Goal: Task Accomplishment & Management: Manage account settings

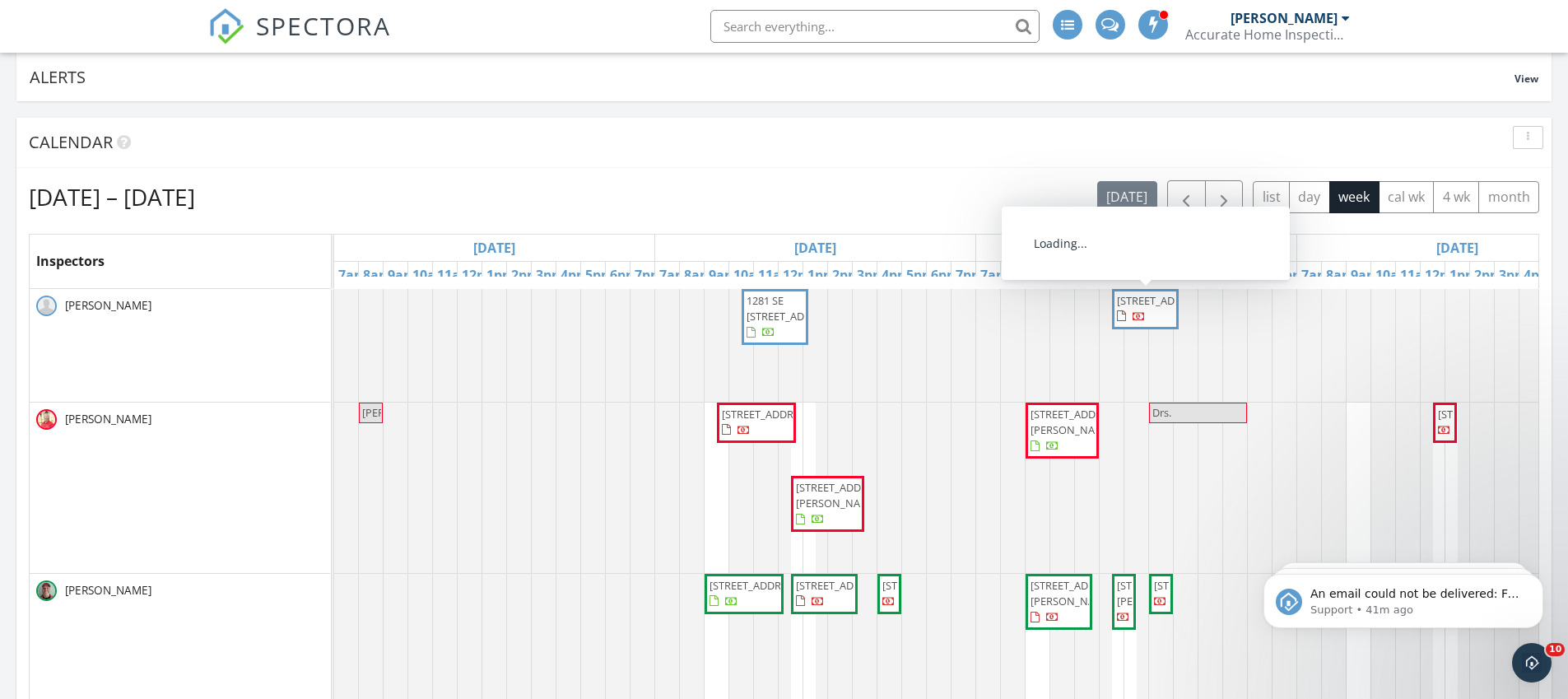
scroll to position [98, 0]
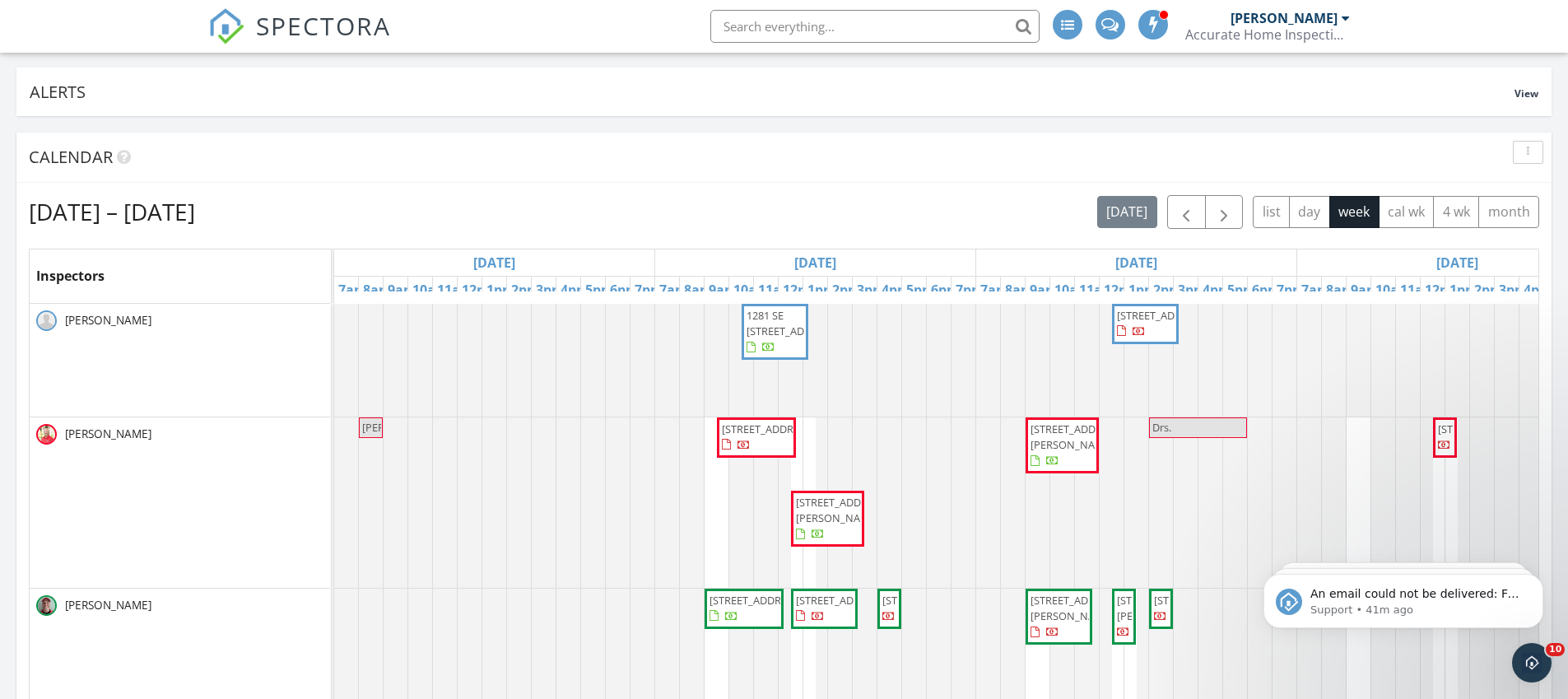
click at [1134, 323] on span "1232 SW Wellington Ave, Port St Lucie 34953" at bounding box center [1162, 315] width 92 height 15
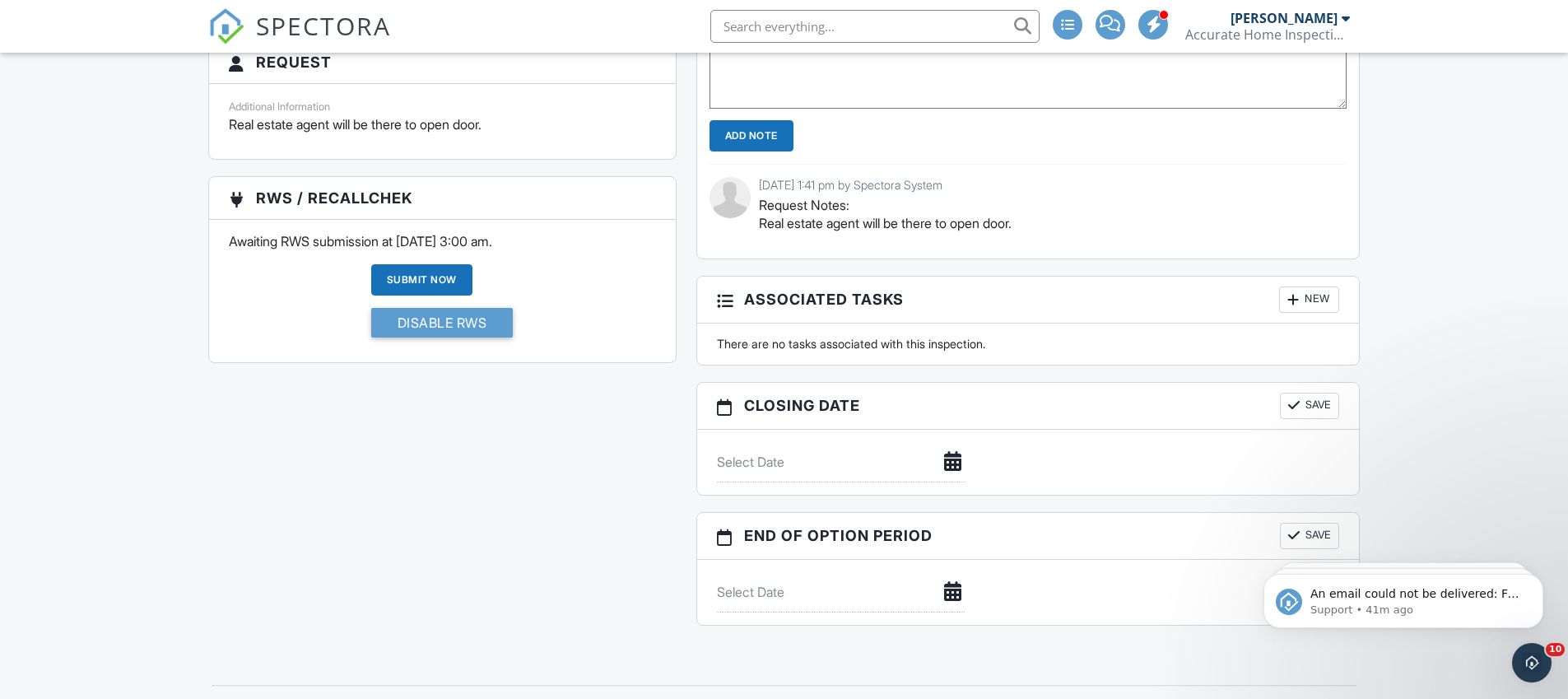
scroll to position [1677, 0]
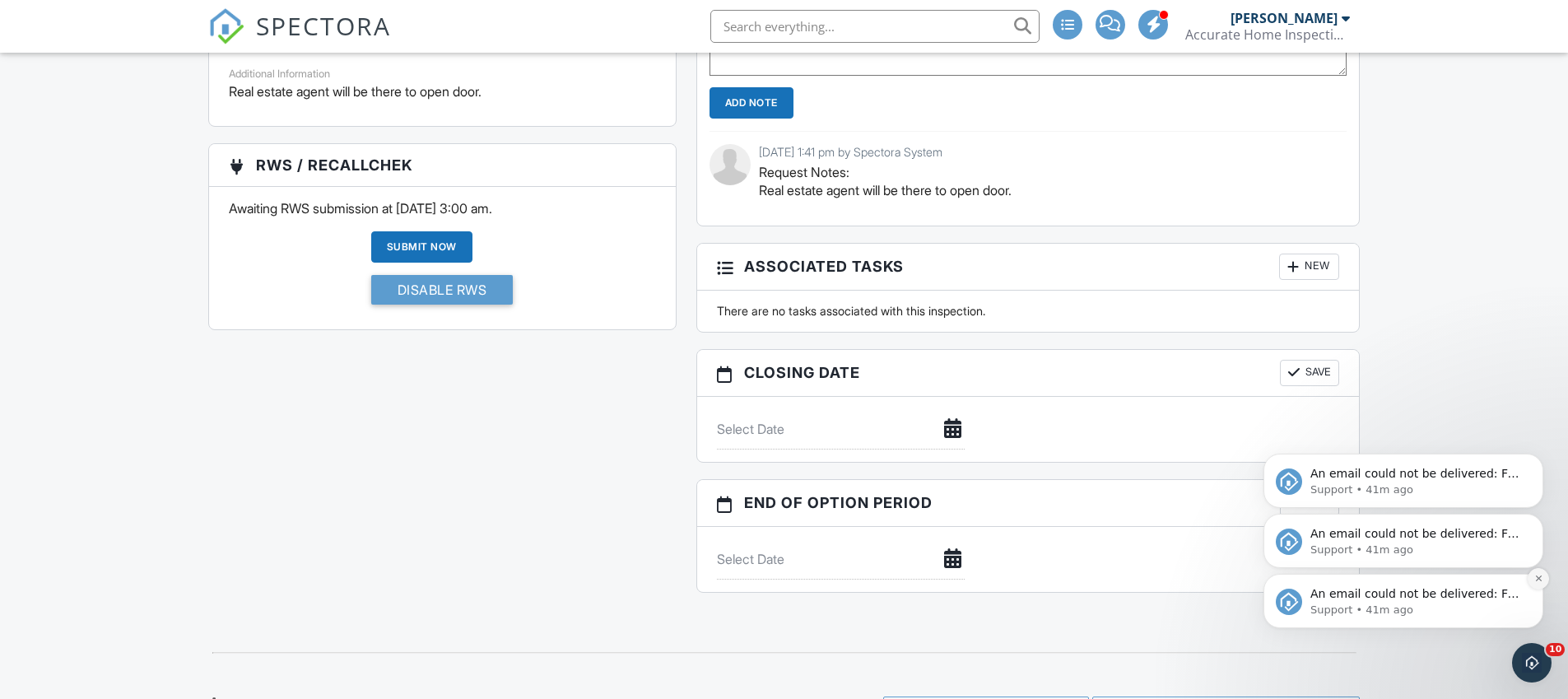
click at [1537, 585] on button "Dismiss notification" at bounding box center [1538, 578] width 21 height 21
click at [1534, 576] on icon "Dismiss notification" at bounding box center [1538, 578] width 9 height 9
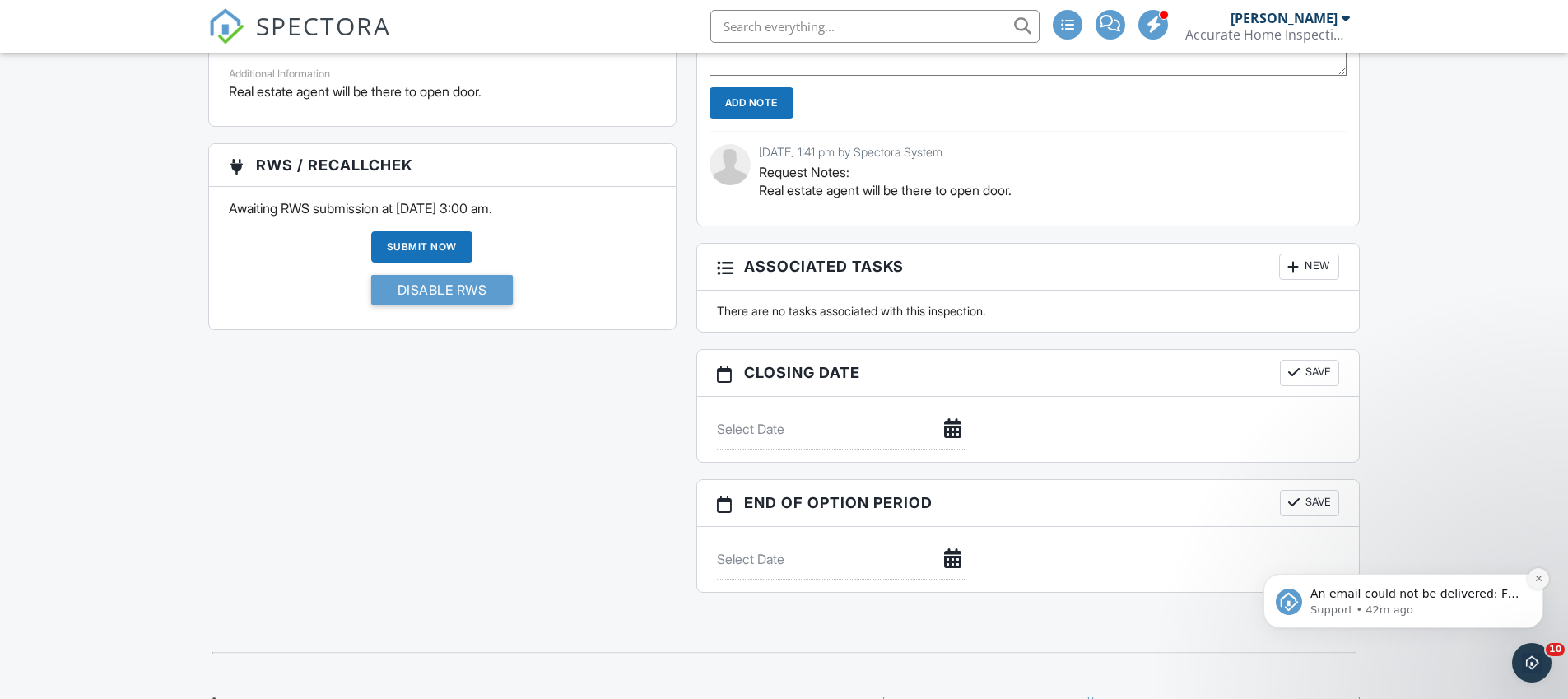
click at [1534, 580] on icon "Dismiss notification" at bounding box center [1538, 578] width 9 height 9
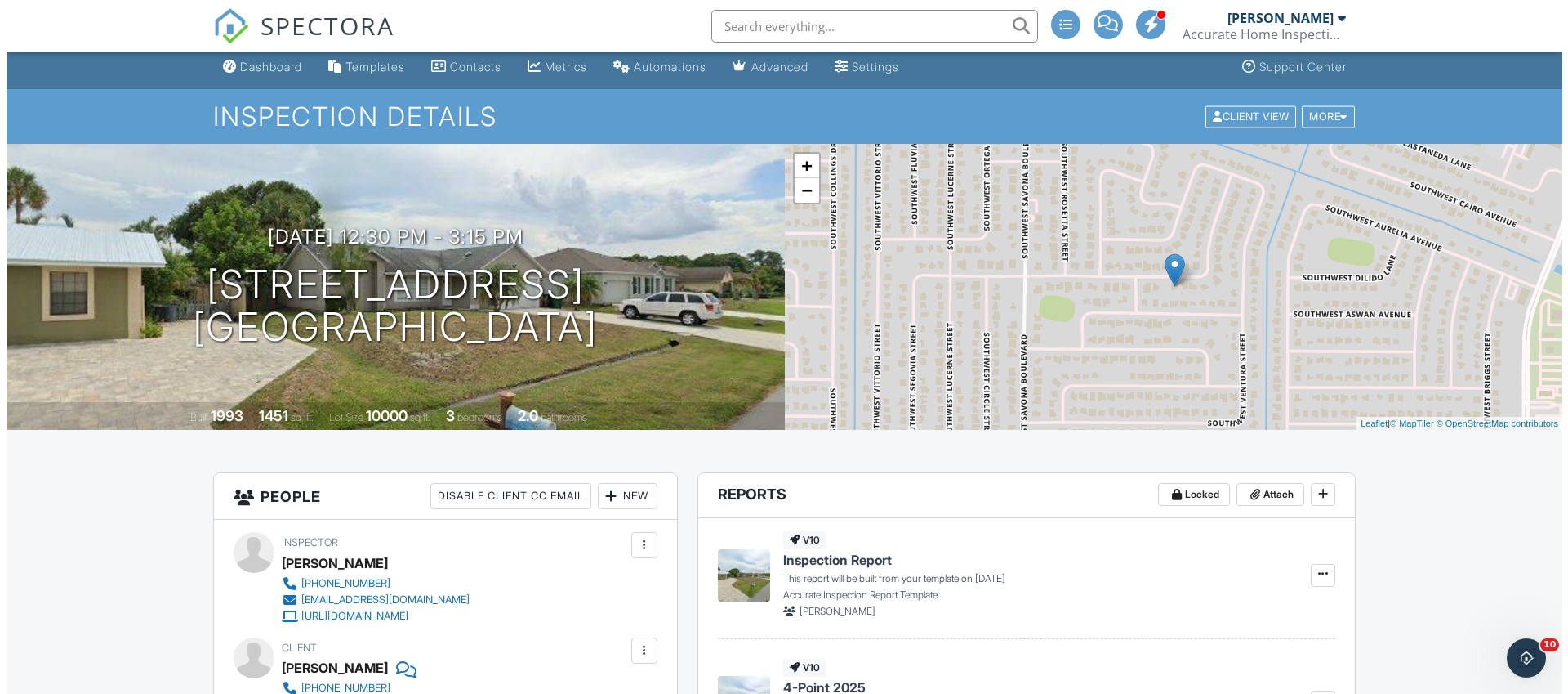
scroll to position [0, 0]
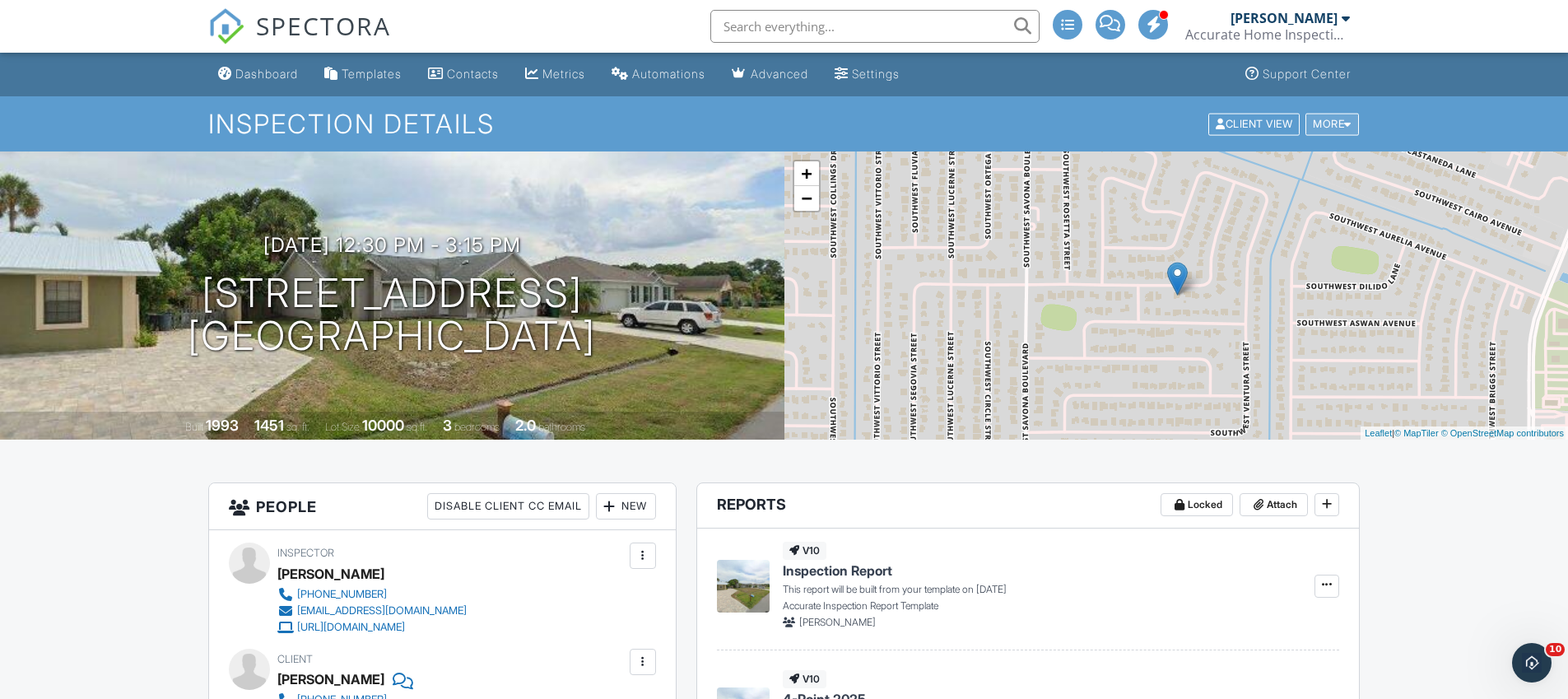
click at [1340, 117] on div "More" at bounding box center [1331, 123] width 53 height 22
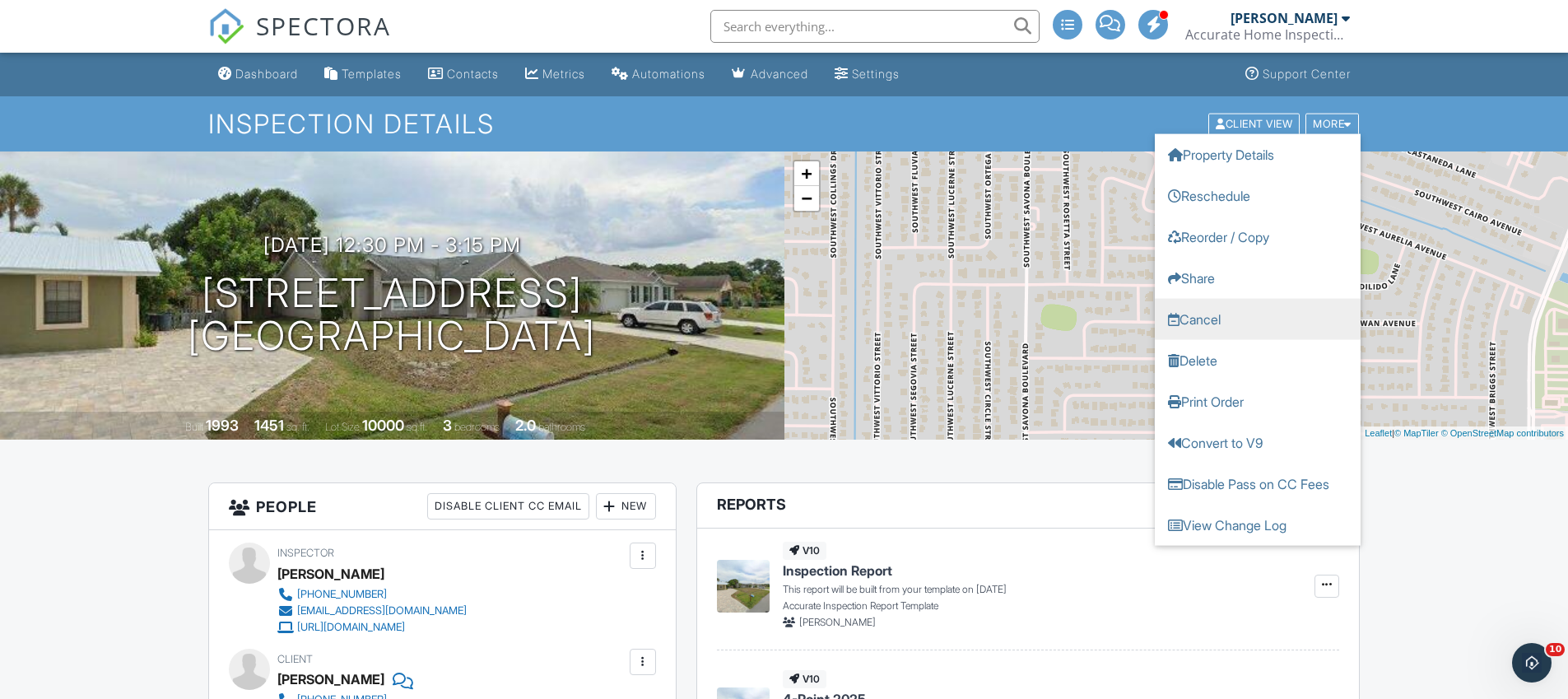
click at [1214, 309] on link "Cancel" at bounding box center [1257, 318] width 205 height 41
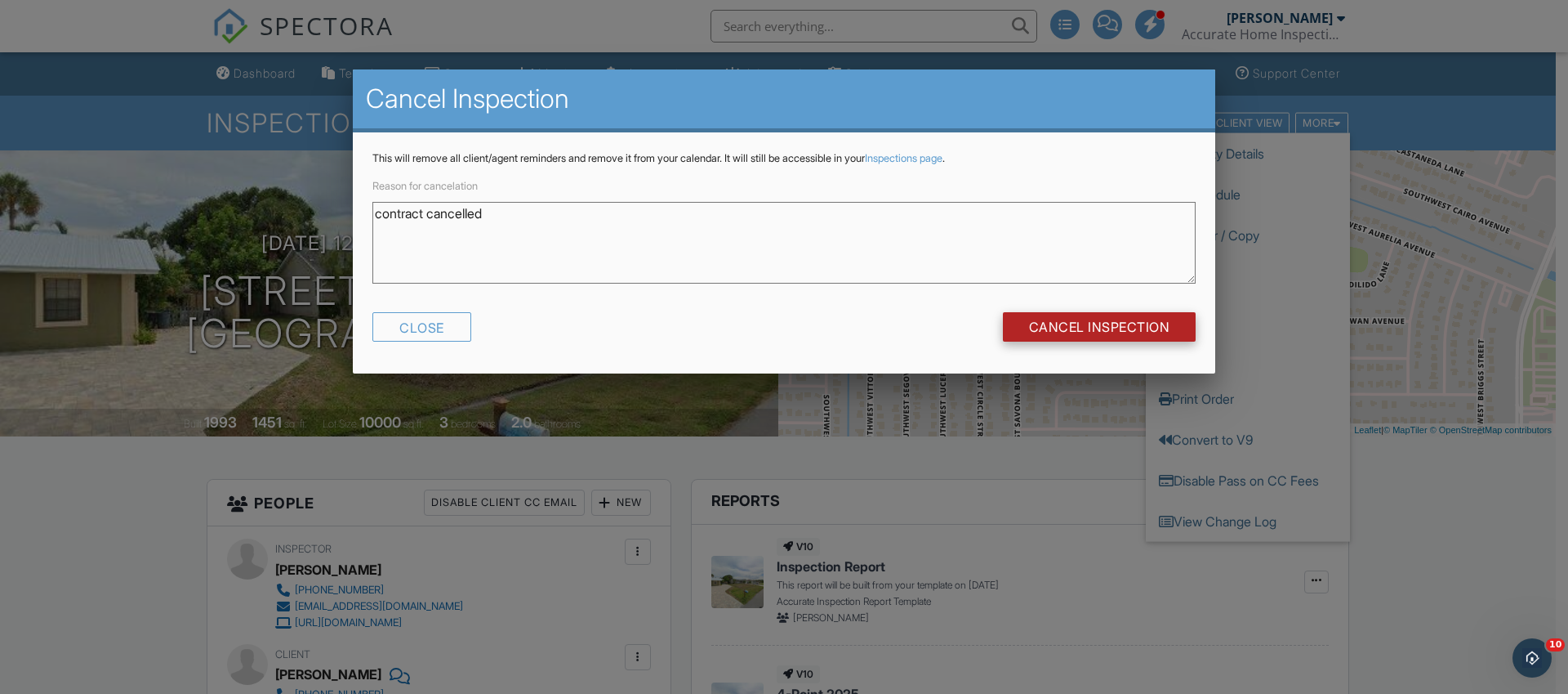
type textarea "contract cancelled"
click at [1053, 333] on input "Cancel Inspection" at bounding box center [1099, 326] width 194 height 29
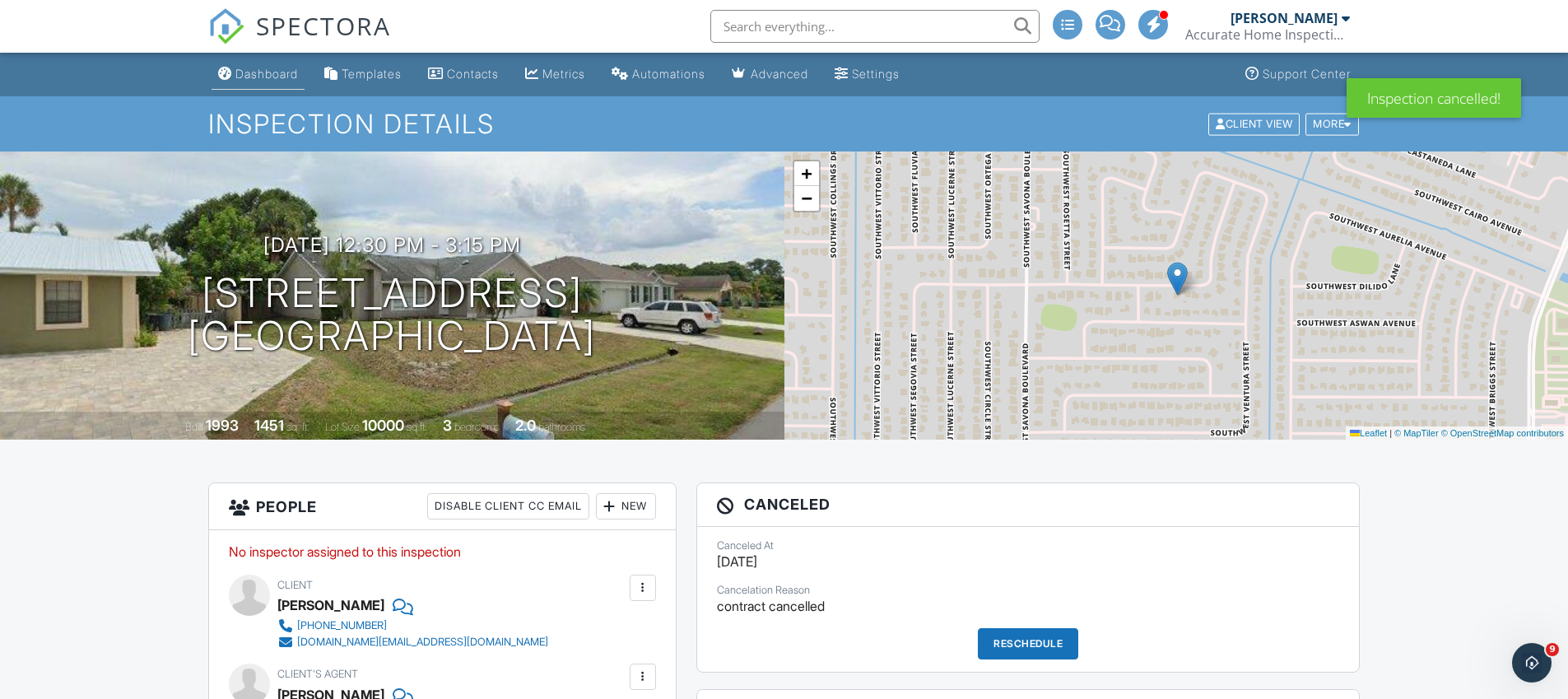
click at [236, 81] on link "Dashboard" at bounding box center [258, 74] width 93 height 30
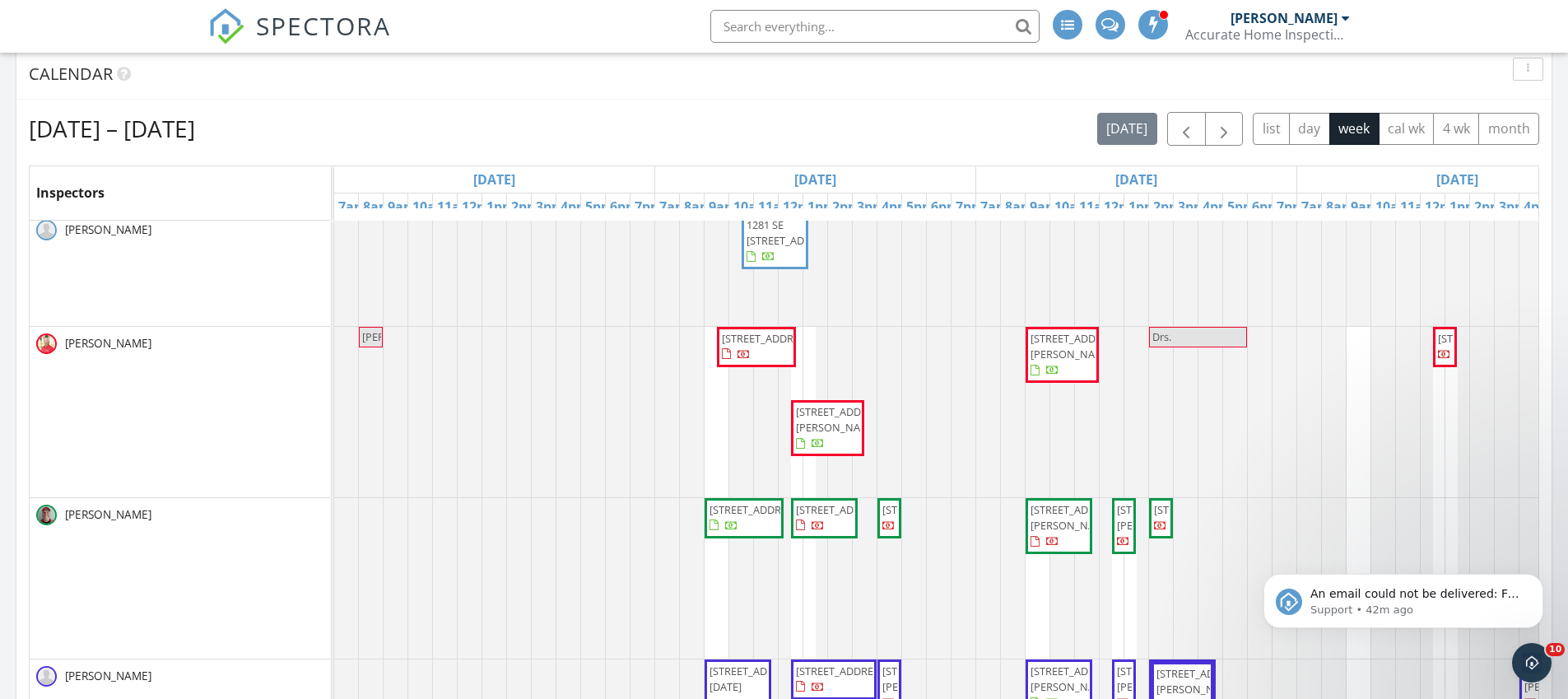
scroll to position [184, 0]
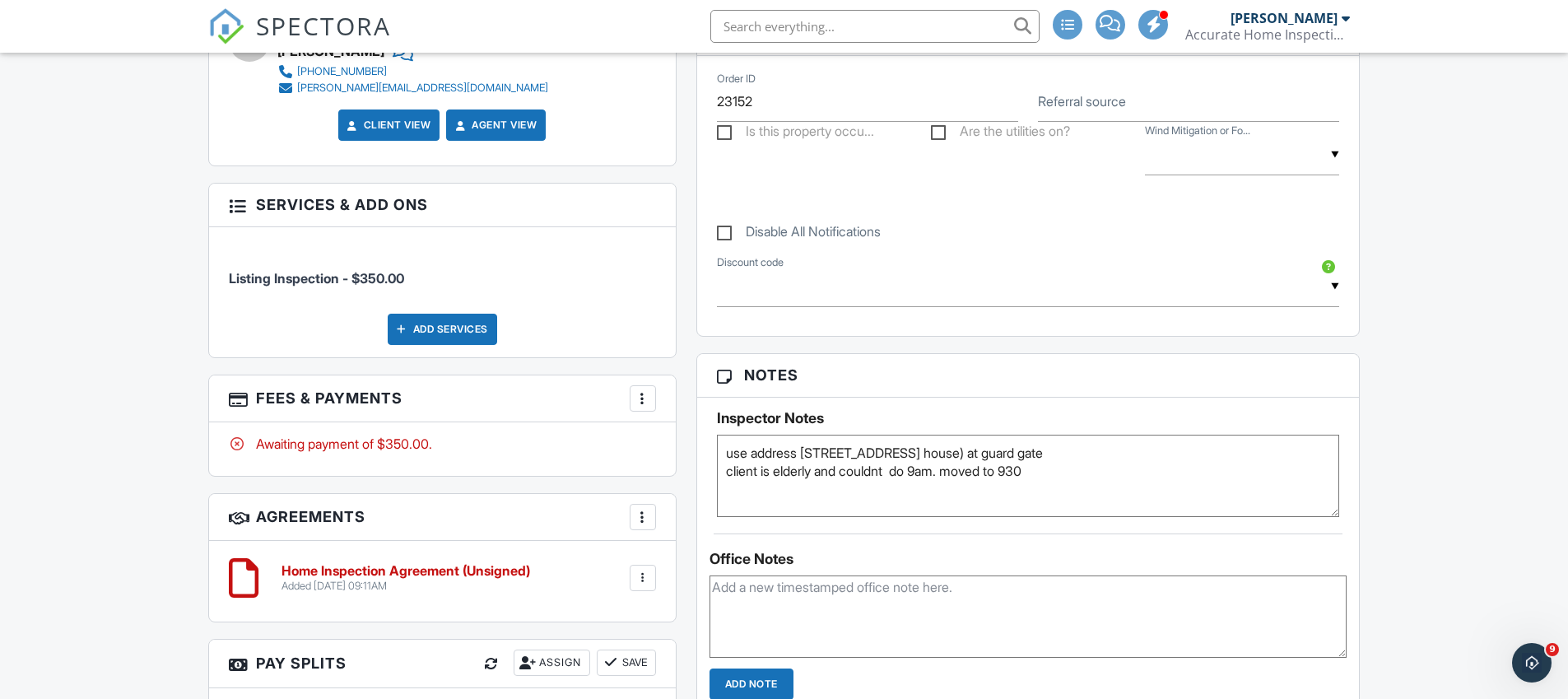
click at [1096, 478] on textarea "use address 9890 sw eastbrook (BA house) at guard gate client is elderly and co…" at bounding box center [1028, 475] width 623 height 82
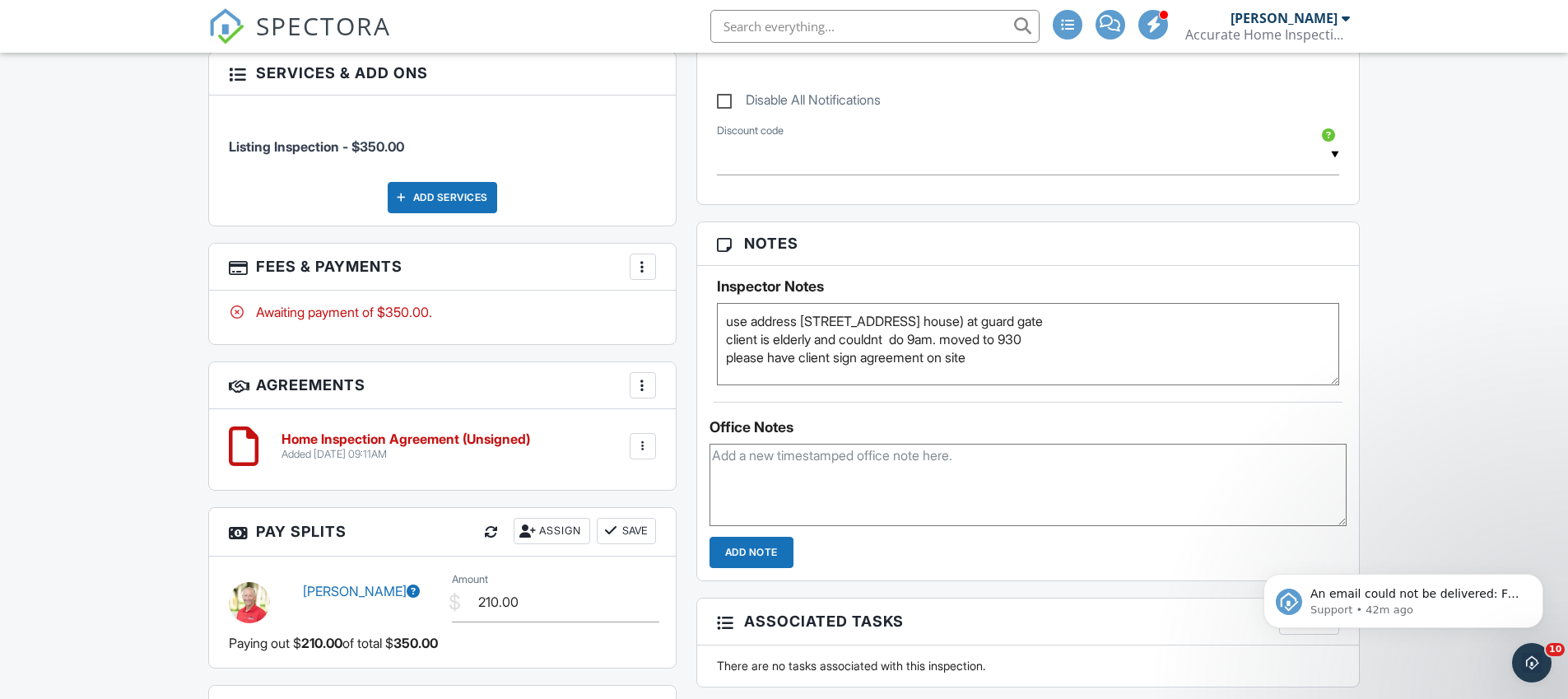
scroll to position [989, 0]
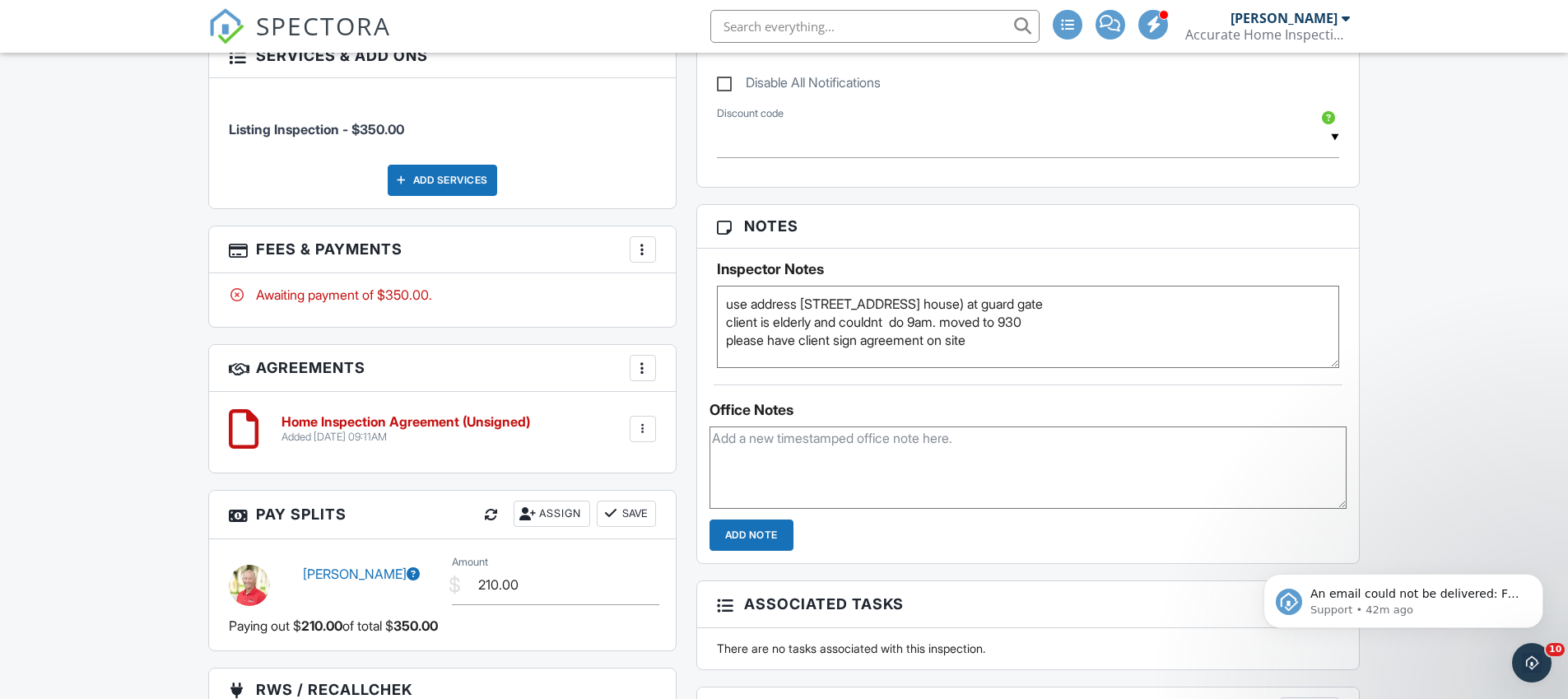
type textarea "use address 9890 sw eastbrook (BA house) at guard gate client is elderly and co…"
click at [793, 390] on div "Office Notes Add Note" at bounding box center [1029, 467] width 663 height 167
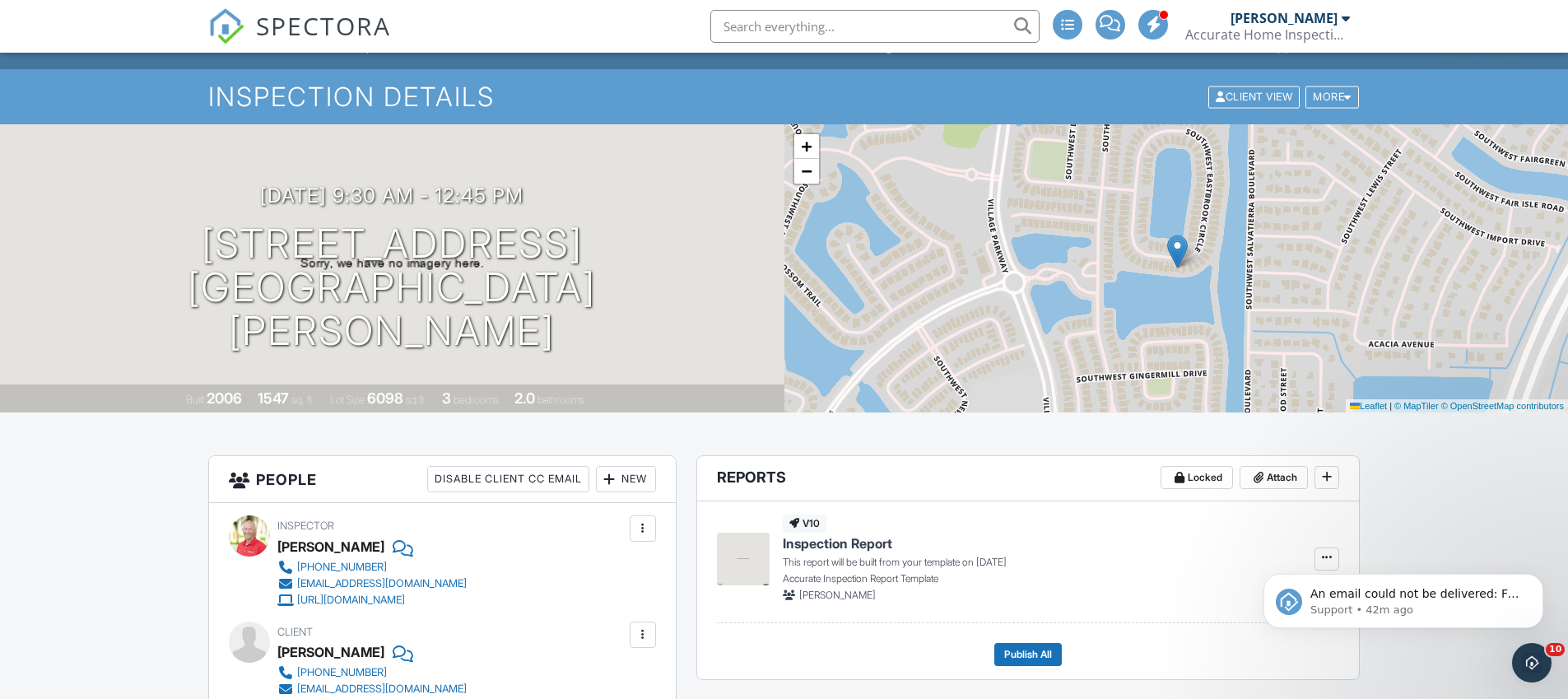
scroll to position [17, 0]
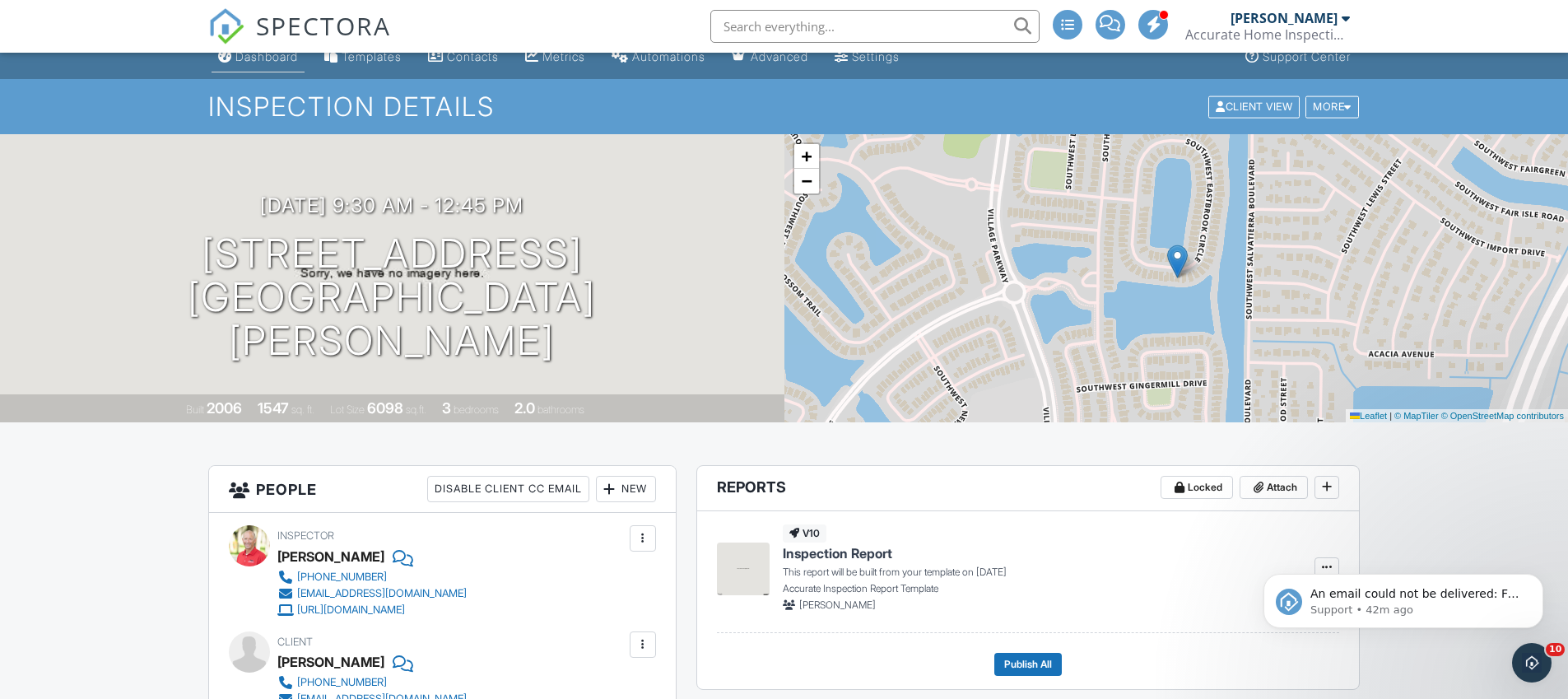
click at [265, 66] on link "Dashboard" at bounding box center [258, 57] width 93 height 30
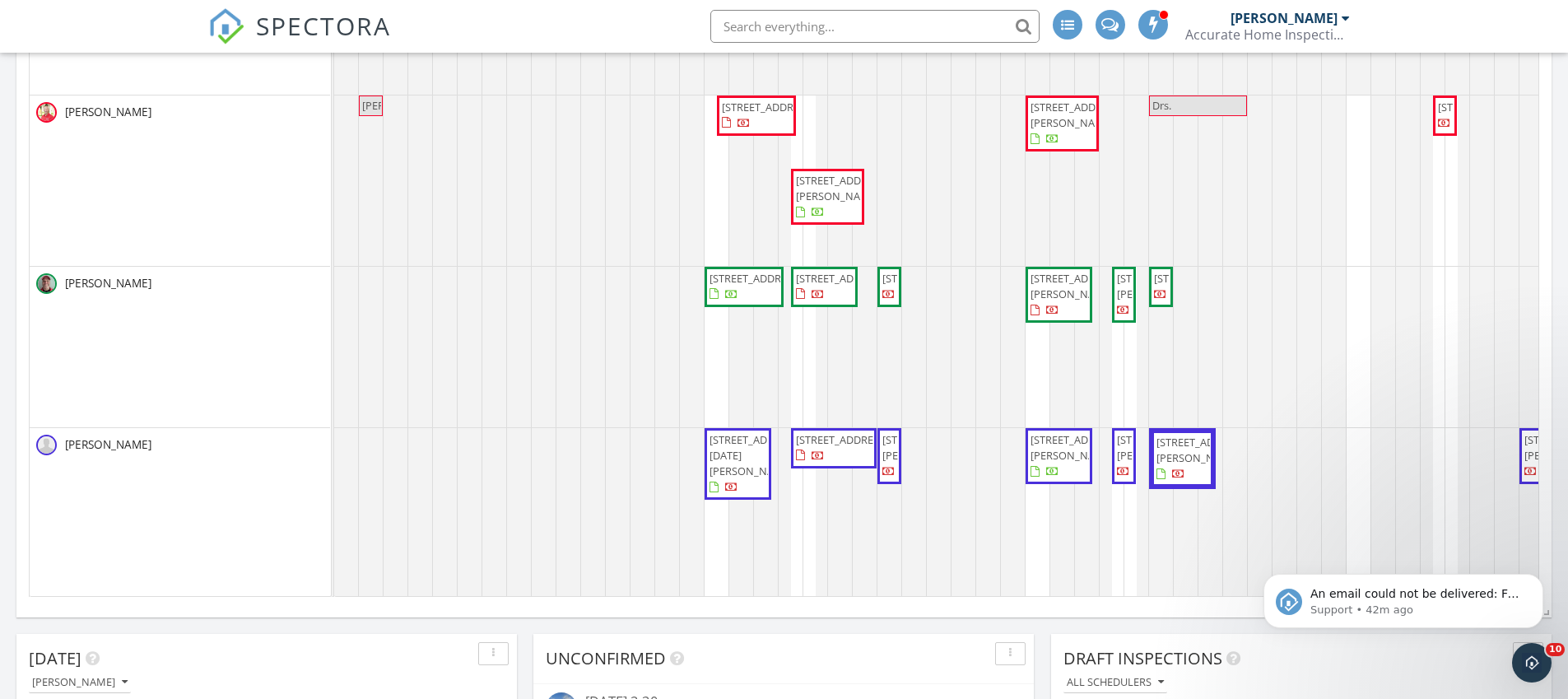
drag, startPoint x: 844, startPoint y: 374, endPoint x: 824, endPoint y: 309, distance: 68.0
click at [824, 286] on span "[STREET_ADDRESS]" at bounding box center [841, 278] width 92 height 15
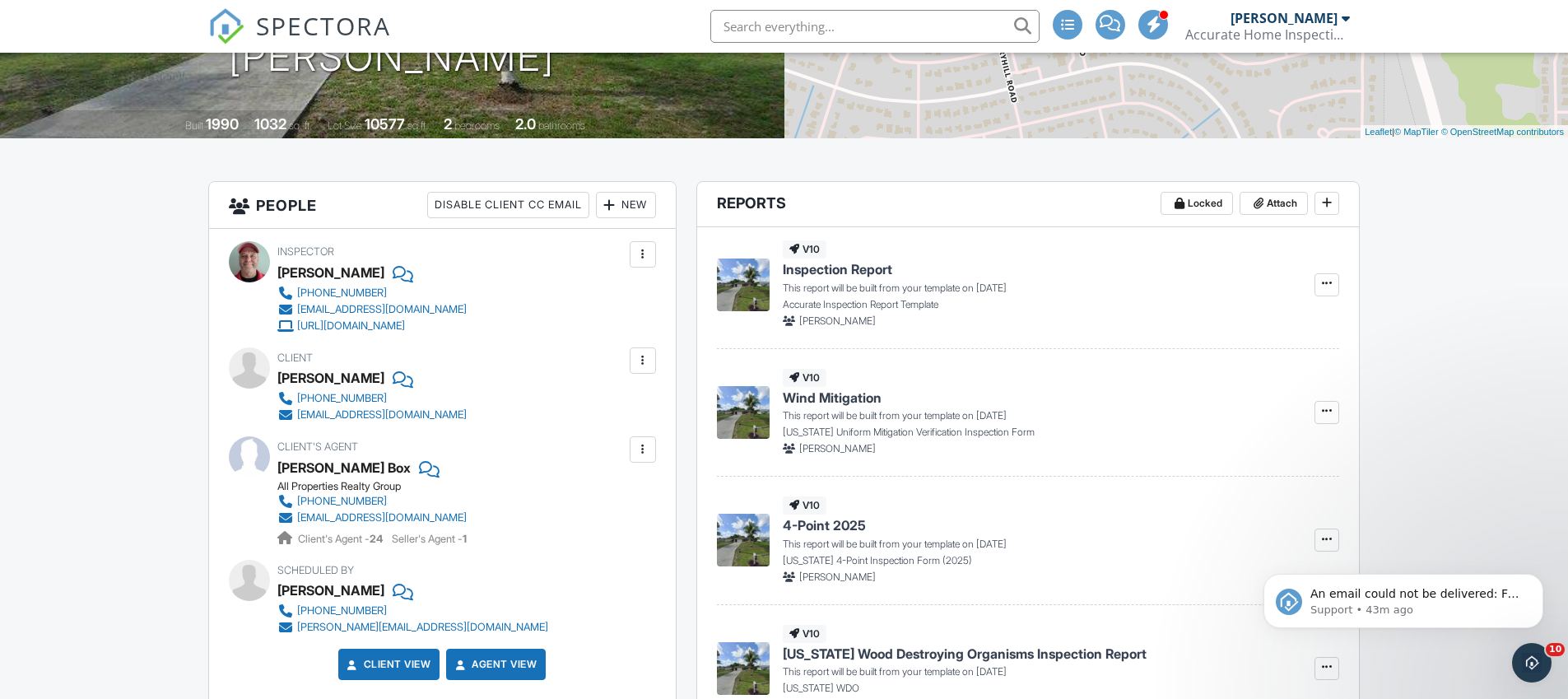
scroll to position [298, 0]
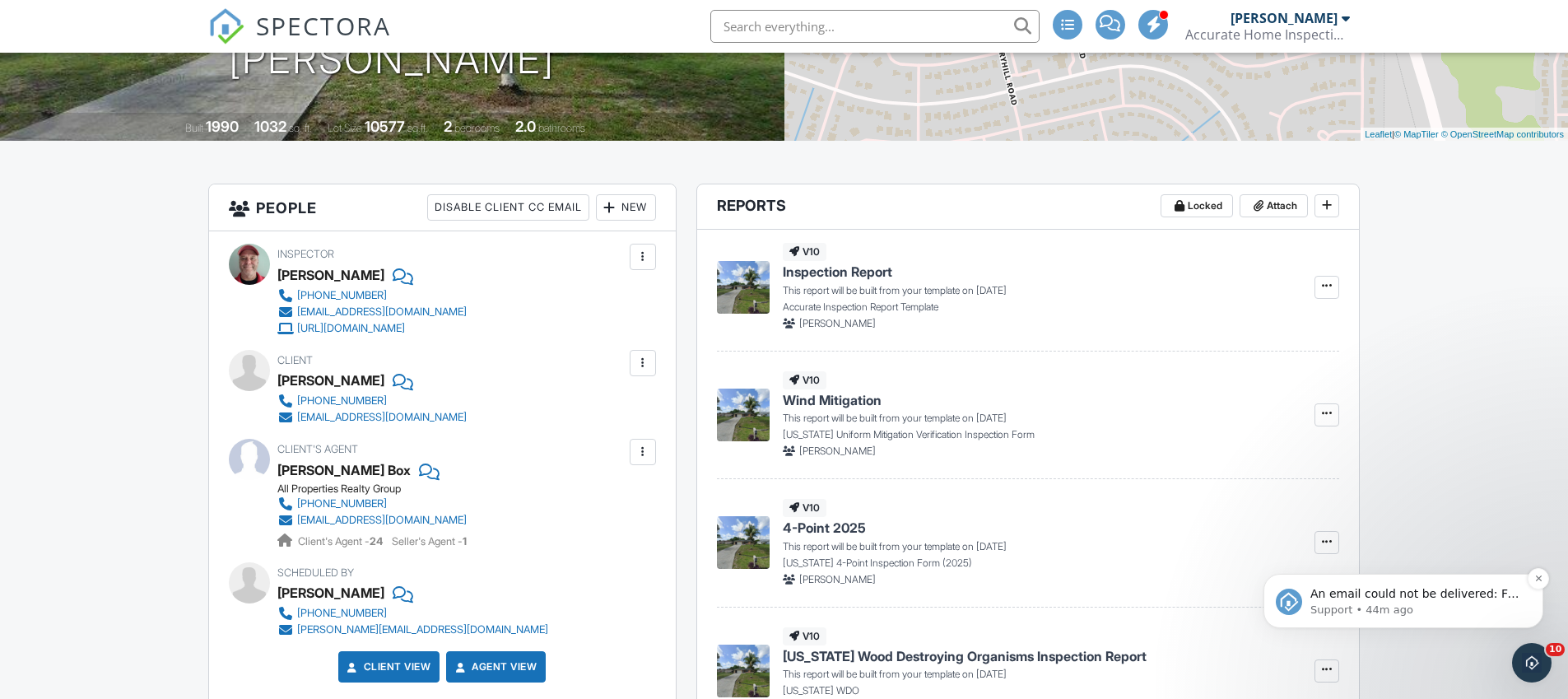
click at [1372, 598] on span "An email could not be delivered: For more information, view Why emails don't ge…" at bounding box center [1414, 609] width 209 height 46
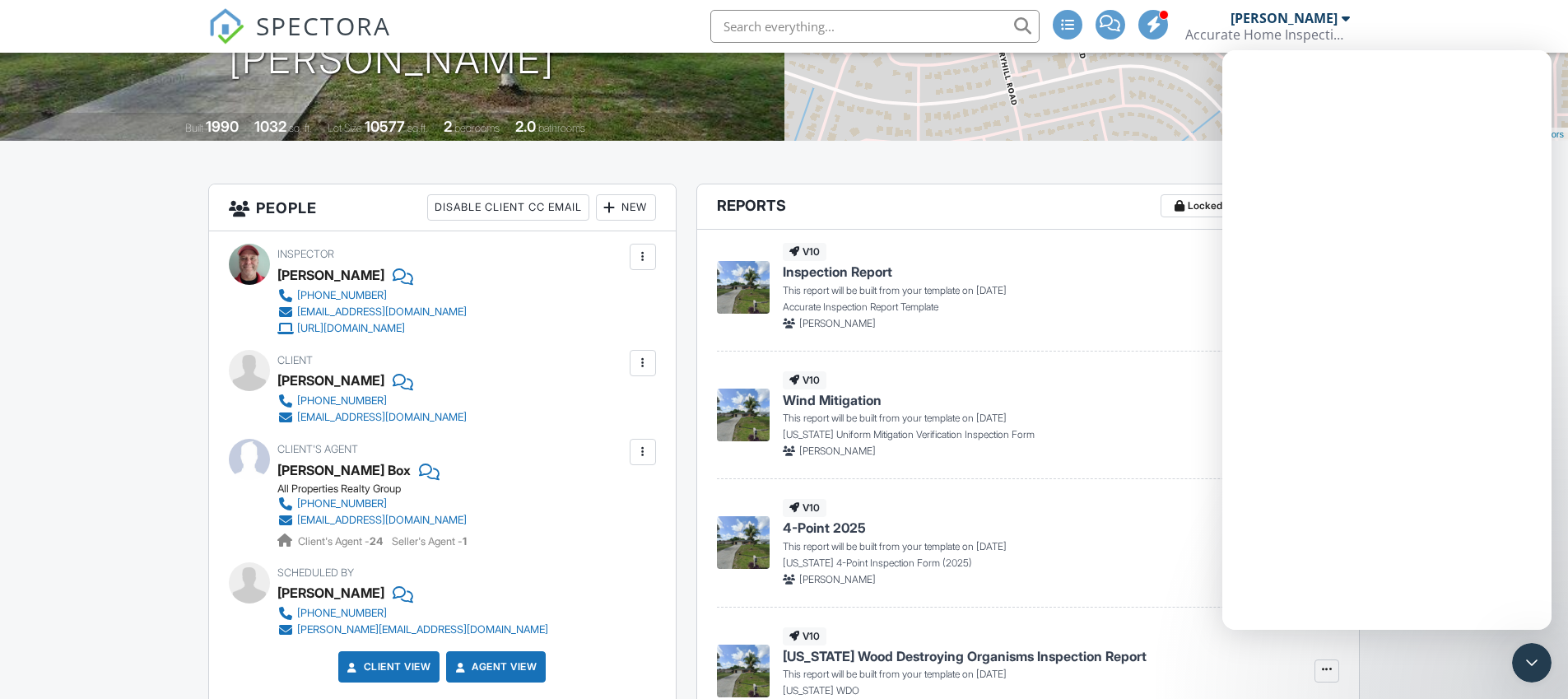
scroll to position [0, 0]
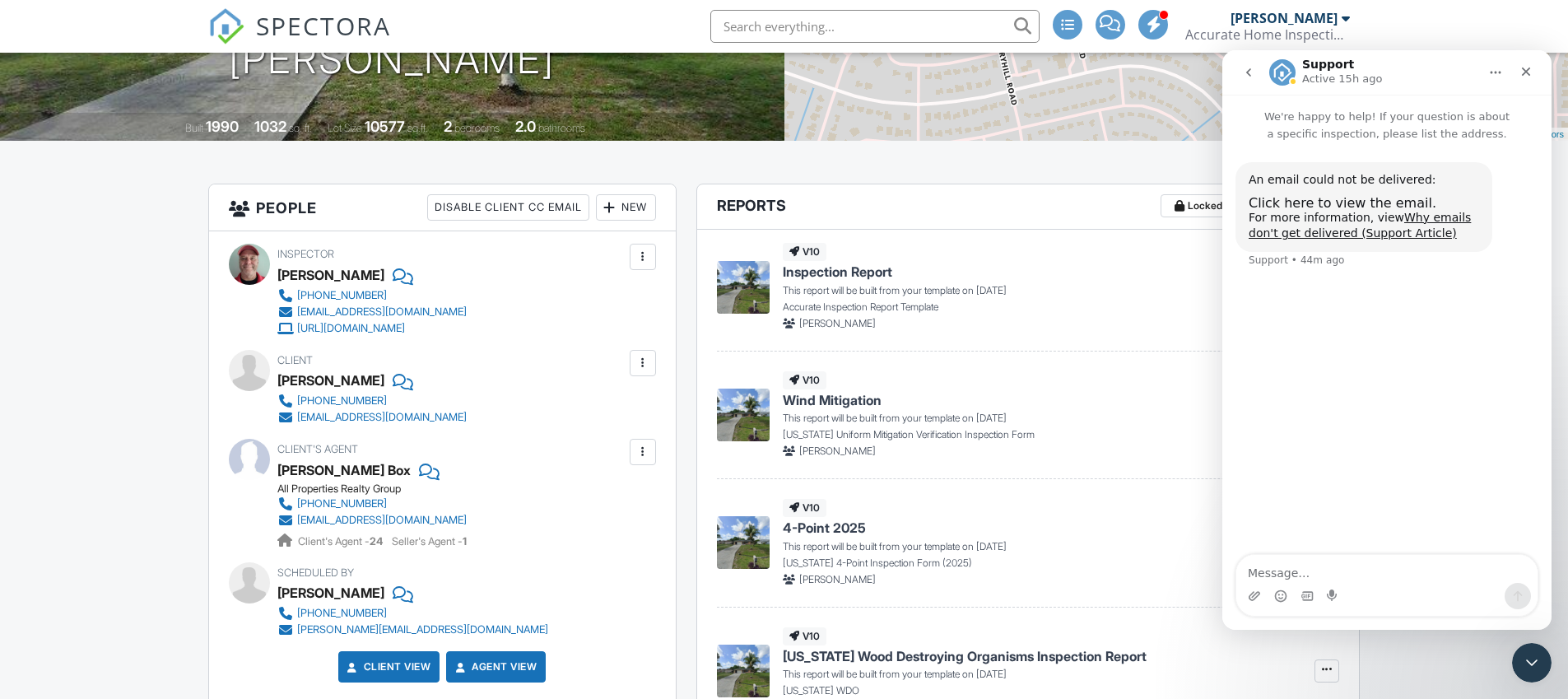
click at [1325, 187] on div "An email could not be delivered:" at bounding box center [1363, 179] width 231 height 16
click at [1328, 202] on span "Click here to view the email." at bounding box center [1342, 203] width 188 height 15
click at [241, 25] on img at bounding box center [226, 26] width 36 height 36
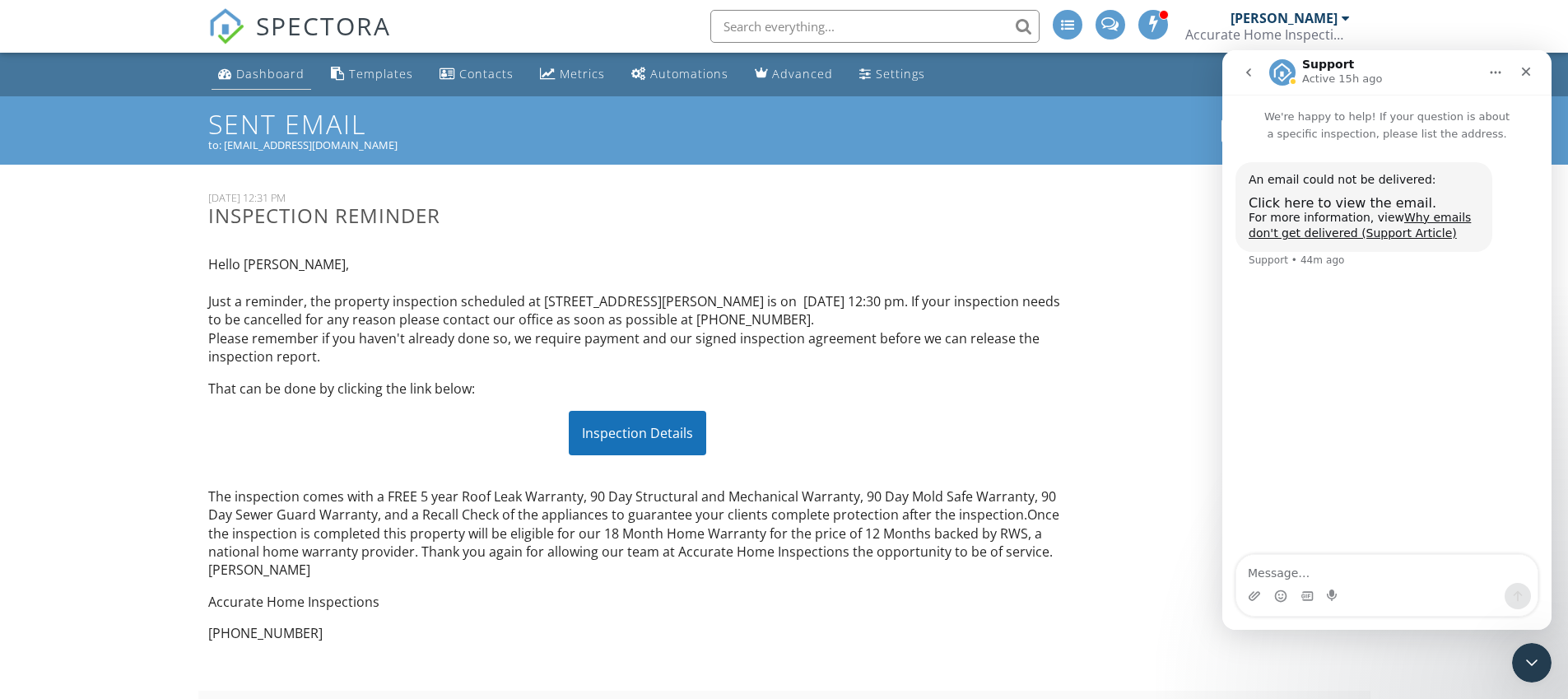
click at [243, 66] on div "Dashboard" at bounding box center [270, 74] width 68 height 15
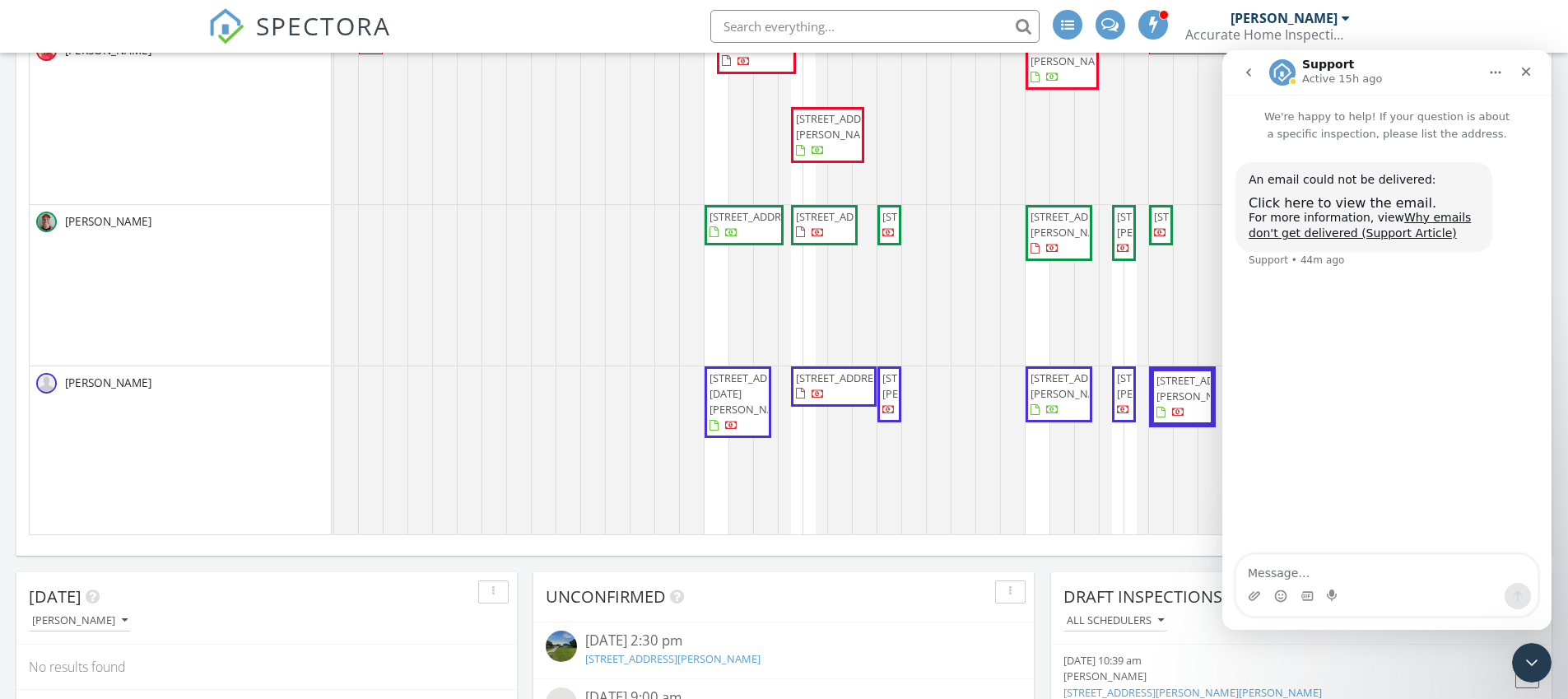
scroll to position [560, 0]
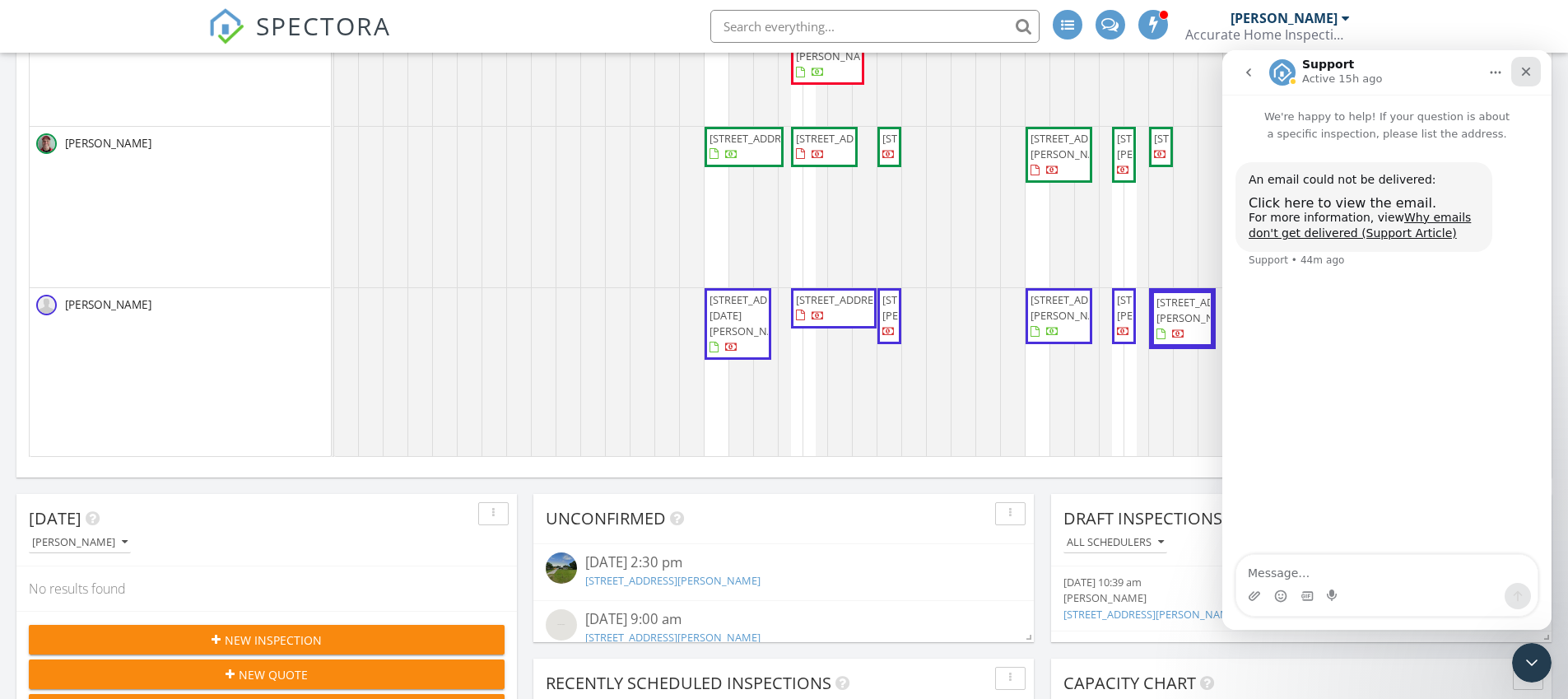
click at [1530, 74] on icon "Close" at bounding box center [1526, 72] width 14 height 14
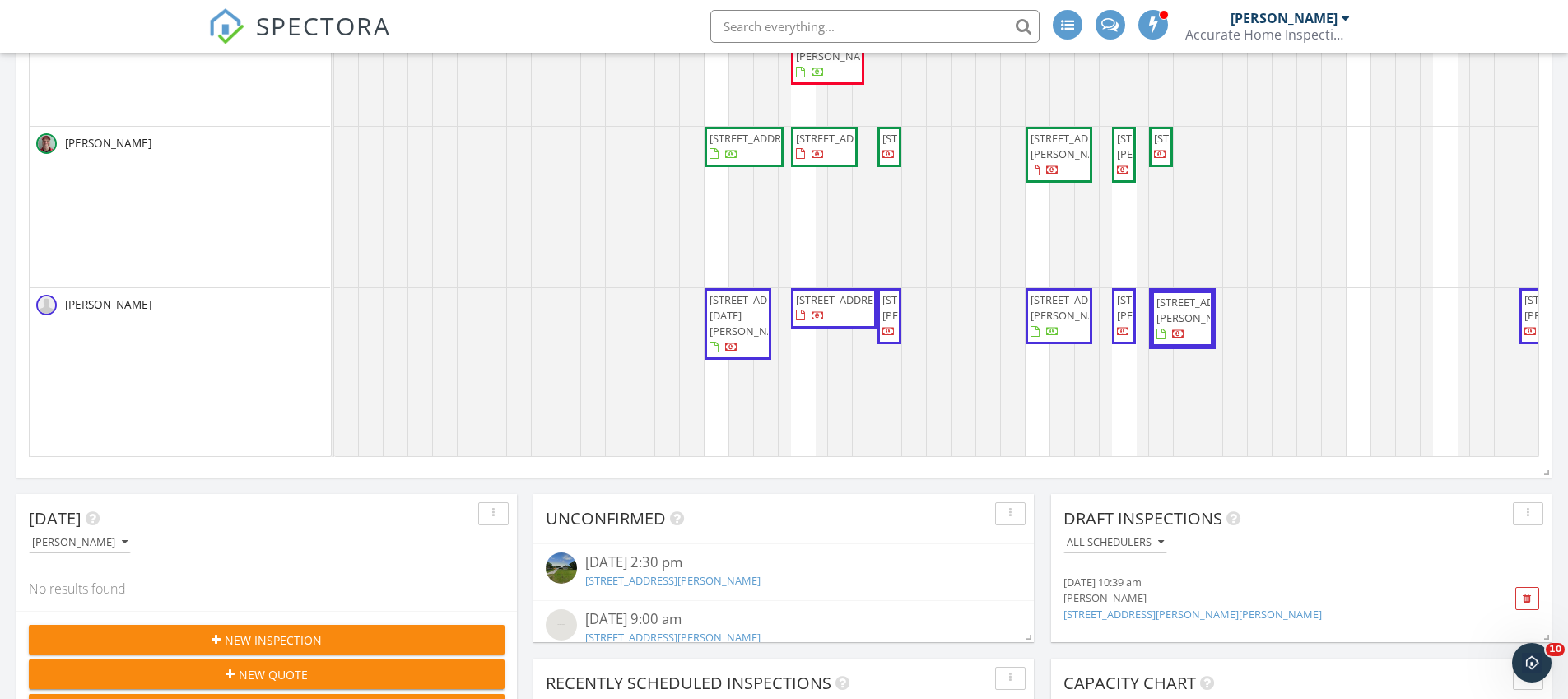
scroll to position [0, 0]
click at [804, 145] on span "262 SW Bedford Rd, Port St. Lucie 34953" at bounding box center [841, 139] width 92 height 15
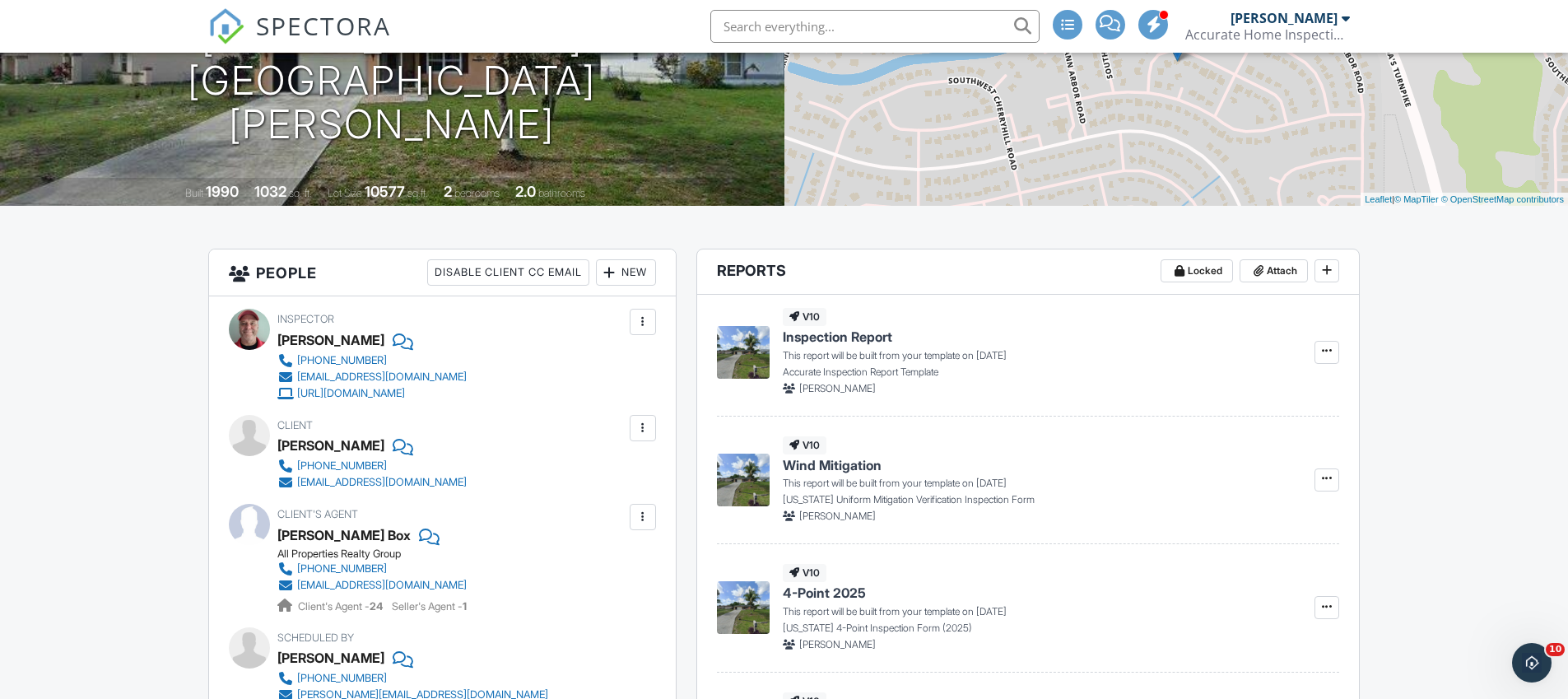
scroll to position [238, 0]
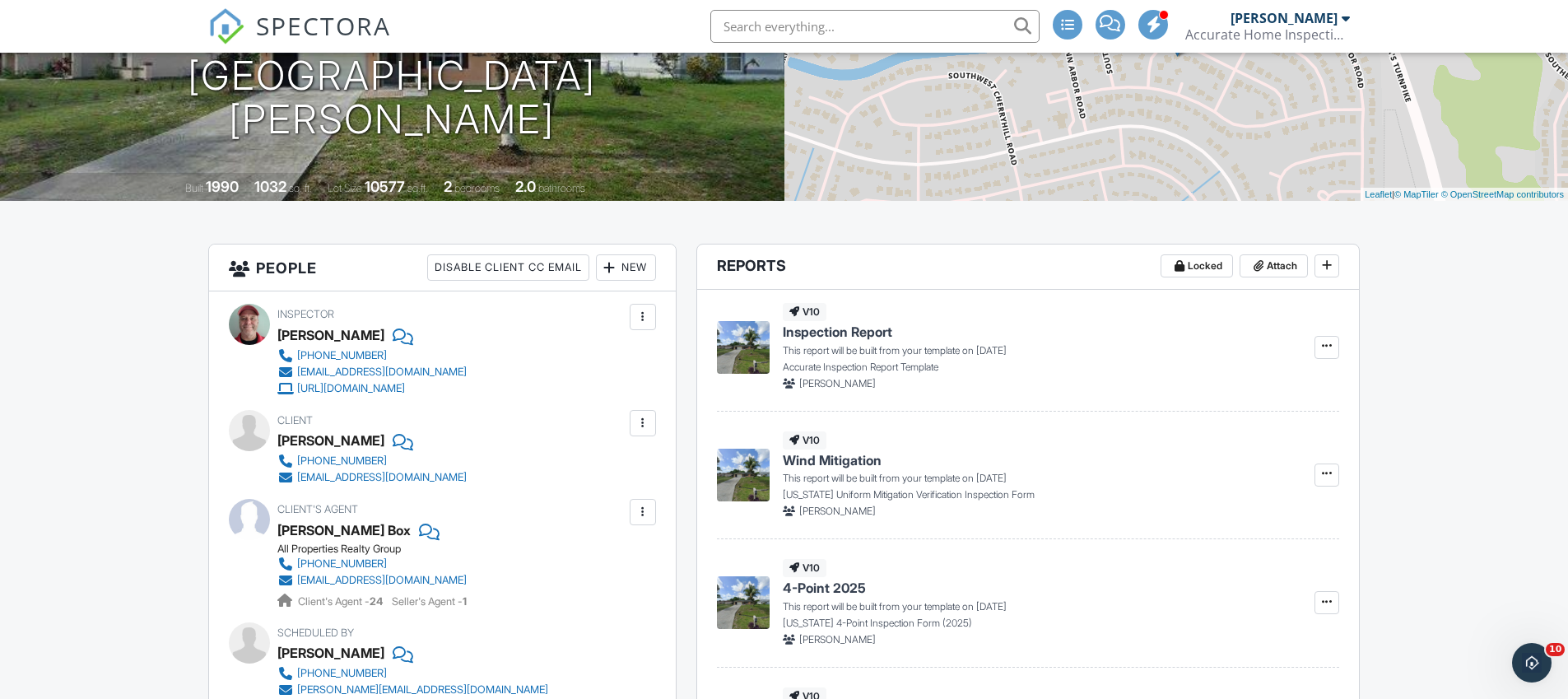
click at [218, 23] on img at bounding box center [226, 26] width 36 height 36
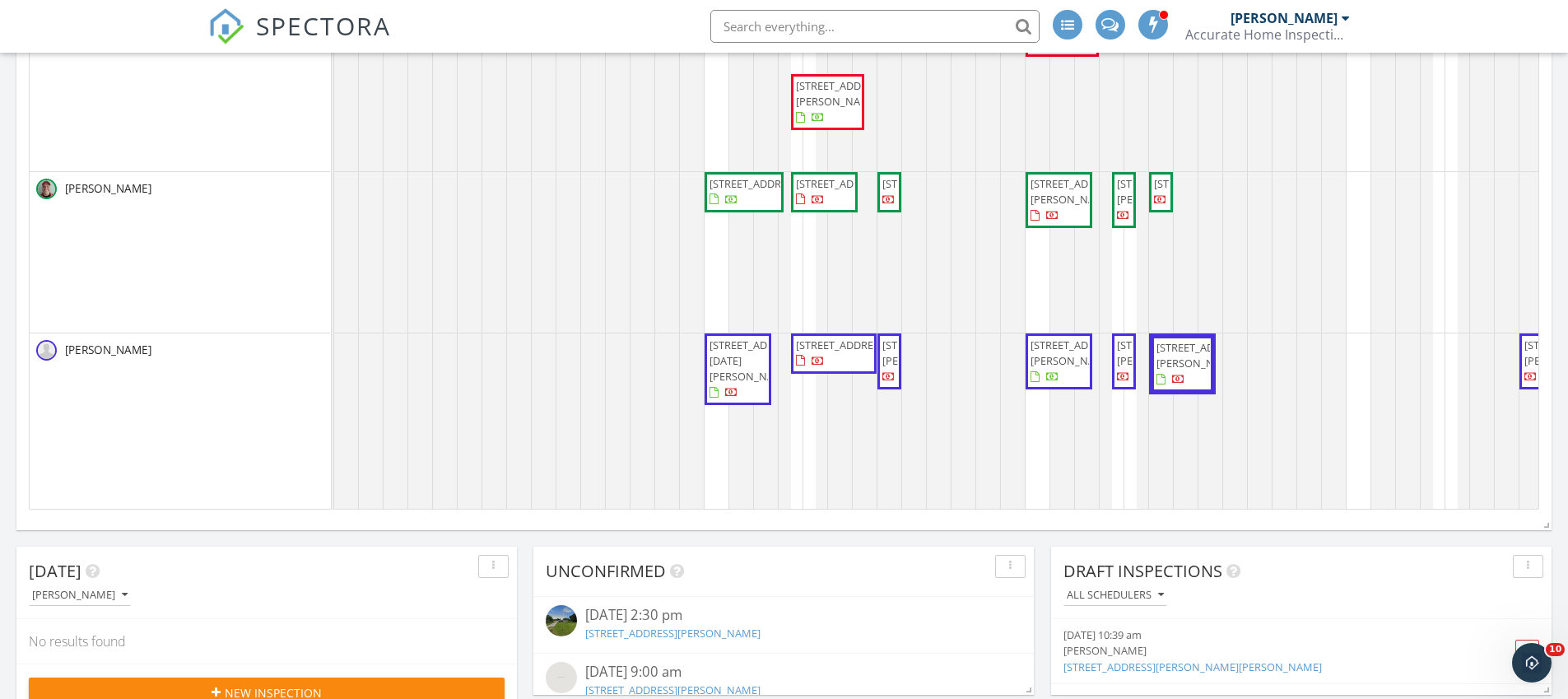
scroll to position [508, 0]
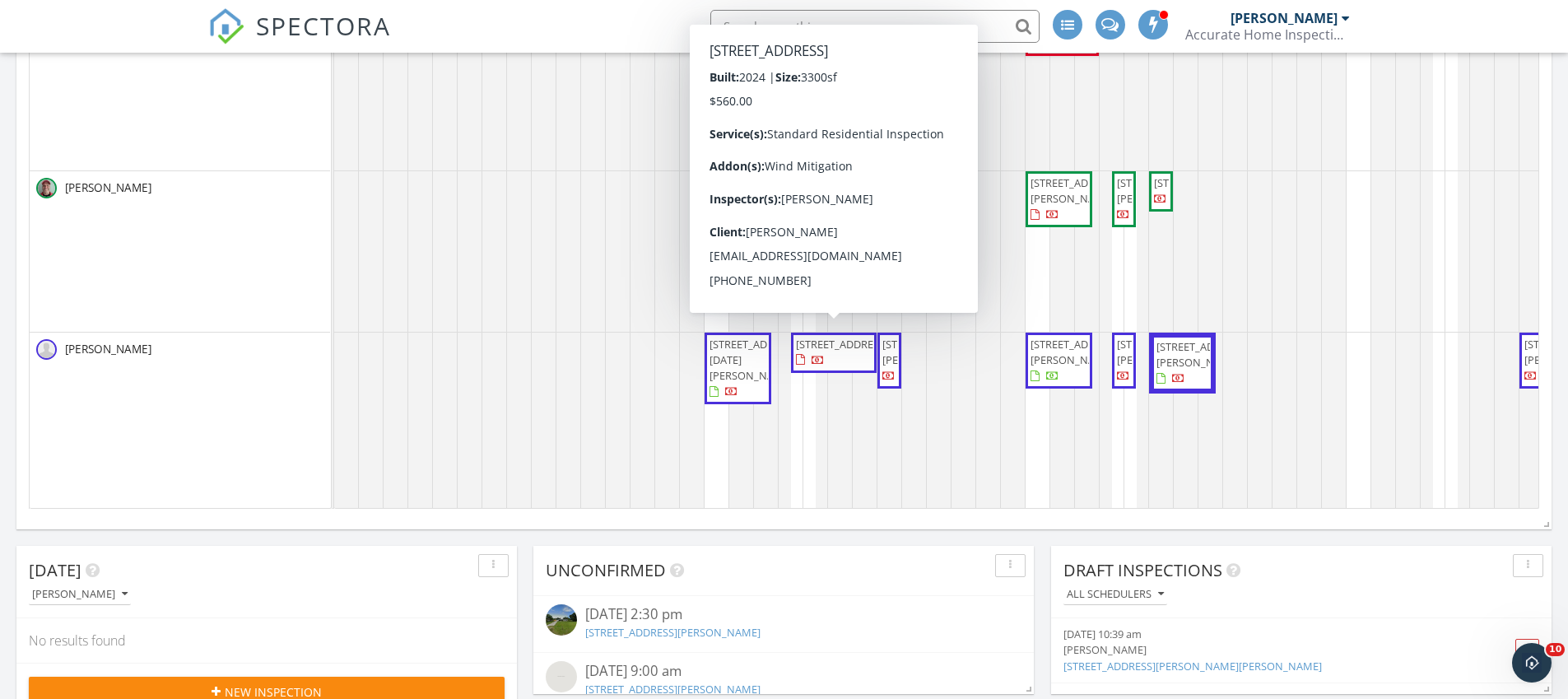
click at [824, 367] on span at bounding box center [810, 360] width 29 height 15
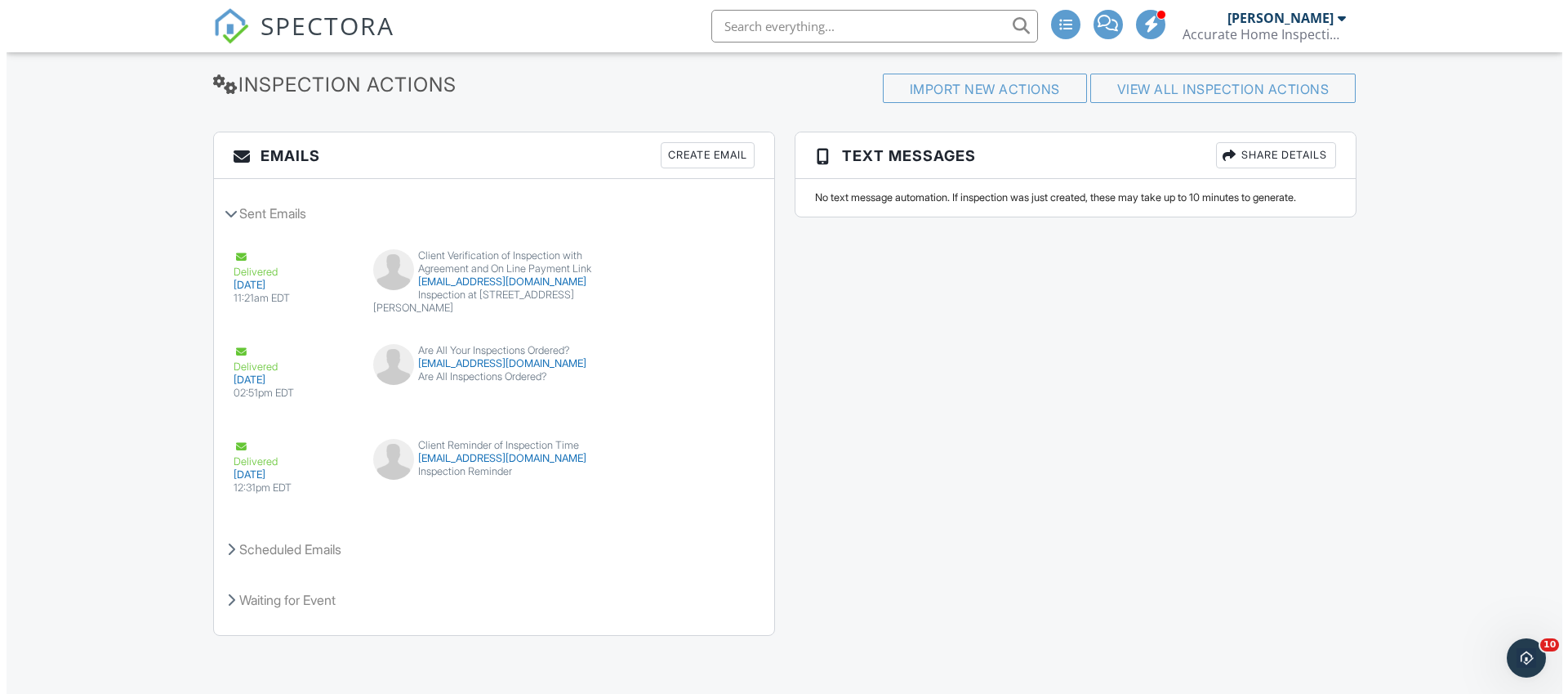
scroll to position [2062, 0]
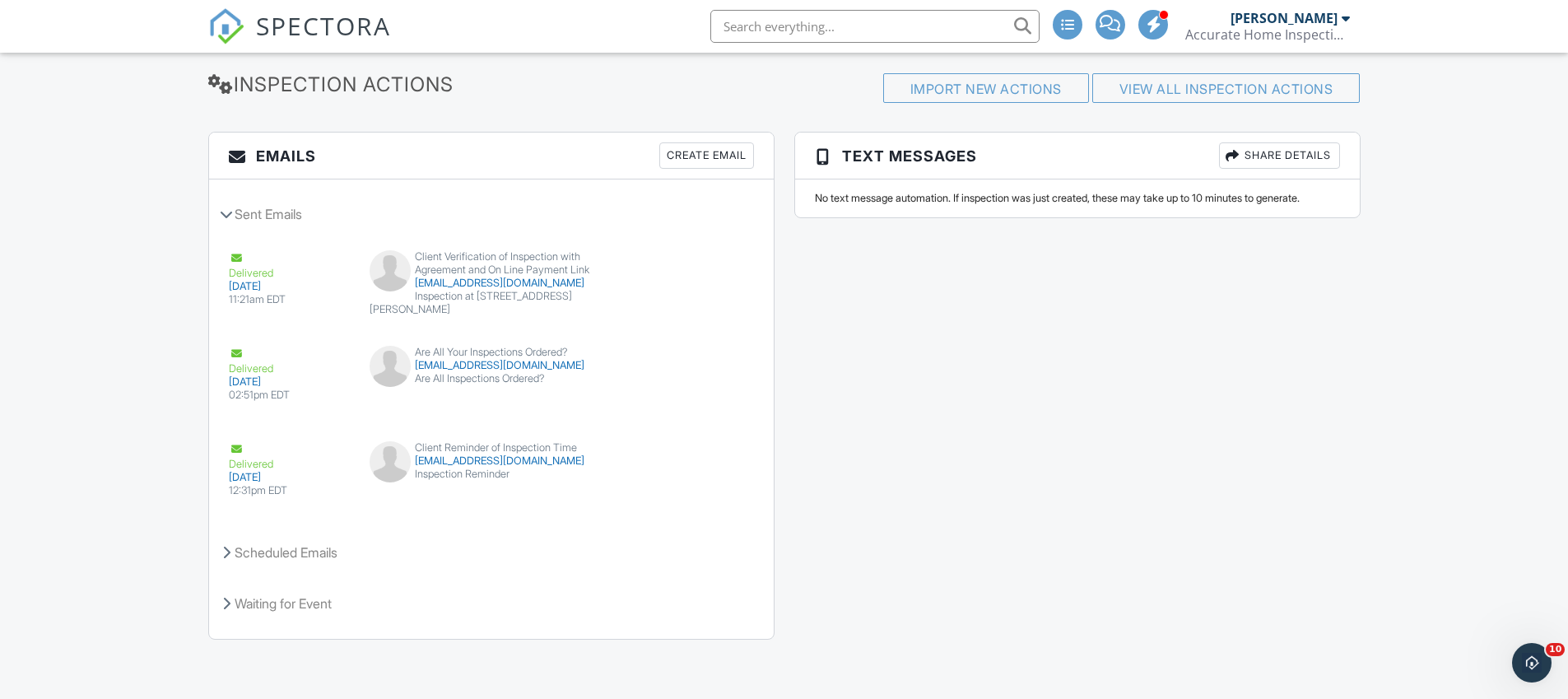
click at [708, 163] on div "Create Email" at bounding box center [707, 155] width 95 height 26
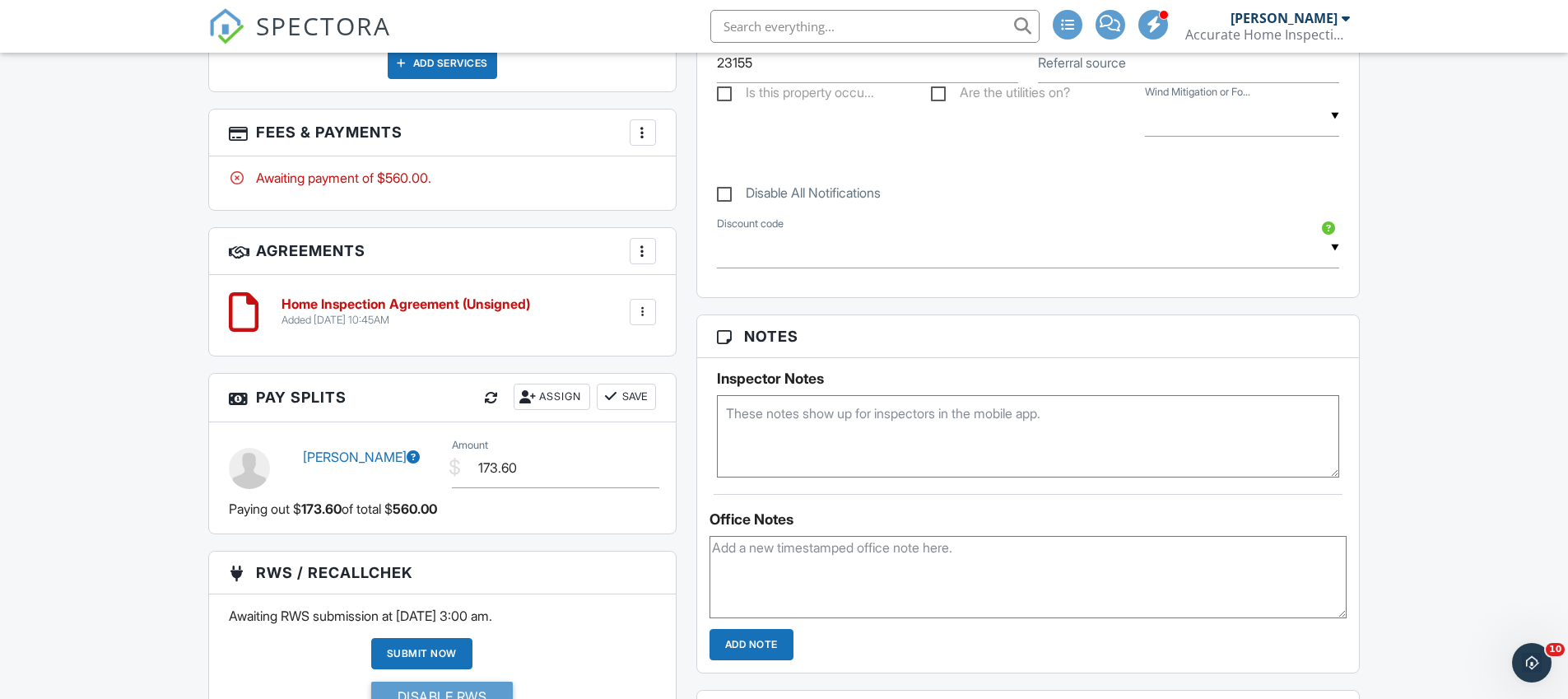
scroll to position [1055, 0]
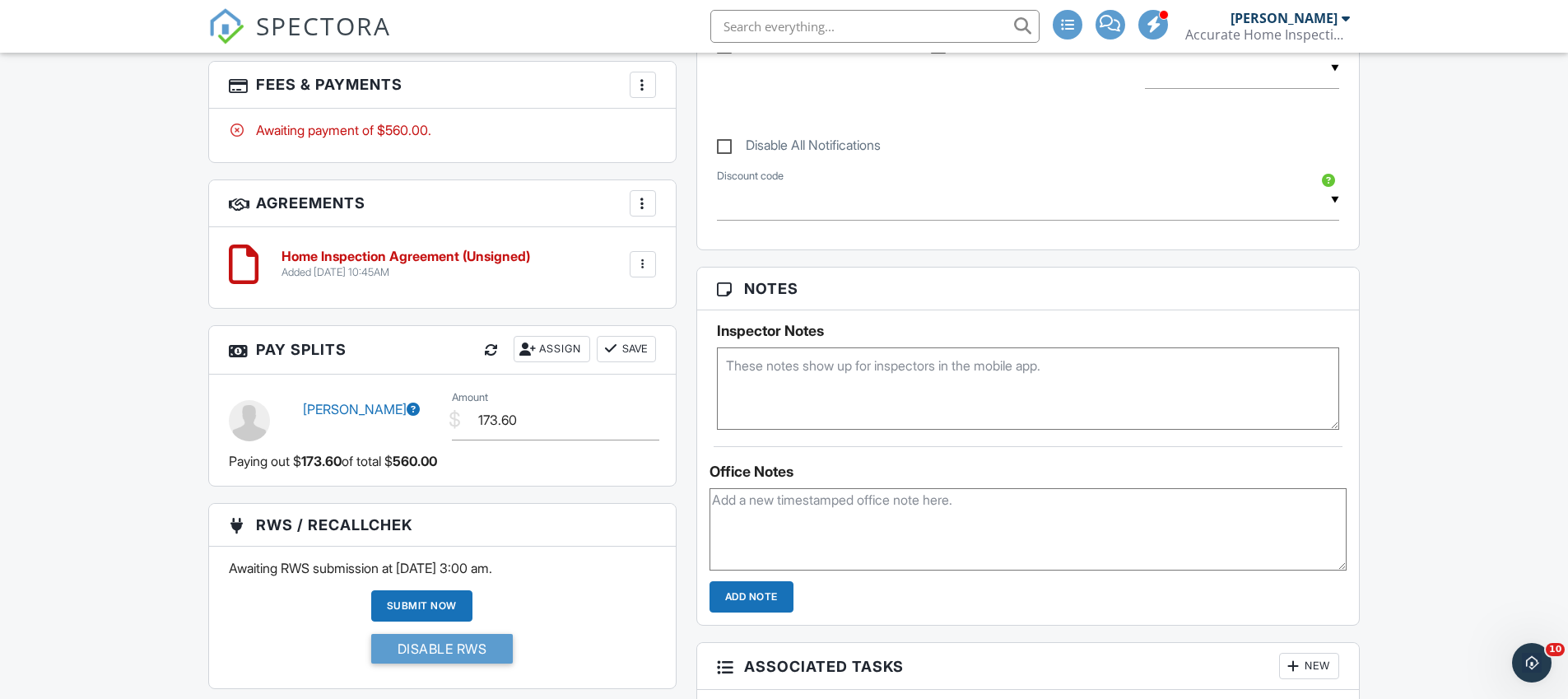
click at [936, 398] on textarea at bounding box center [1028, 388] width 623 height 82
type textarea "Have client sign agreement at the inspection."
click at [700, 457] on div "Office Notes Add Note" at bounding box center [1029, 529] width 663 height 167
click at [233, 19] on img at bounding box center [226, 26] width 36 height 36
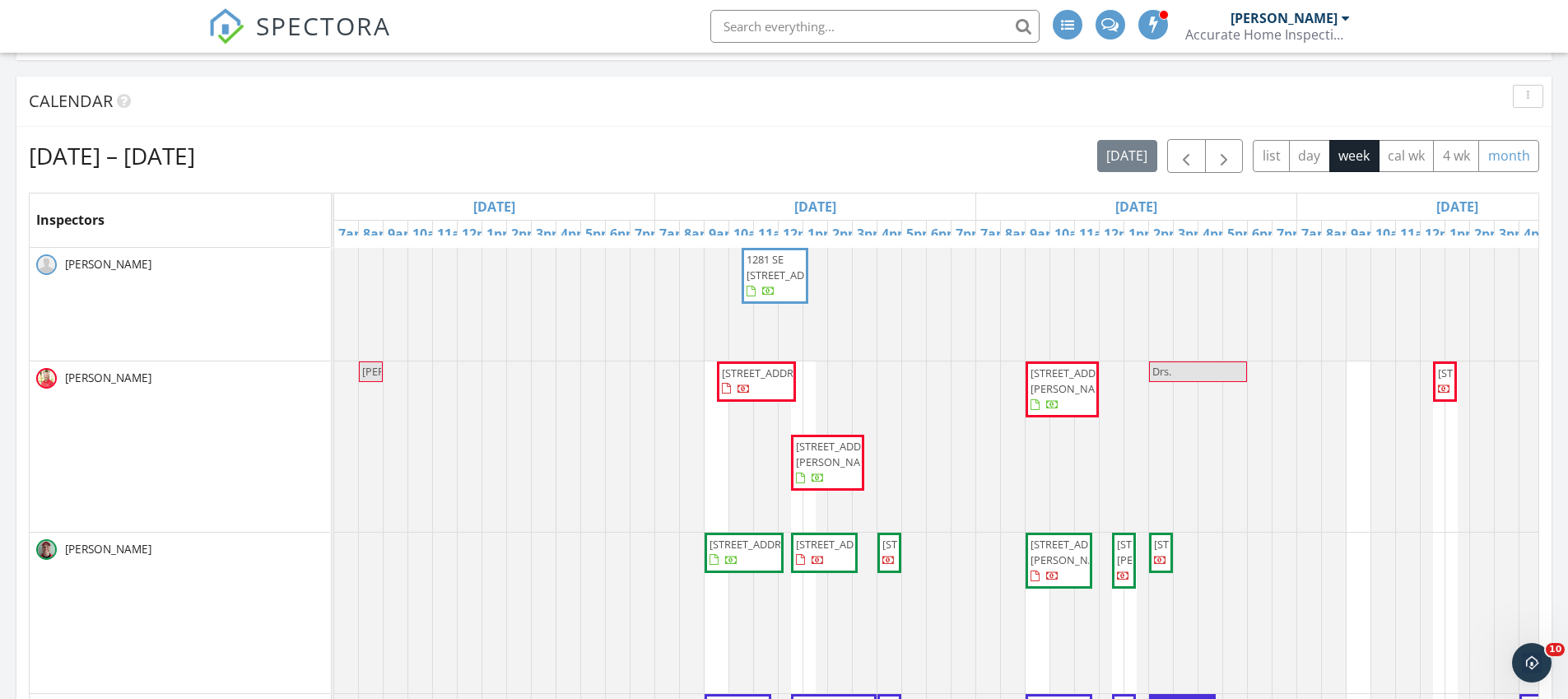
scroll to position [153, 0]
click at [1188, 156] on span "button" at bounding box center [1185, 156] width 19 height 19
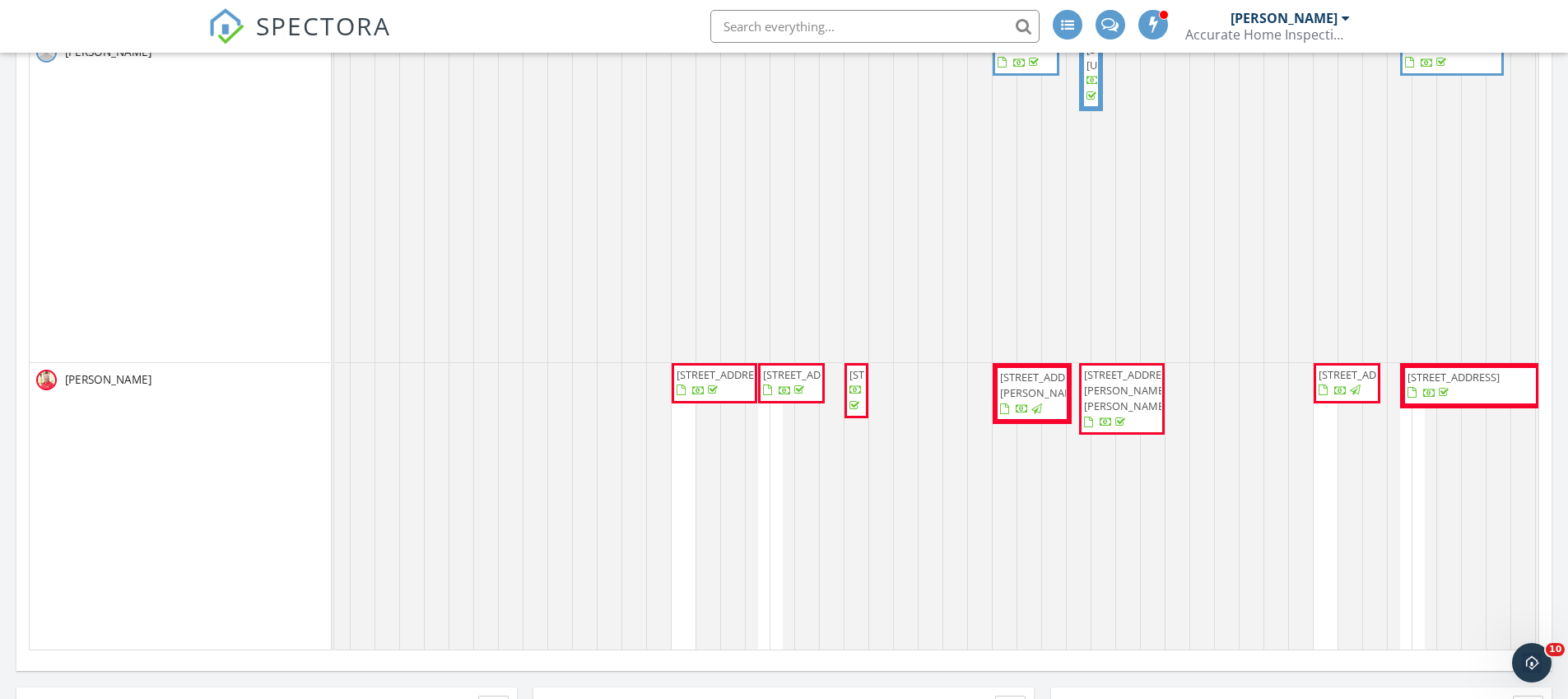
scroll to position [0, 0]
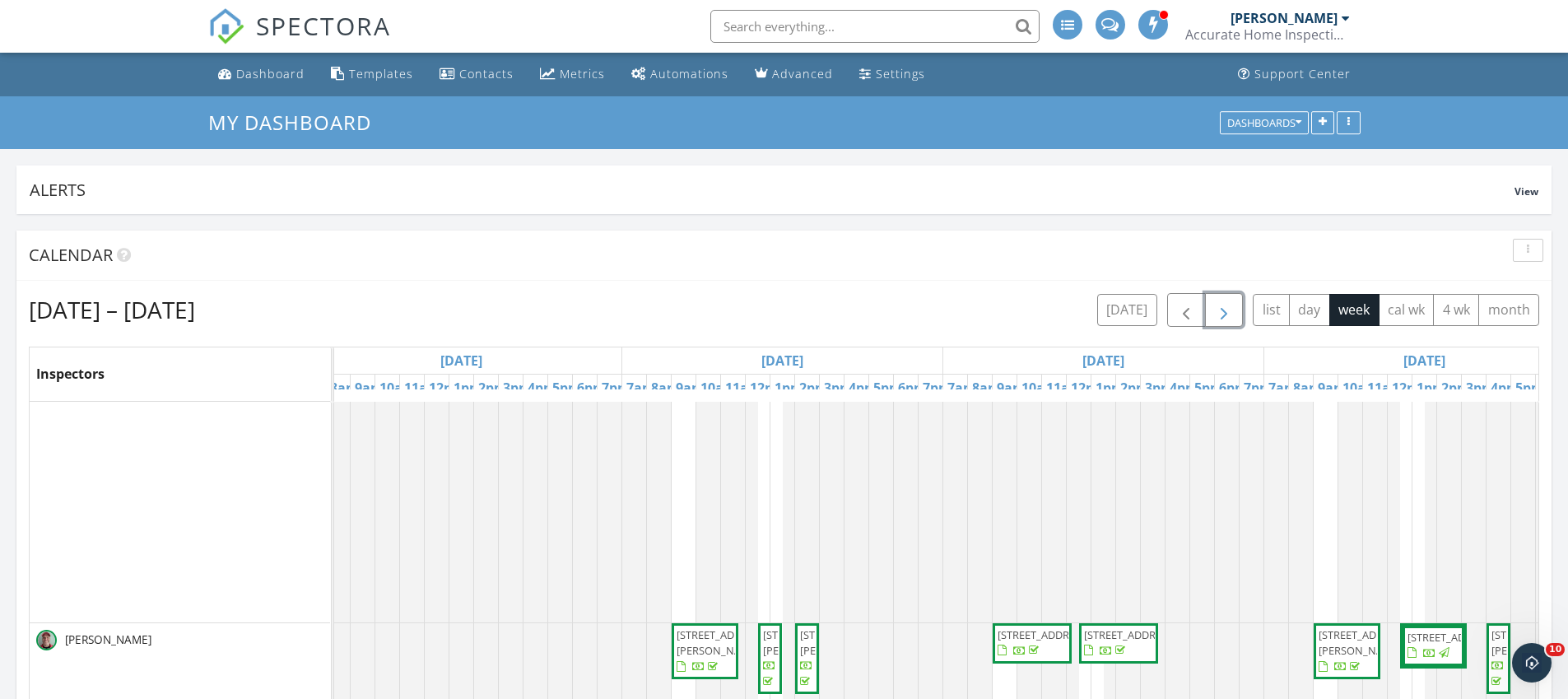
click at [1228, 312] on span "button" at bounding box center [1223, 309] width 19 height 19
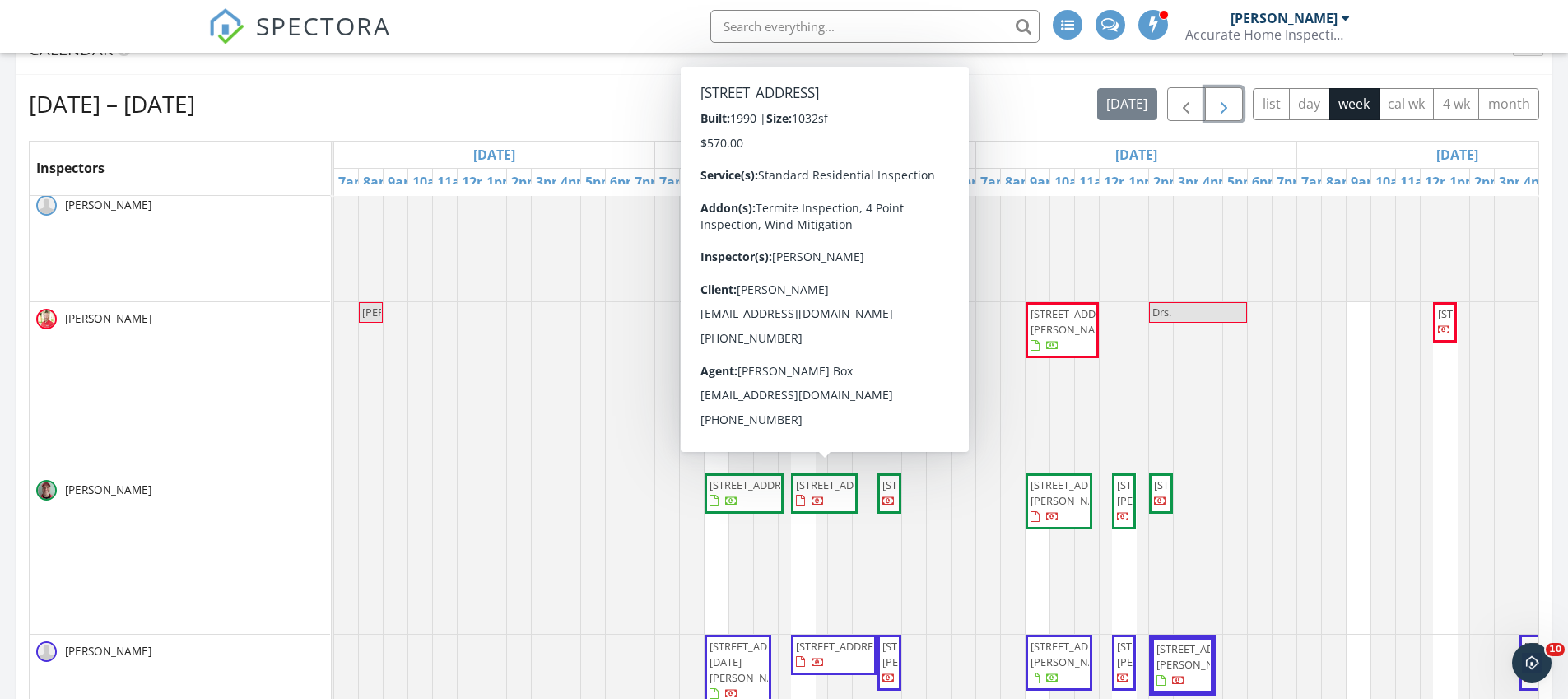
click at [824, 492] on span "262 SW Bedford Rd, Port St. Lucie 34953" at bounding box center [841, 485] width 92 height 15
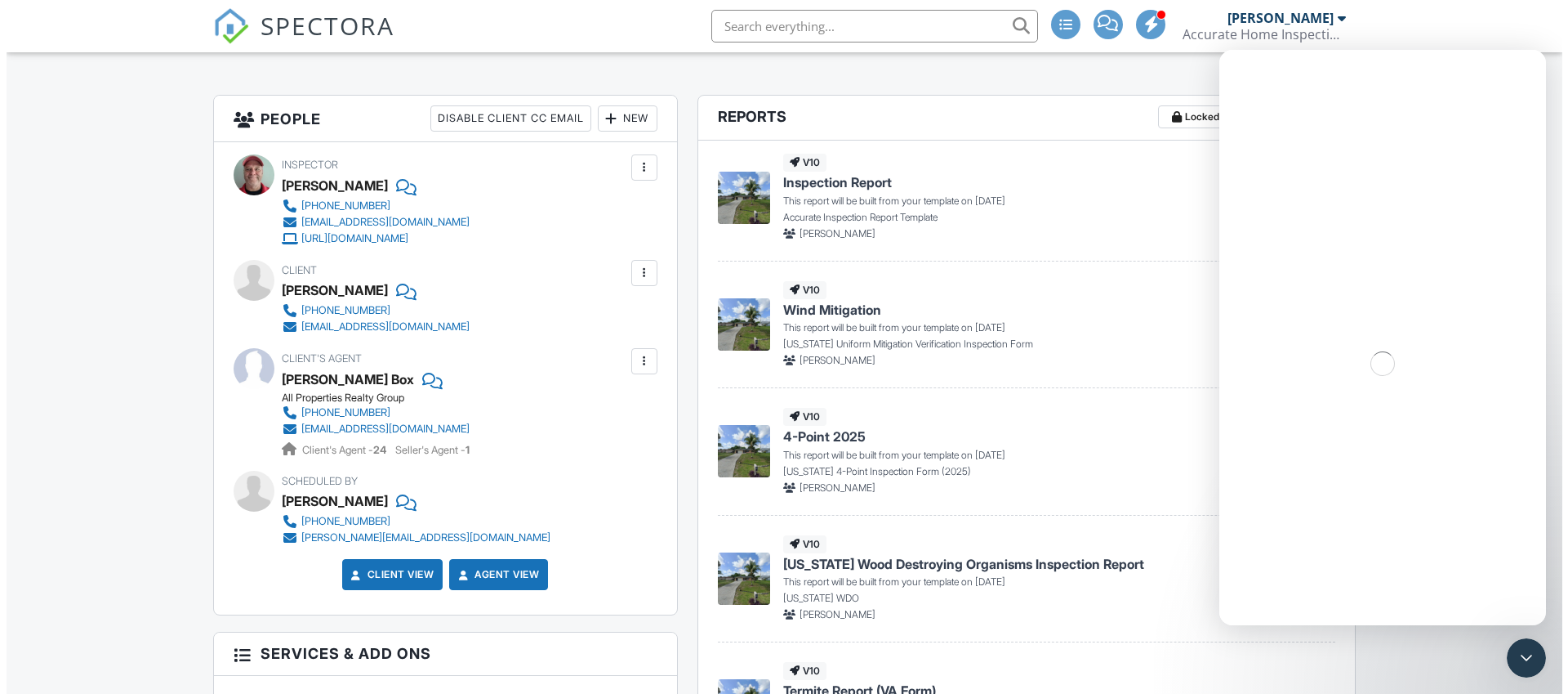
scroll to position [386, 0]
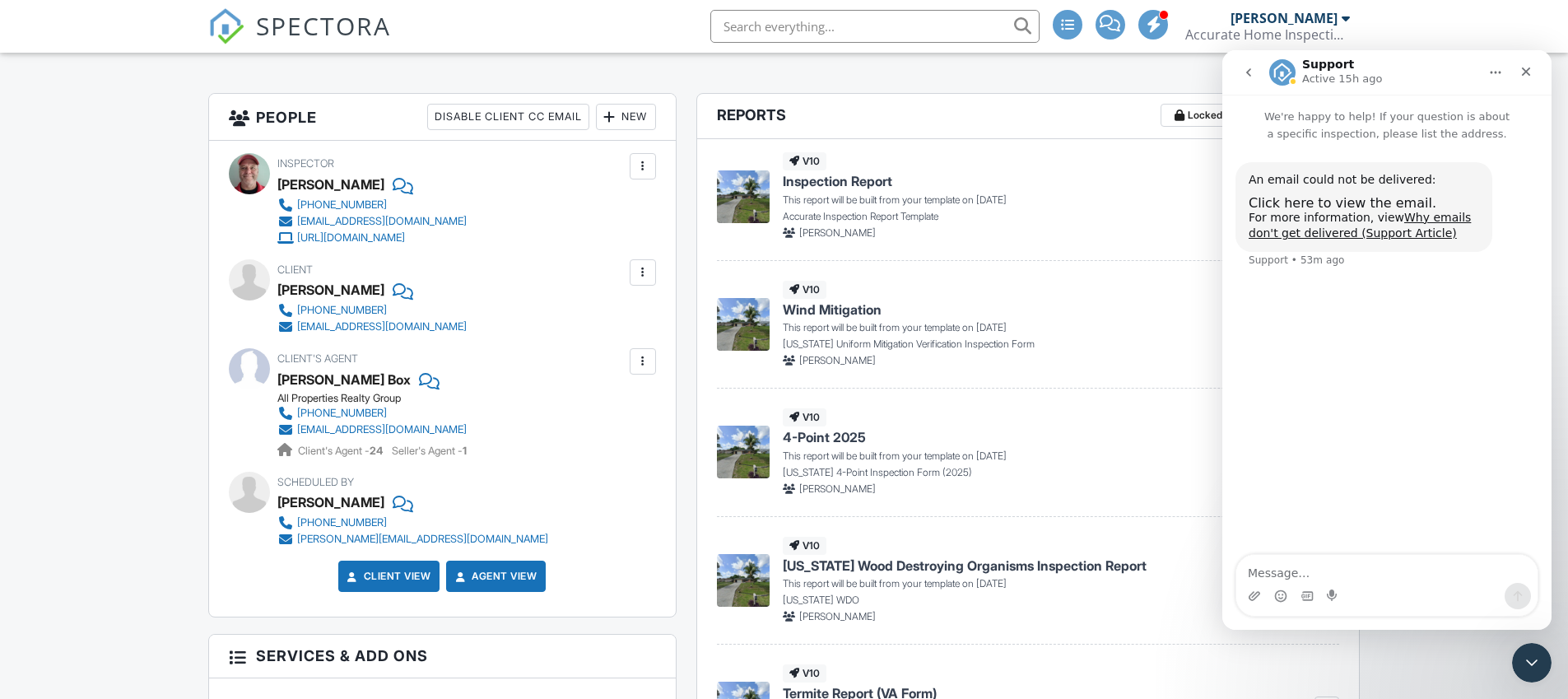
click at [650, 273] on div at bounding box center [642, 272] width 16 height 16
click at [607, 322] on li "Edit" at bounding box center [604, 322] width 84 height 41
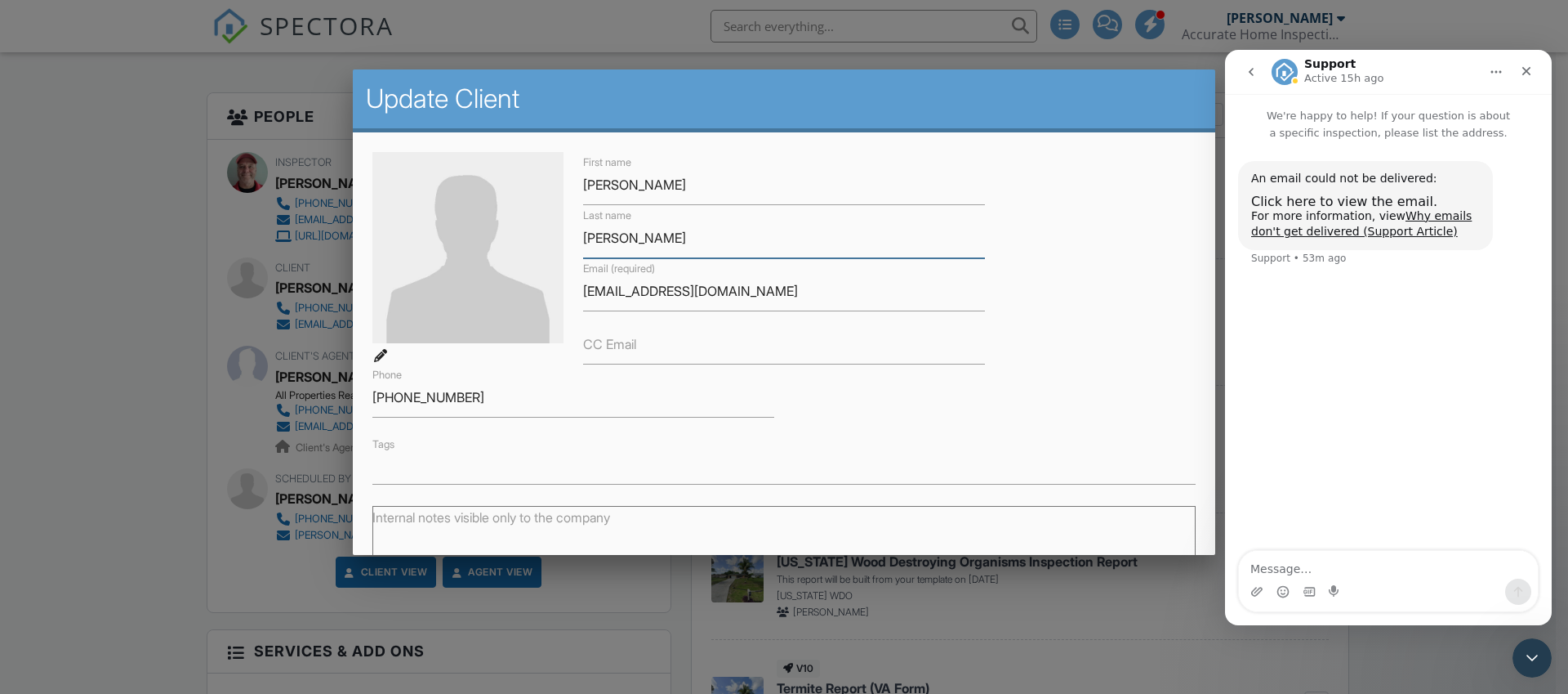
click at [638, 241] on input "Mckenzie" at bounding box center [784, 238] width 402 height 40
click at [625, 244] on input "[PERSON_NAME]" at bounding box center [784, 238] width 402 height 40
type input "Mckenie"
click at [673, 296] on input "garrethmckenzie23@gmail.com" at bounding box center [784, 291] width 402 height 40
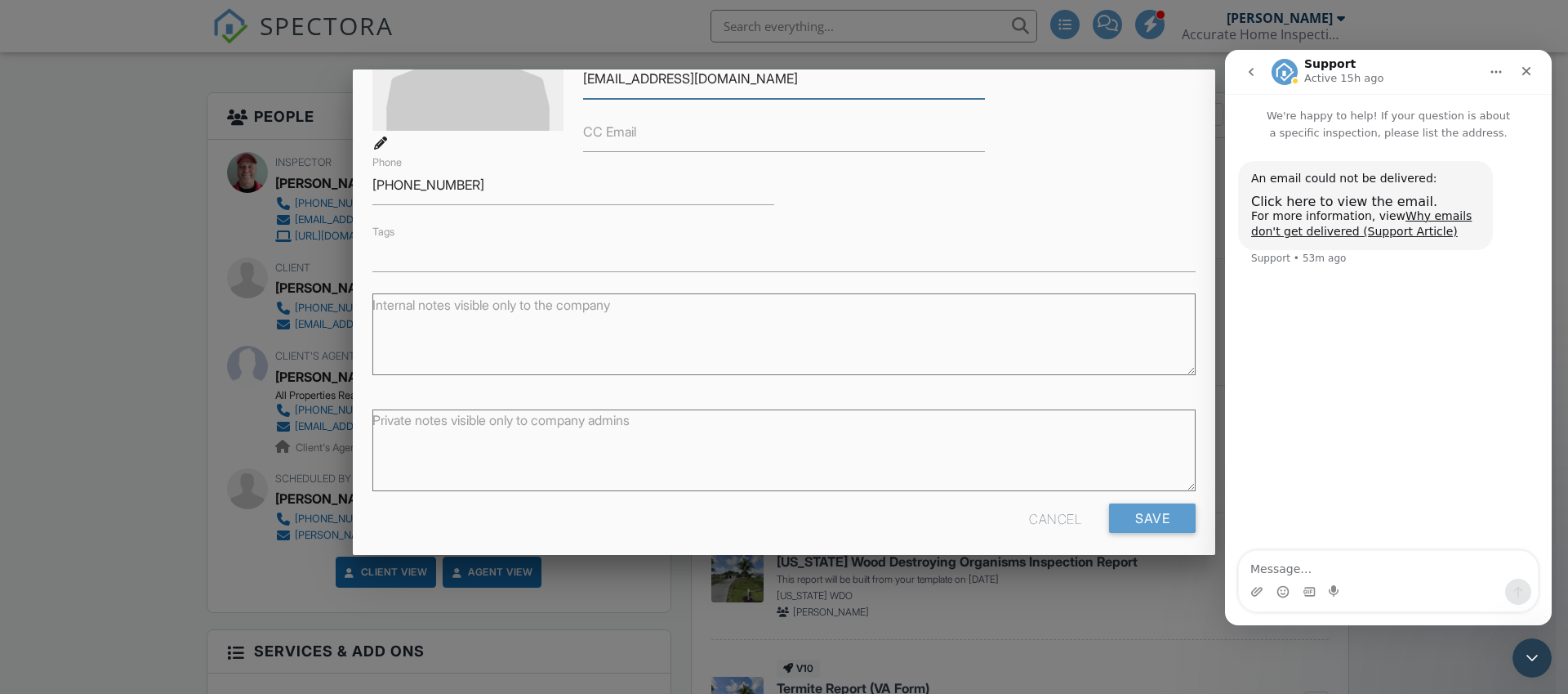
scroll to position [222, 0]
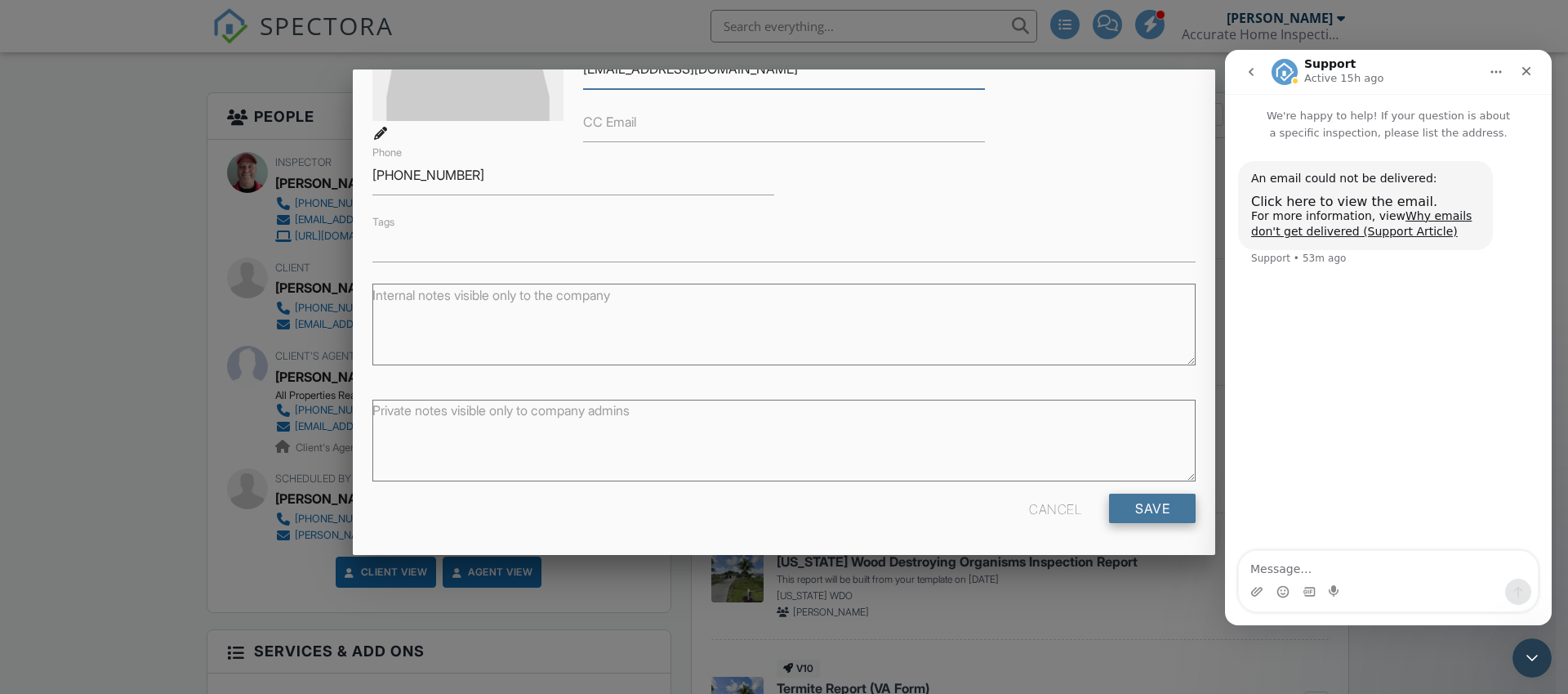
type input "garrethmckenie23@gmail.com"
click at [1165, 512] on input "Save" at bounding box center [1152, 508] width 86 height 29
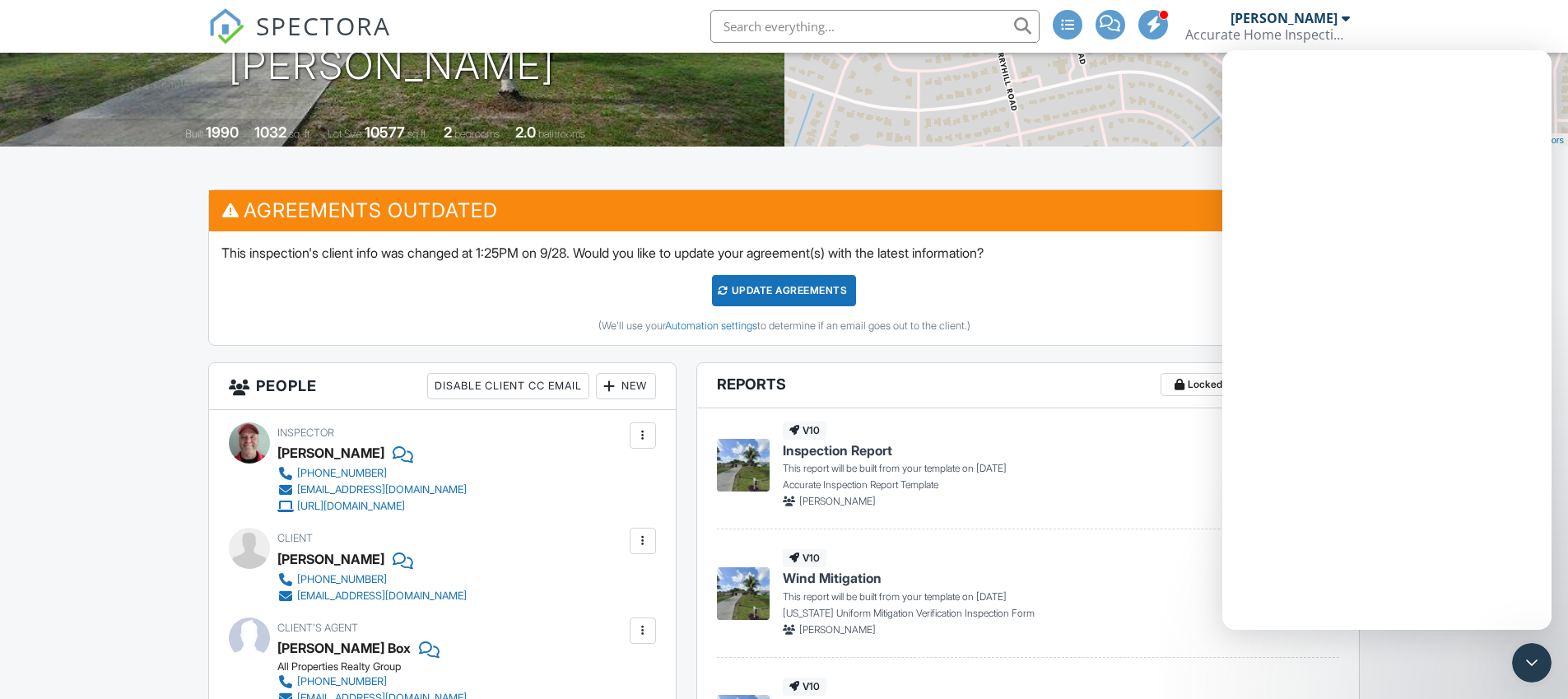
click at [811, 292] on div "Update Agreements" at bounding box center [784, 290] width 144 height 31
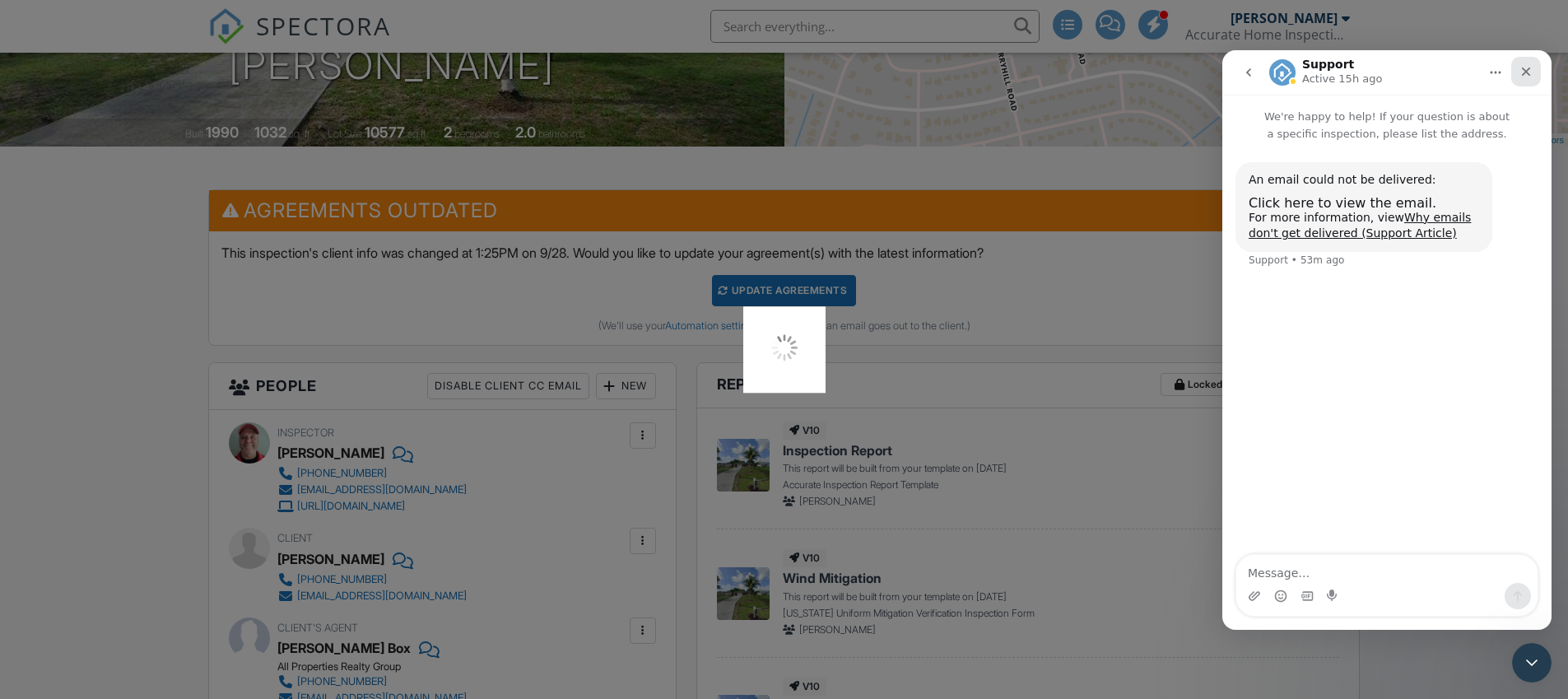
click at [1524, 79] on div "Close" at bounding box center [1525, 71] width 30 height 30
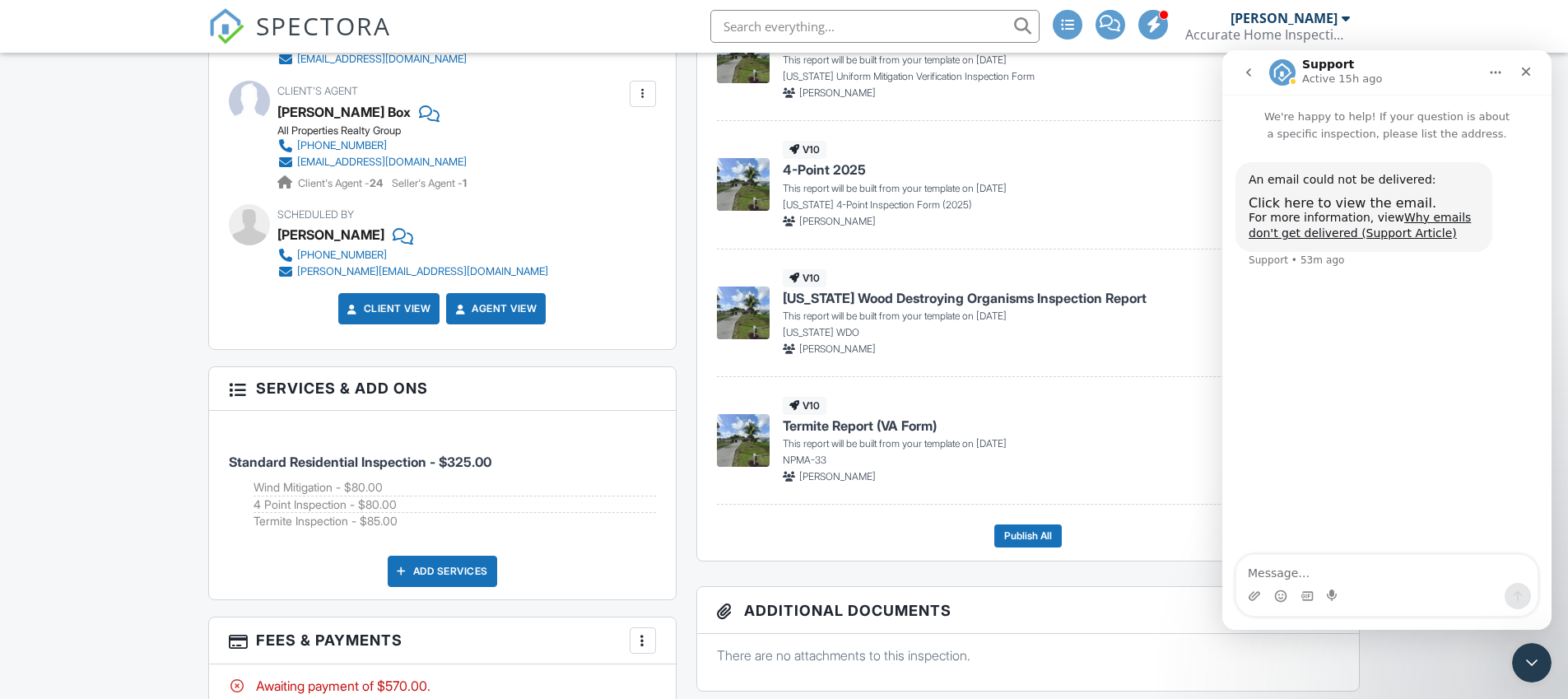
scroll to position [661, 0]
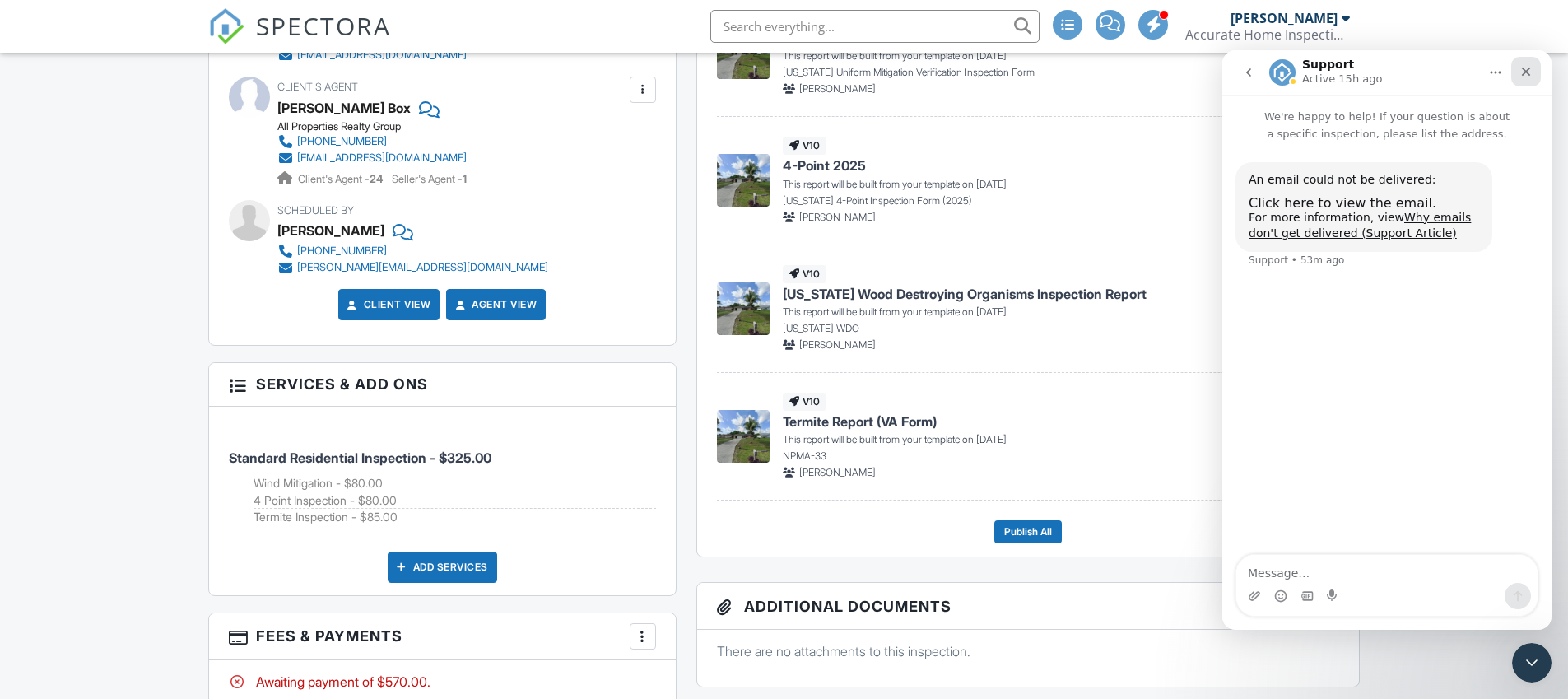
click at [1528, 74] on icon "Close" at bounding box center [1526, 72] width 9 height 9
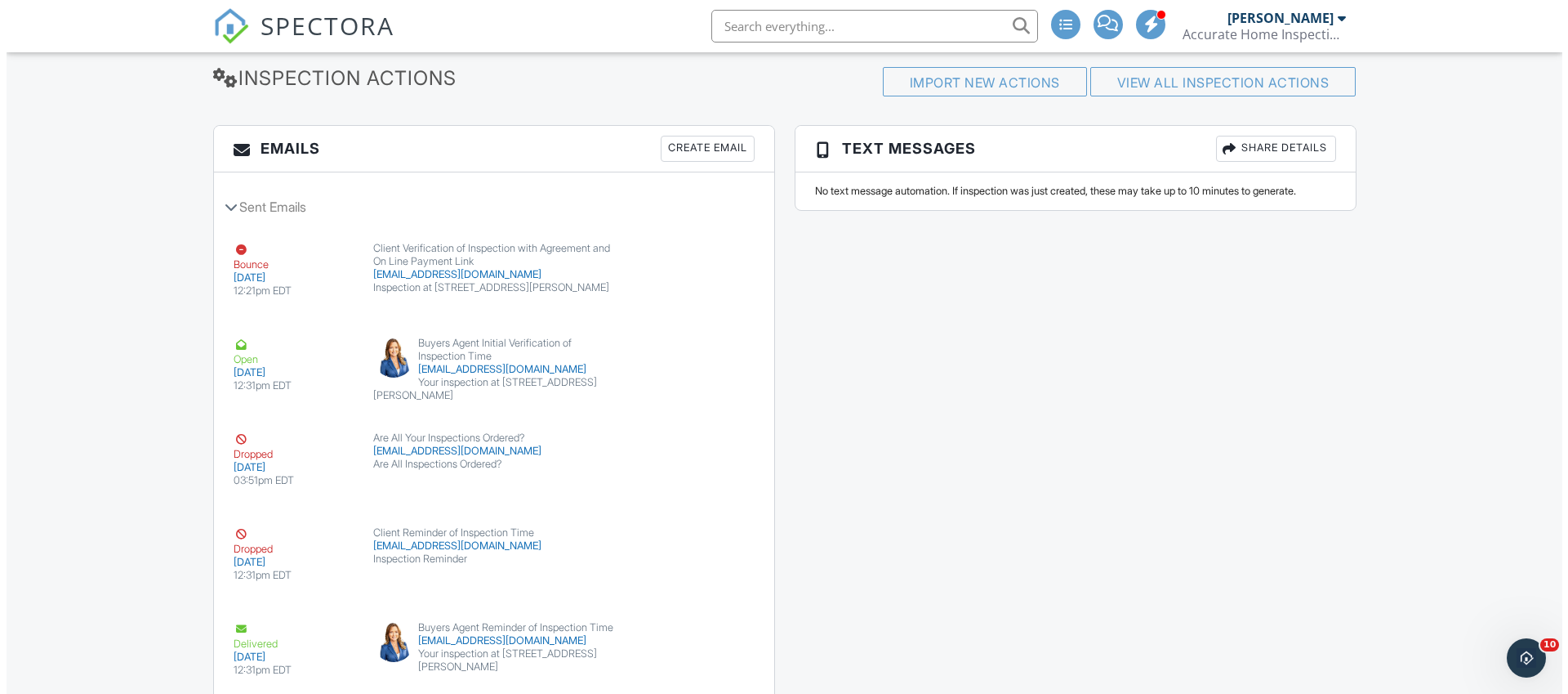
scroll to position [2446, 0]
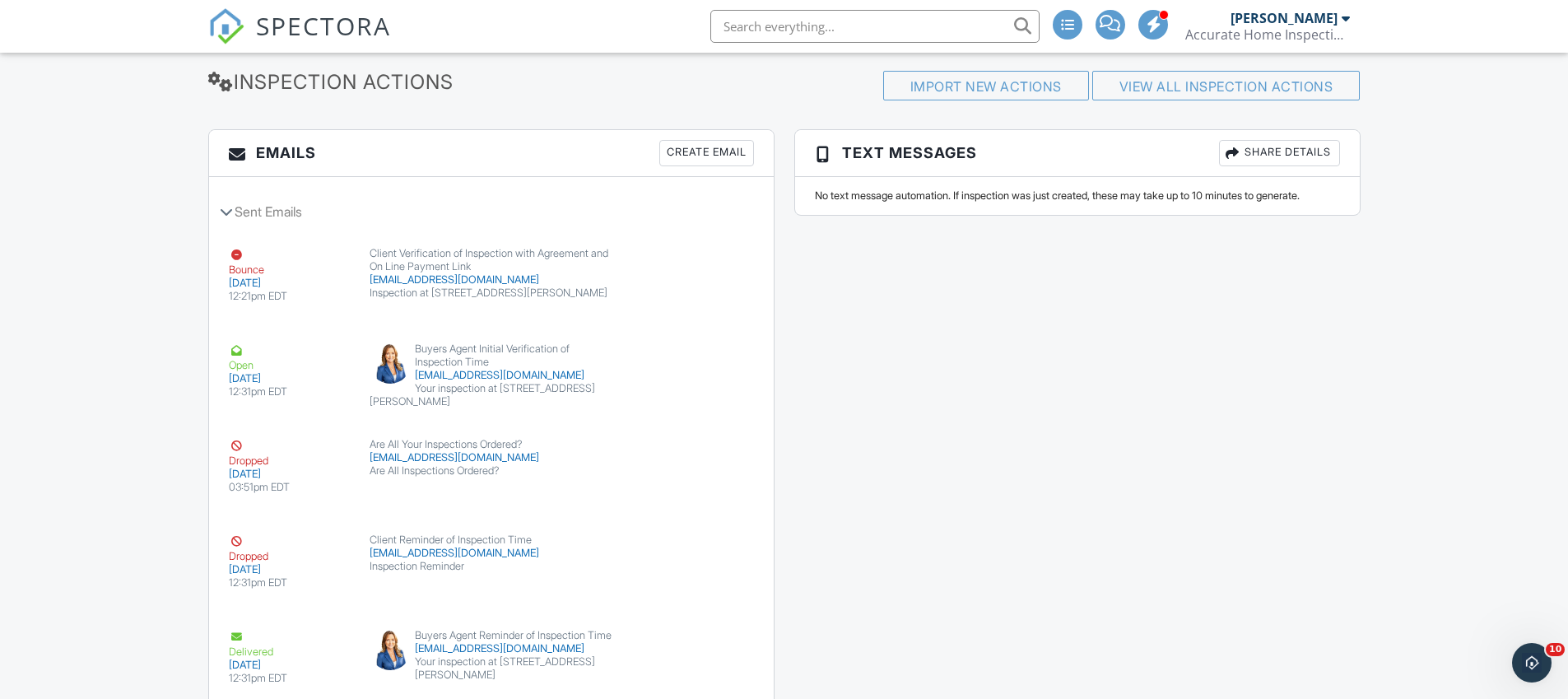
click at [716, 154] on div "Create Email" at bounding box center [707, 153] width 95 height 26
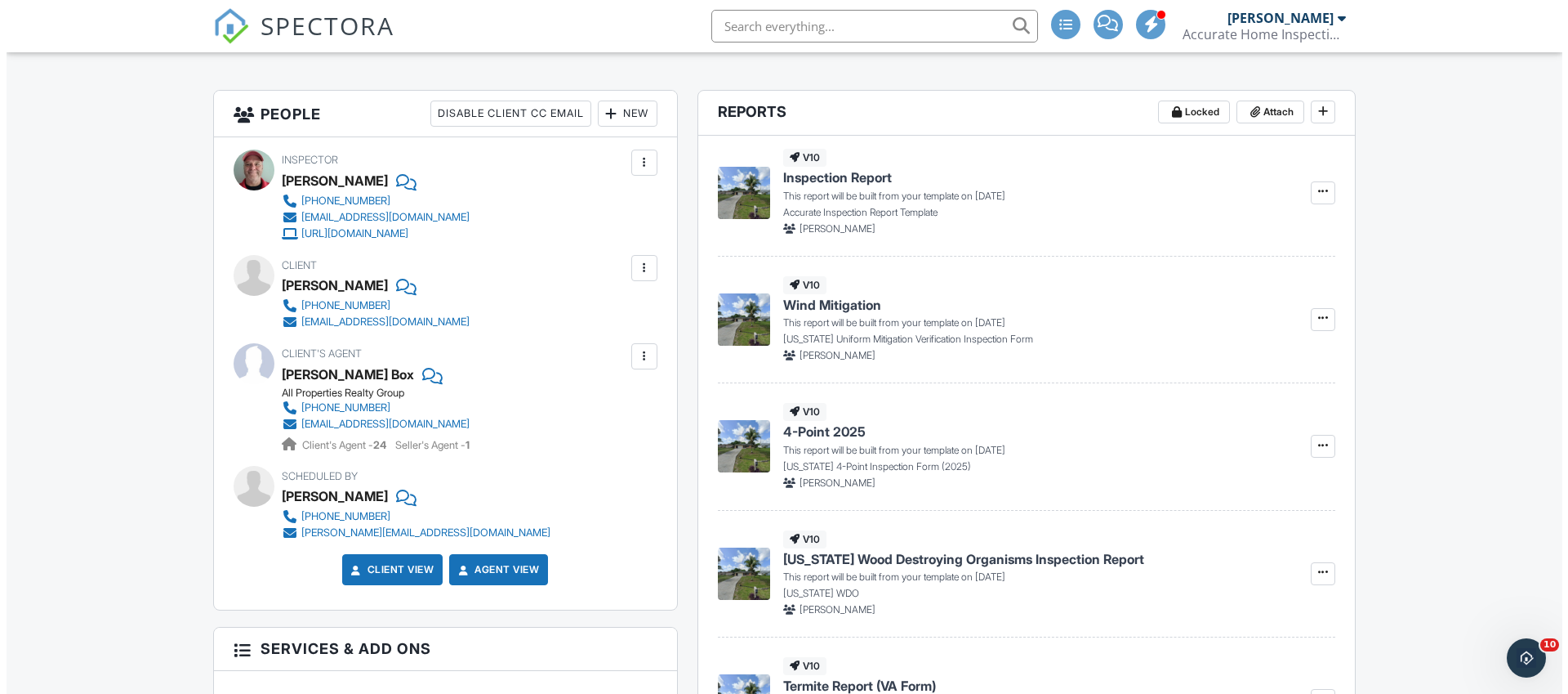
scroll to position [357, 0]
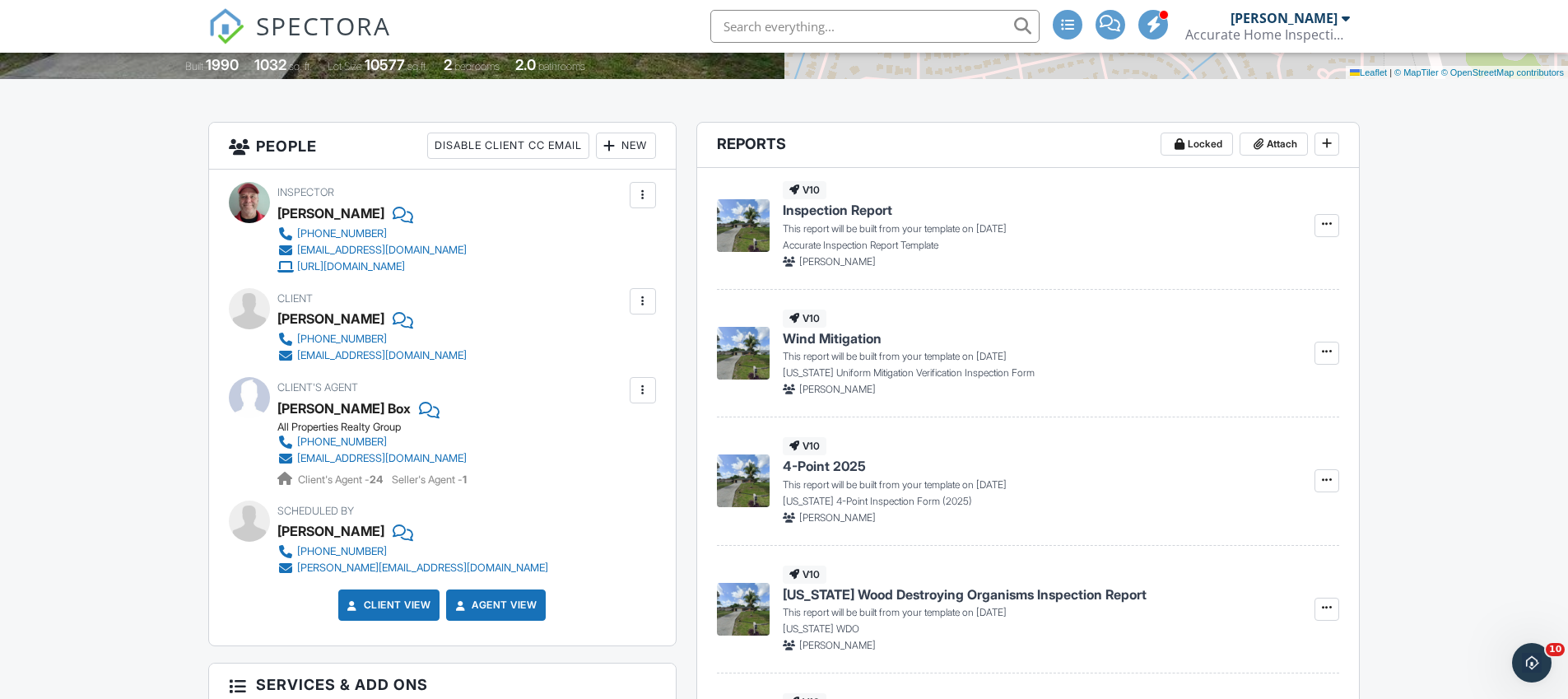
click at [636, 295] on div at bounding box center [642, 301] width 16 height 16
click at [613, 357] on li "Edit" at bounding box center [604, 351] width 84 height 41
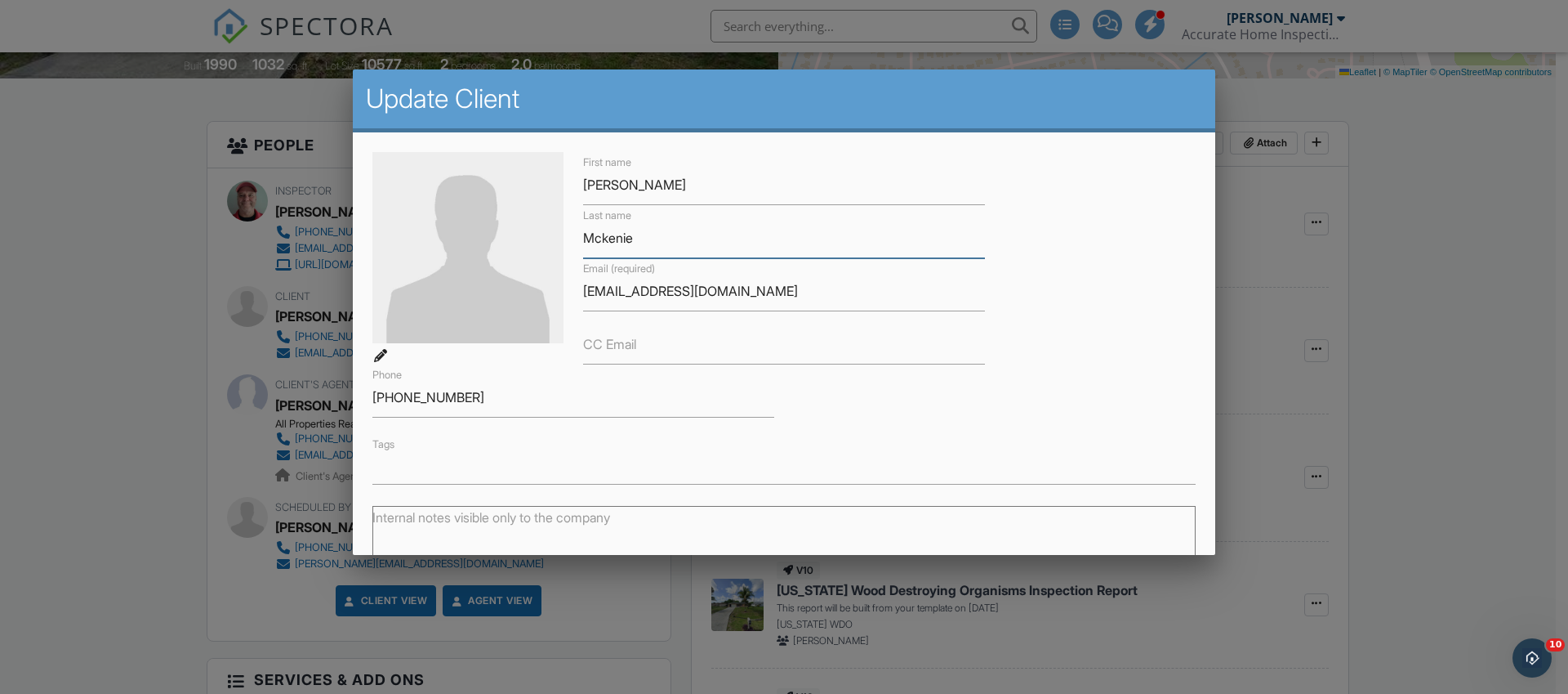
click at [621, 242] on input "Mckenie" at bounding box center [784, 238] width 402 height 40
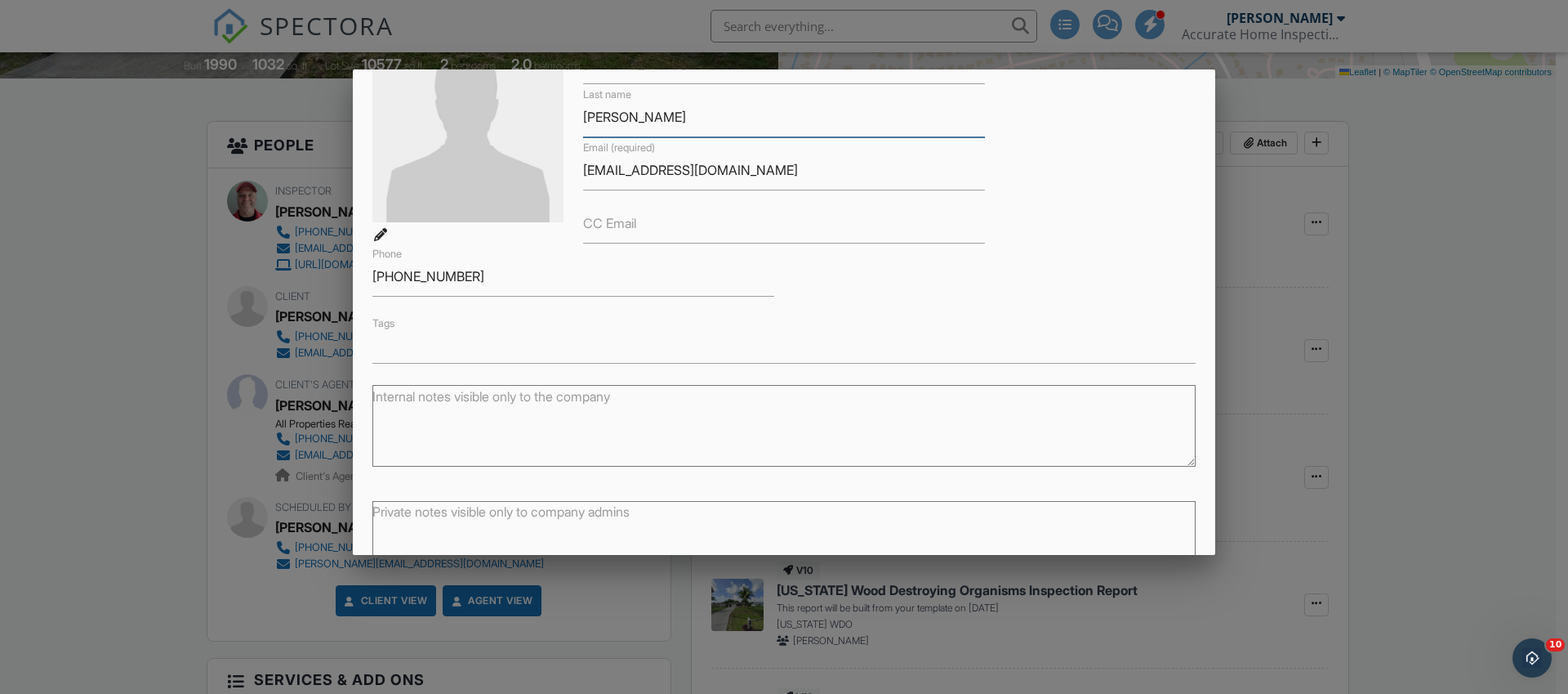
scroll to position [222, 0]
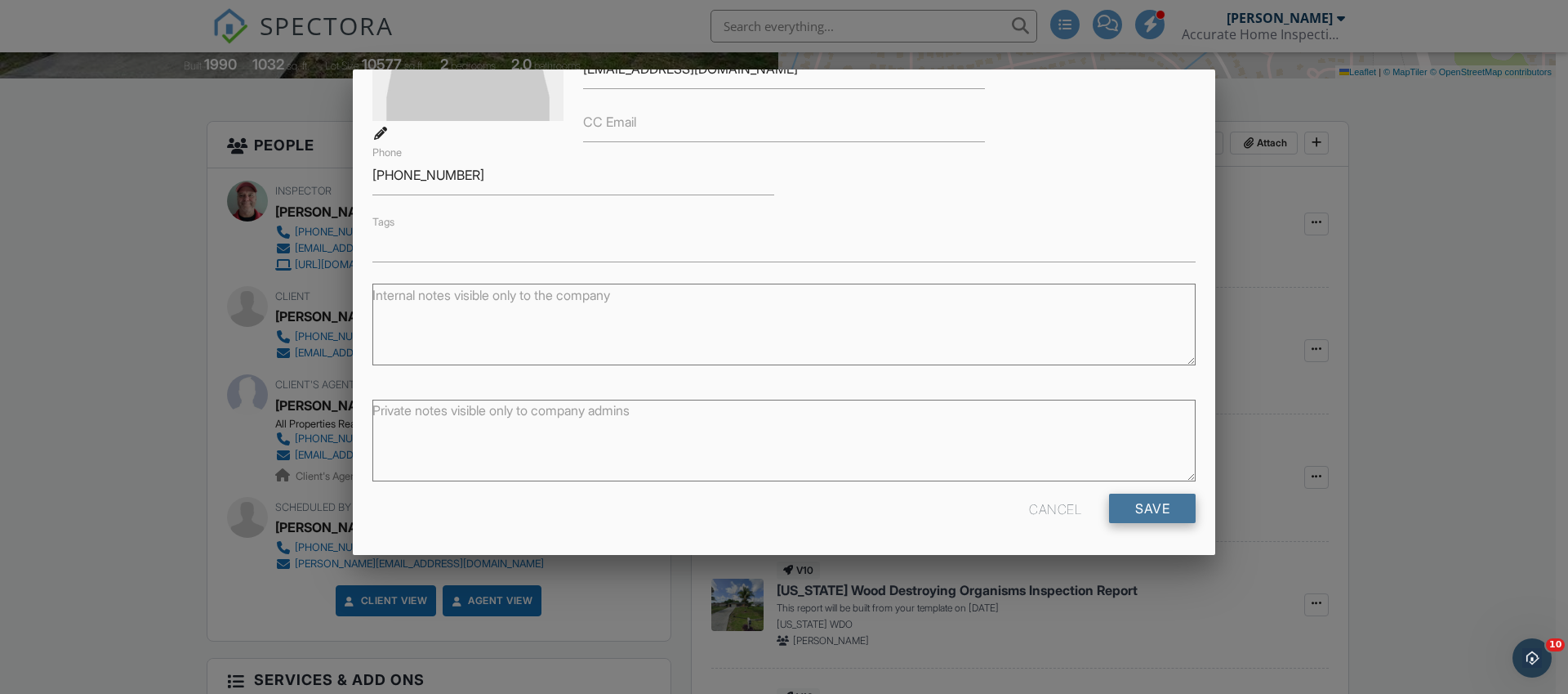
type input "Mckenzie"
click at [1147, 519] on input "Save" at bounding box center [1152, 508] width 86 height 29
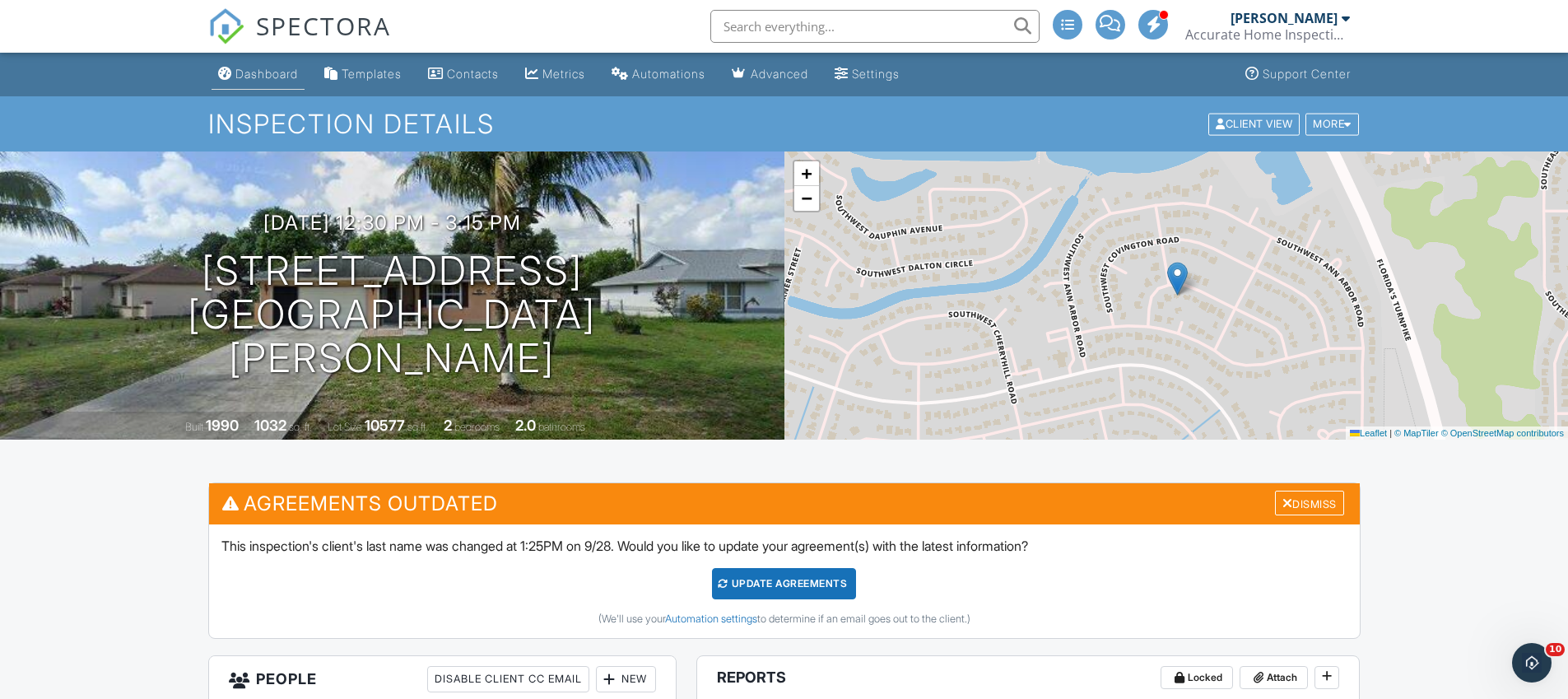
click at [258, 79] on div "Dashboard" at bounding box center [266, 74] width 63 height 14
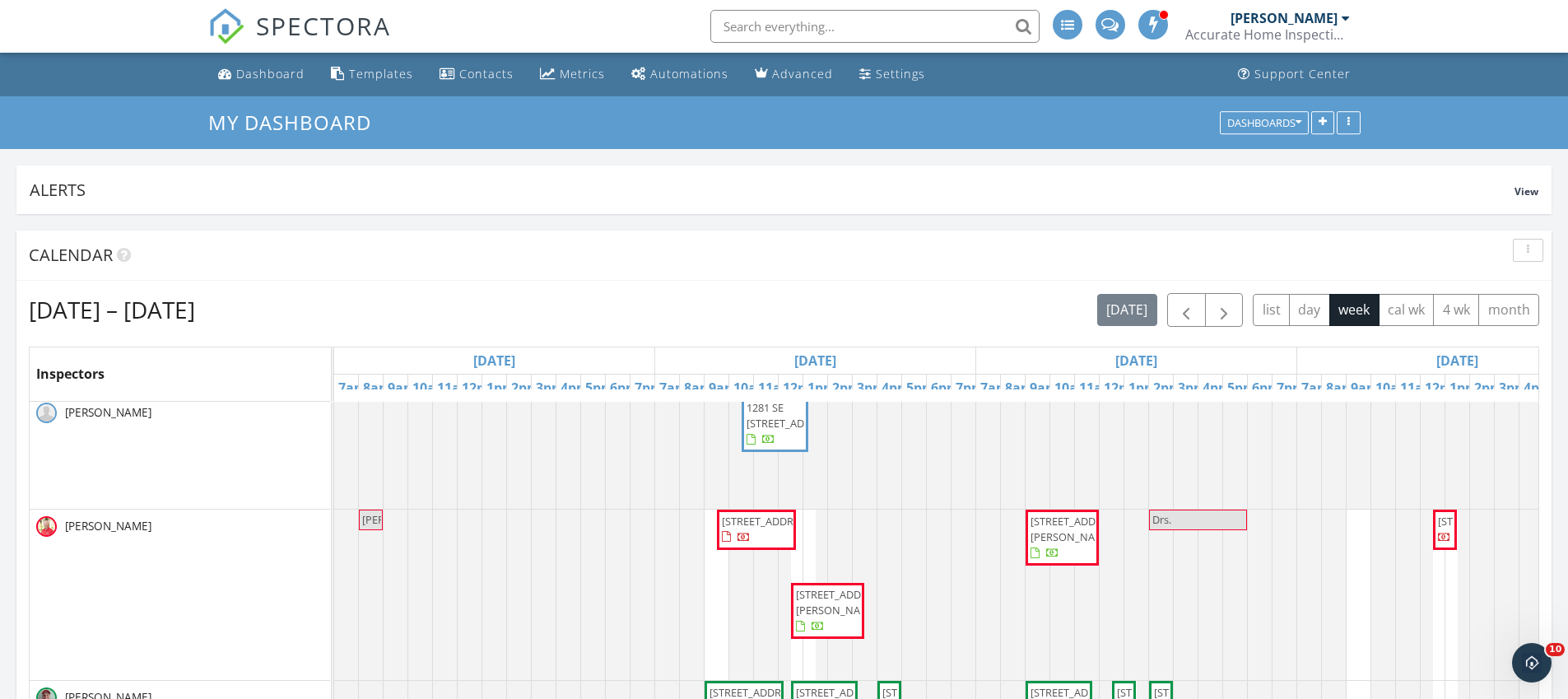
scroll to position [19, 0]
click at [828, 685] on span "[STREET_ADDRESS]" at bounding box center [841, 691] width 92 height 15
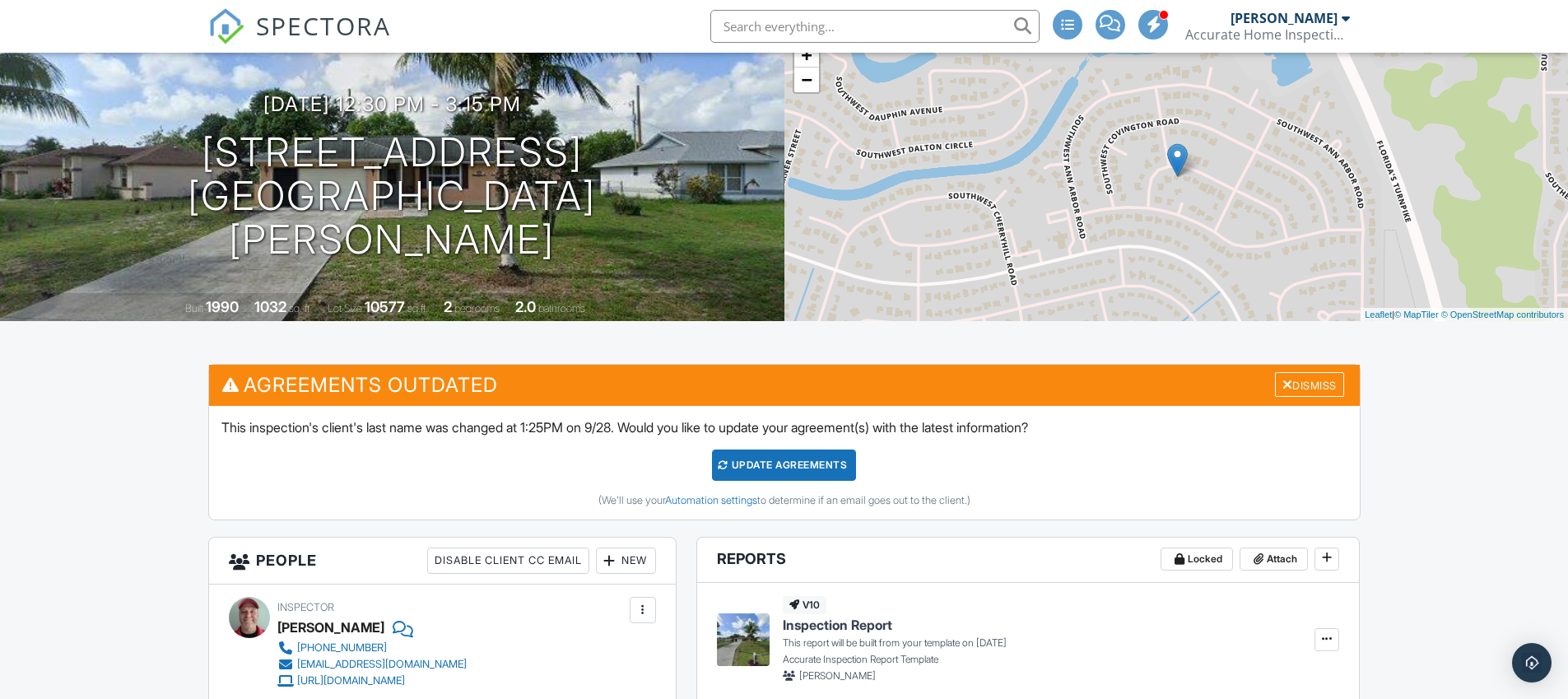
click at [800, 457] on div "Update Agreements" at bounding box center [784, 465] width 144 height 31
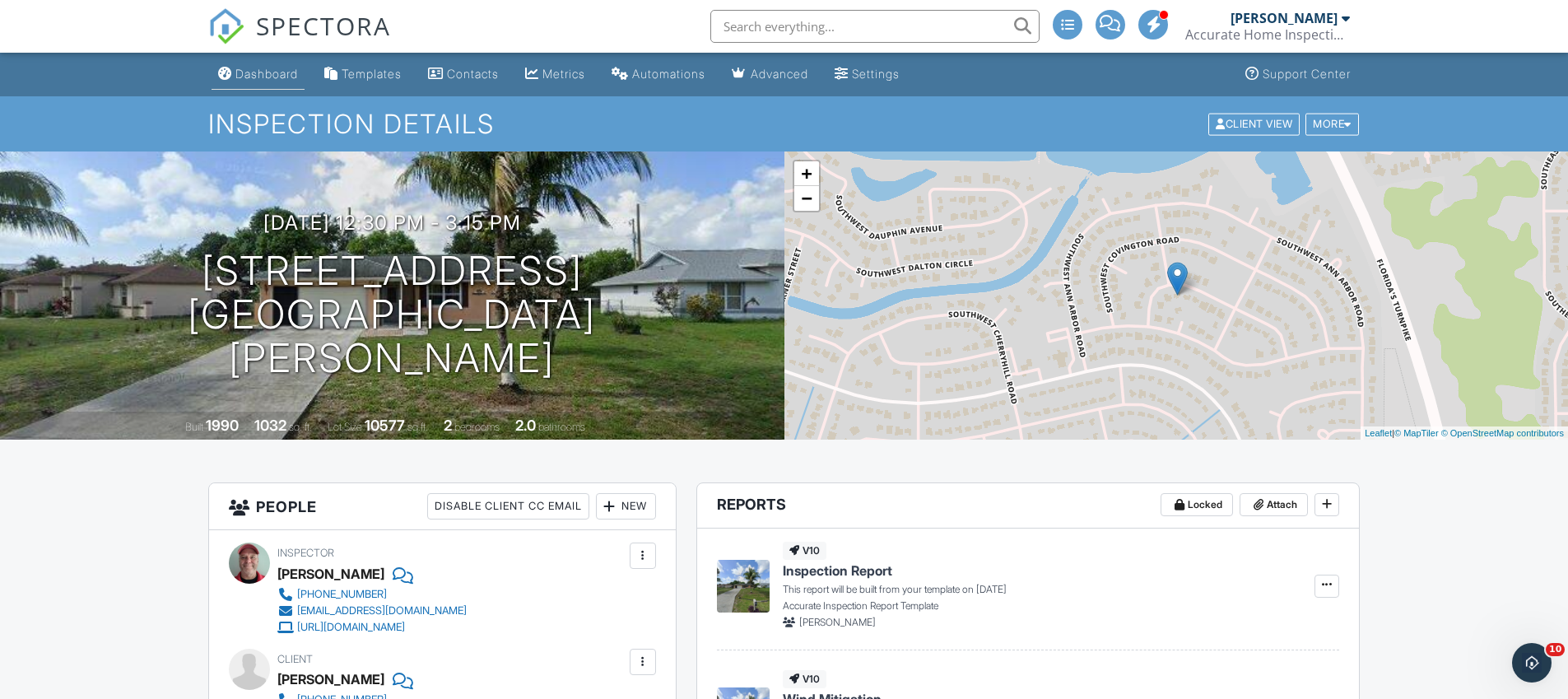
click at [246, 72] on div "Dashboard" at bounding box center [266, 74] width 63 height 14
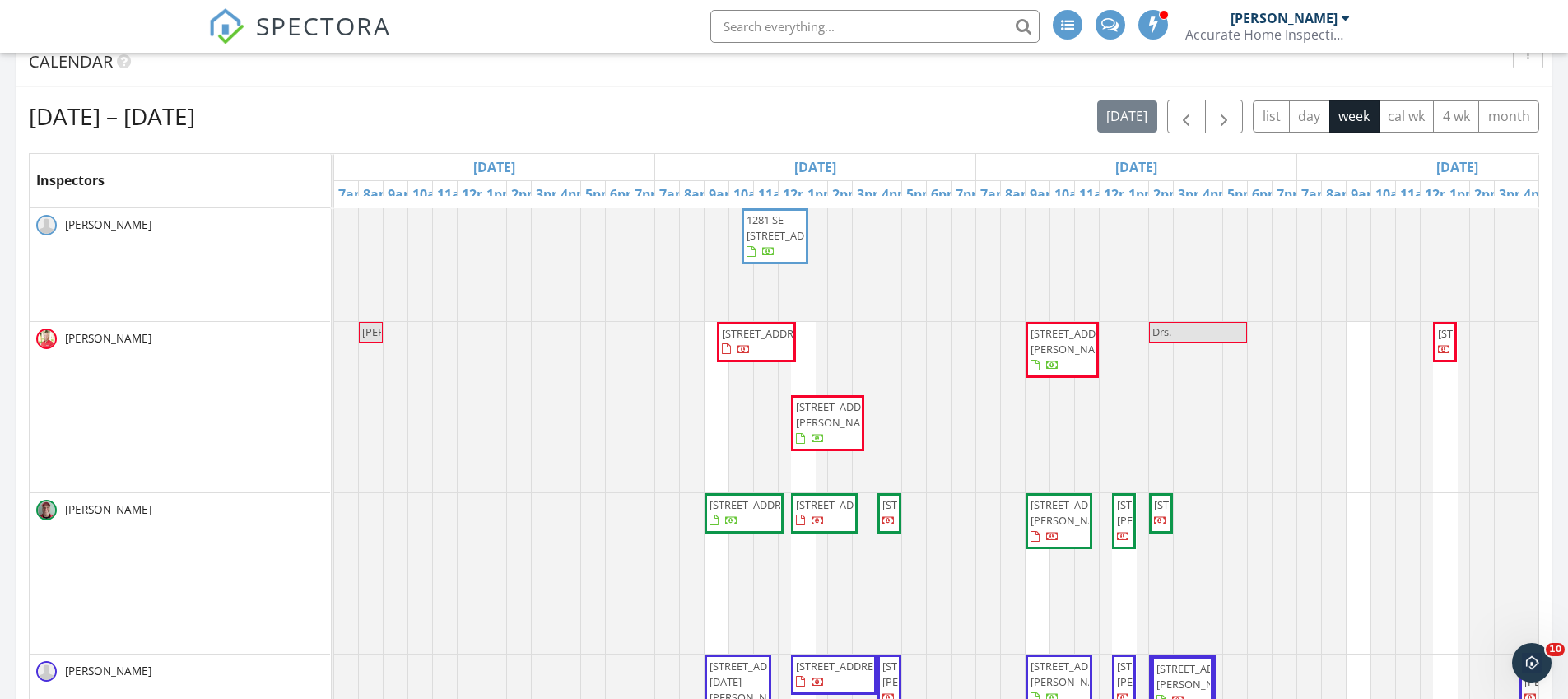
scroll to position [19, 0]
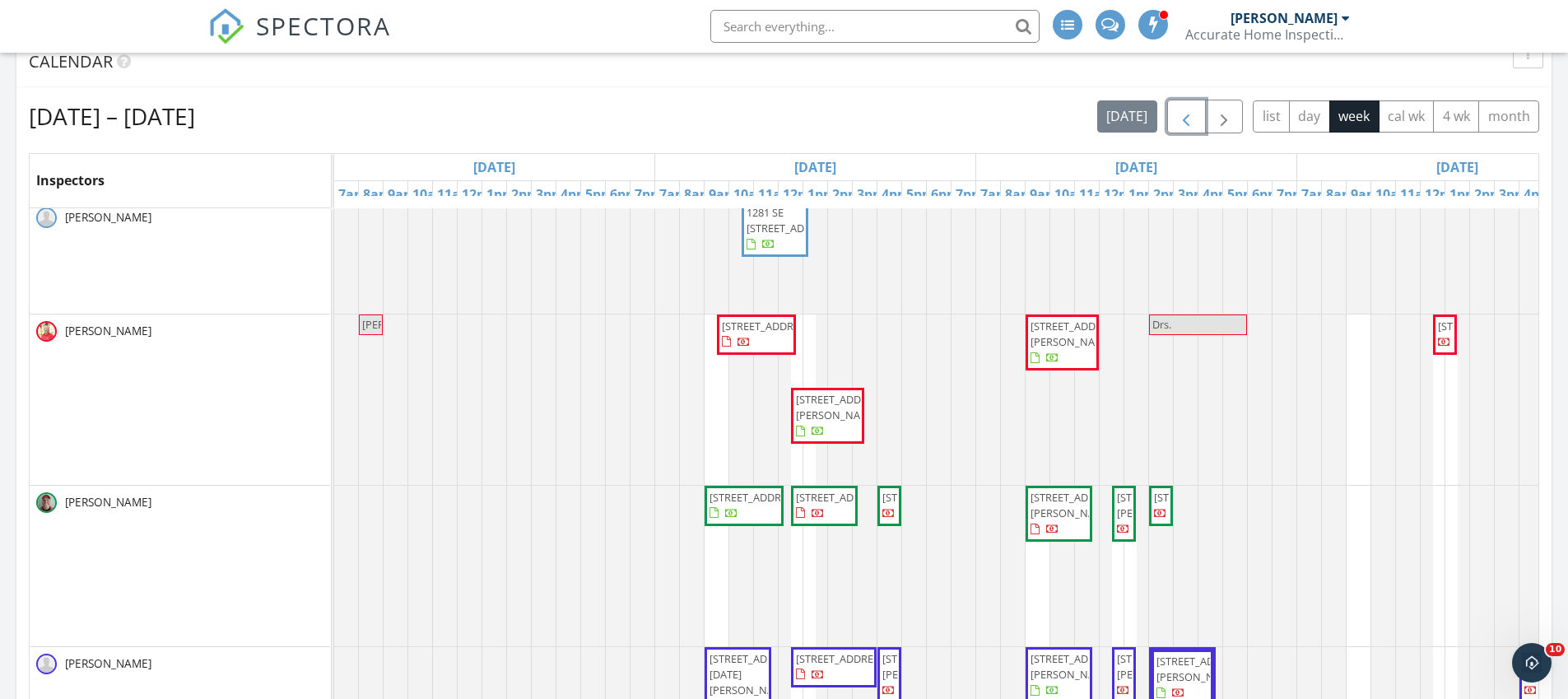
click at [1181, 121] on span "button" at bounding box center [1185, 117] width 19 height 19
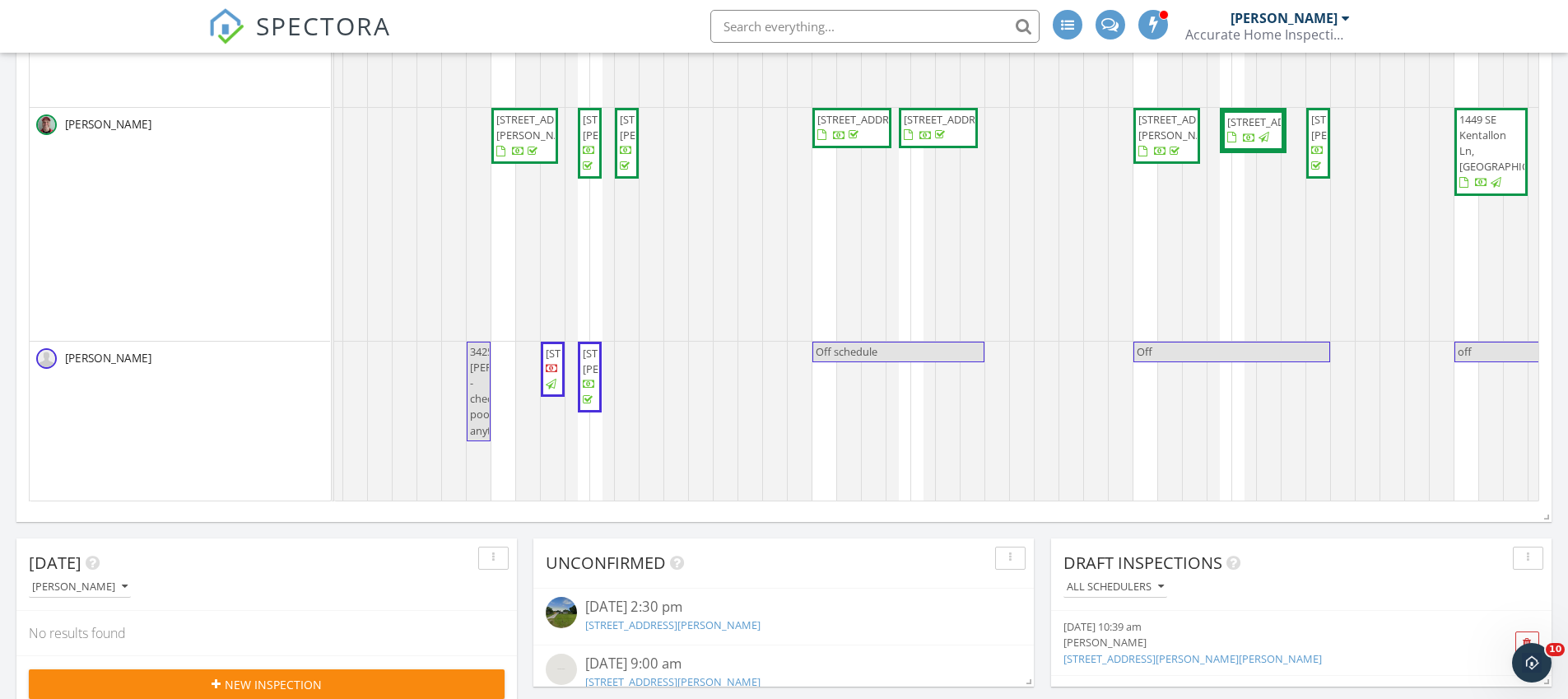
scroll to position [0, 0]
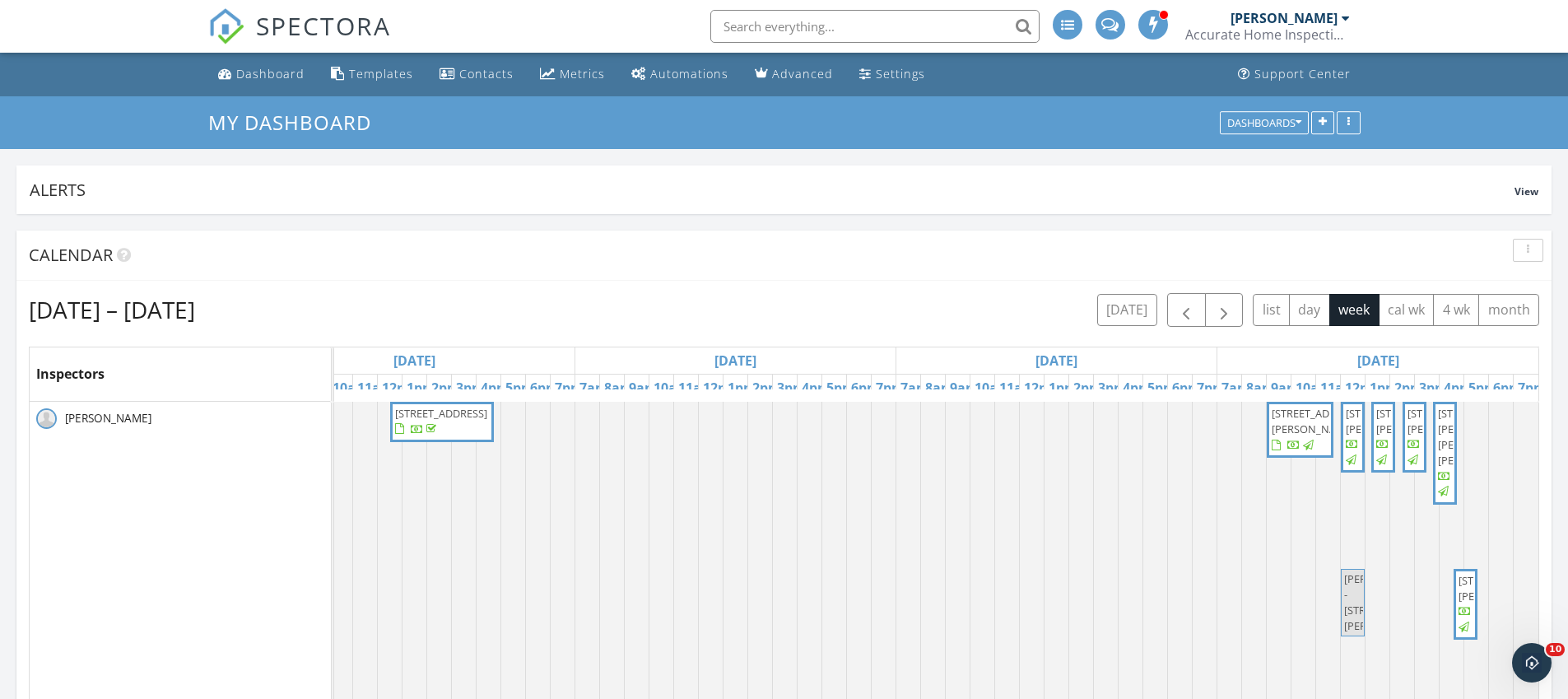
click at [803, 25] on input "text" at bounding box center [874, 26] width 329 height 33
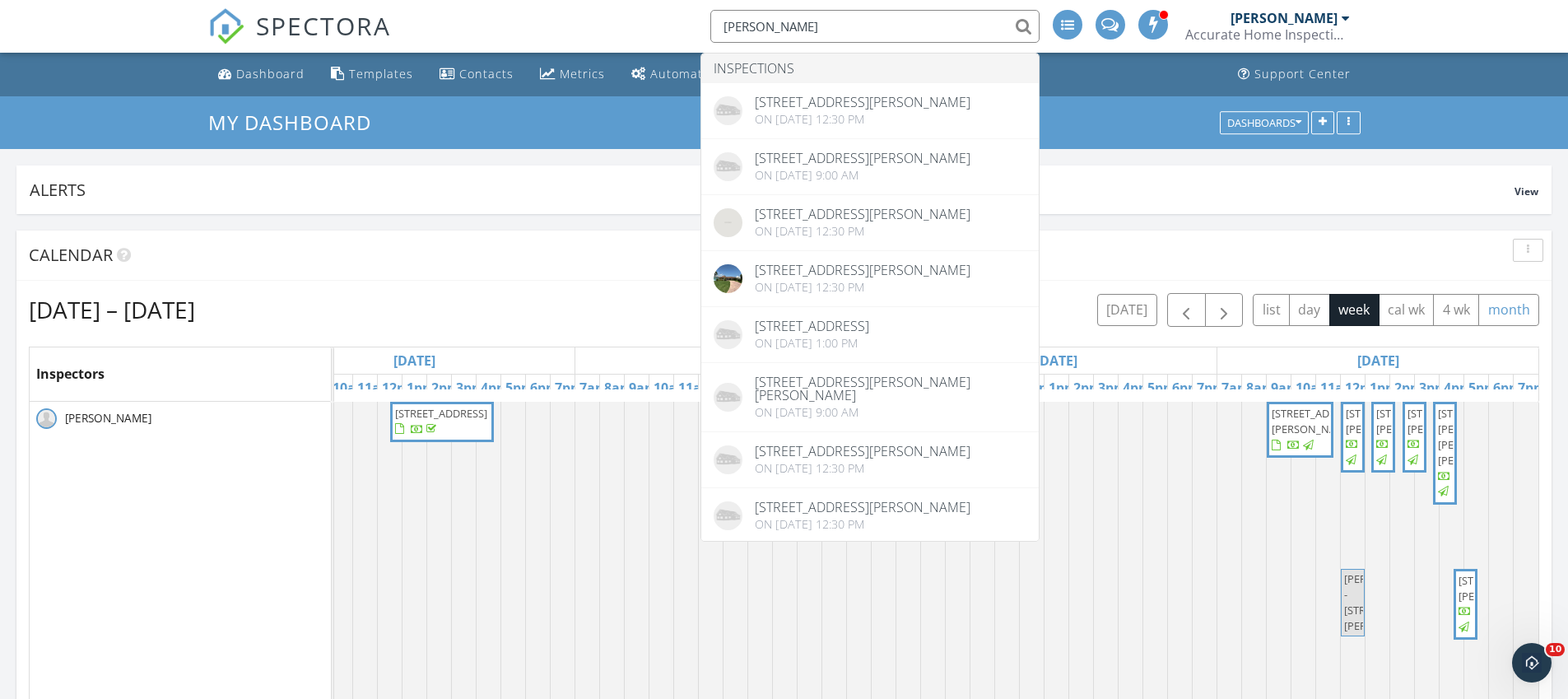
type input "parker"
click at [476, 89] on link "Contacts" at bounding box center [476, 74] width 87 height 30
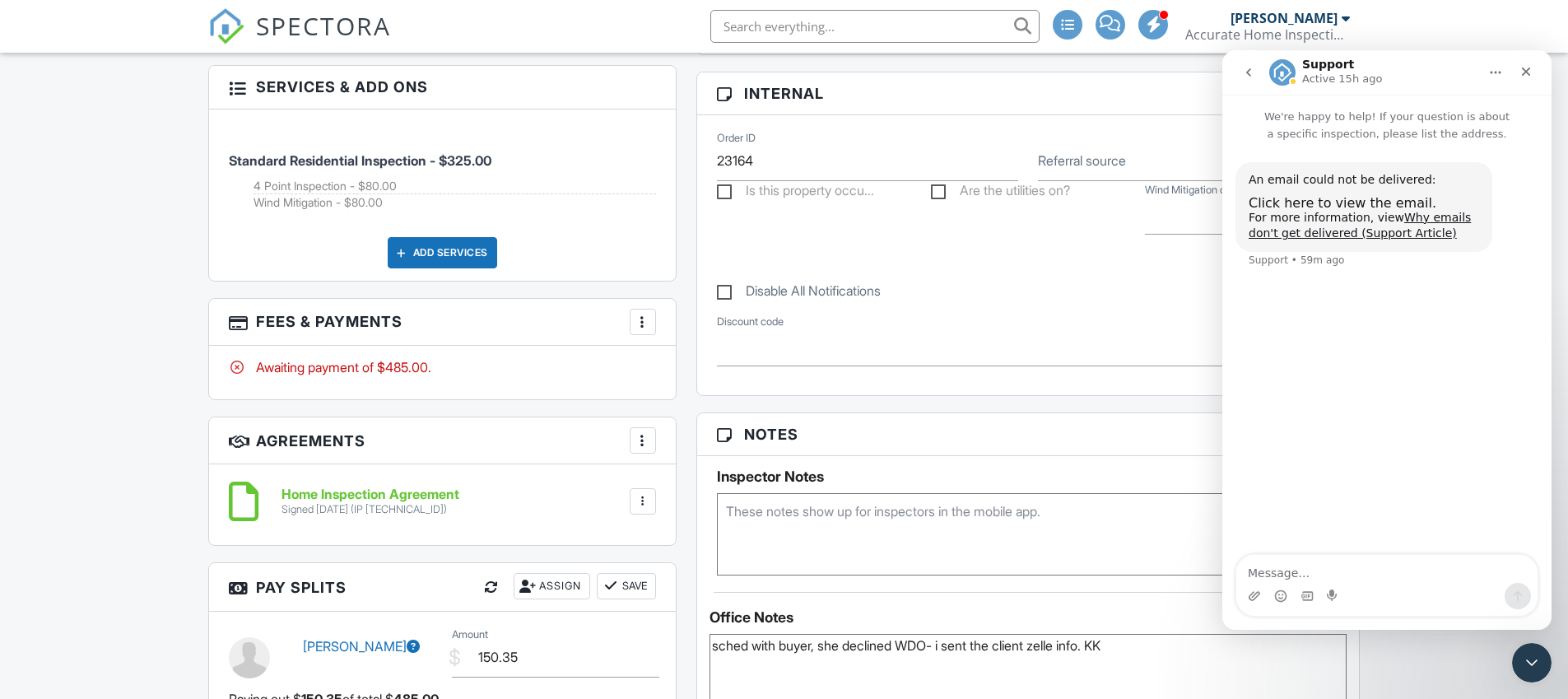
scroll to position [1212, 0]
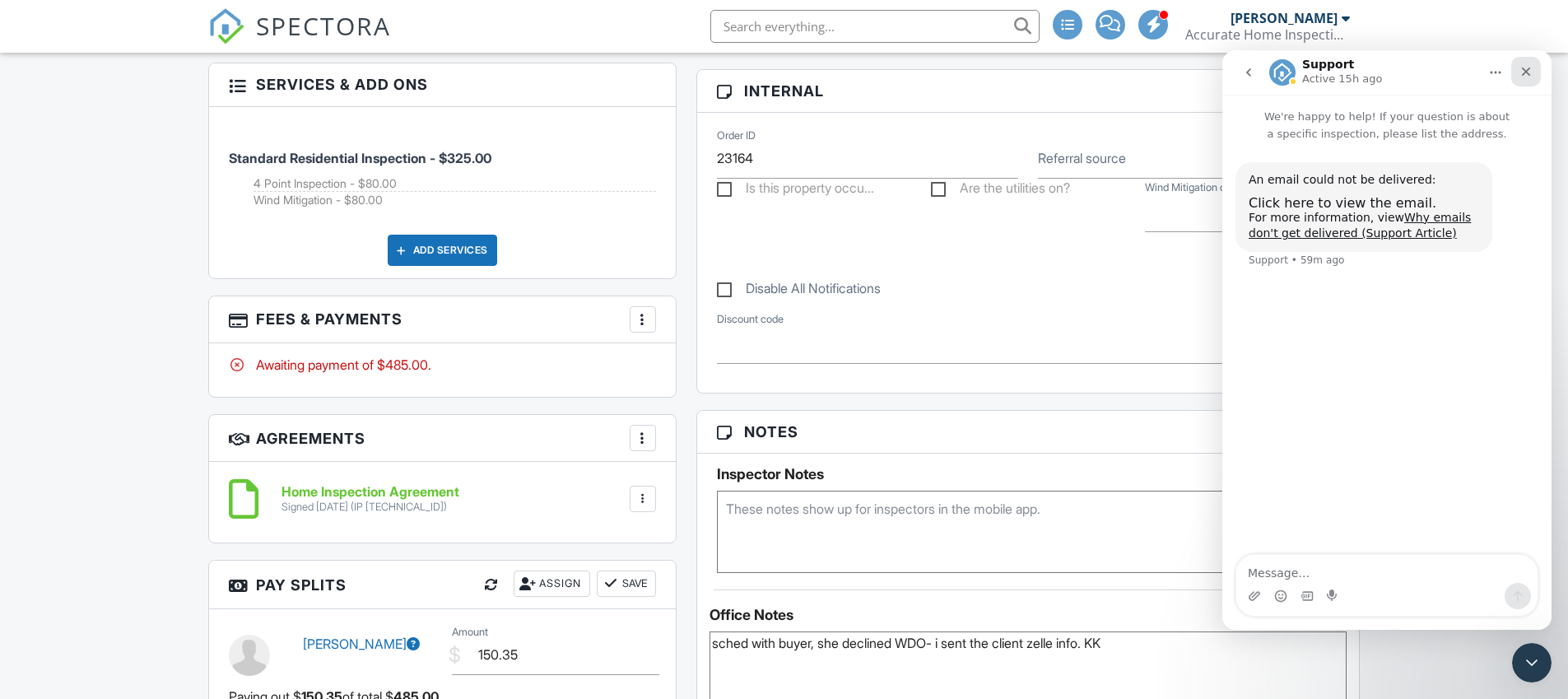
click at [1538, 78] on div "Close" at bounding box center [1525, 71] width 30 height 30
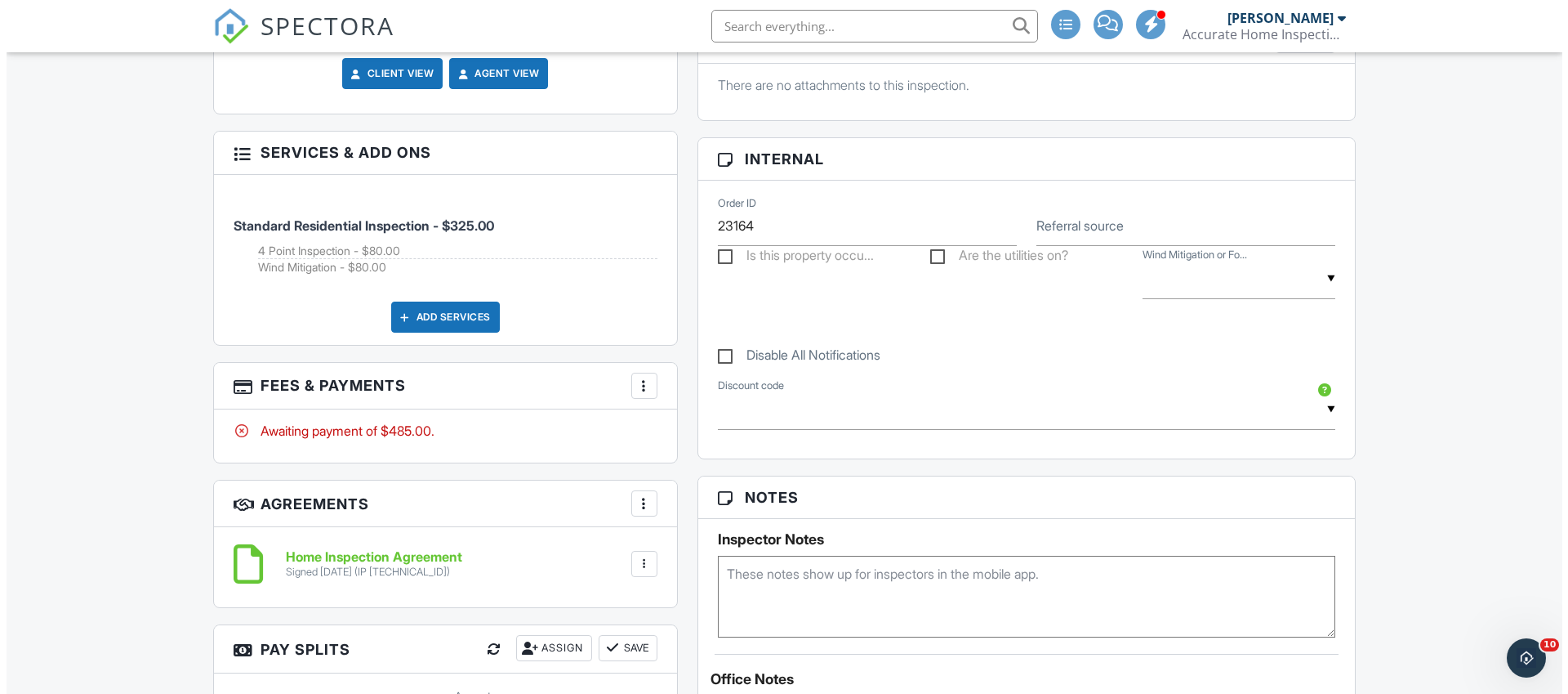
scroll to position [1106, 0]
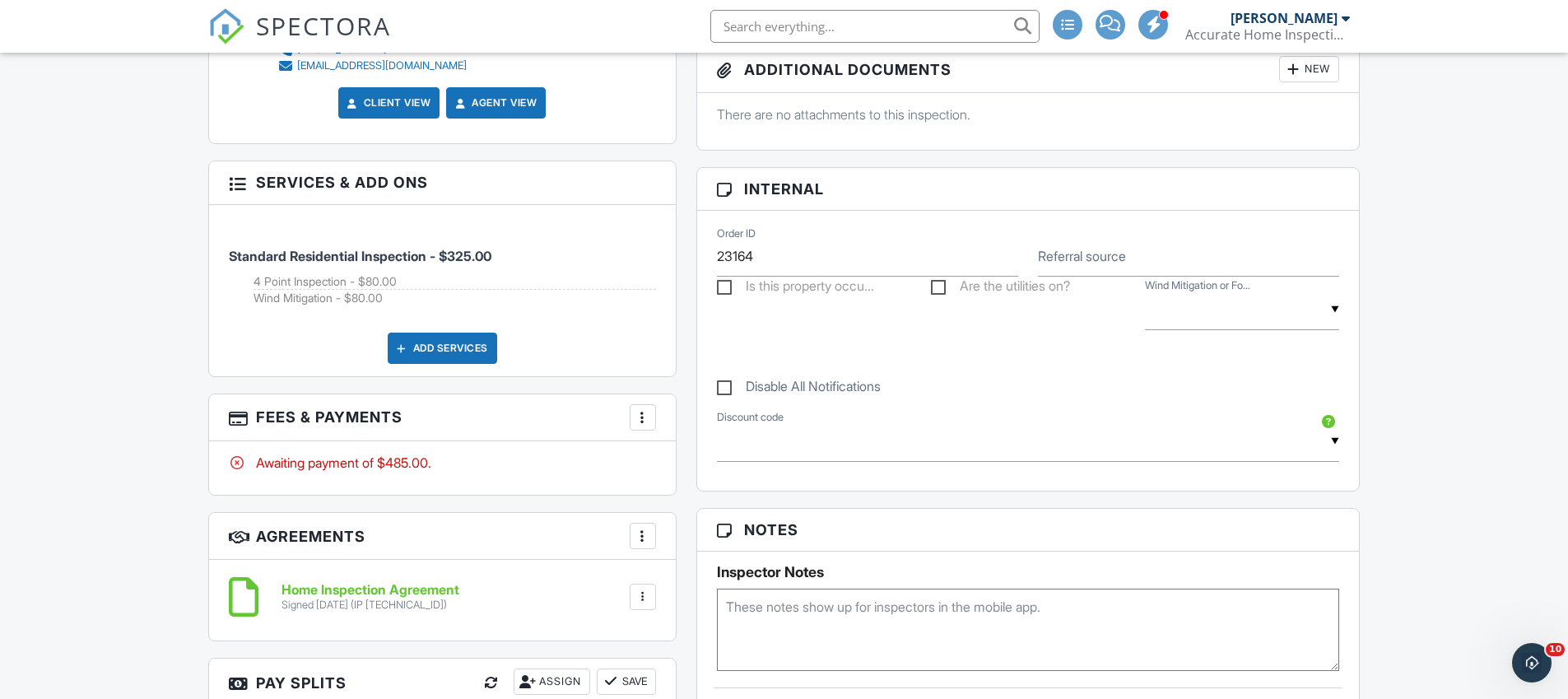
click at [642, 418] on div at bounding box center [642, 417] width 16 height 16
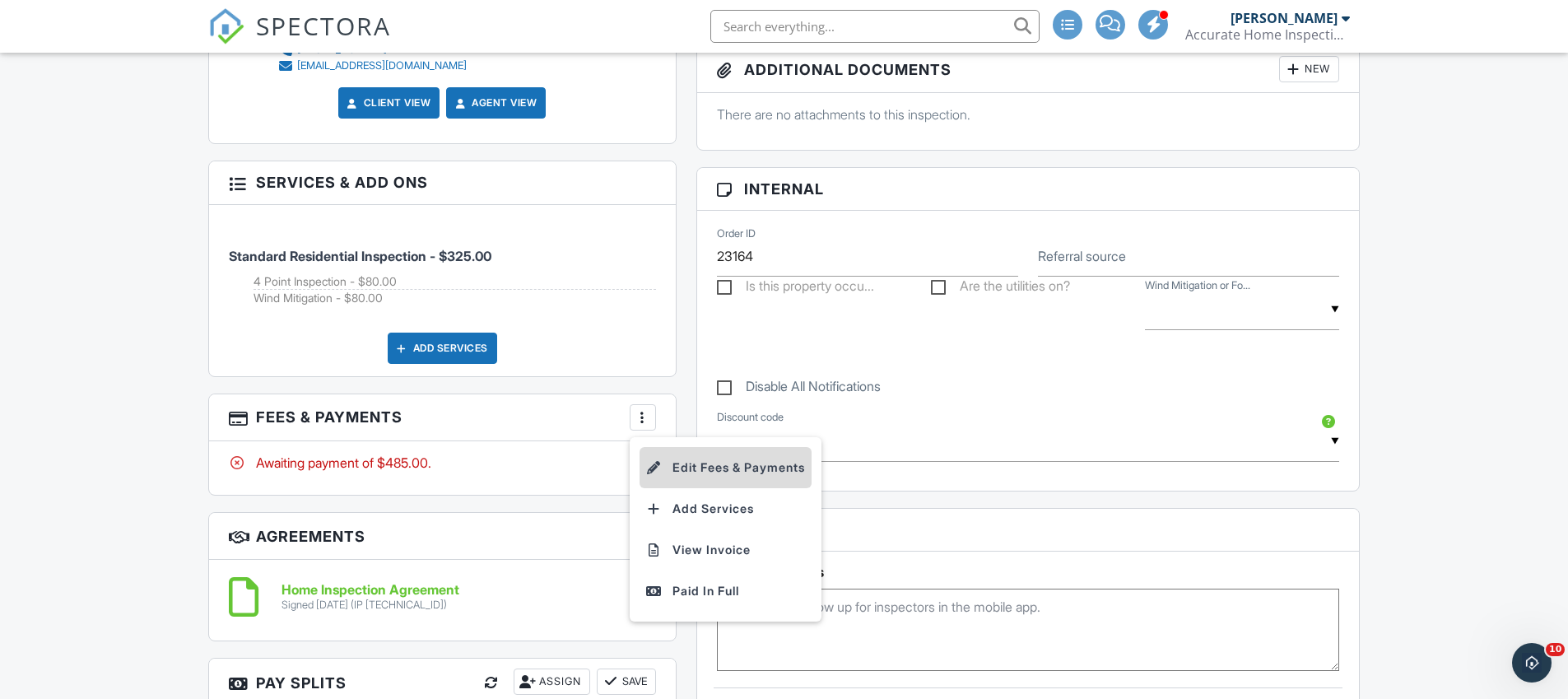
click at [748, 469] on li "Edit Fees & Payments" at bounding box center [724, 467] width 172 height 41
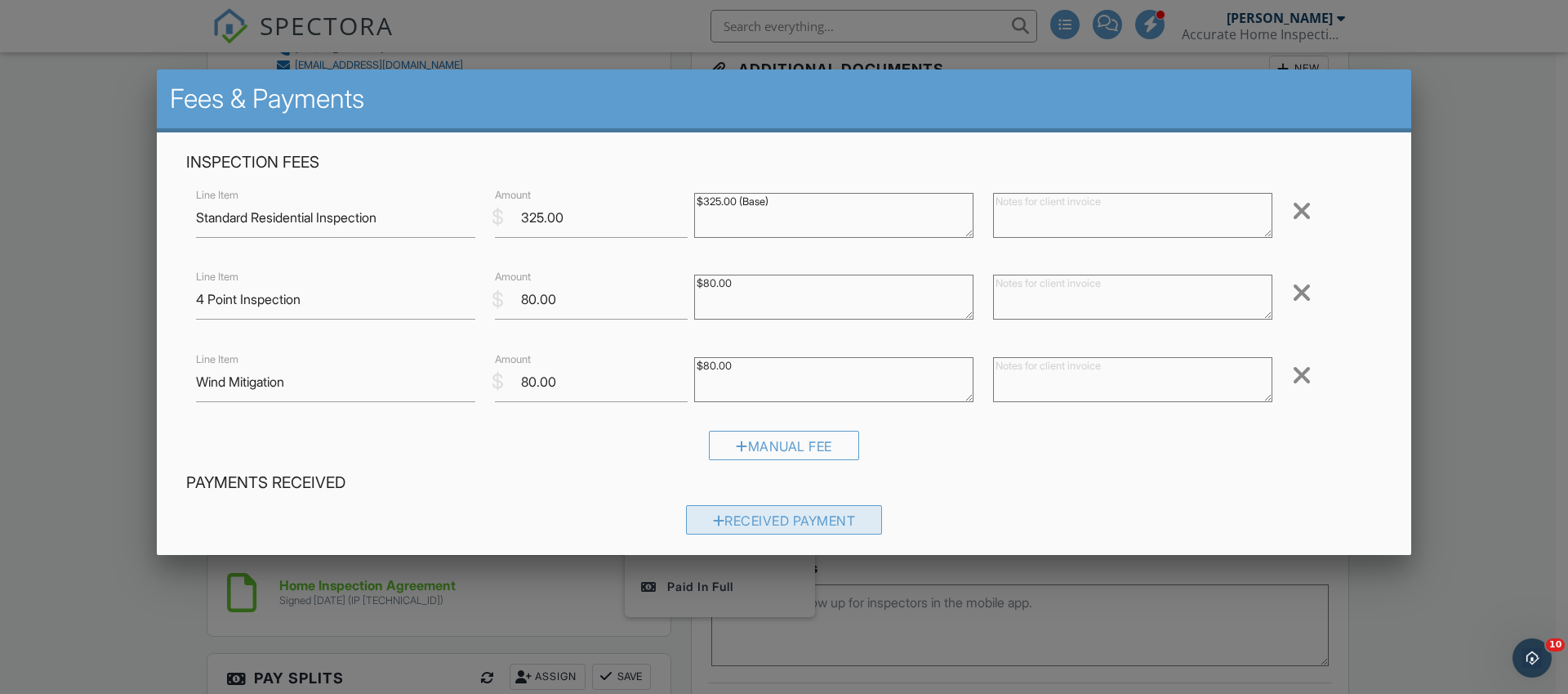
click at [786, 515] on div "Received Payment" at bounding box center [784, 519] width 197 height 29
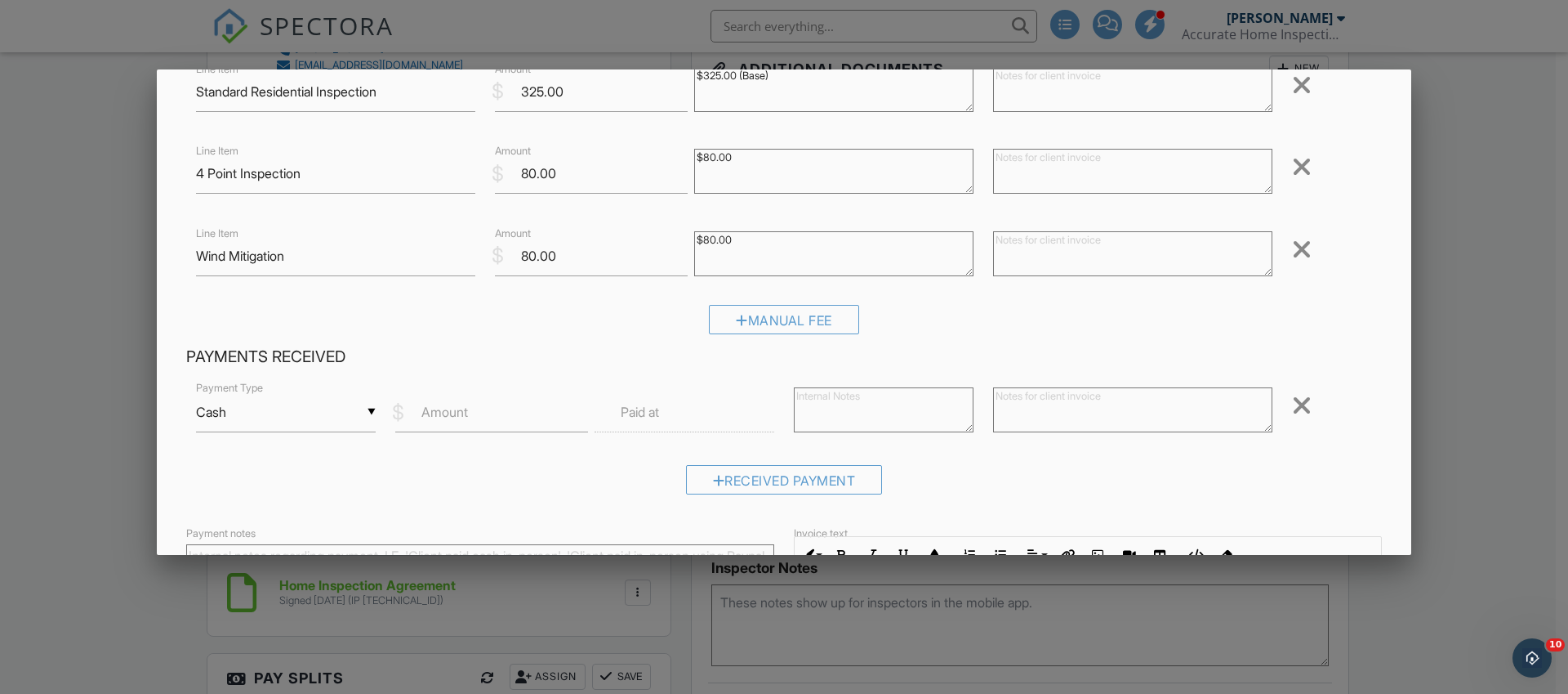
scroll to position [134, 0]
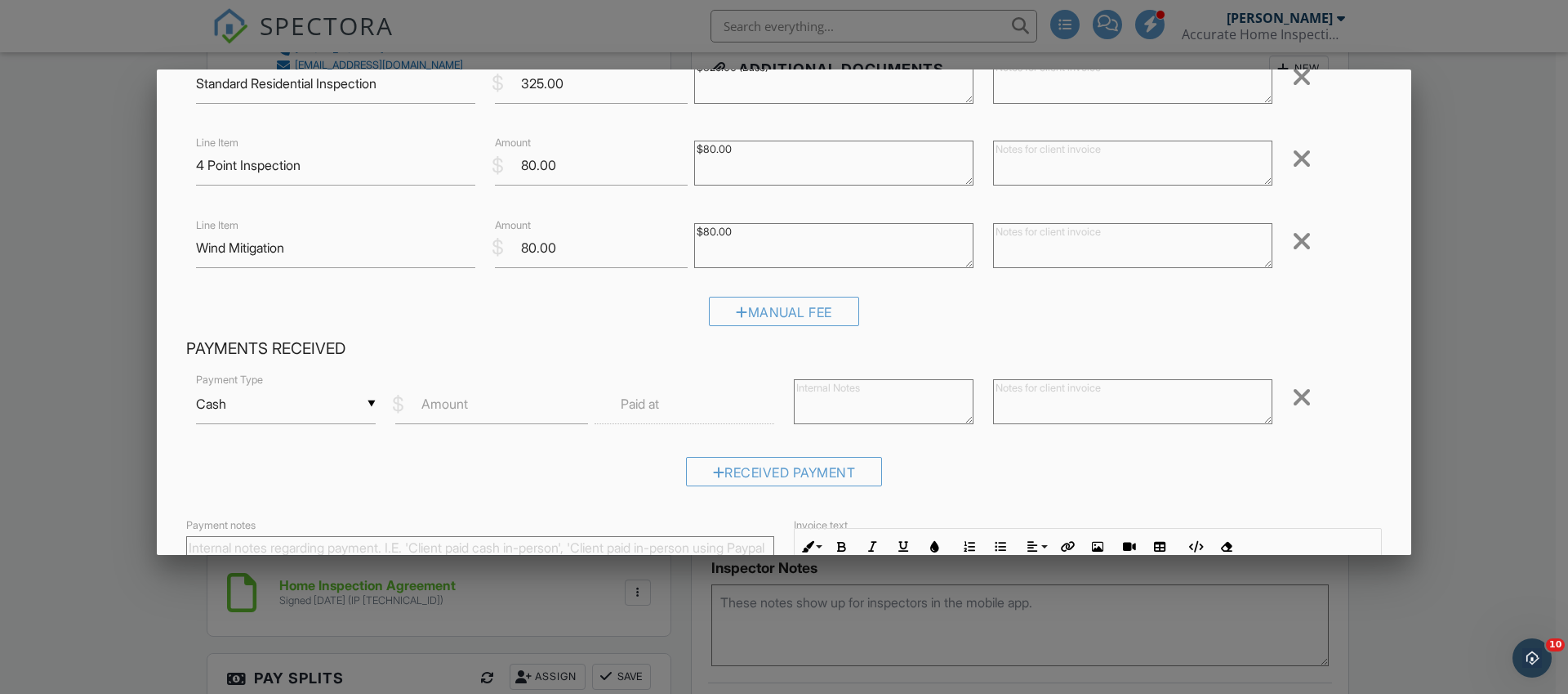
click at [375, 401] on div "▼ Cash Cash Check On-Site Card Other Cash Check On-Site Card Other Payment Type" at bounding box center [286, 412] width 200 height 56
click at [259, 401] on div "▼ Cash Cash Check On-Site Card Other Cash Check On-Site Card Other" at bounding box center [286, 404] width 180 height 40
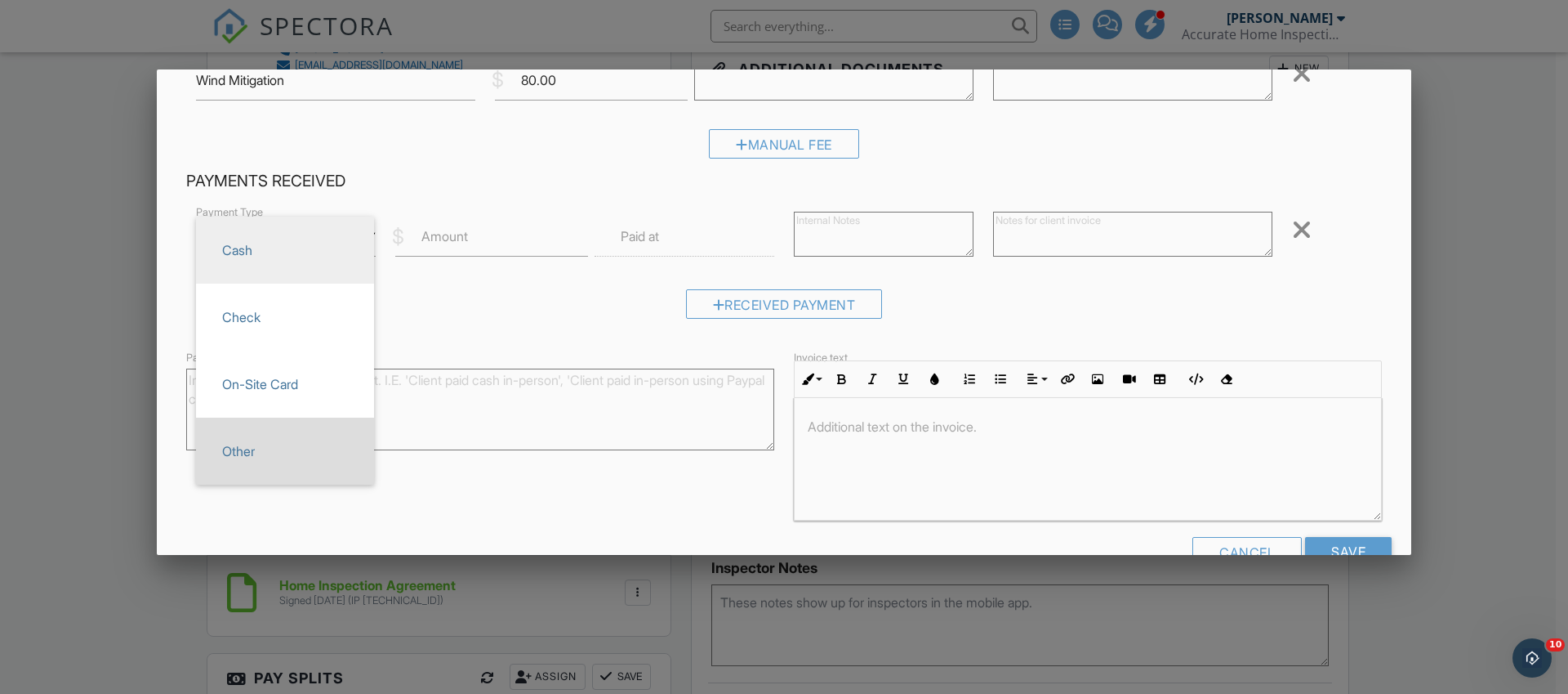
scroll to position [302, 0]
click at [273, 460] on span "Other" at bounding box center [284, 450] width 152 height 41
type input "Other"
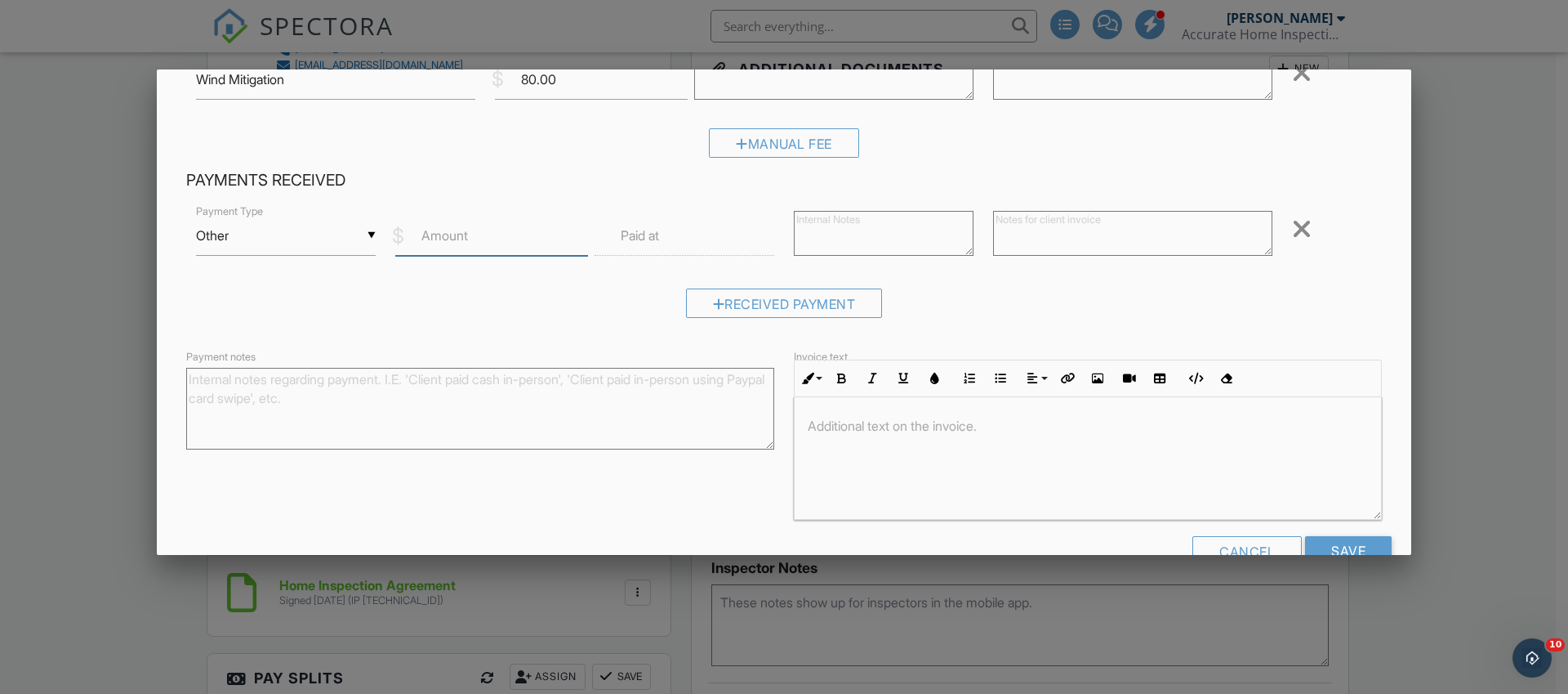
click at [480, 235] on input "Amount" at bounding box center [492, 236] width 193 height 40
type input "485"
click at [644, 246] on input "text" at bounding box center [685, 236] width 180 height 40
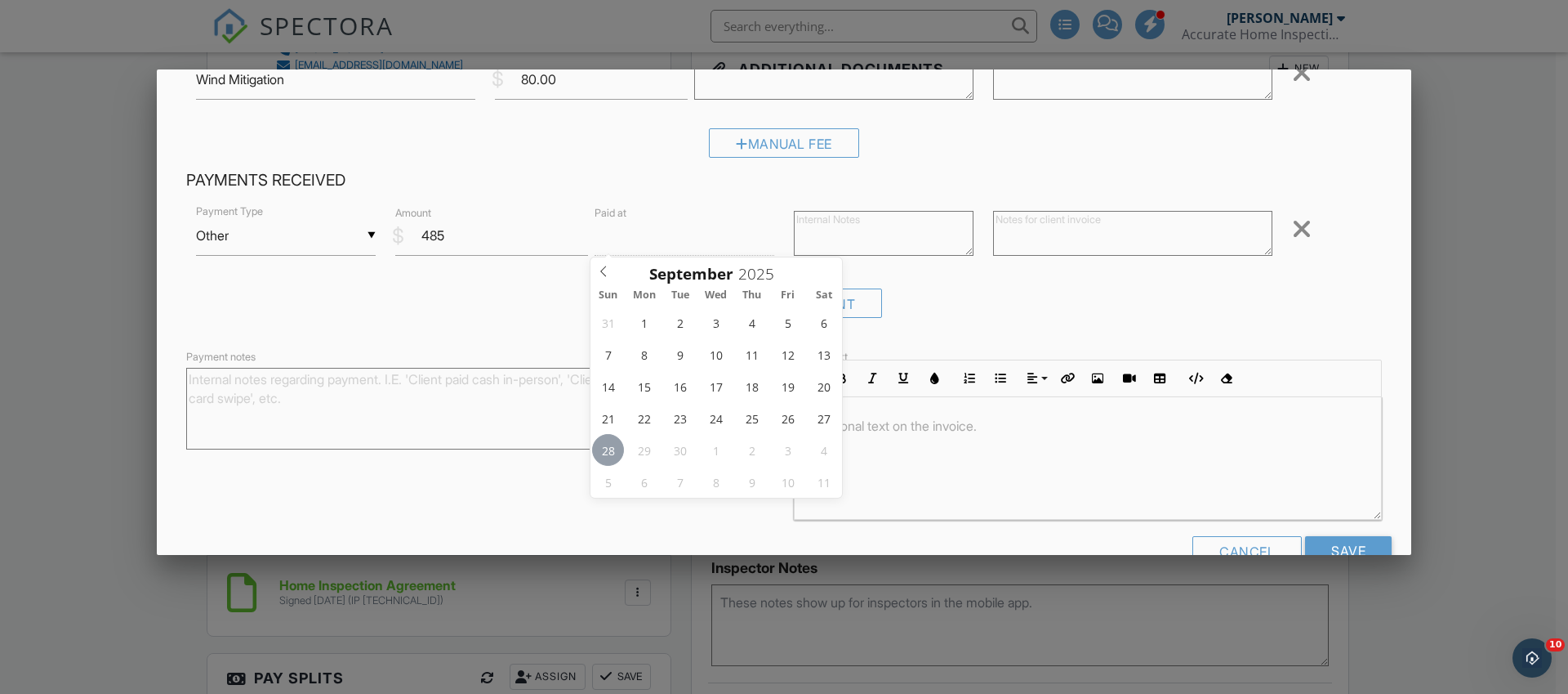
type input "09/28/2025 12:00 PM"
type input "11"
type input "09/28/2025 11:00 AM"
click at [681, 521] on span at bounding box center [685, 522] width 12 height 16
type input "10"
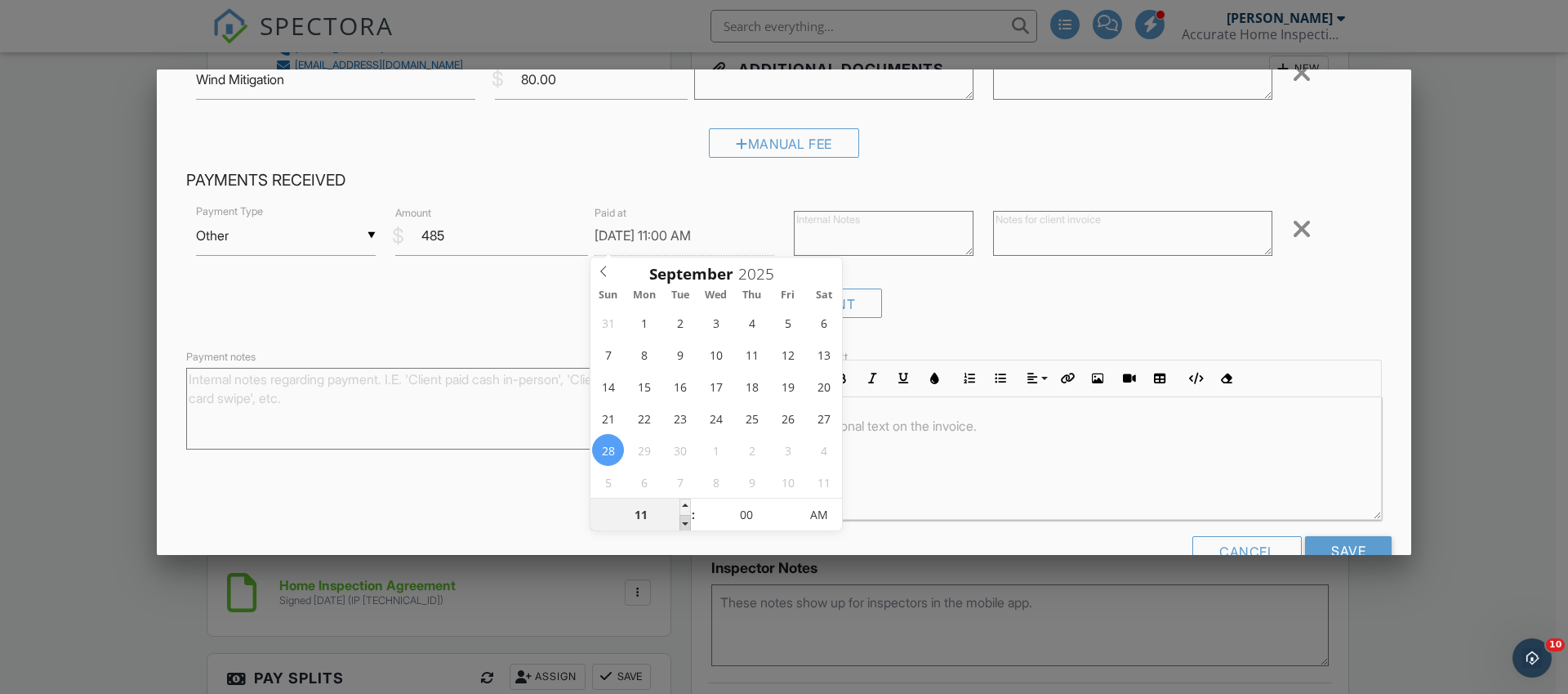
type input "09/28/2025 10:00 AM"
click at [681, 521] on span at bounding box center [685, 522] width 12 height 16
type input "09"
type input "09/28/2025 9:00 AM"
click at [681, 521] on span at bounding box center [685, 522] width 12 height 16
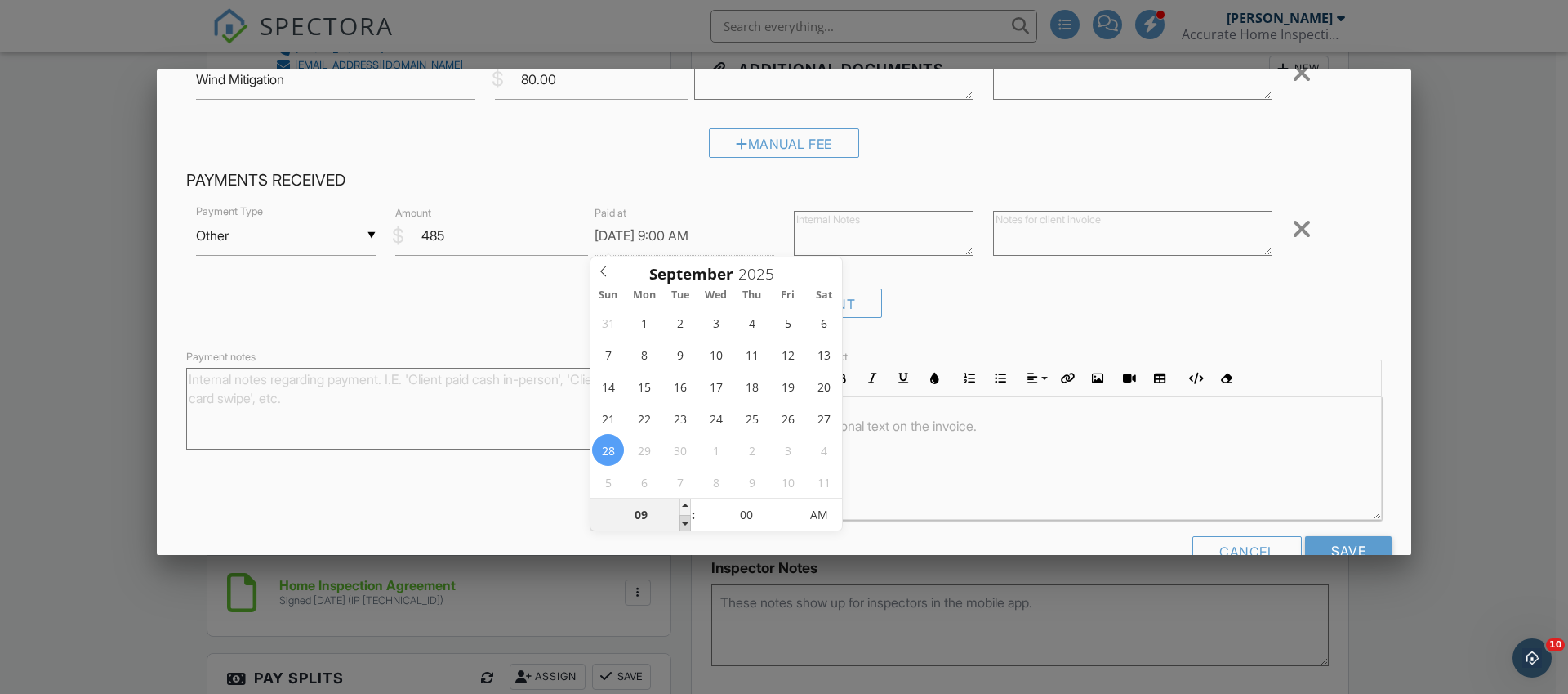
type input "08"
type input "09/28/2025 8:00 AM"
click at [681, 521] on span at bounding box center [685, 522] width 12 height 16
click at [556, 317] on div "Received Payment" at bounding box center [784, 310] width 1196 height 42
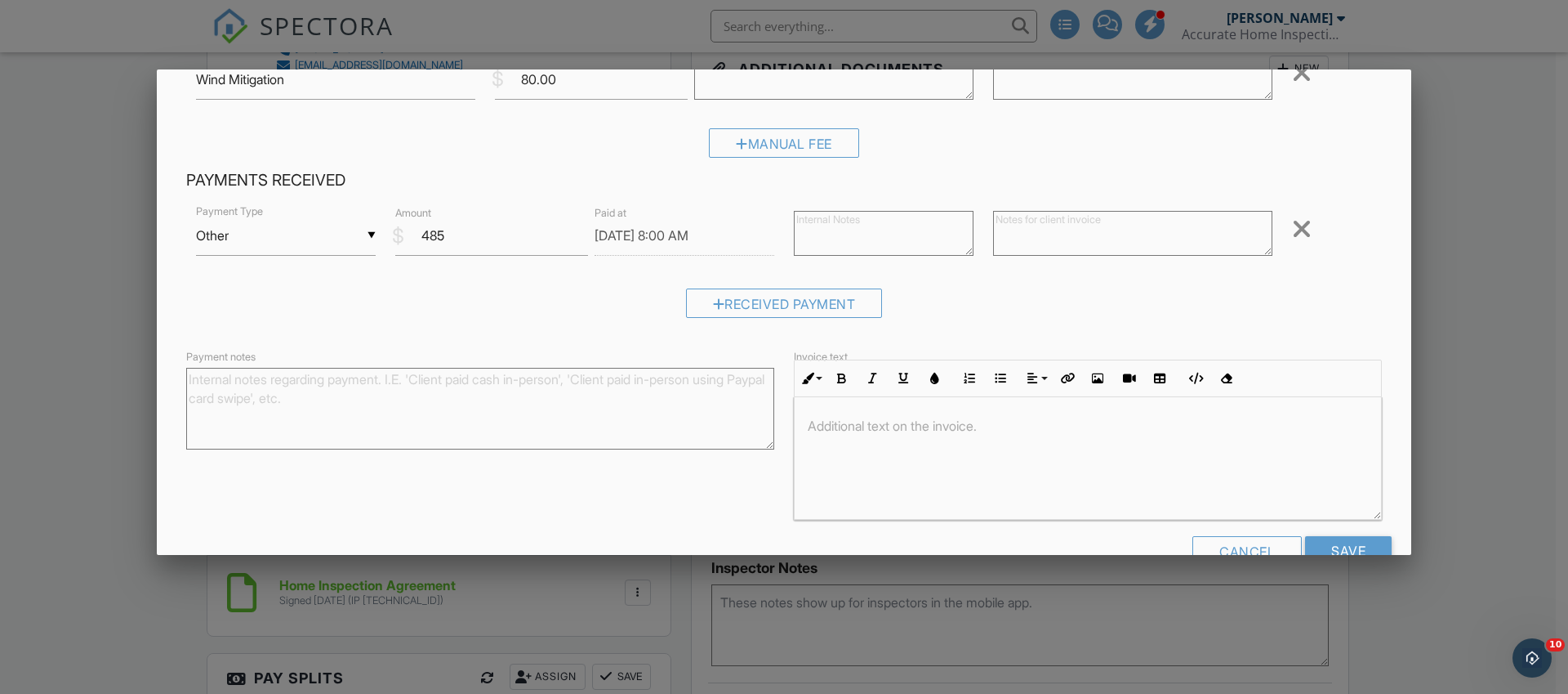
click at [851, 224] on textarea at bounding box center [883, 233] width 180 height 45
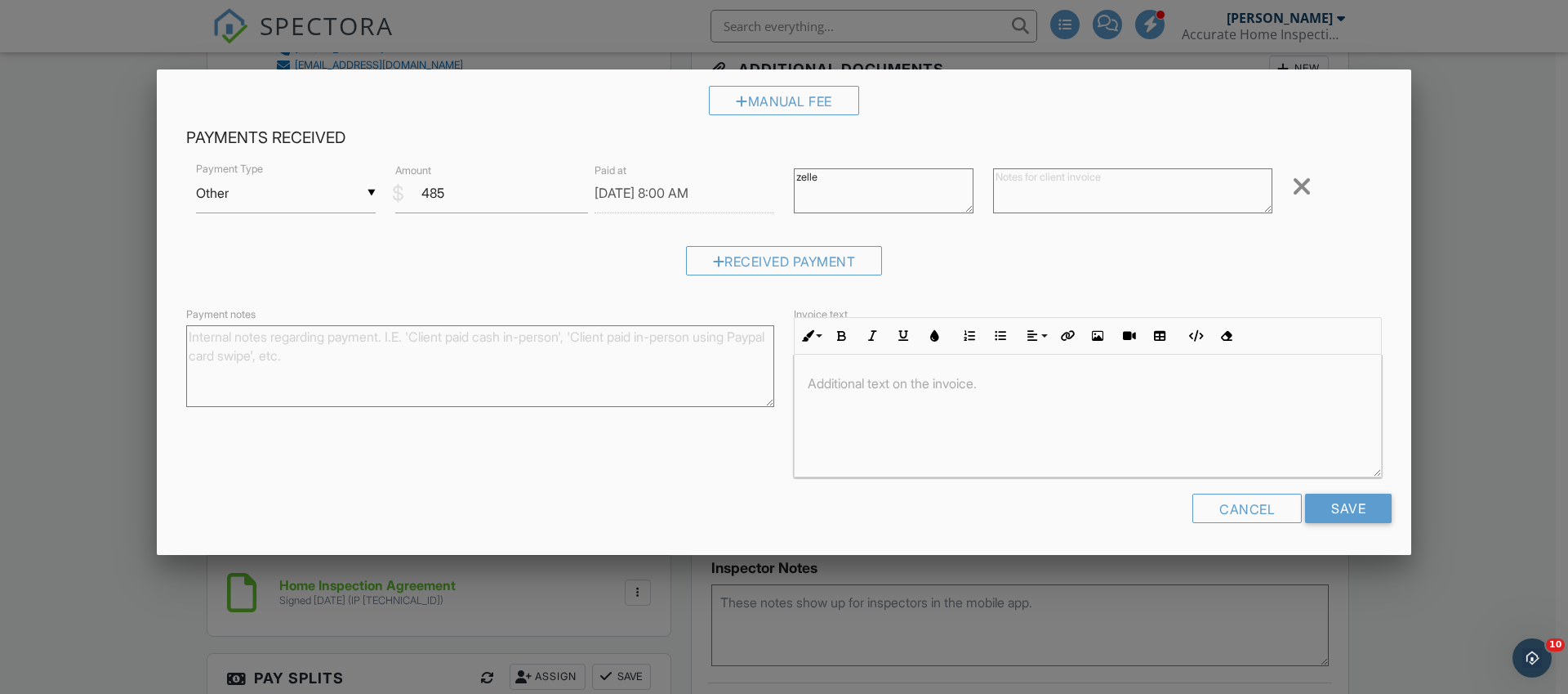
scroll to position [1, 0]
type textarea "zelle"
click at [1326, 506] on input "Save" at bounding box center [1348, 508] width 86 height 29
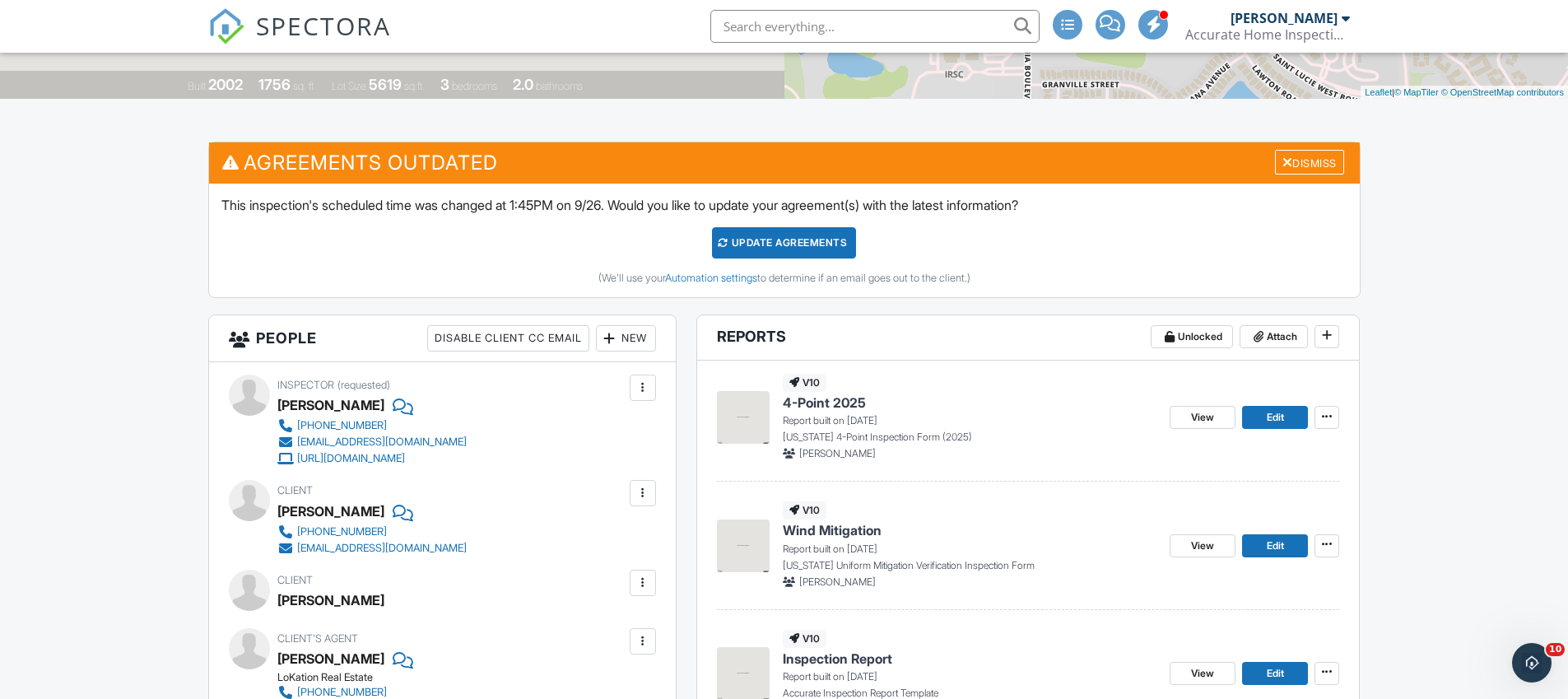
scroll to position [354, 0]
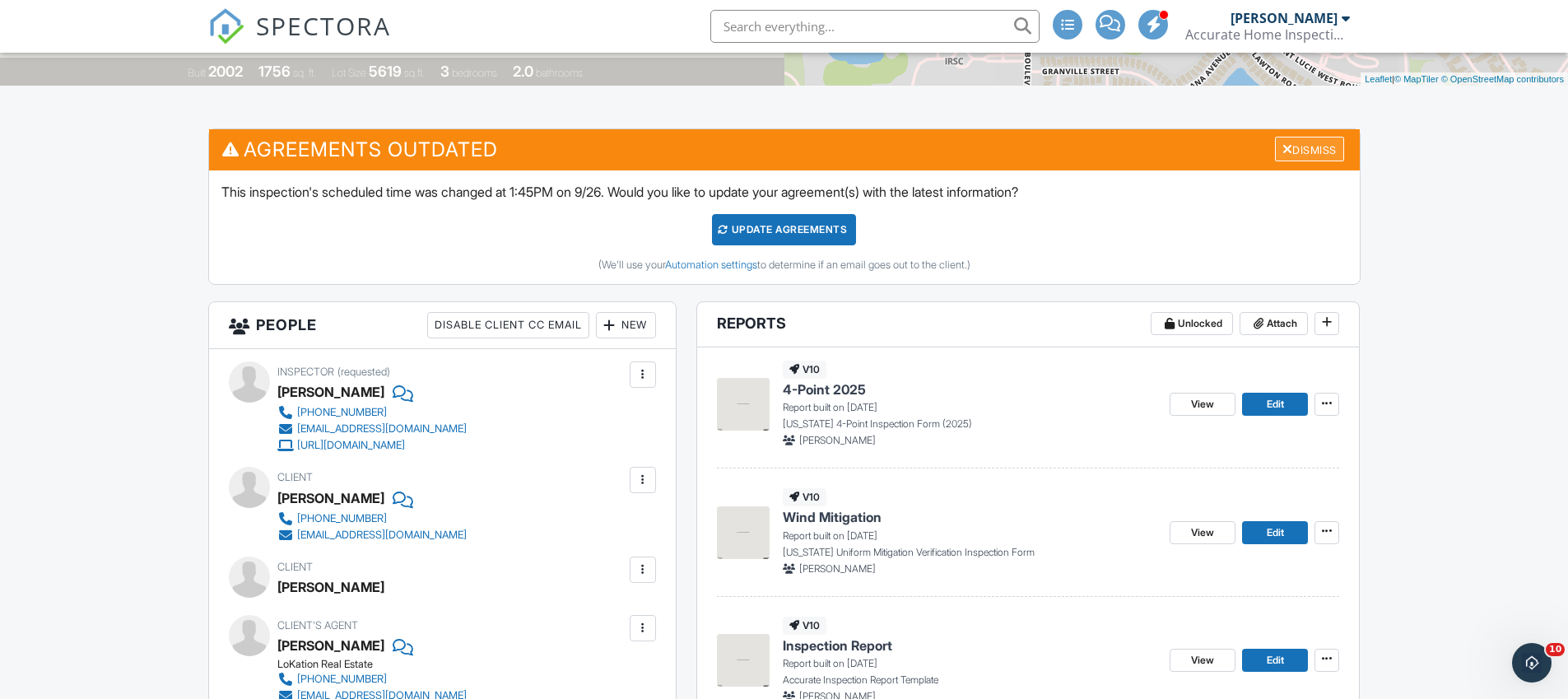
click at [1324, 153] on div "Dismiss" at bounding box center [1309, 150] width 69 height 25
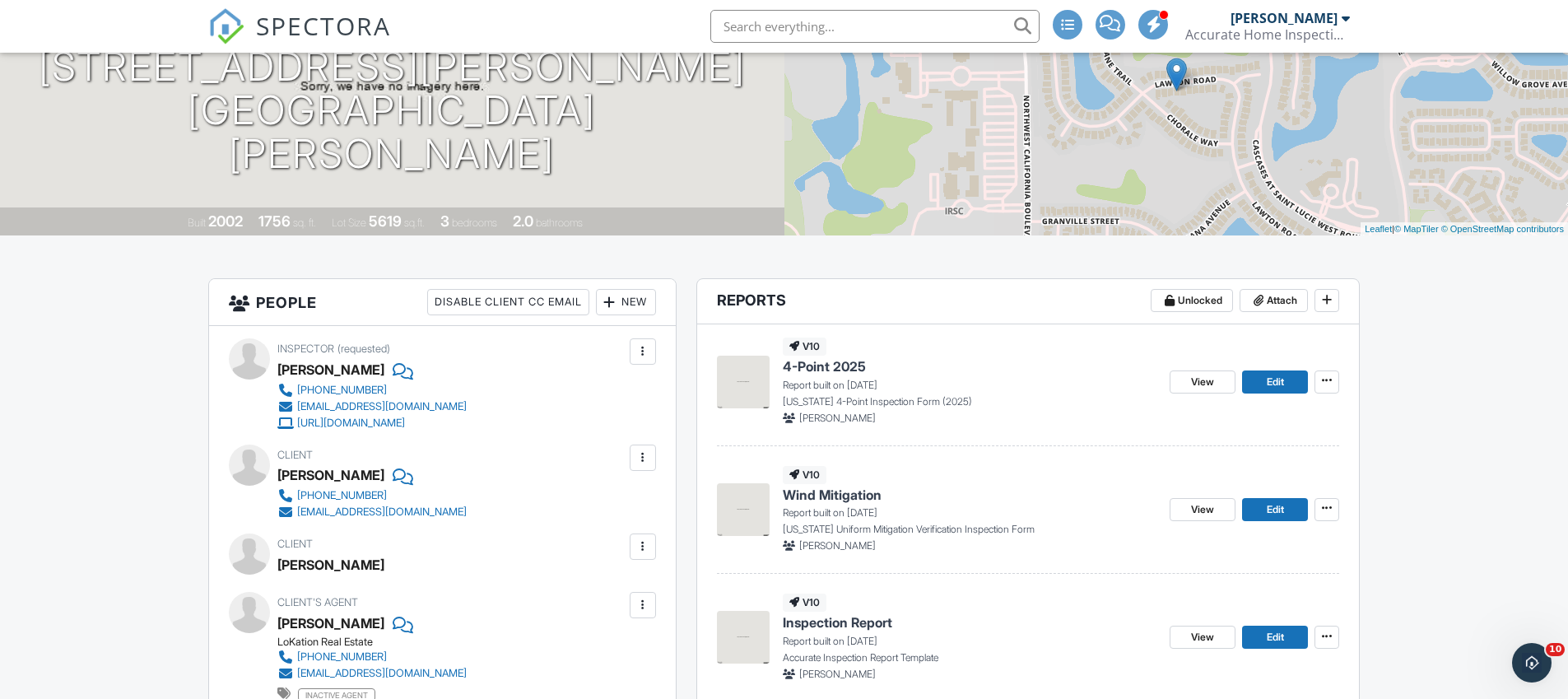
scroll to position [0, 0]
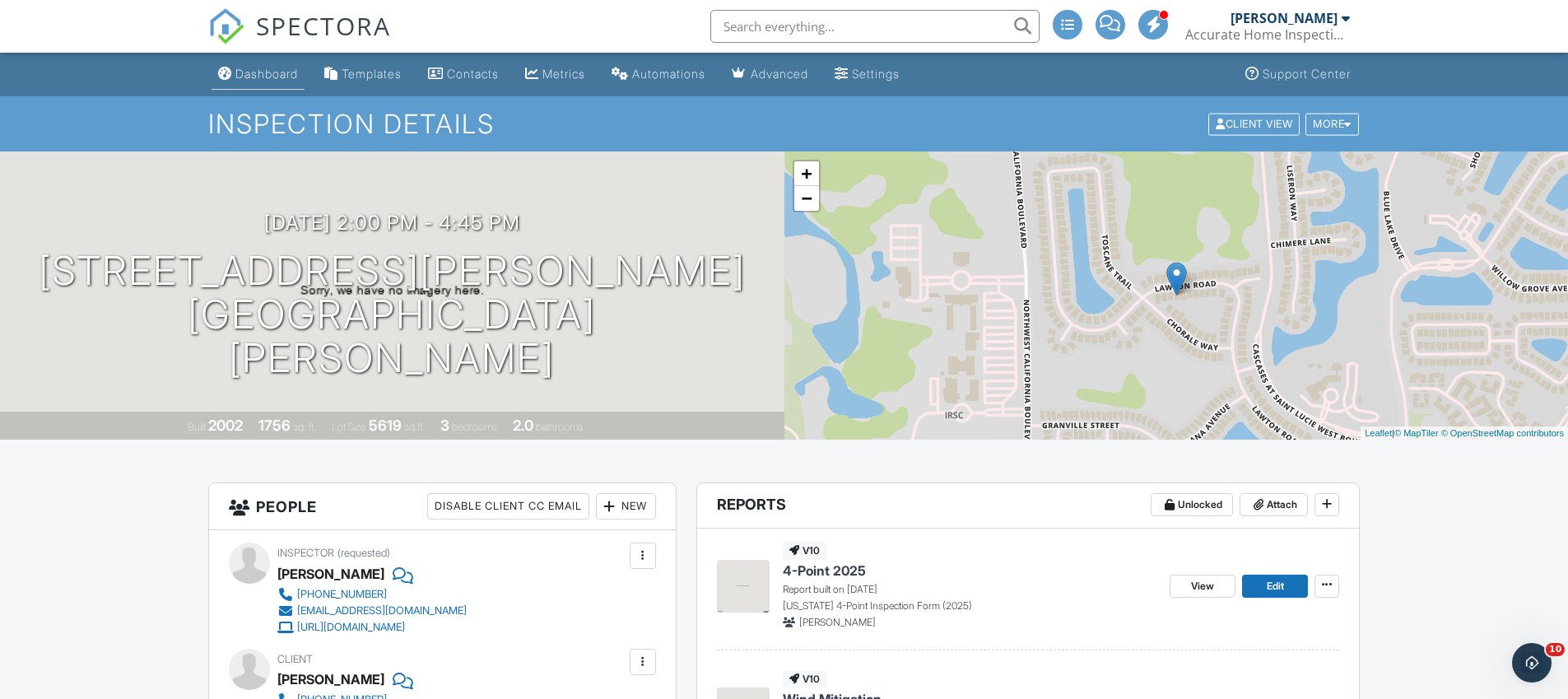
click at [271, 85] on link "Dashboard" at bounding box center [258, 74] width 93 height 30
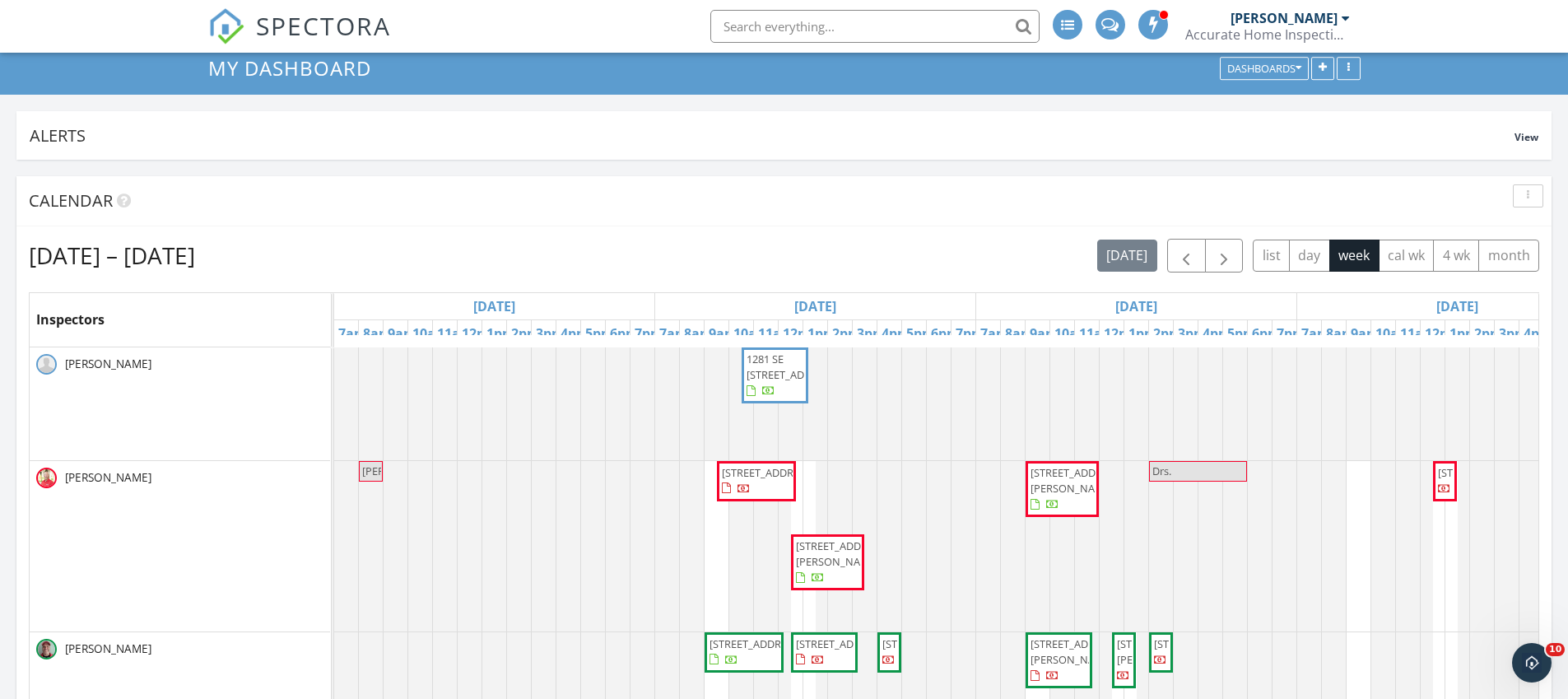
click at [770, 382] on span "1281 SE Ladner St, Port St. Lucie 34983" at bounding box center [792, 367] width 92 height 30
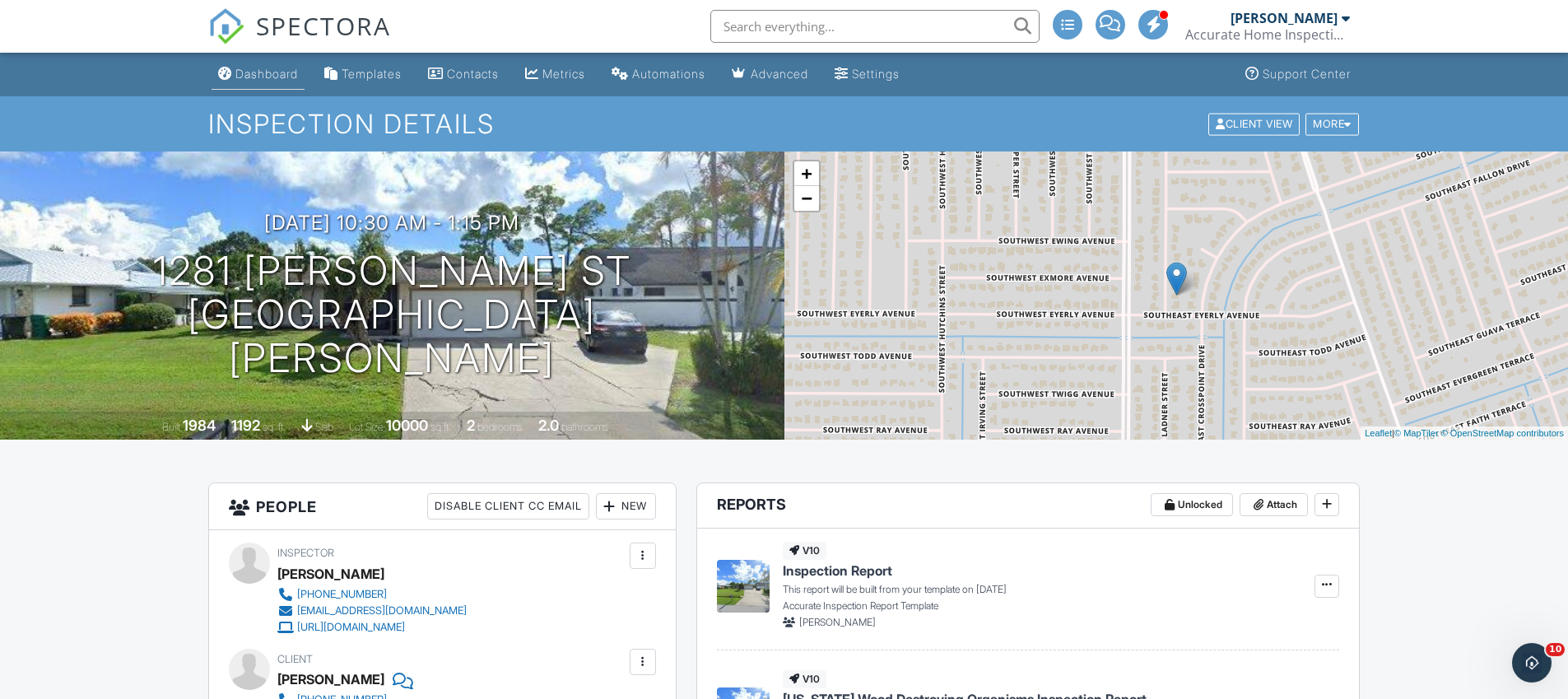
click at [269, 89] on link "Dashboard" at bounding box center [258, 74] width 93 height 30
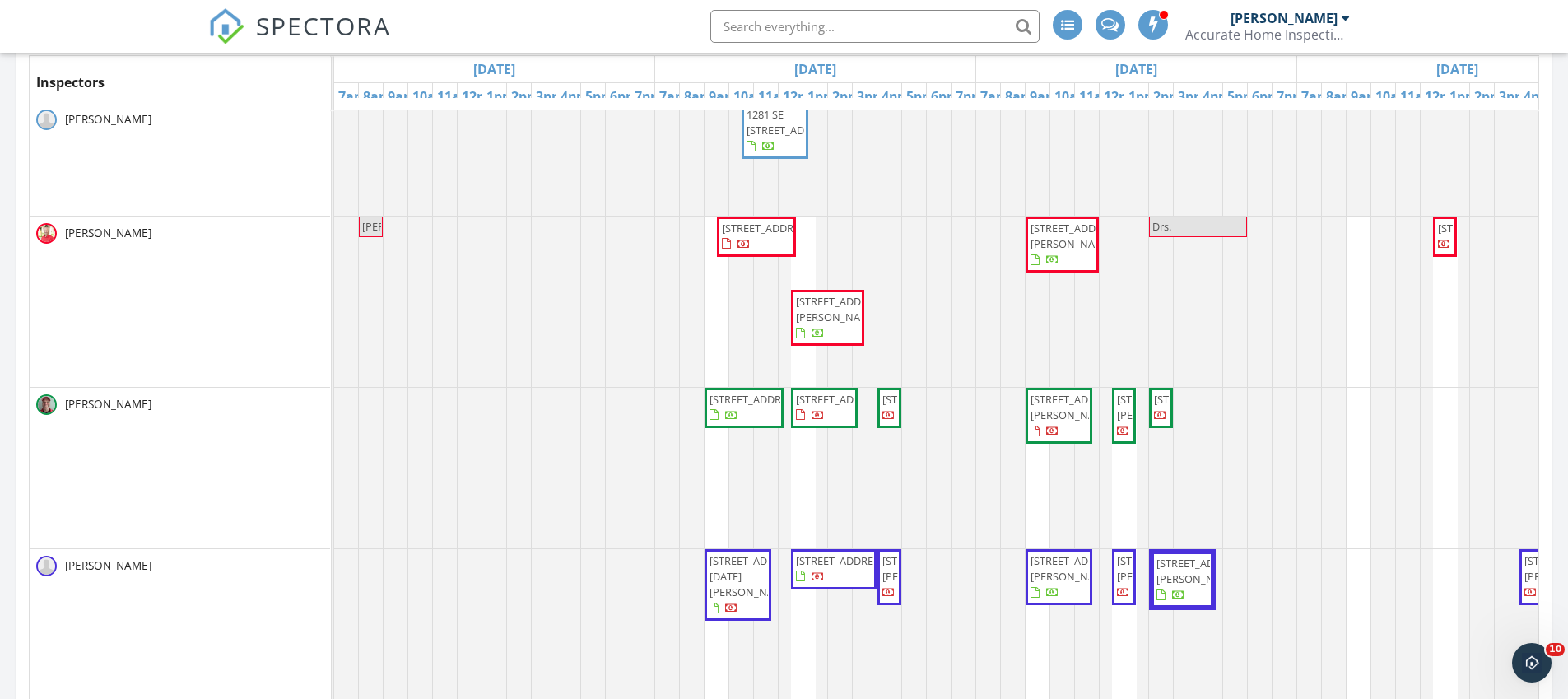
scroll to position [300, 0]
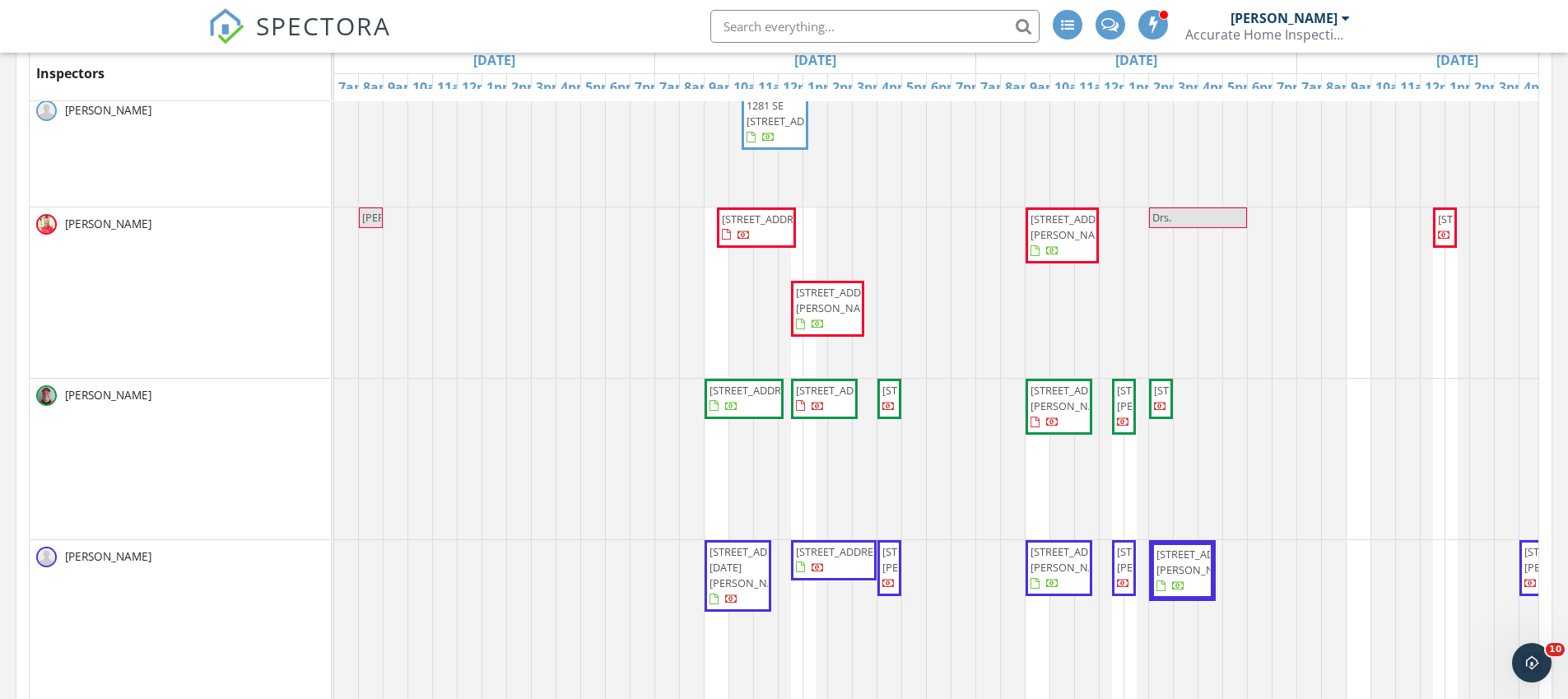
click at [225, 22] on img at bounding box center [226, 26] width 36 height 36
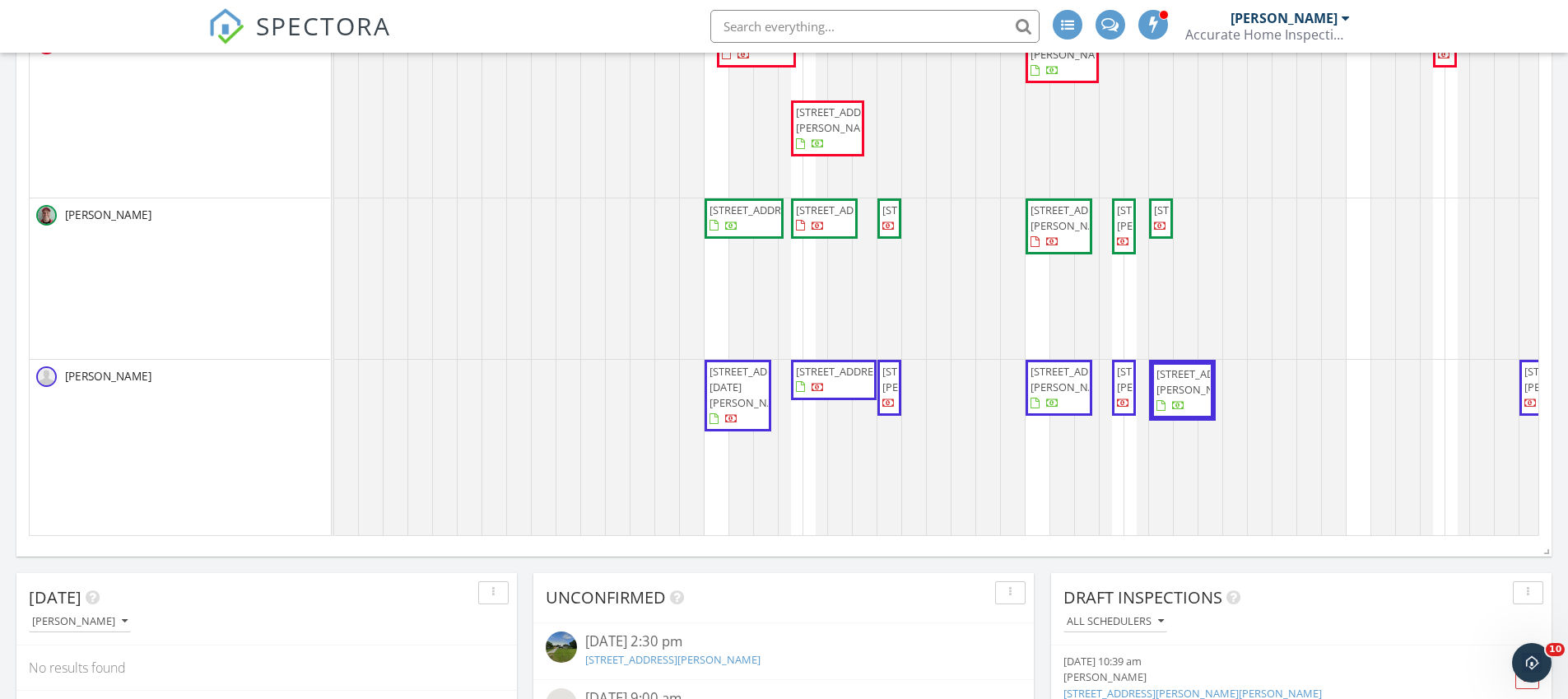
scroll to position [164, 0]
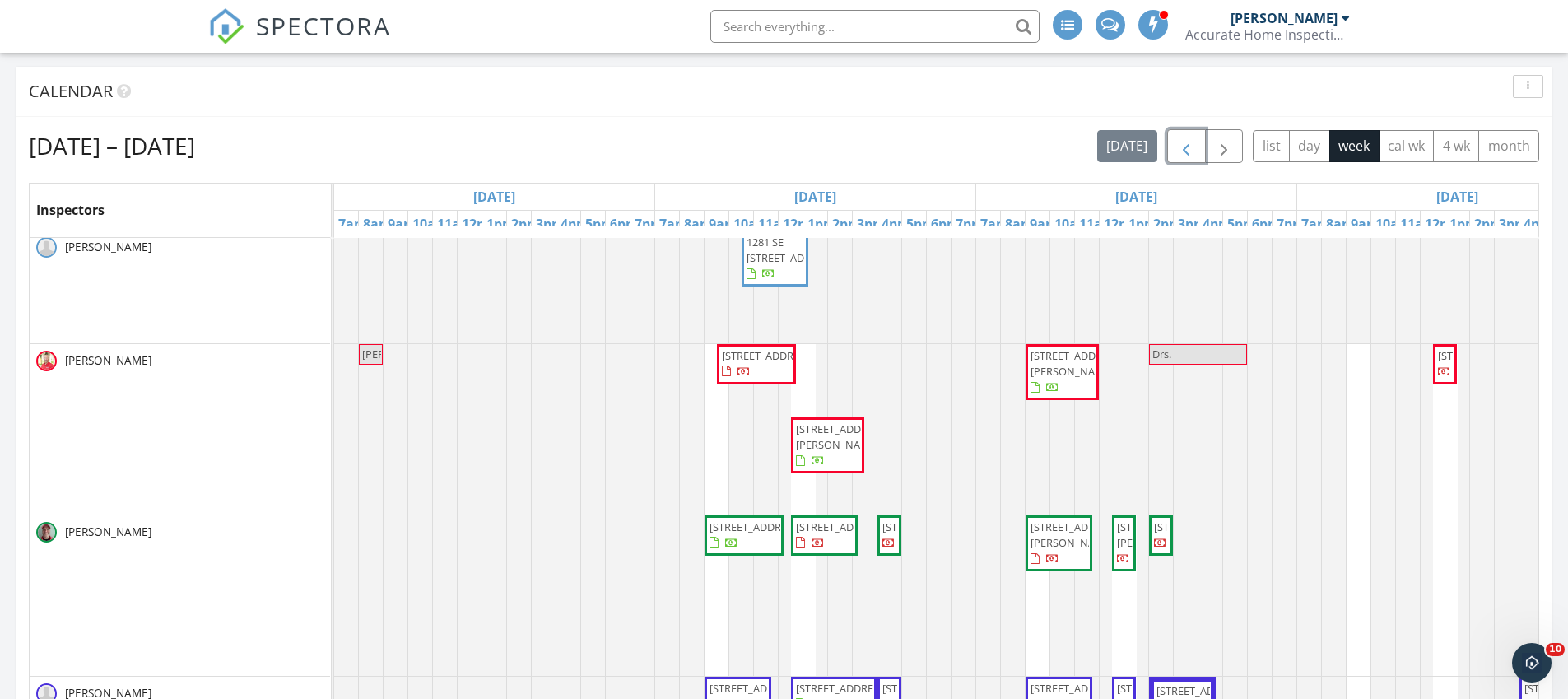
click at [1188, 147] on span "button" at bounding box center [1185, 146] width 19 height 19
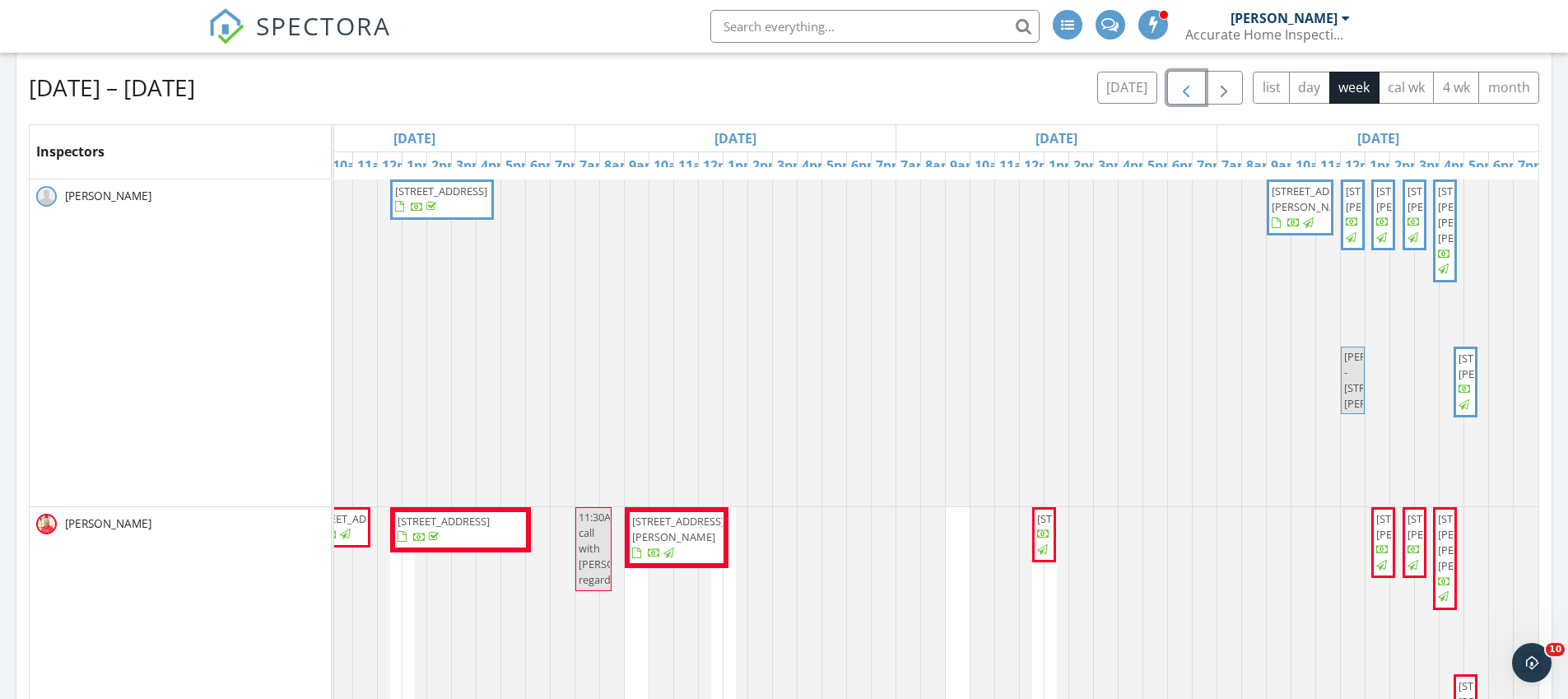
scroll to position [221, 0]
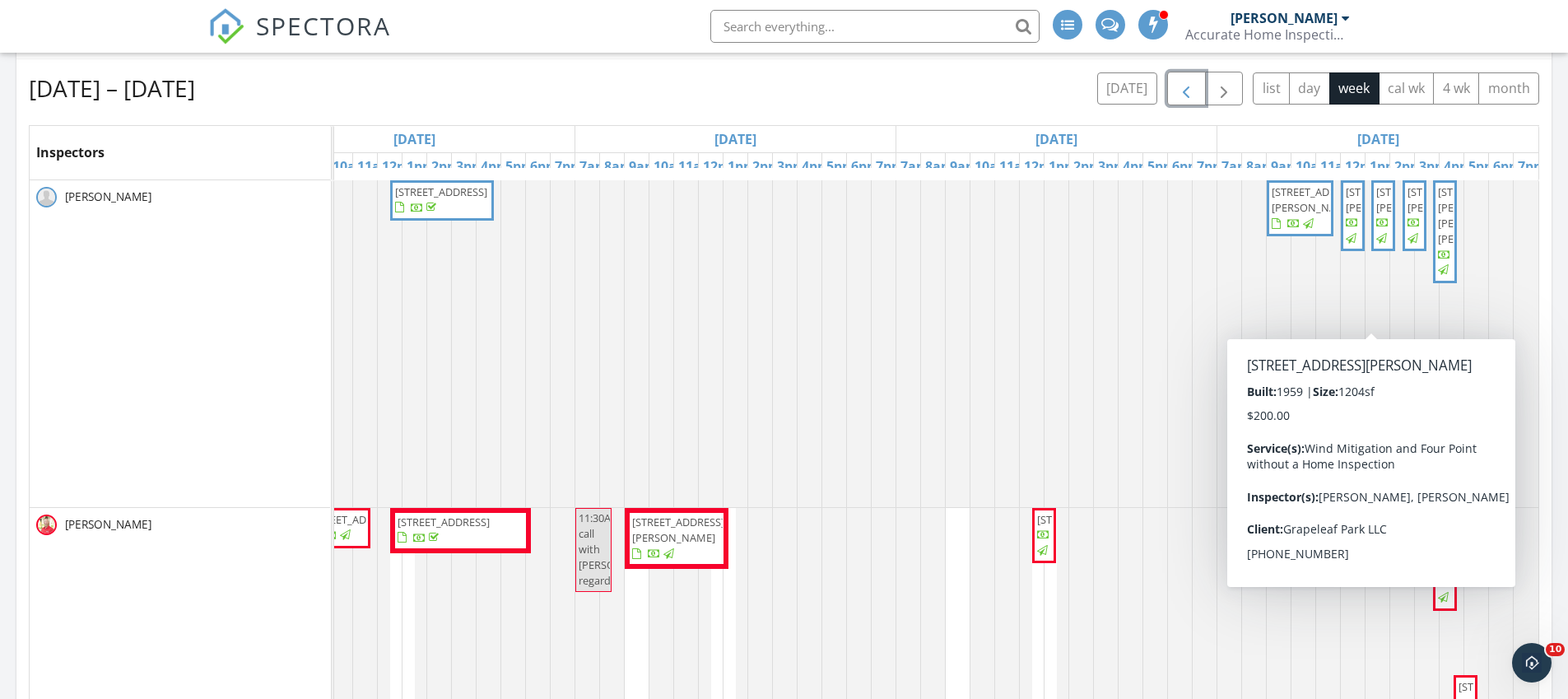
click at [1376, 215] on span "1707 N 14th St, Fort Pierce 34950" at bounding box center [1422, 199] width 92 height 30
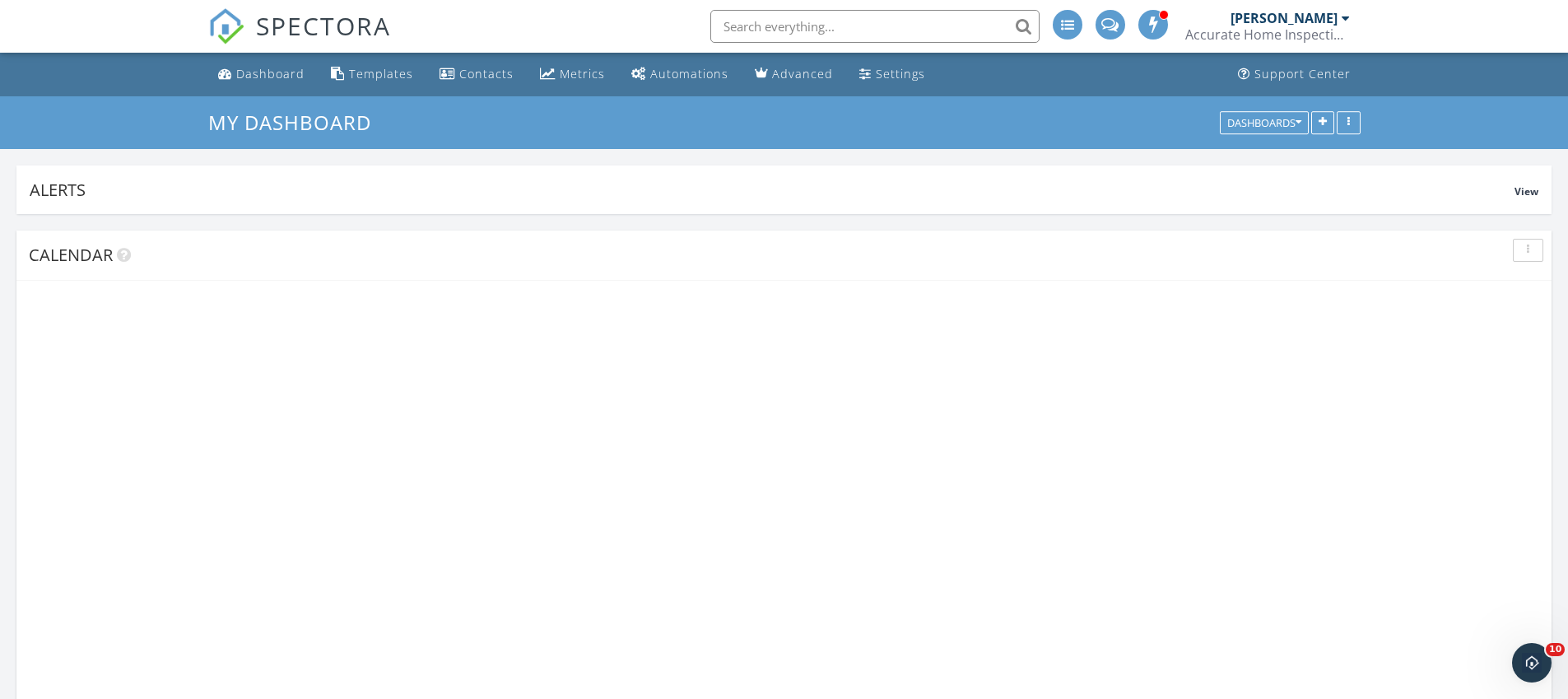
scroll to position [354, 500]
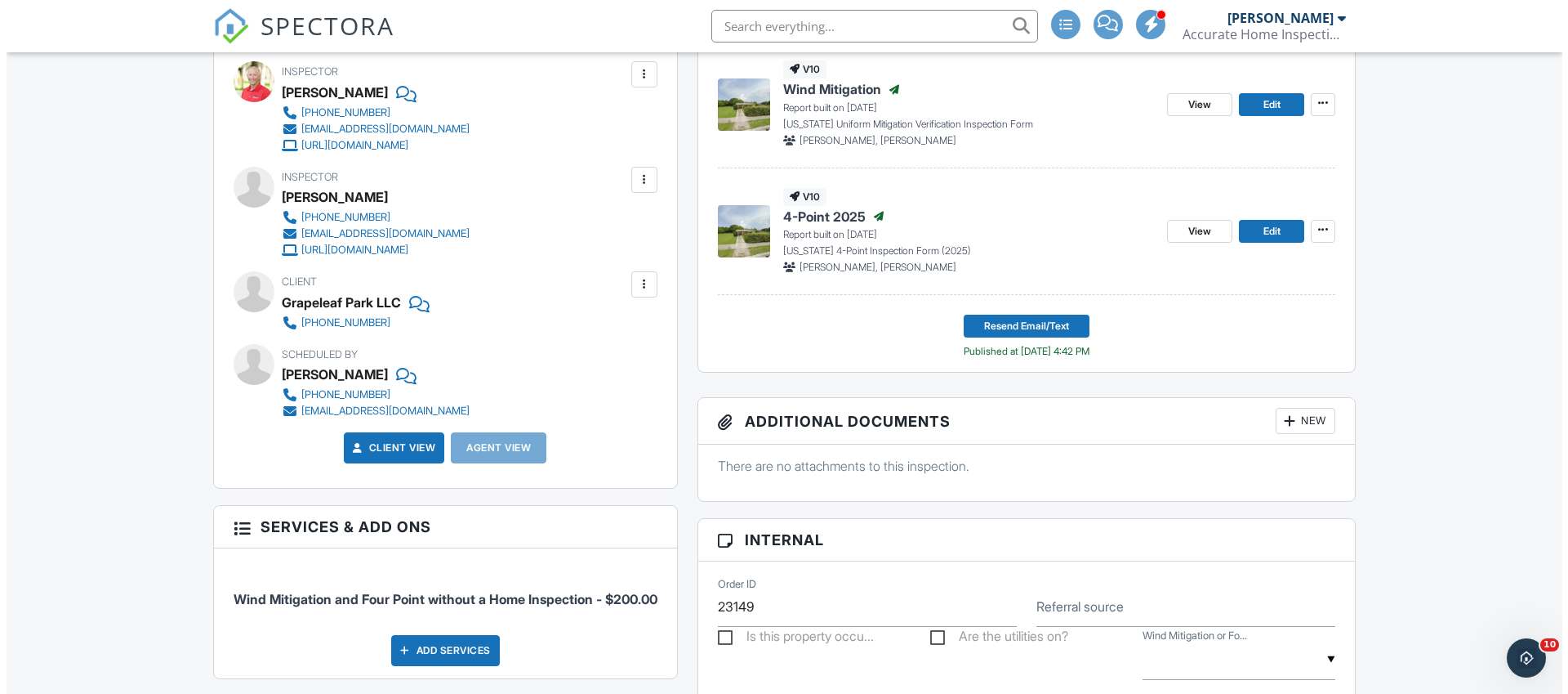
scroll to position [467, 0]
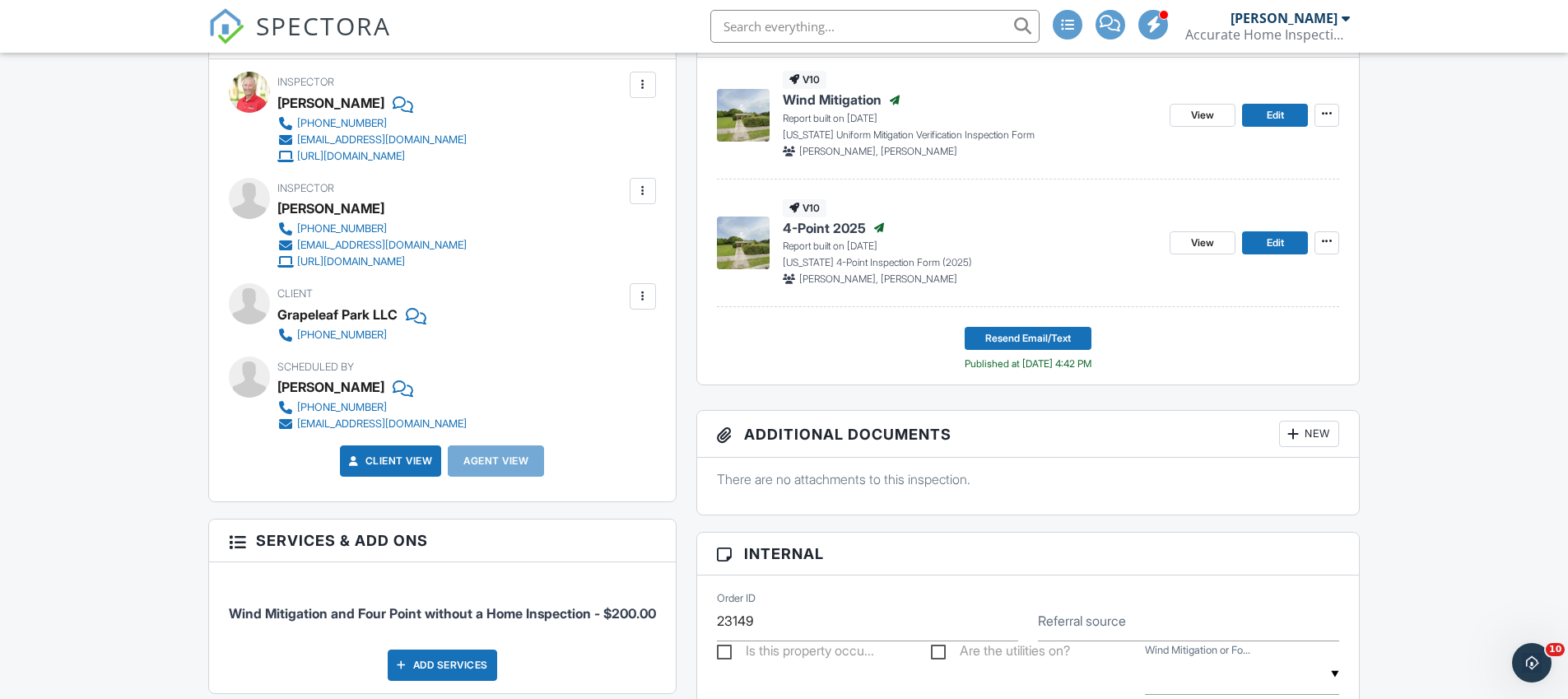
click at [643, 295] on div at bounding box center [642, 296] width 16 height 16
click at [631, 341] on li "Edit" at bounding box center [615, 347] width 61 height 41
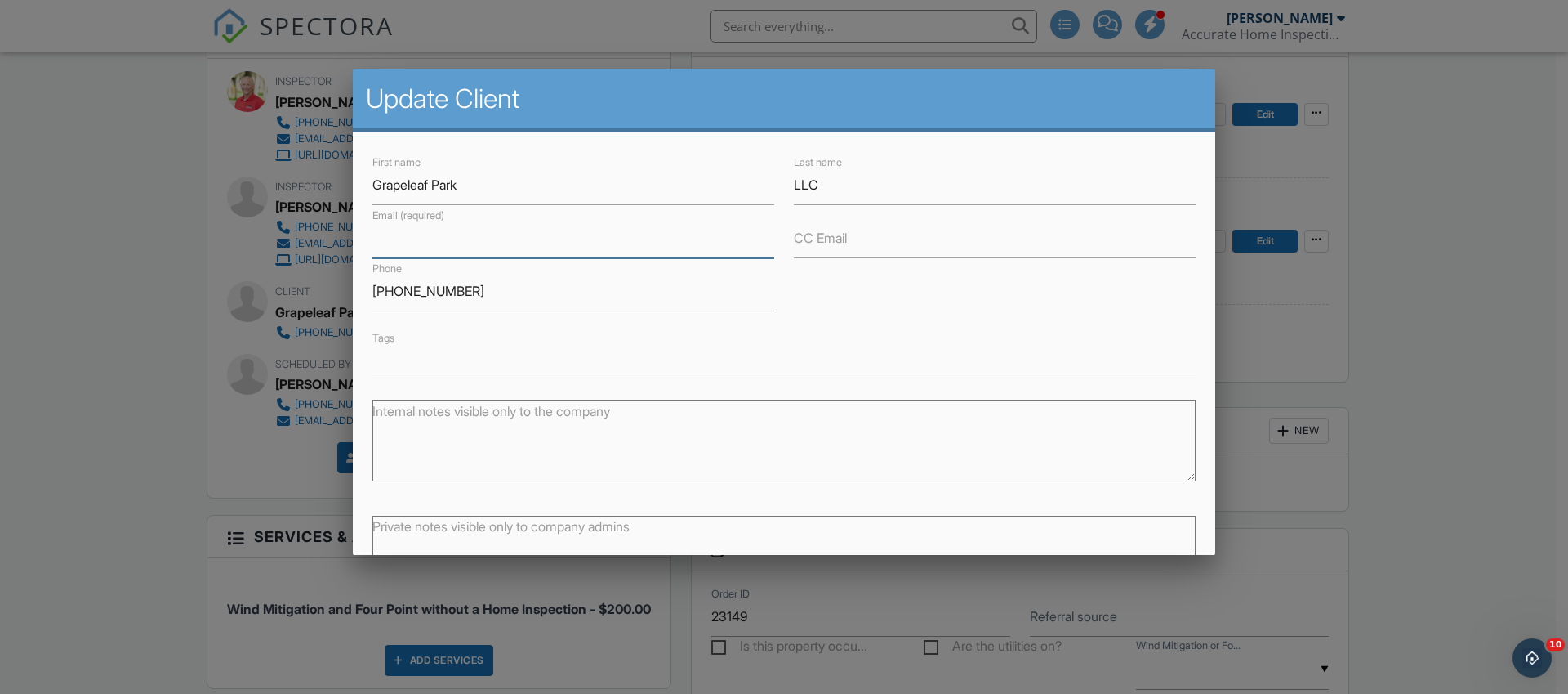
click at [555, 248] on input "Email (required)" at bounding box center [573, 238] width 402 height 40
paste input "[PERSON_NAME][EMAIL_ADDRESS][PERSON_NAME][DOMAIN_NAME] [PERSON_NAME]@ [PERSON_N…"
type input "[PERSON_NAME][EMAIL_ADDRESS][PERSON_NAME][DOMAIN_NAME] [PERSON_NAME]@ [PERSON_N…"
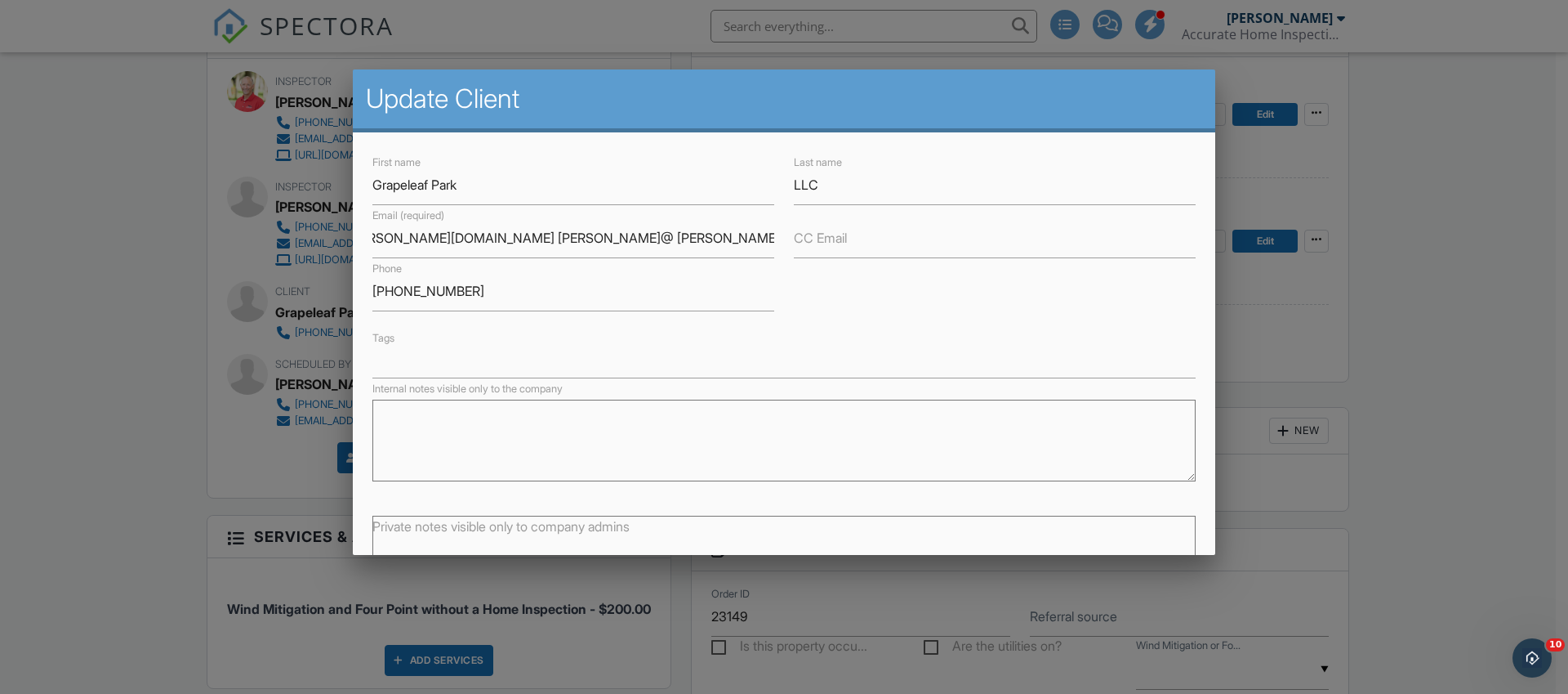
scroll to position [0, 0]
click at [471, 437] on textarea "Internal notes visible only to the company" at bounding box center [784, 440] width 823 height 81
paste textarea "[PERSON_NAME][EMAIL_ADDRESS][PERSON_NAME][DOMAIN_NAME] [PERSON_NAME]@ [PERSON_N…"
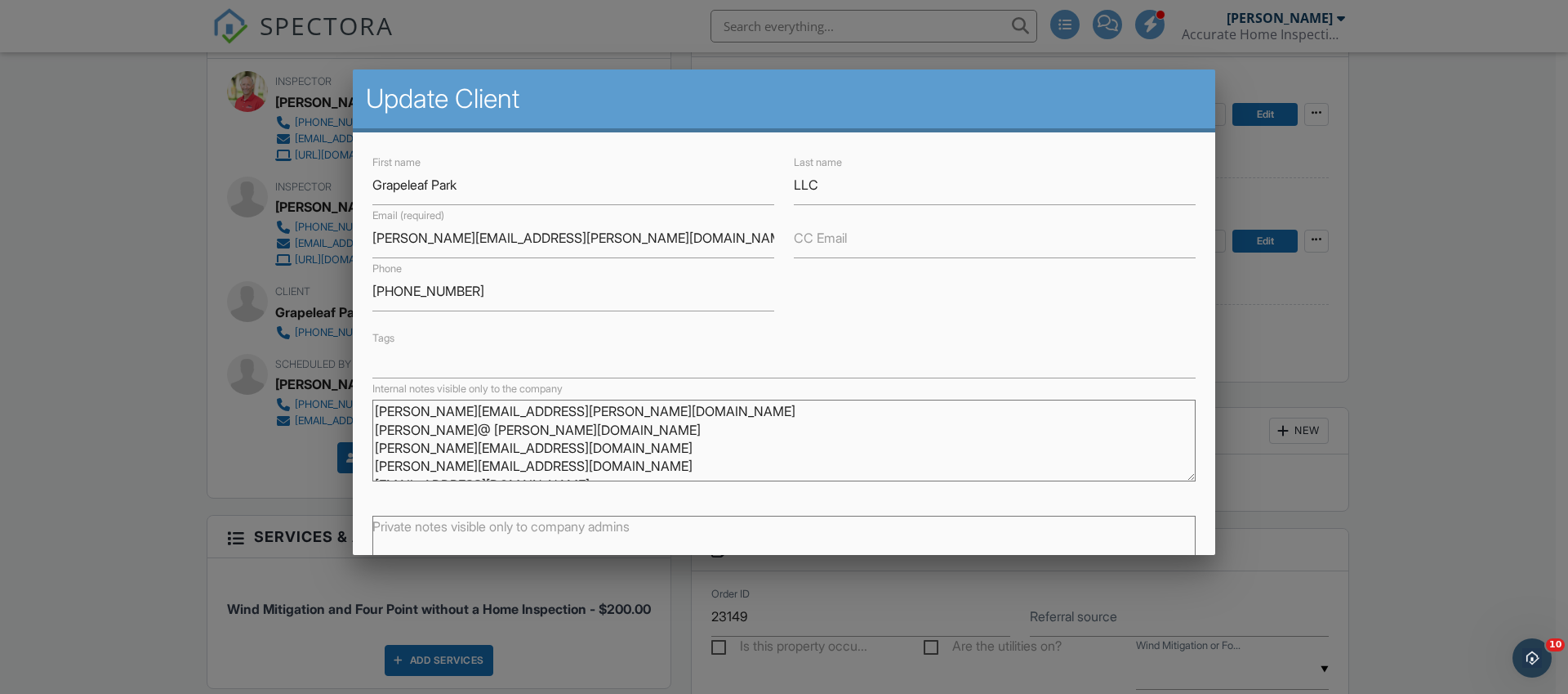
click at [430, 434] on textarea "[PERSON_NAME][EMAIL_ADDRESS][PERSON_NAME][DOMAIN_NAME] [PERSON_NAME]@ [PERSON_N…" at bounding box center [784, 440] width 823 height 81
type textarea "[PERSON_NAME][EMAIL_ADDRESS][PERSON_NAME][DOMAIN_NAME] [PERSON_NAME][EMAIL_ADDR…"
drag, startPoint x: 497, startPoint y: 240, endPoint x: 833, endPoint y: 243, distance: 336.0
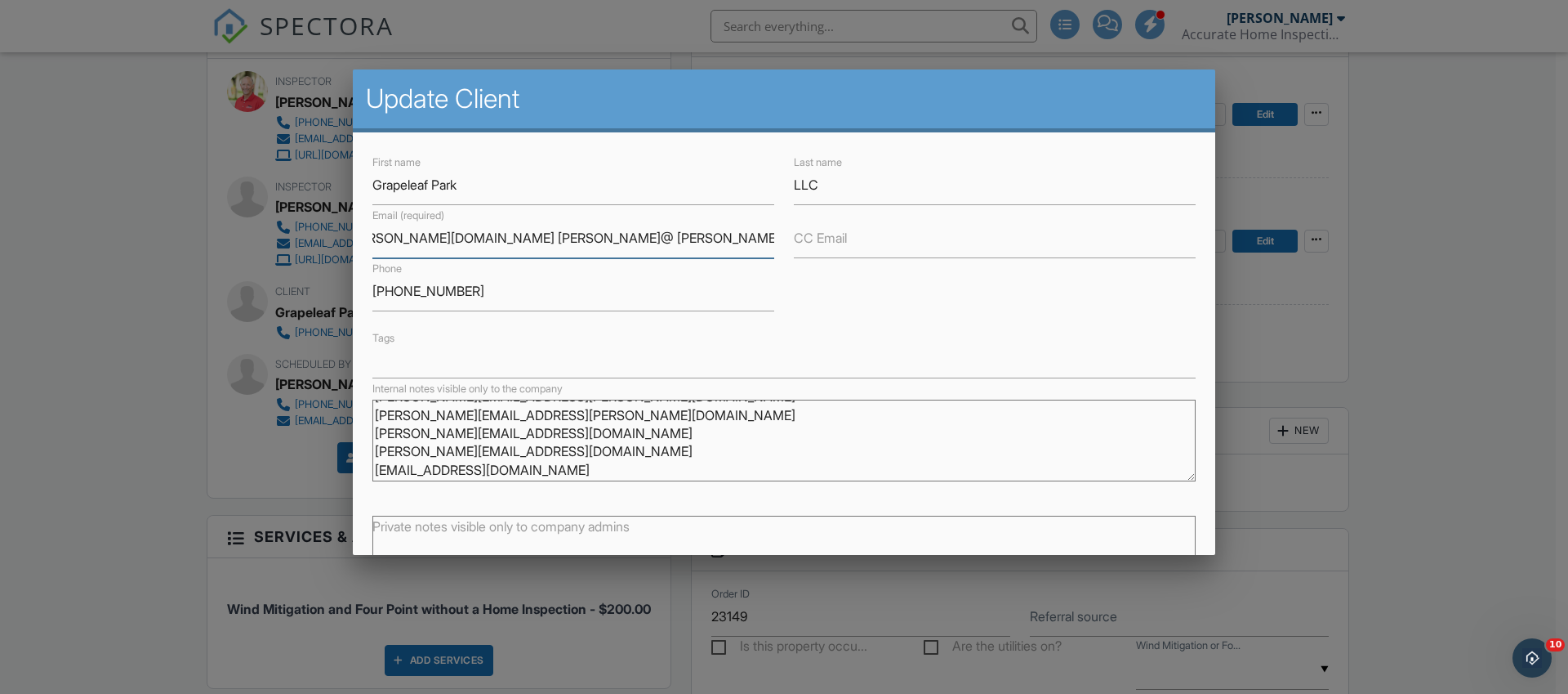
click at [833, 243] on div "First name Grapeleaf Park Last name LLC Email (required) [PERSON_NAME][EMAIL_AD…" at bounding box center [784, 265] width 843 height 227
type input "LUZ@pettineo.com"
drag, startPoint x: 518, startPoint y: 453, endPoint x: 371, endPoint y: 386, distance: 161.5
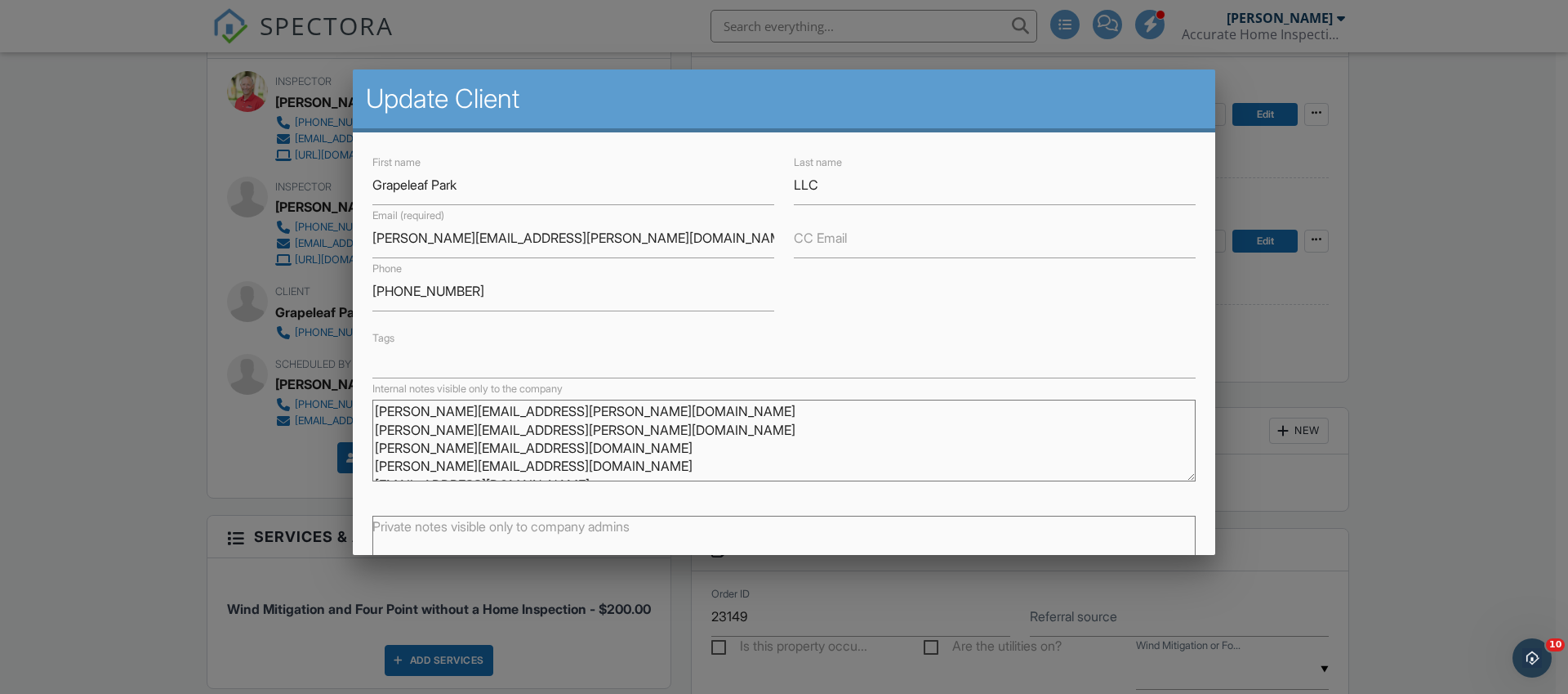
click at [371, 386] on div "Internal notes visible only to the company LUZ@pettineo.com Dawn@pettineo.com J…" at bounding box center [784, 436] width 843 height 115
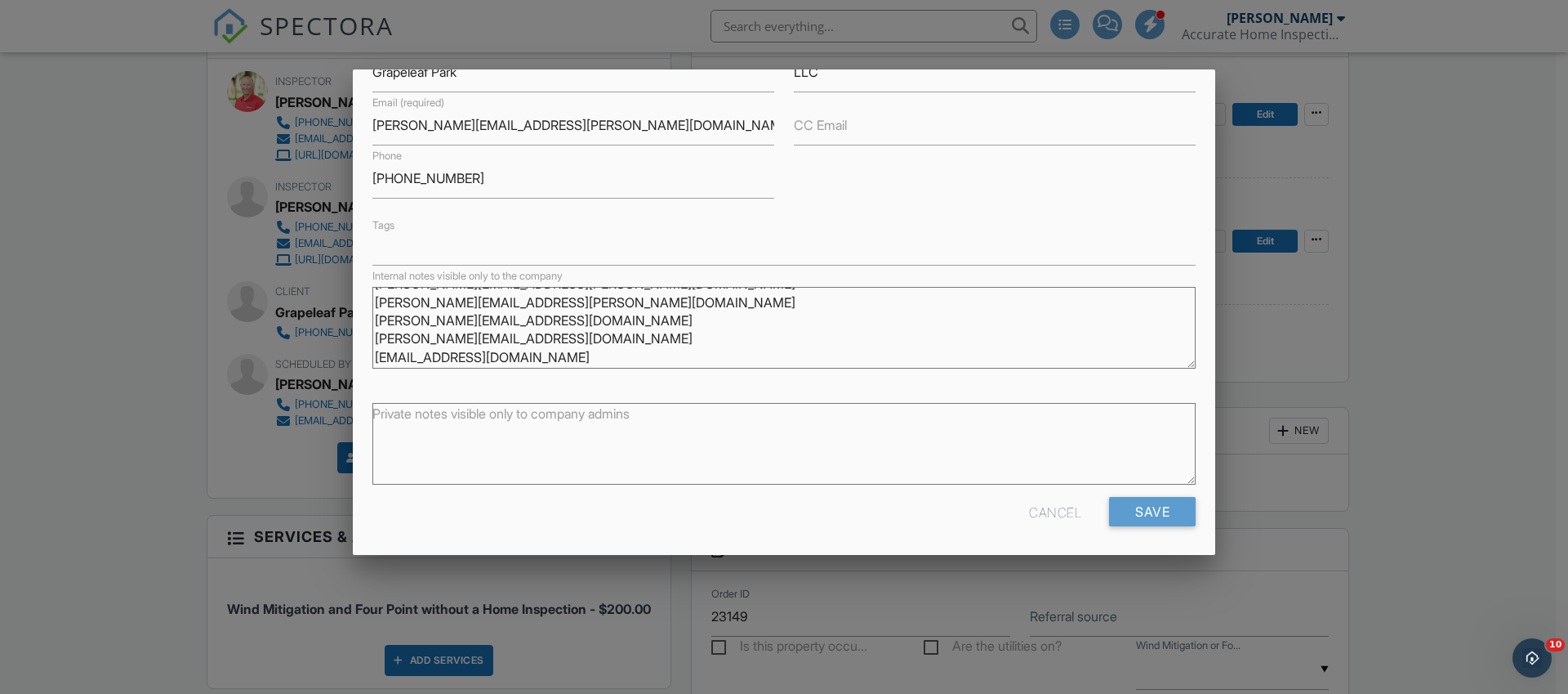
scroll to position [116, 0]
click at [1120, 509] on input "Save" at bounding box center [1152, 508] width 86 height 29
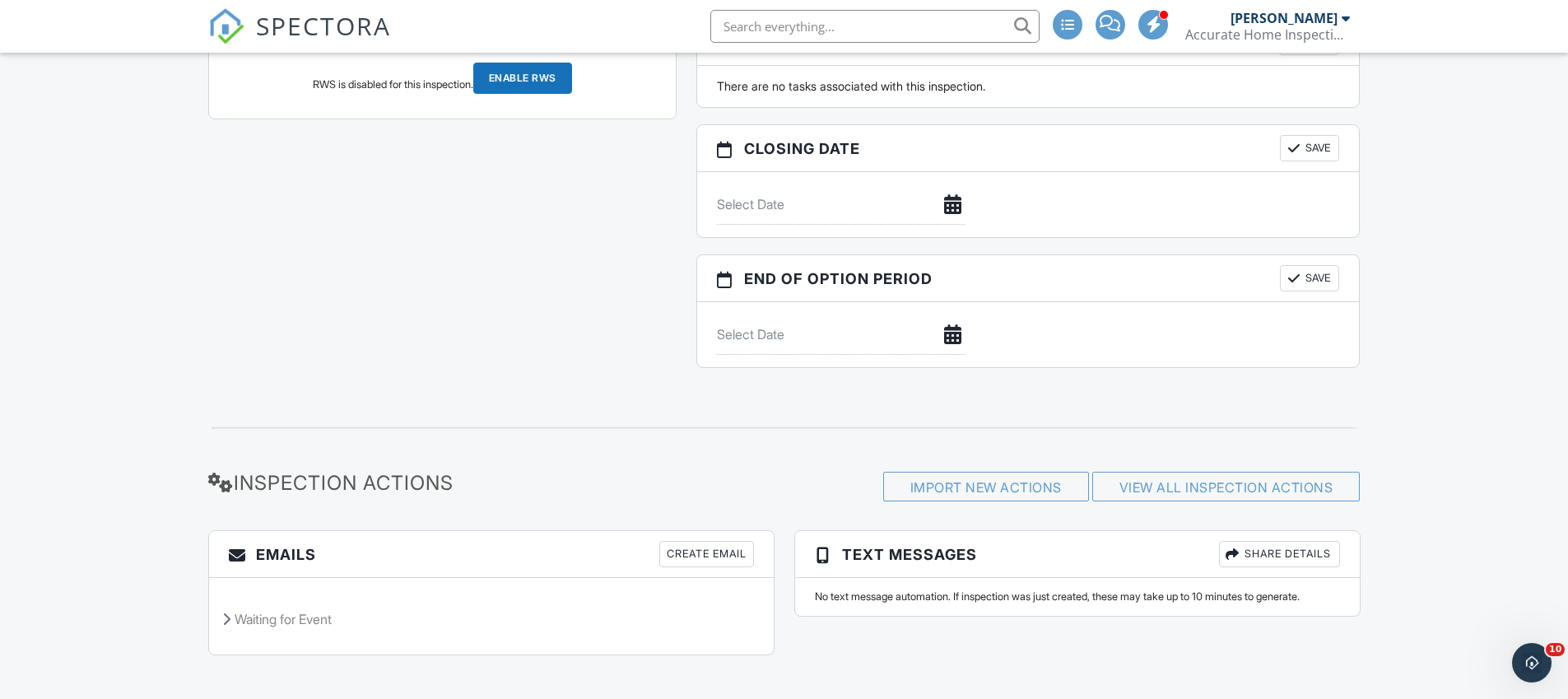
scroll to position [1716, 0]
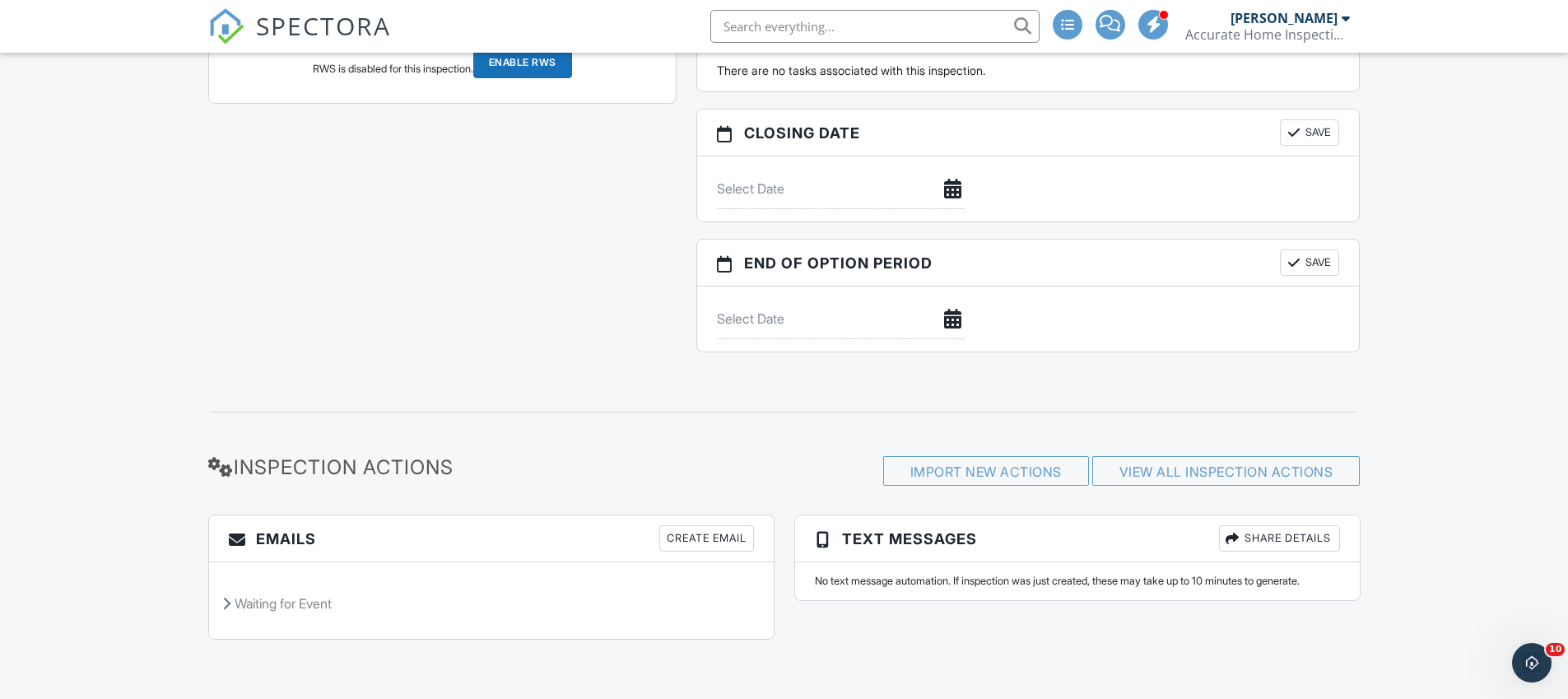
click at [718, 545] on div "Create Email" at bounding box center [707, 538] width 95 height 26
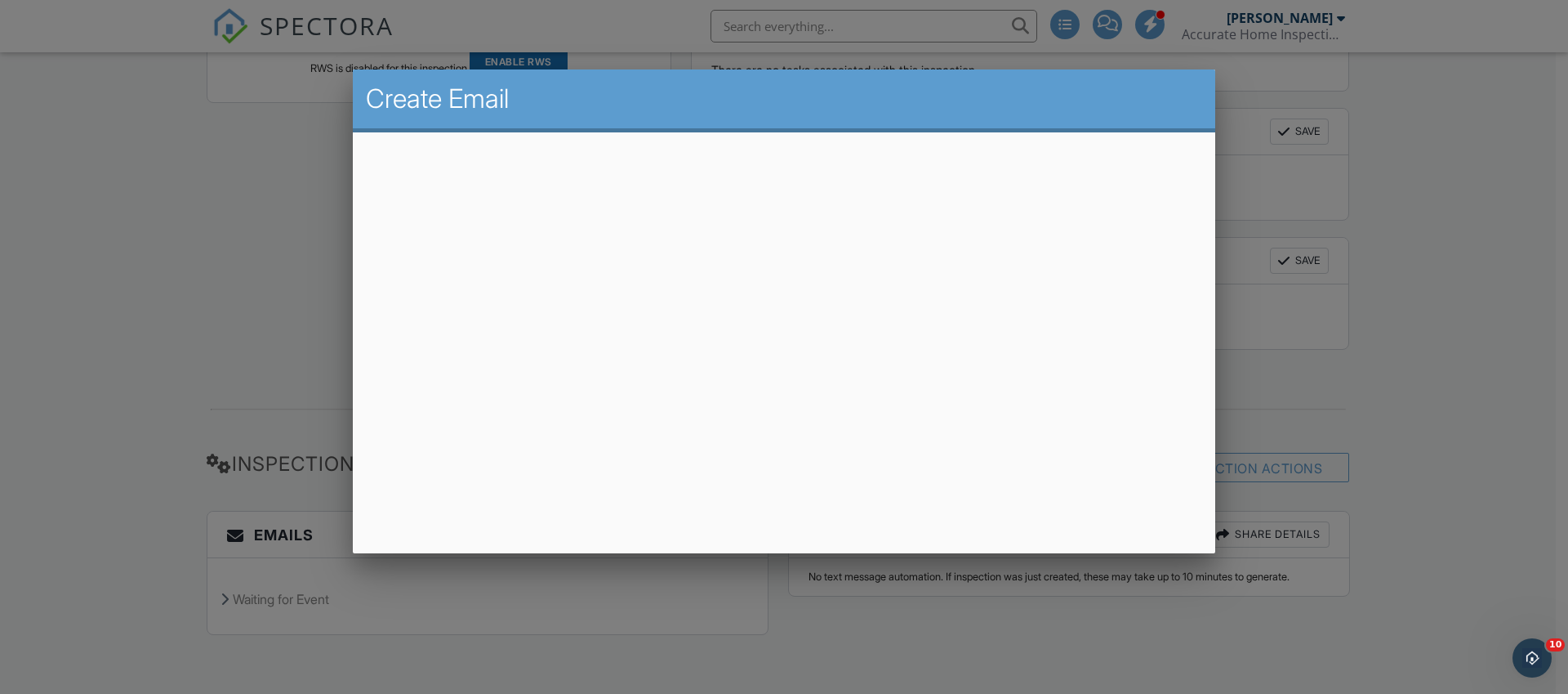
click at [273, 328] on div at bounding box center [784, 352] width 1568 height 867
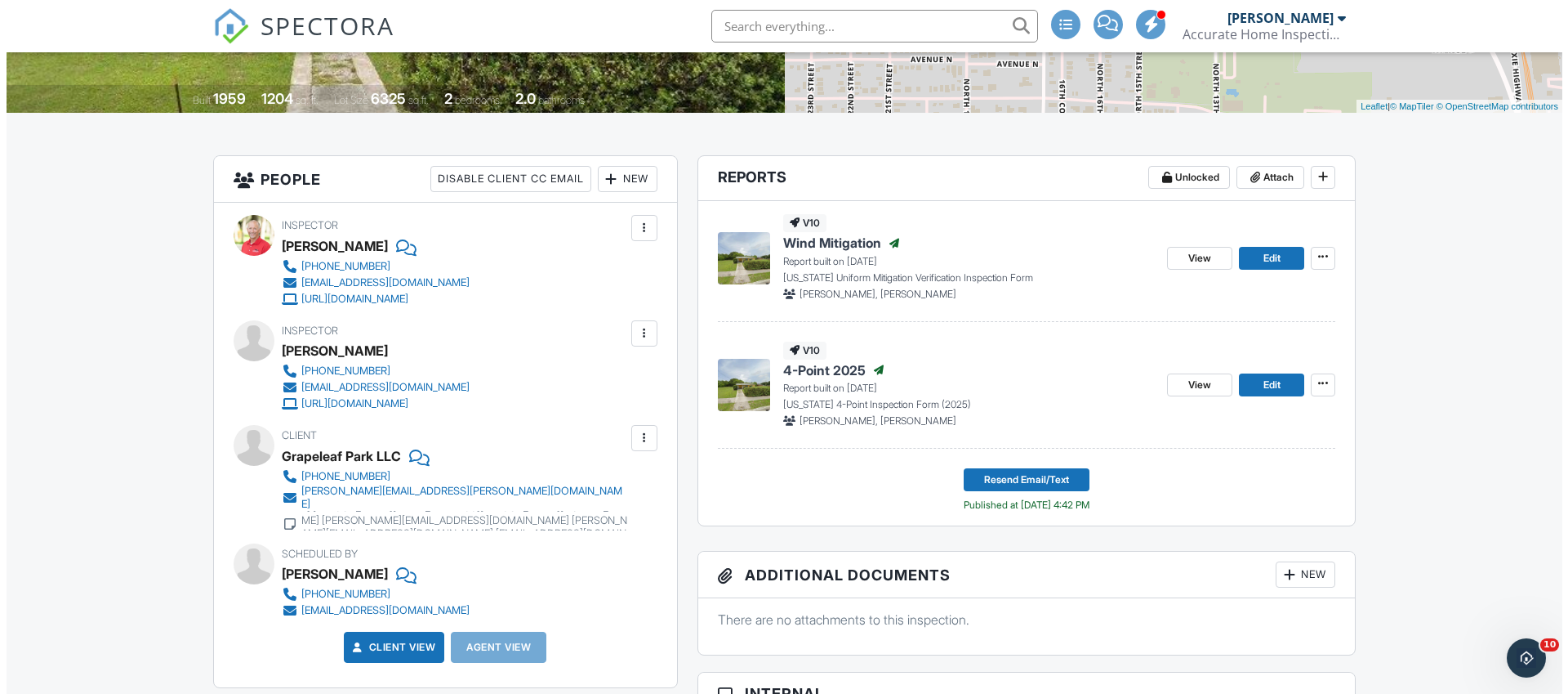
scroll to position [414, 0]
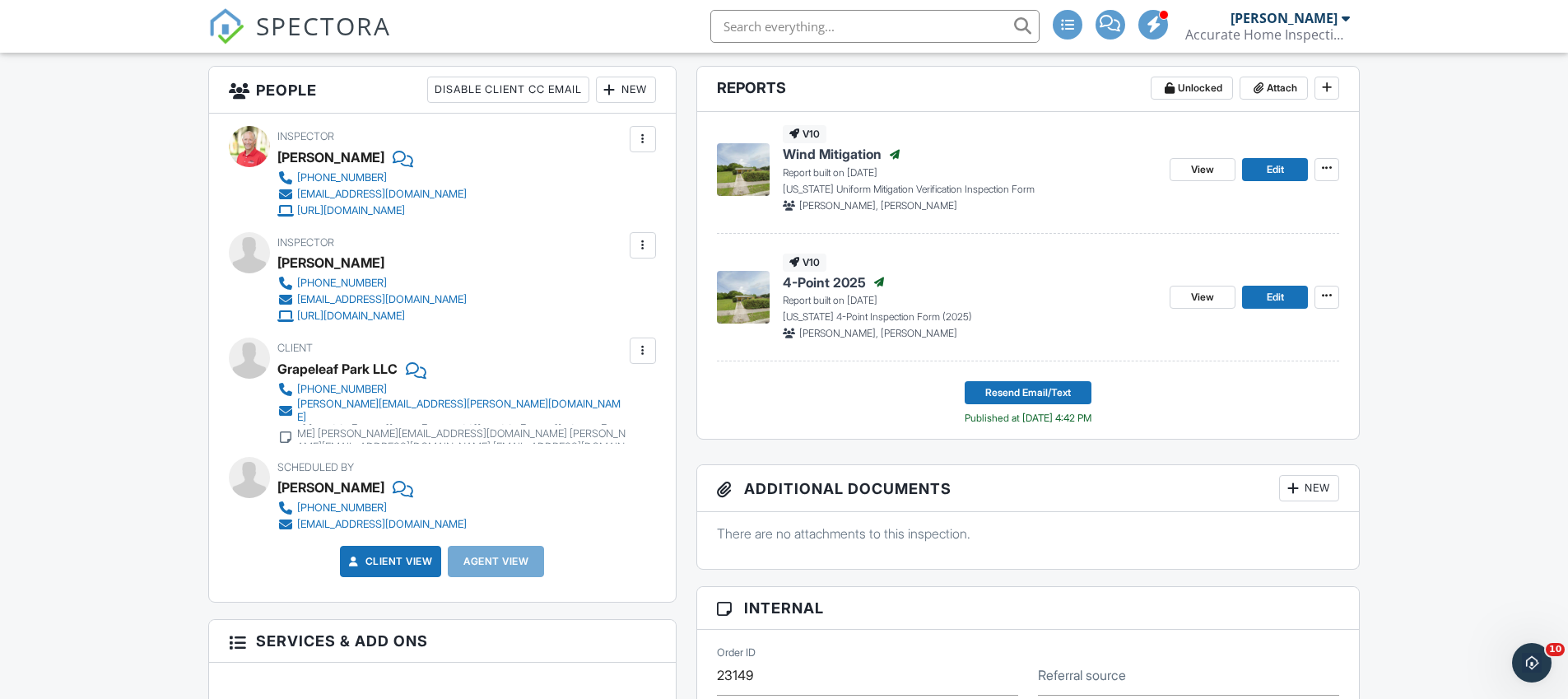
click at [642, 358] on div at bounding box center [642, 350] width 26 height 26
click at [637, 404] on li "Edit" at bounding box center [615, 401] width 61 height 41
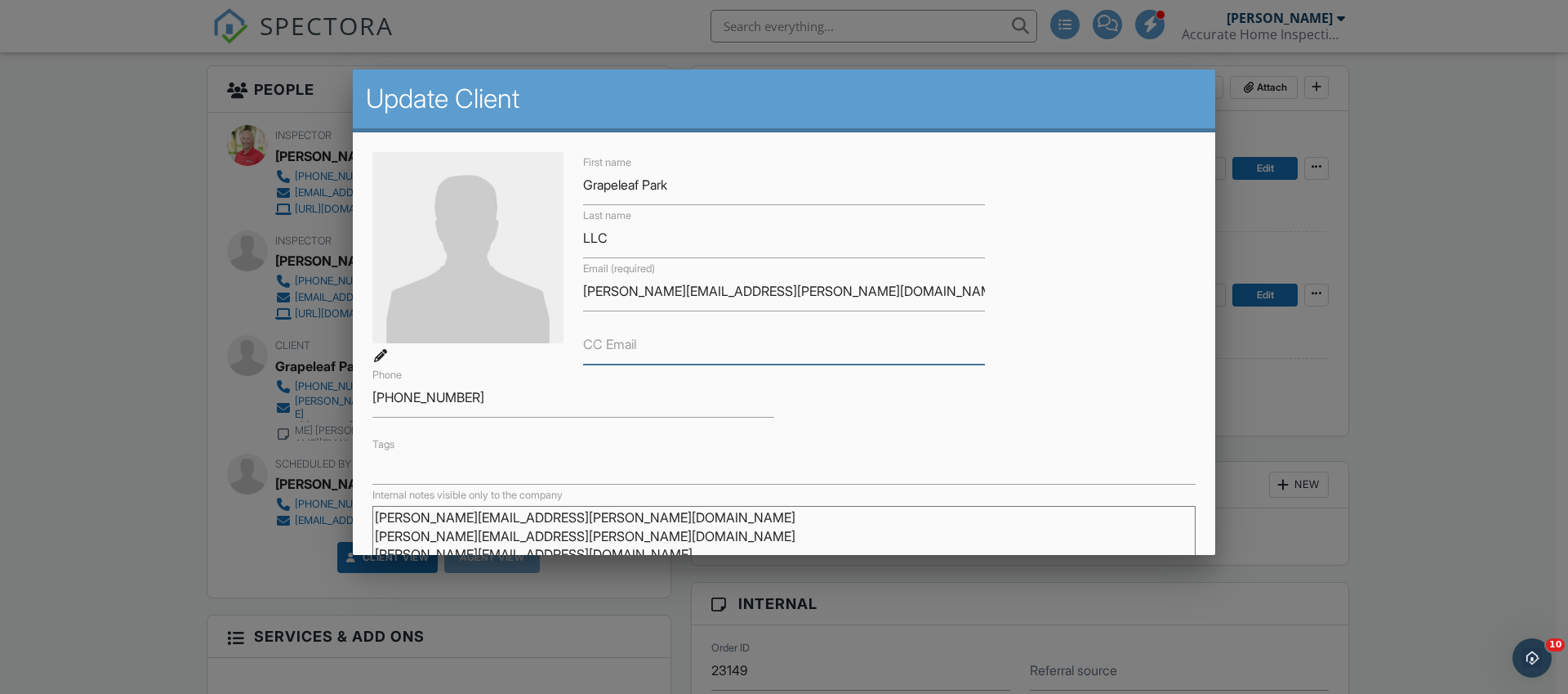
click at [639, 339] on input "CC Email" at bounding box center [784, 344] width 402 height 40
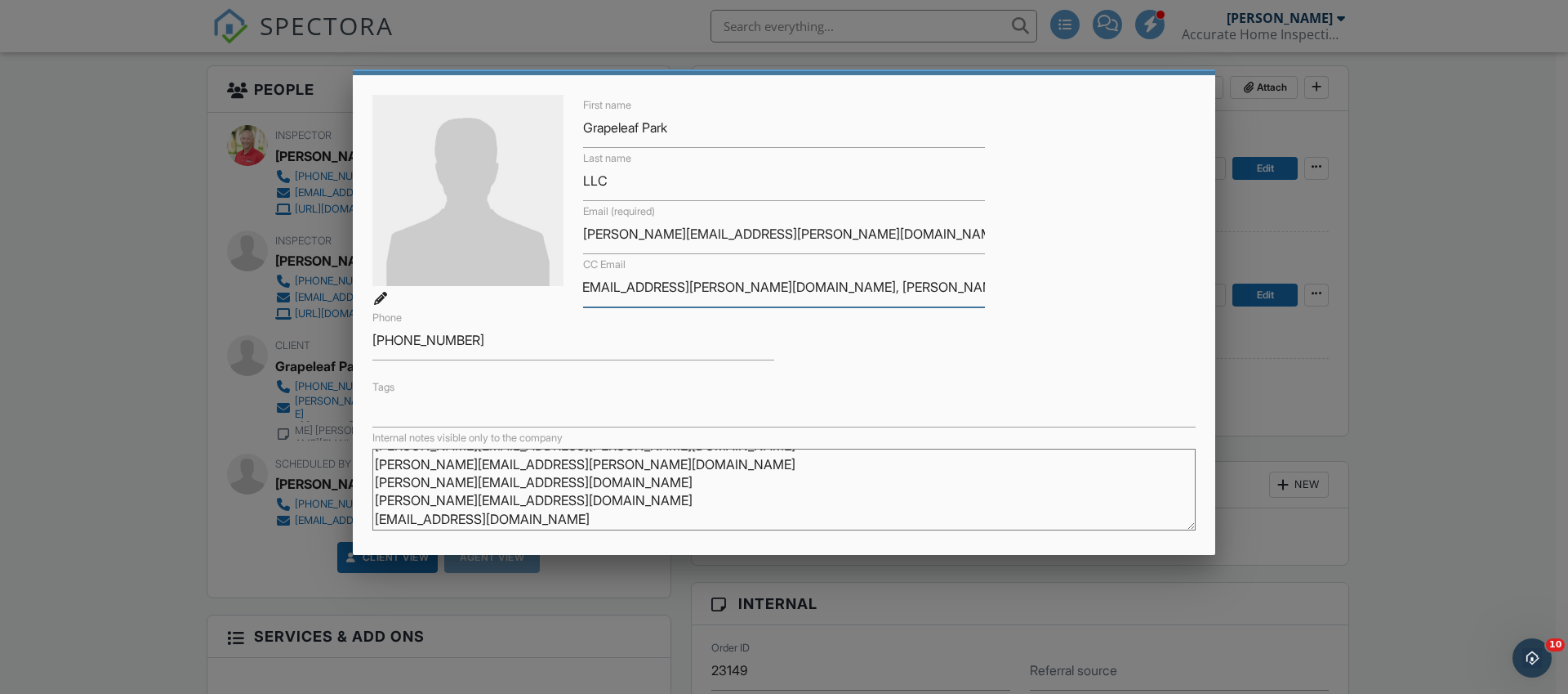
scroll to position [0, 119]
type input "dawn@pettineo.com, joe@adlercapital.us, dan@adlercapital.us, nabilkishk@aol.com"
click at [1042, 300] on div "First name Grapeleaf Park Last name LLC Email (required) luz@pettineo.com CC Em…" at bounding box center [784, 261] width 843 height 332
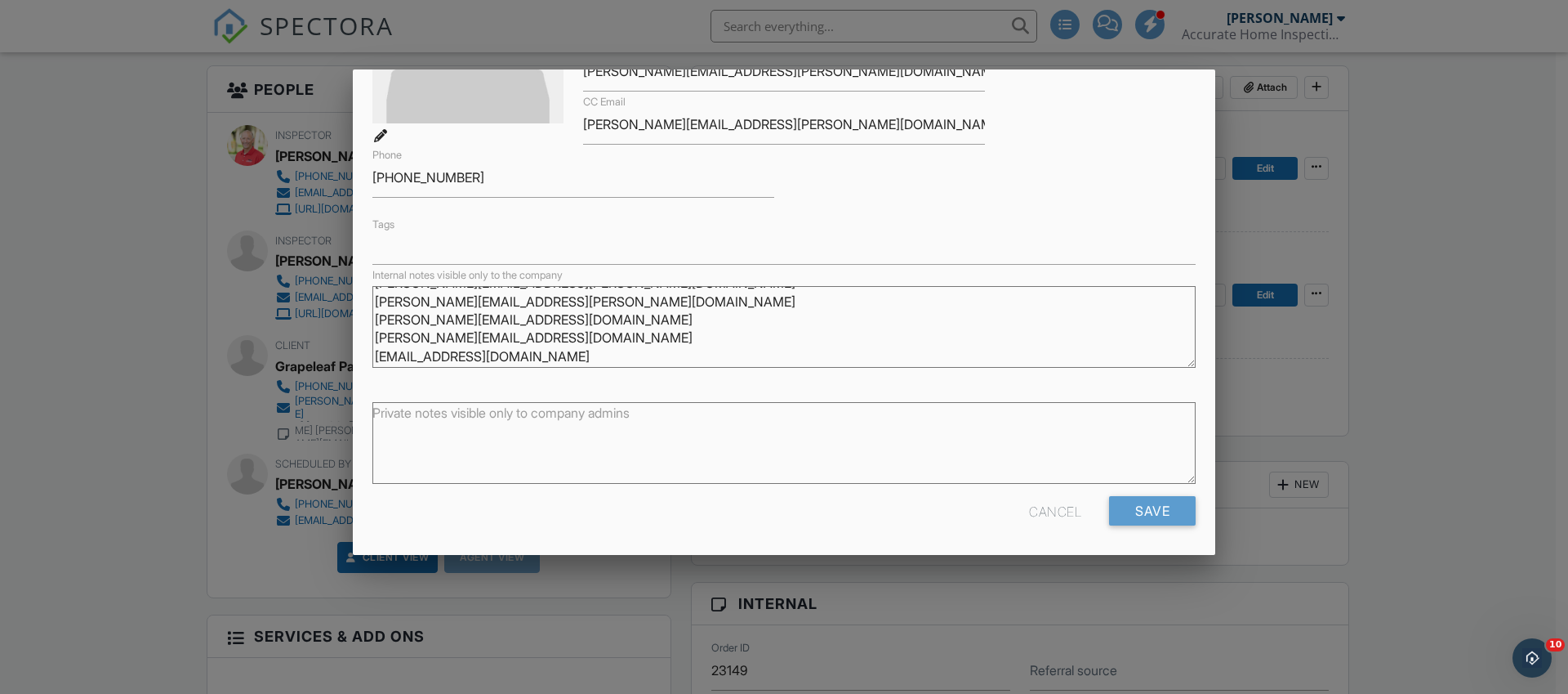
scroll to position [222, 0]
click at [1128, 515] on input "Save" at bounding box center [1152, 508] width 86 height 29
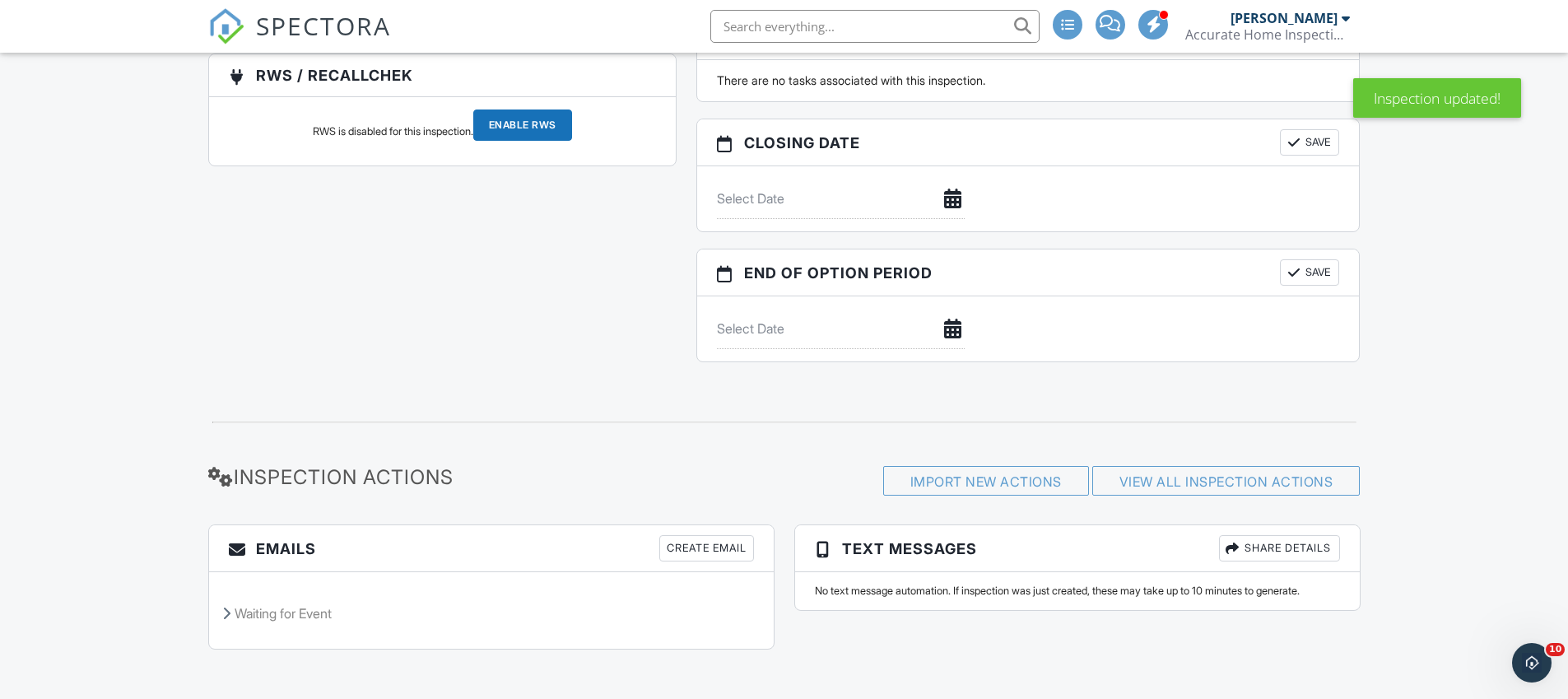
scroll to position [1716, 0]
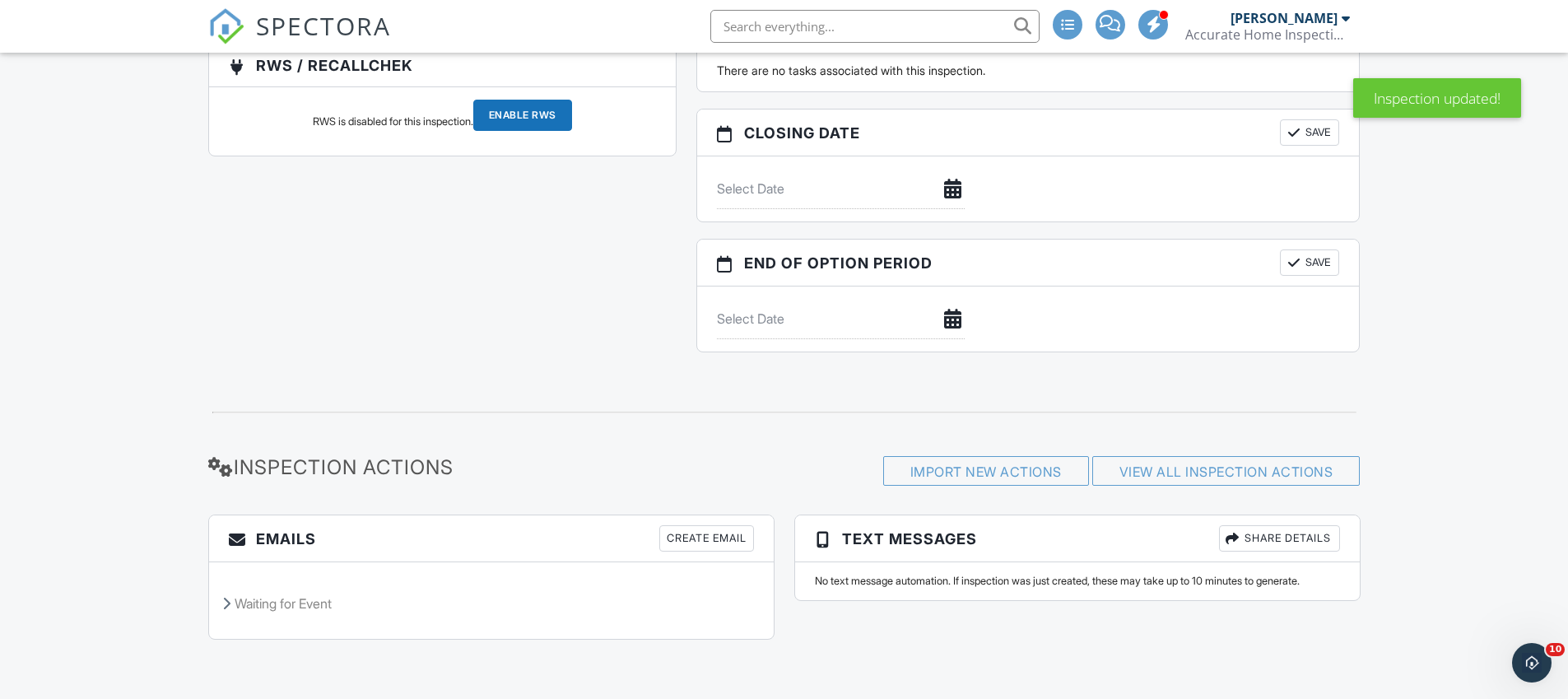
click at [722, 547] on div "Create Email" at bounding box center [707, 538] width 95 height 26
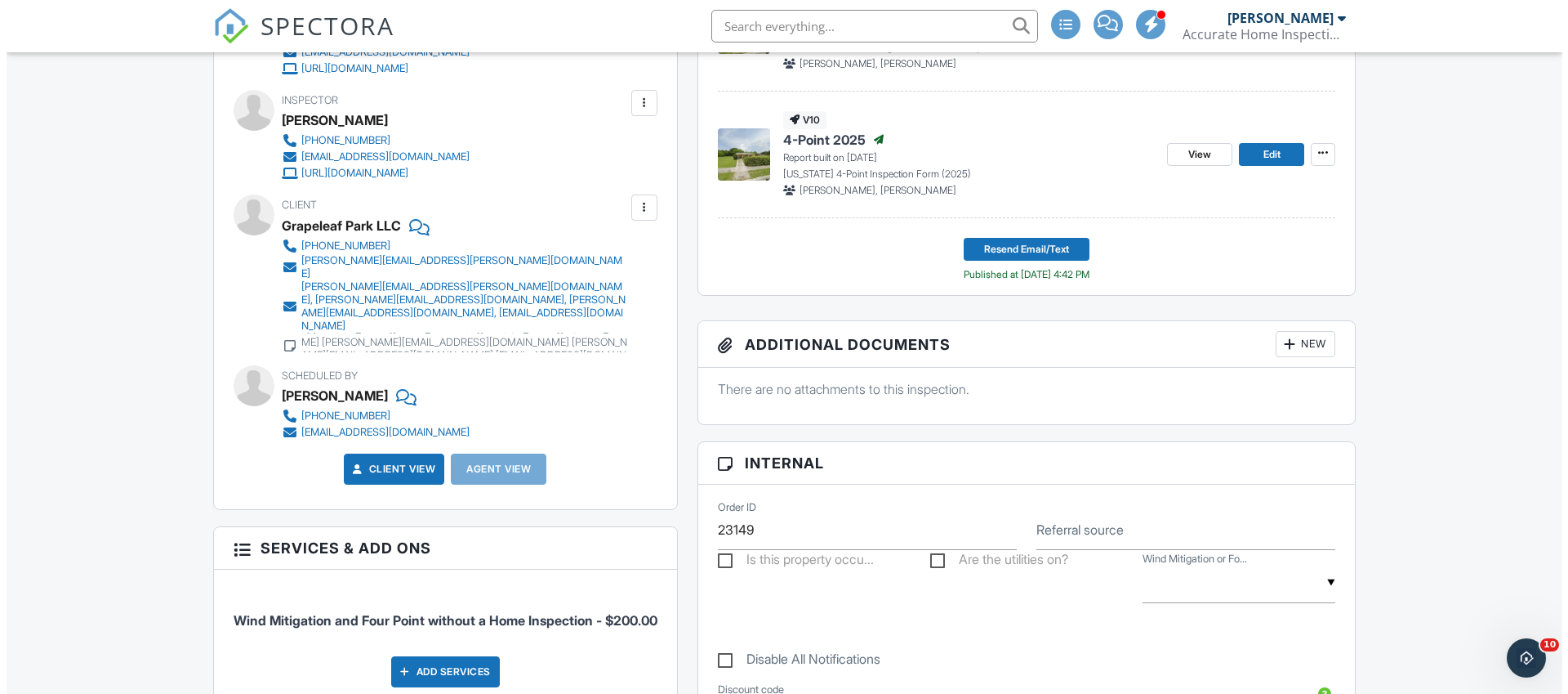
scroll to position [552, 0]
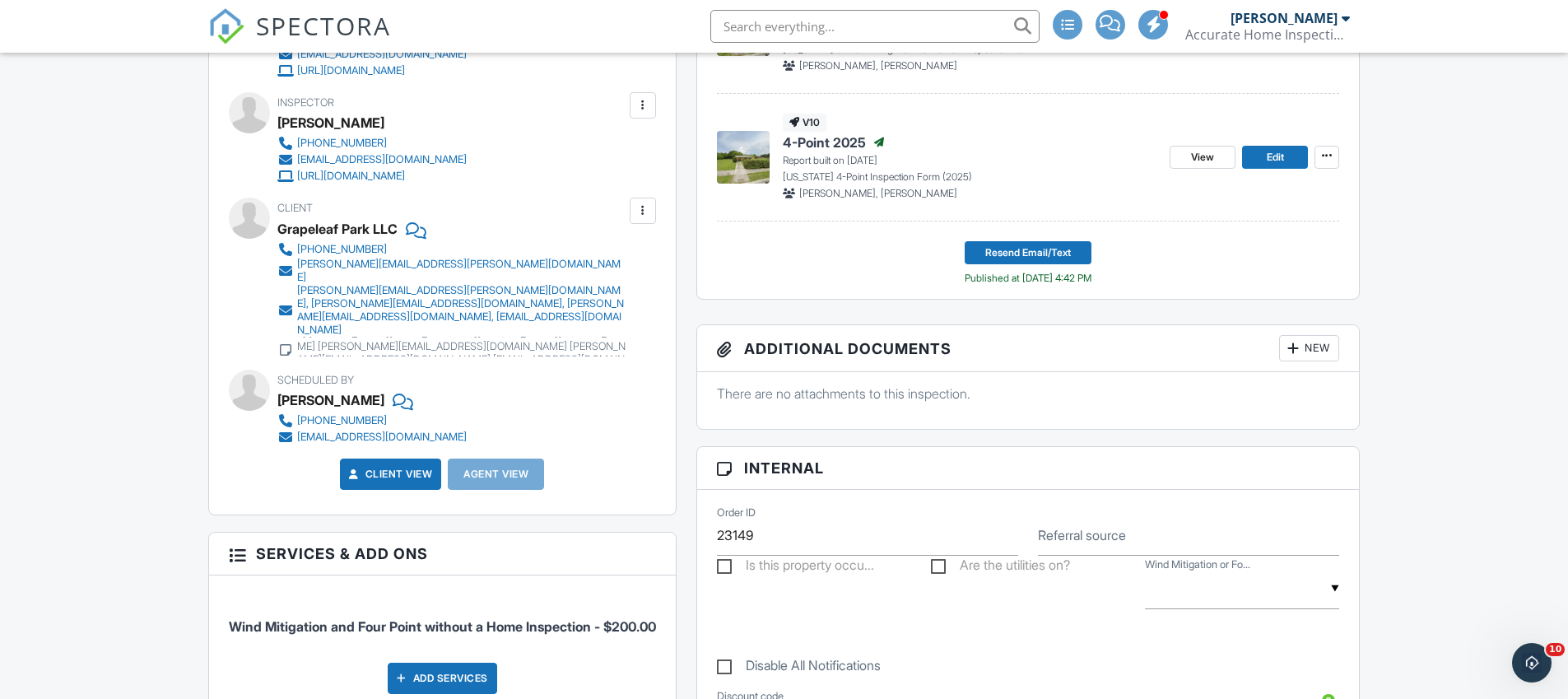
click at [640, 215] on div at bounding box center [642, 210] width 16 height 16
click at [626, 259] on li "Edit" at bounding box center [615, 260] width 61 height 41
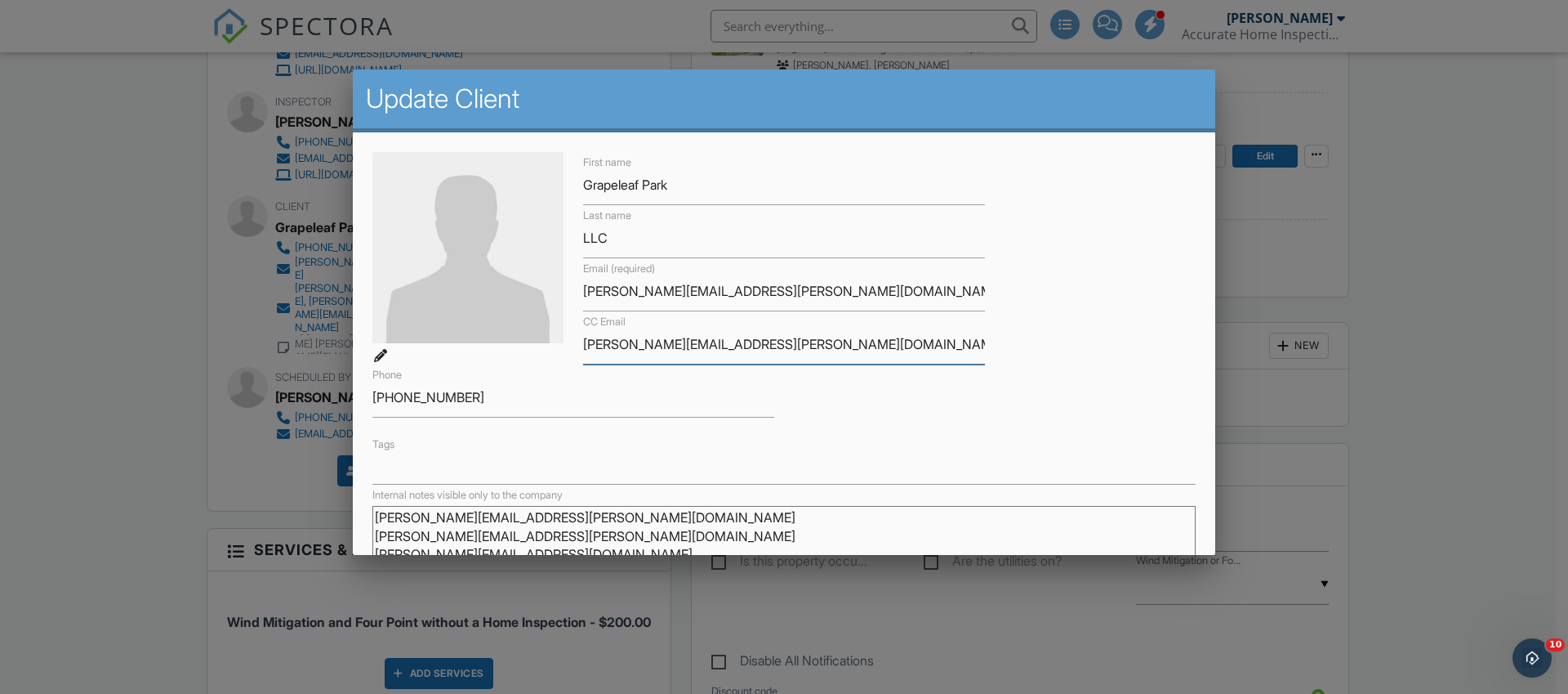
click at [716, 351] on input "dawn@pettineo.com, joe@adlercapital.us, dan@adlercapital.us, nabilkishk@aol.com" at bounding box center [784, 344] width 402 height 40
click at [836, 347] on input "dawn@pettineo.com joe@adlercapital.us, dan@adlercapital.us, nabilkishk@aol.com" at bounding box center [784, 344] width 402 height 40
drag, startPoint x: 622, startPoint y: 350, endPoint x: 680, endPoint y: 347, distance: 58.1
click at [680, 347] on input "dawn@pettineo.com joe@adlercapital.us dan@adlercapital.us nabilkishk@aol.com" at bounding box center [784, 344] width 402 height 40
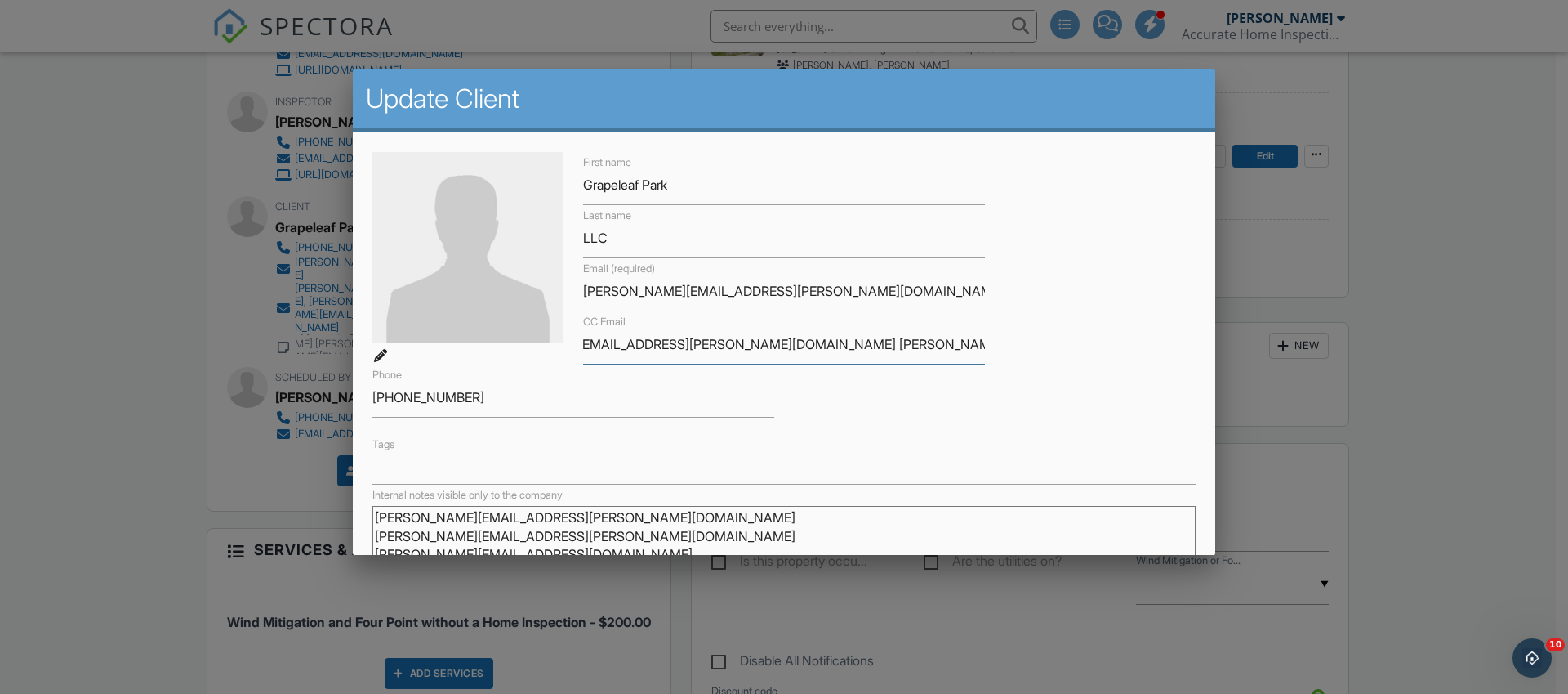
click at [655, 347] on input "dawn@pettineo.com joe@adlercapital.us dan@adlercapital.us nabilkishk@aol.com" at bounding box center [784, 344] width 402 height 40
type input "dawn@pettineo.com joe@adlercapital.us dan@adlercapital.us nabilkishk@aol.com"
click at [973, 404] on div "First name Grapeleaf Park Last name LLC Email (required) luz@pettineo.com CC Em…" at bounding box center [784, 318] width 843 height 332
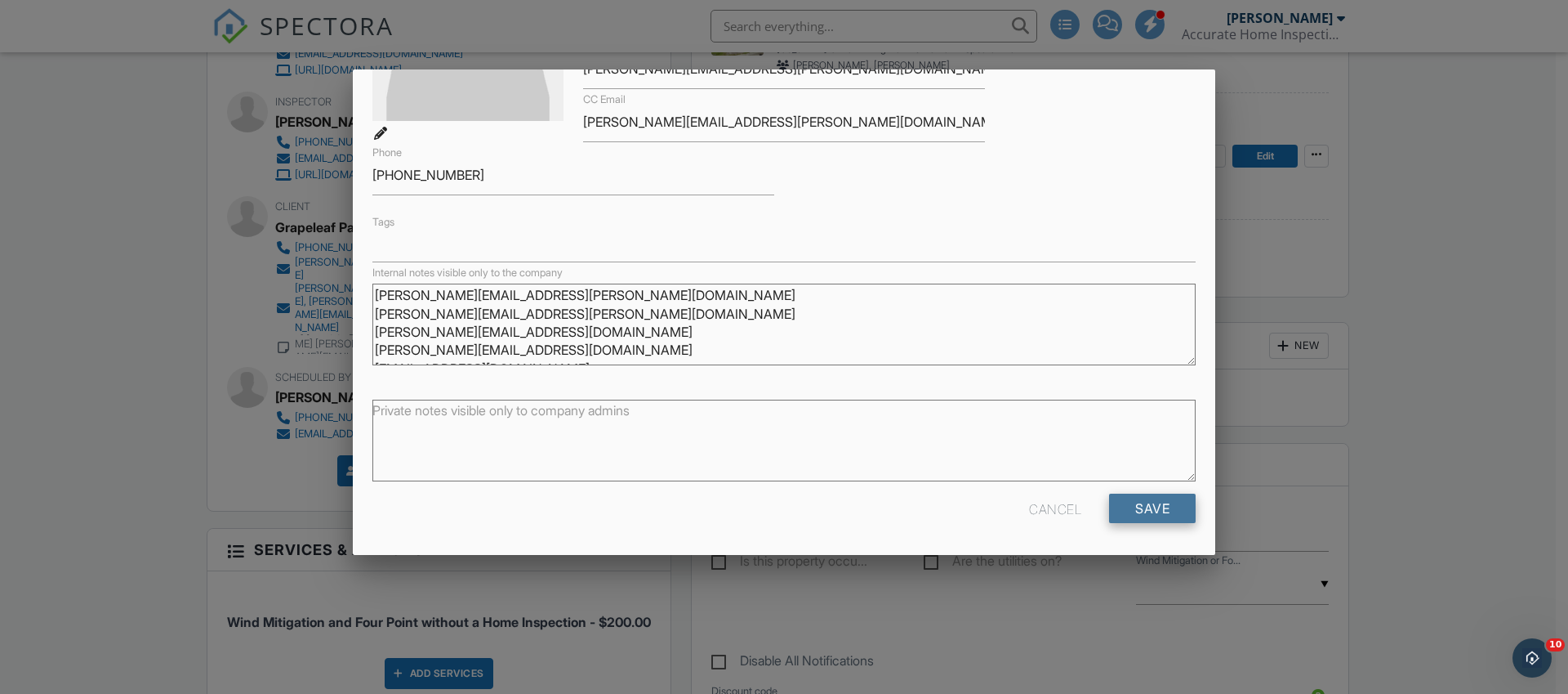
click at [1157, 515] on input "Save" at bounding box center [1152, 508] width 86 height 29
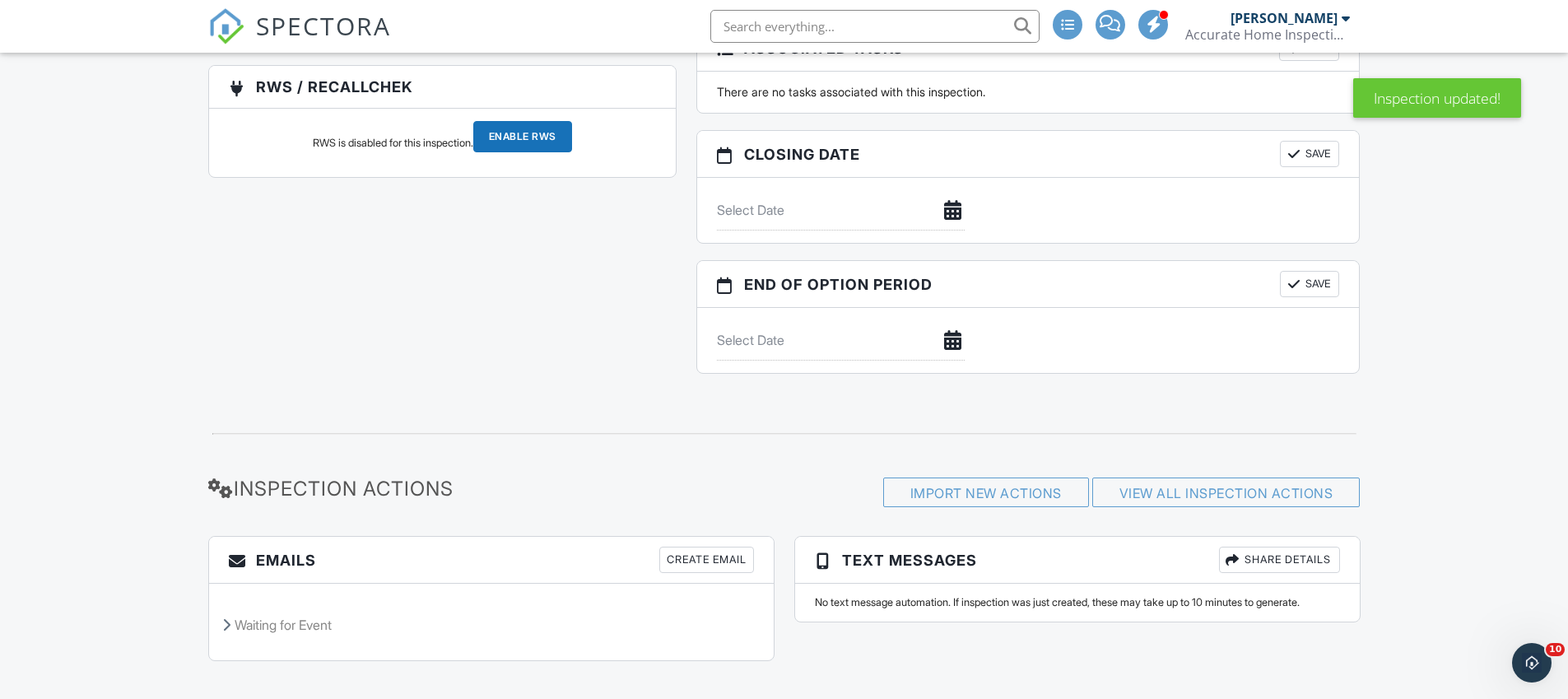
scroll to position [1716, 0]
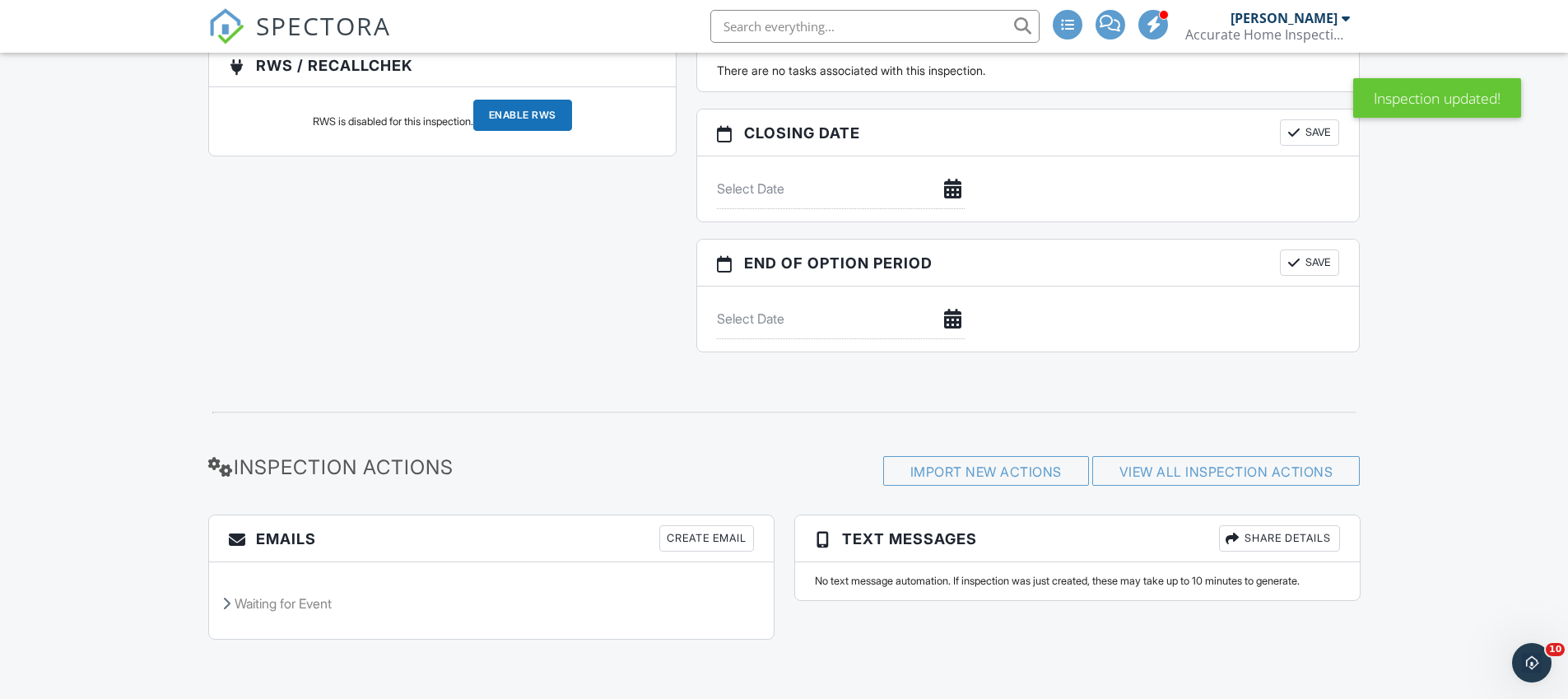
click at [729, 538] on div "Create Email" at bounding box center [707, 538] width 95 height 26
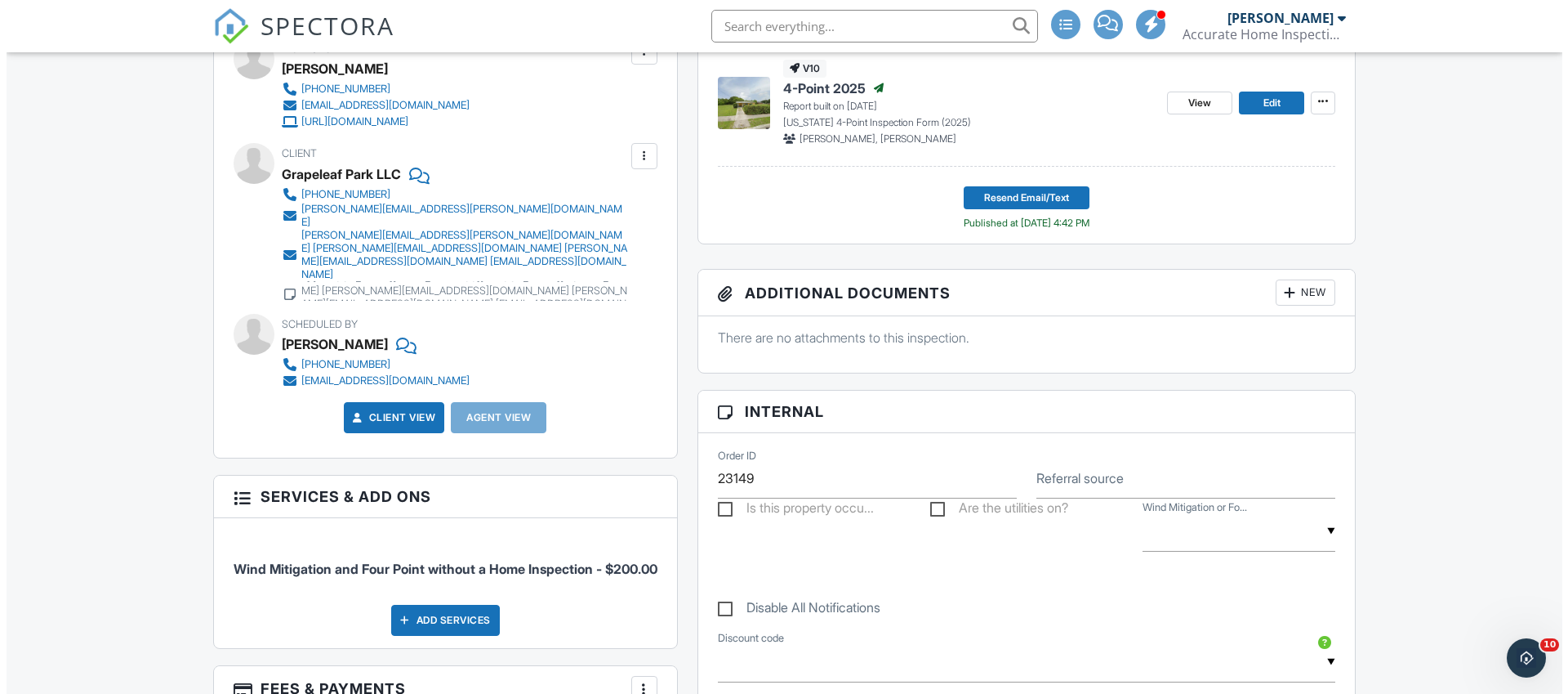
scroll to position [504, 0]
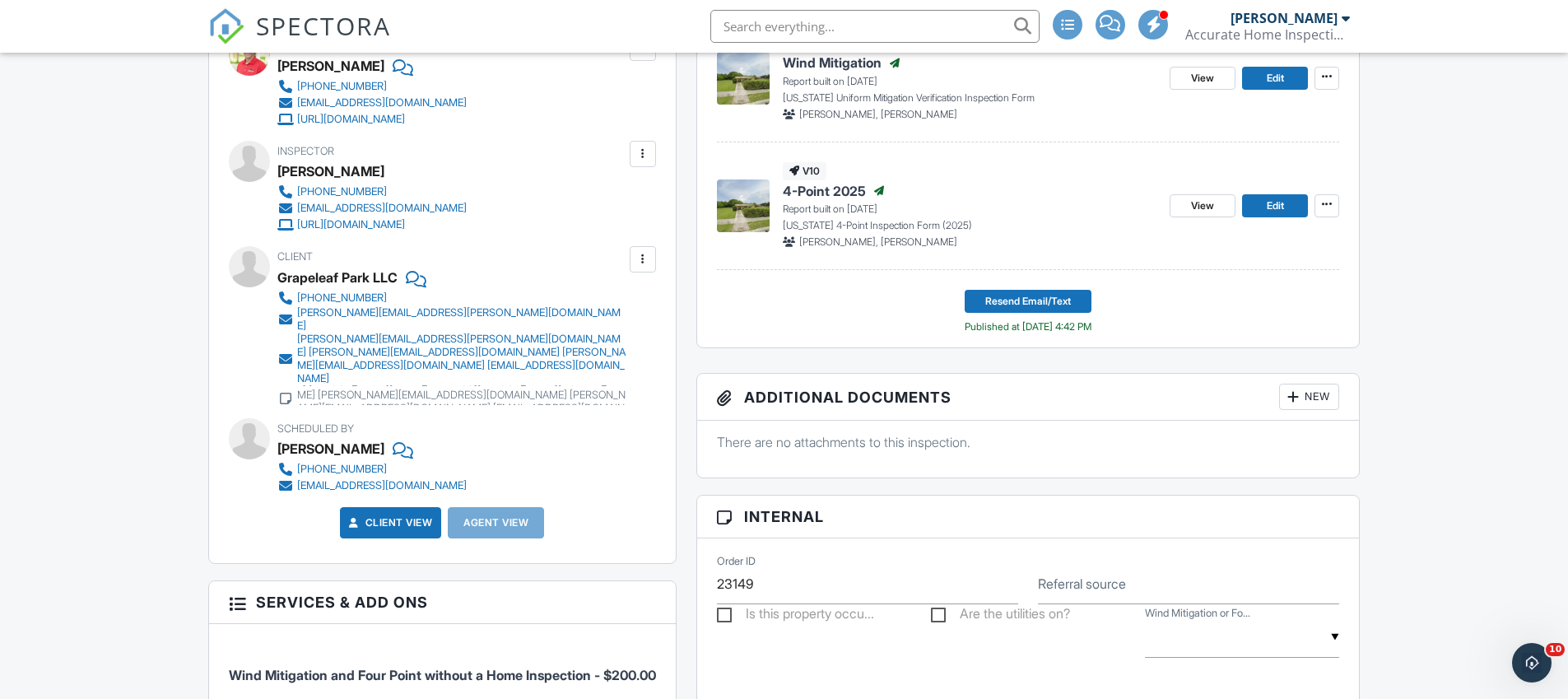
click at [644, 259] on div at bounding box center [642, 259] width 16 height 16
click at [633, 308] on li "Edit" at bounding box center [615, 309] width 61 height 41
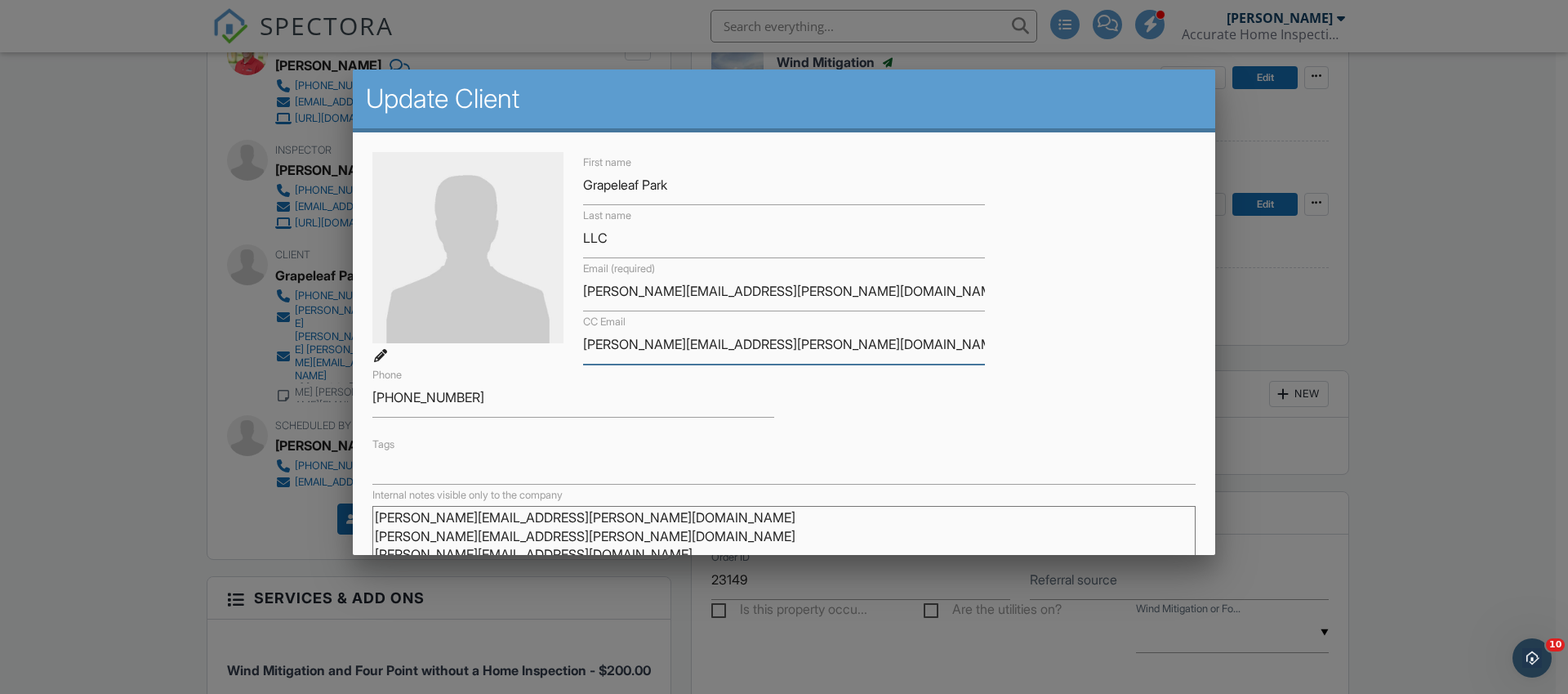
click at [711, 347] on input "dawn@pettineo.com joe@adlercapital.us dan@adlercapital.us nabilkishk@aol.com" at bounding box center [784, 344] width 402 height 40
drag, startPoint x: 706, startPoint y: 345, endPoint x: 716, endPoint y: 349, distance: 10.8
click at [706, 345] on input "dawn@pettineo.com joe@adlercapital.us dan@adlercapital.us nabilkishk@aol.com" at bounding box center [784, 344] width 402 height 40
click at [832, 347] on input "dawn@pettineo.com; joe@adlercapital.us dan@adlercapital.us nabilkishk@aol.com" at bounding box center [784, 344] width 402 height 40
click at [966, 347] on input "dawn@pettineo.com; joe@adlercapital.us; dan@adlercapital.us nabilkishk@aol.com" at bounding box center [784, 344] width 402 height 40
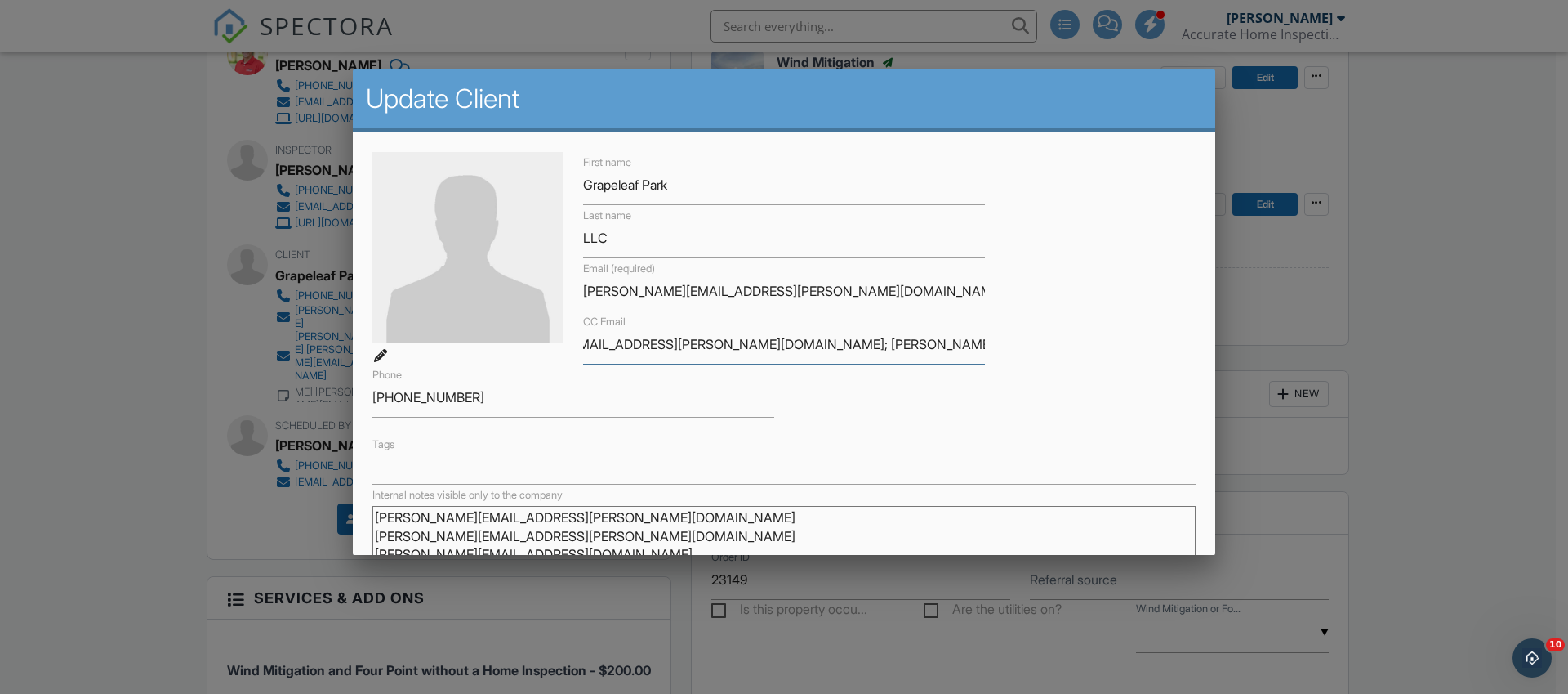
scroll to position [222, 0]
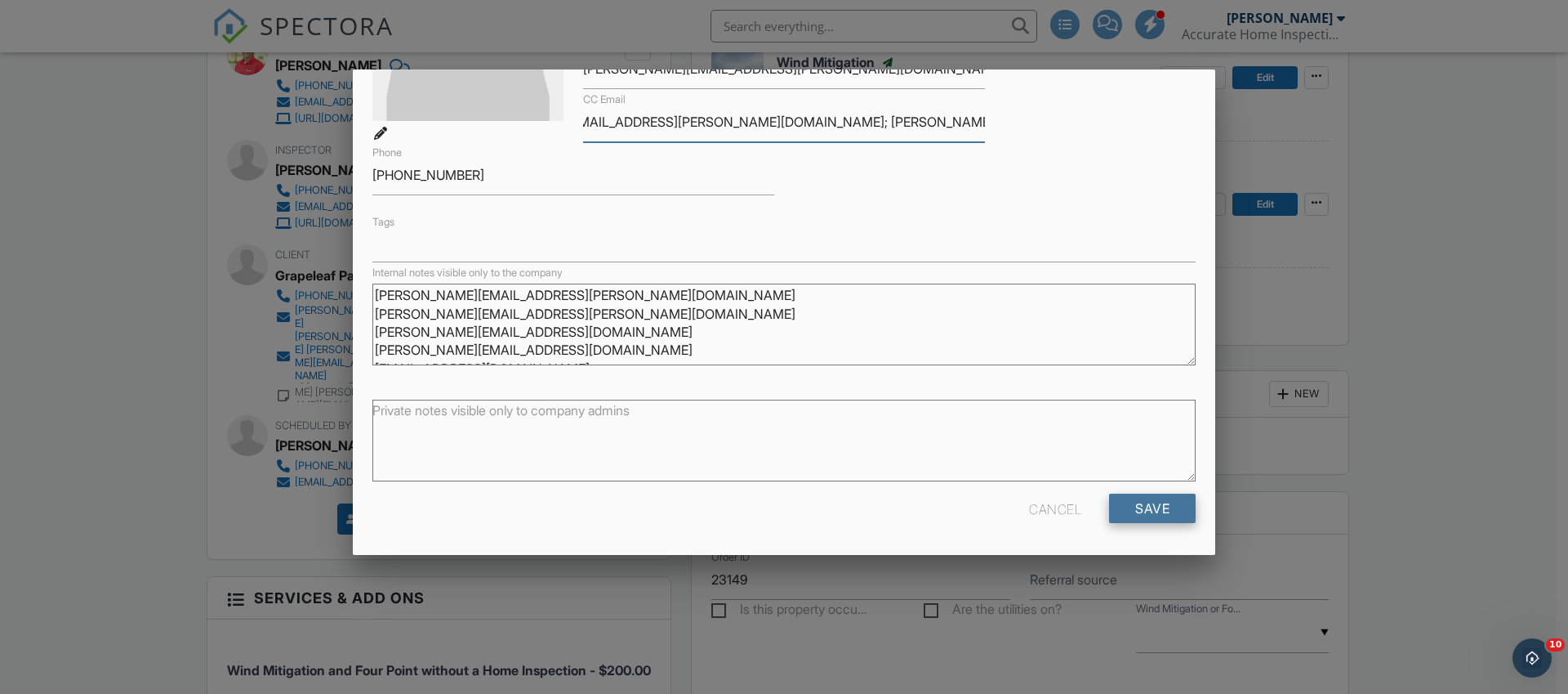
type input "dawn@pettineo.com; joe@adlercapital.us; dan@adlercapital.us; nabilkishk@aol.com"
click at [1148, 502] on input "Save" at bounding box center [1152, 508] width 86 height 29
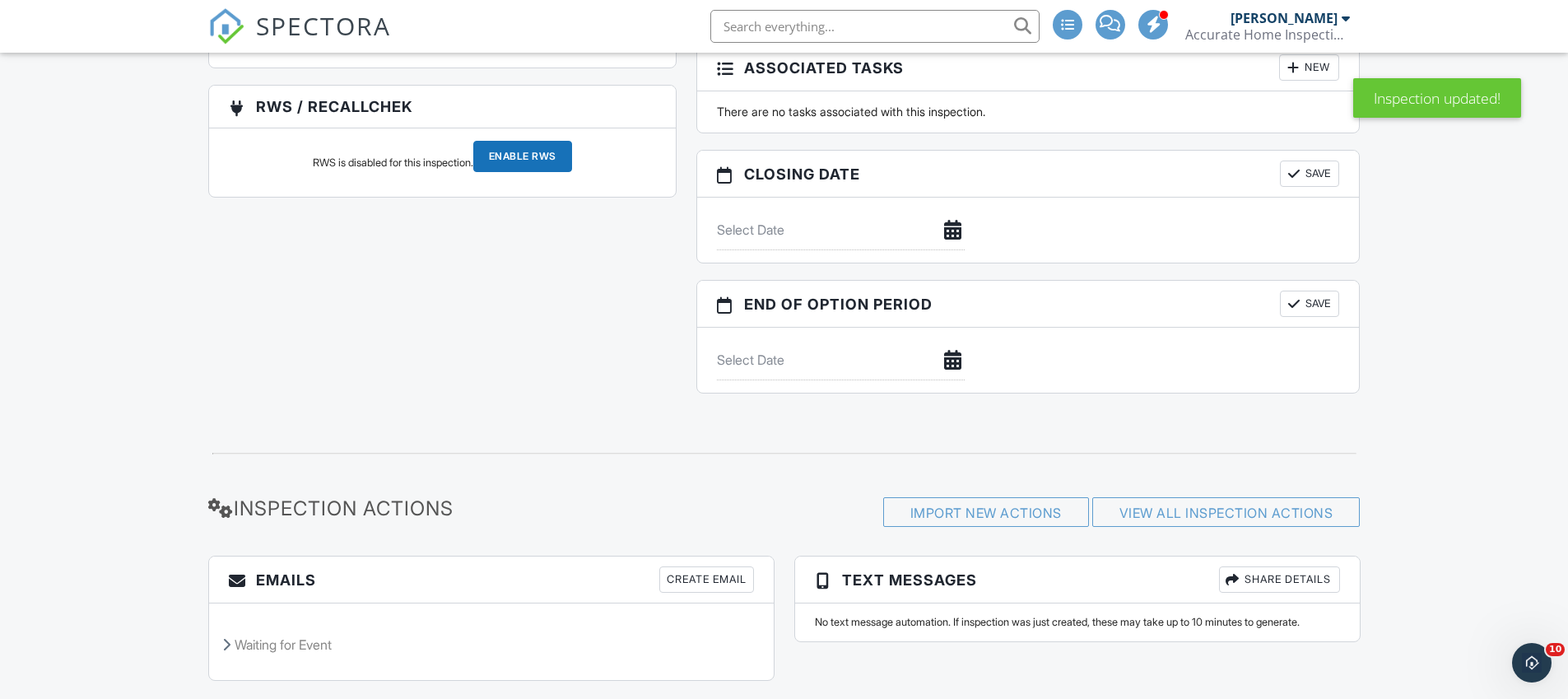
scroll to position [1716, 0]
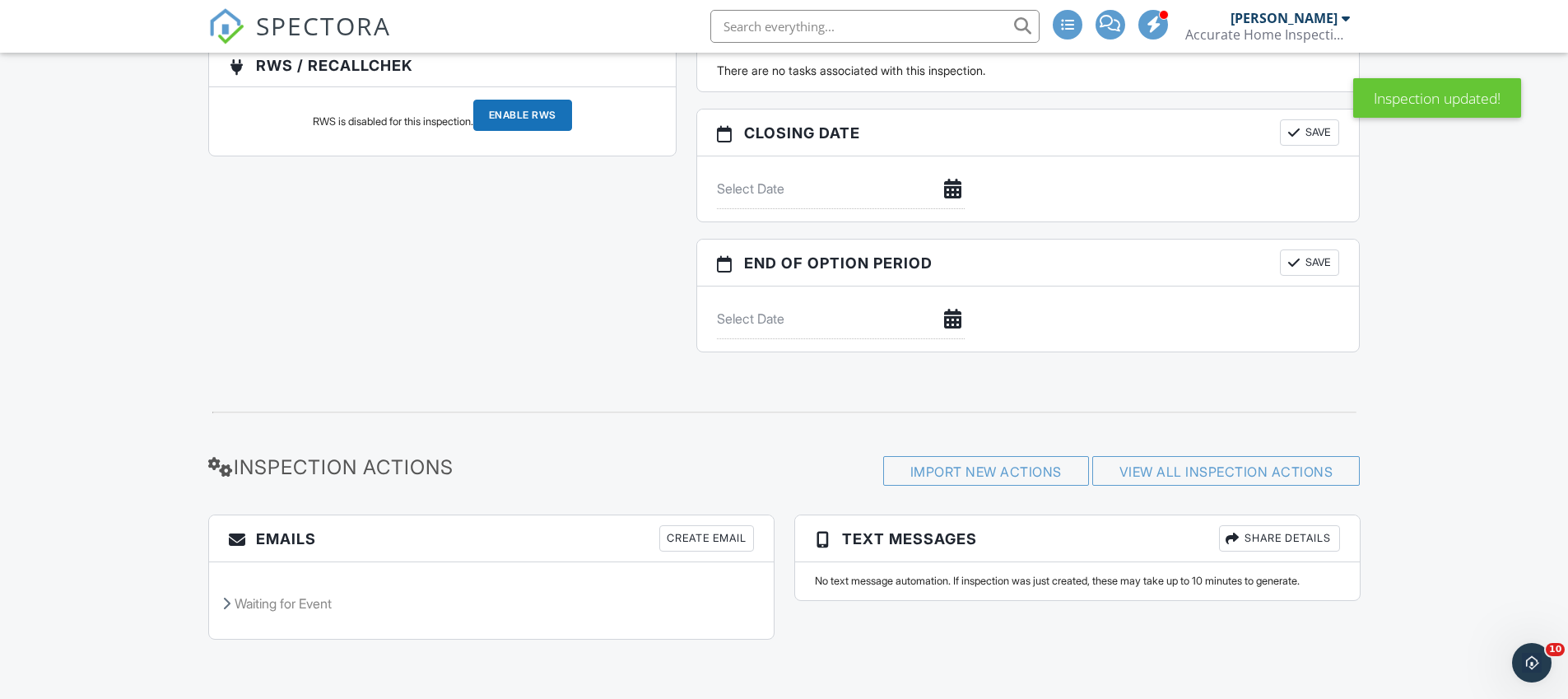
click at [705, 540] on div "Create Email" at bounding box center [707, 538] width 95 height 26
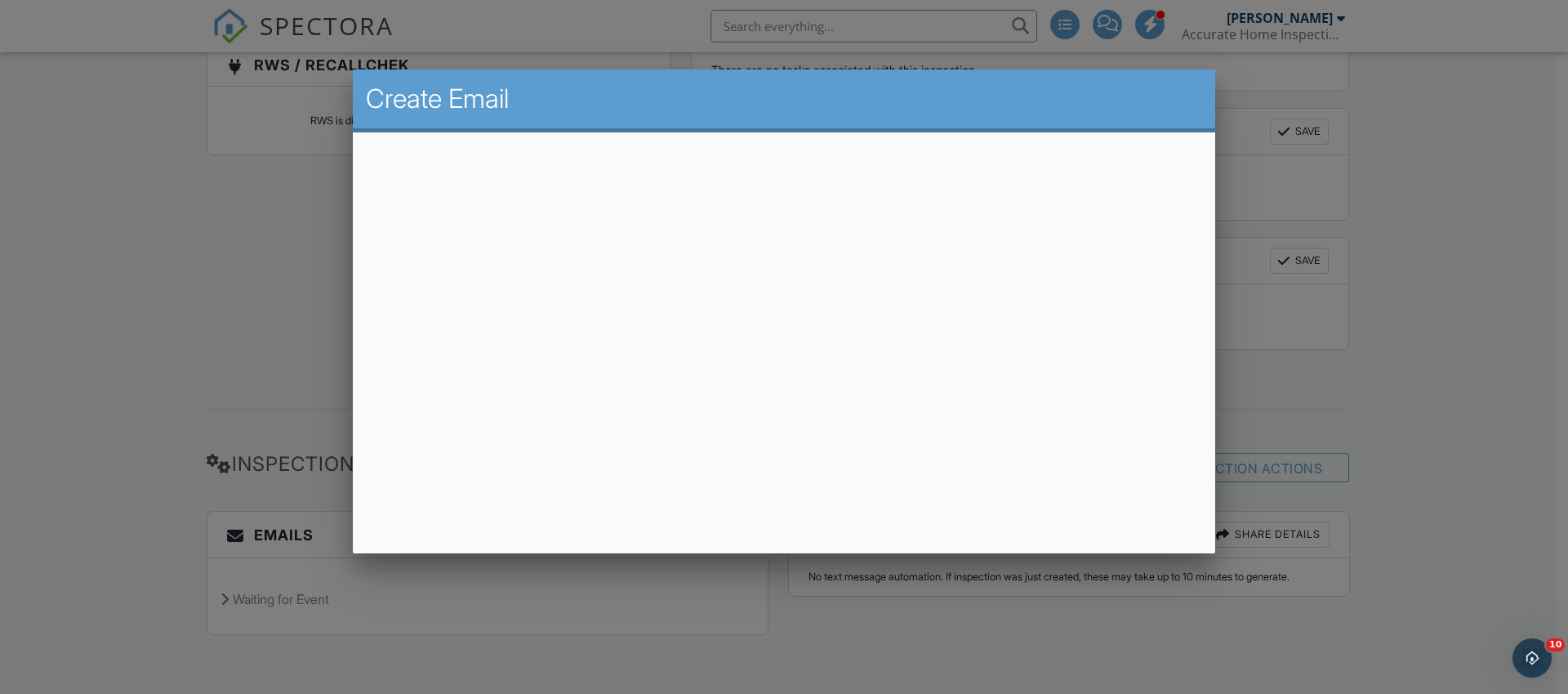
click at [285, 252] on div at bounding box center [784, 352] width 1568 height 867
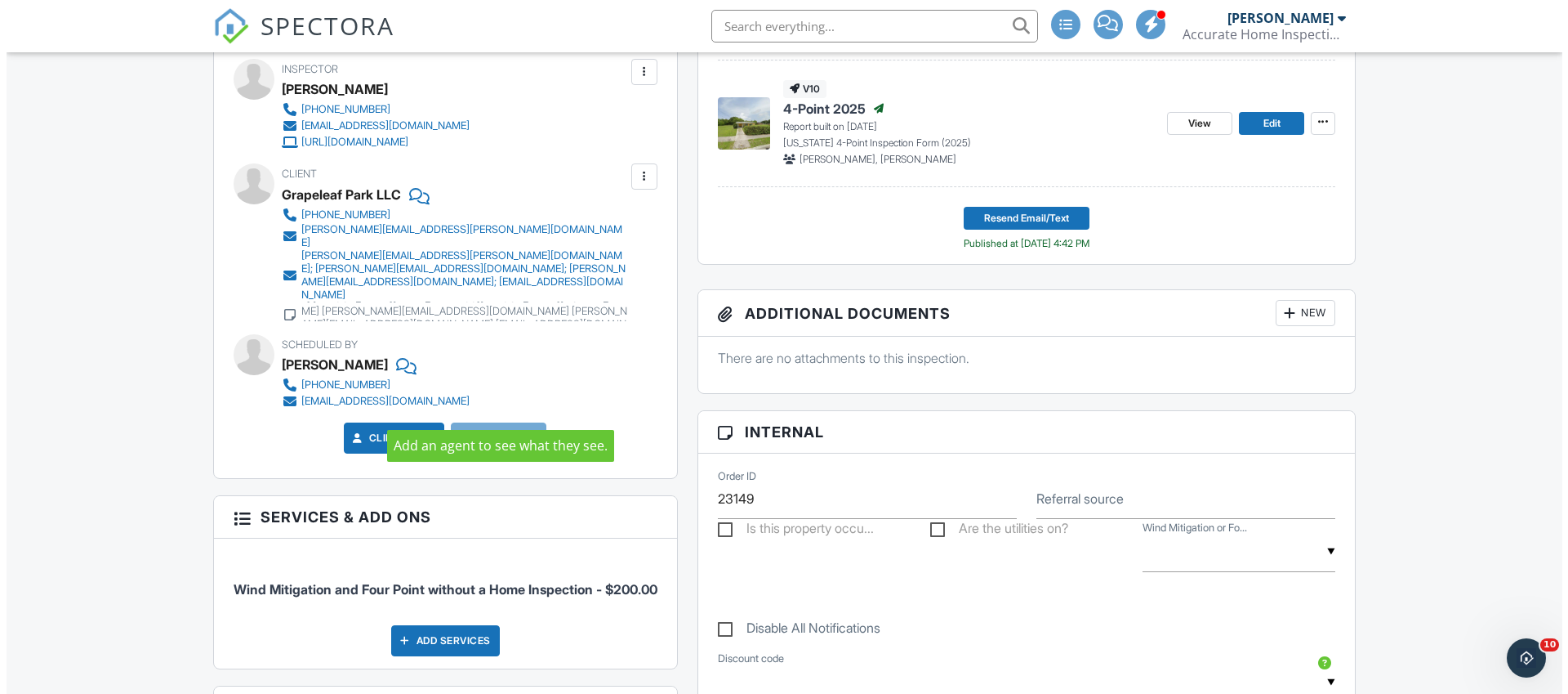
scroll to position [543, 0]
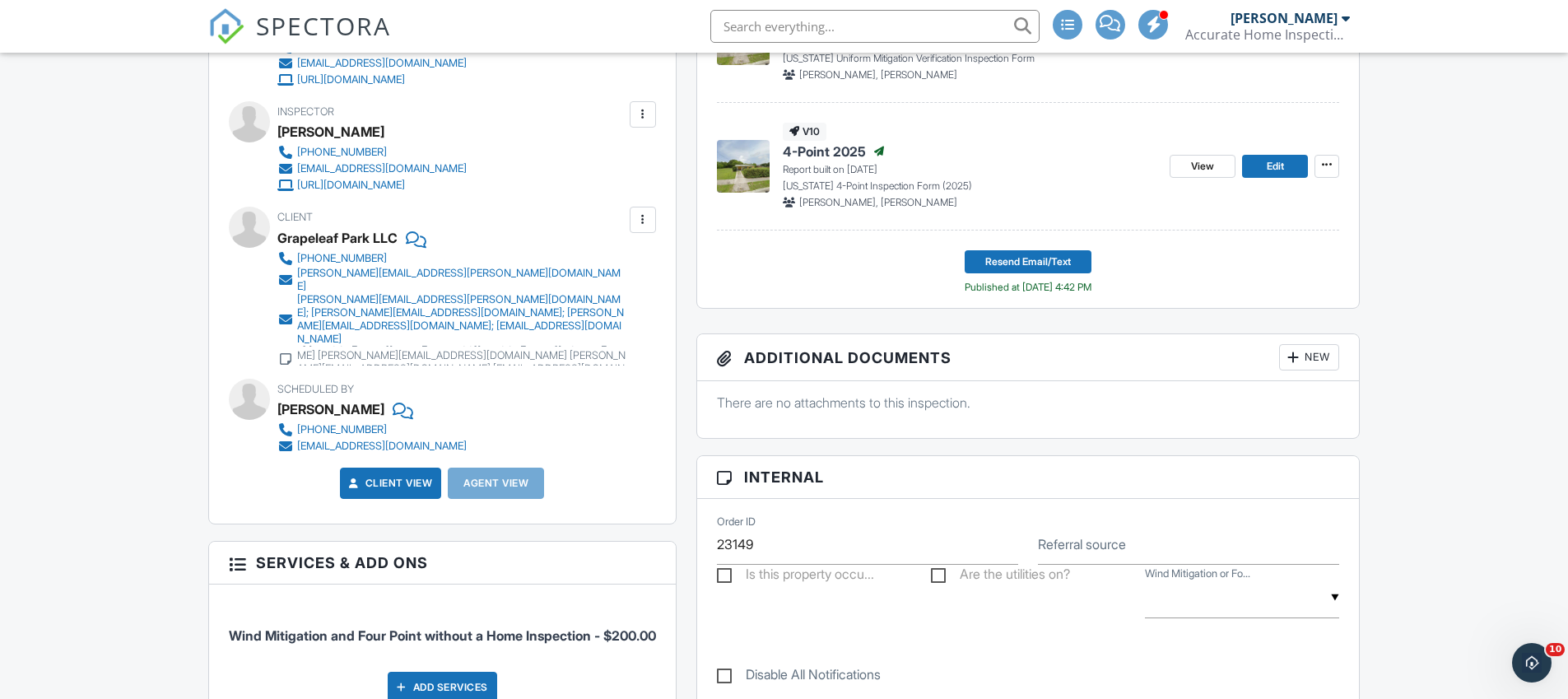
click at [642, 218] on div at bounding box center [642, 219] width 16 height 16
click at [615, 274] on li "Edit" at bounding box center [615, 270] width 61 height 41
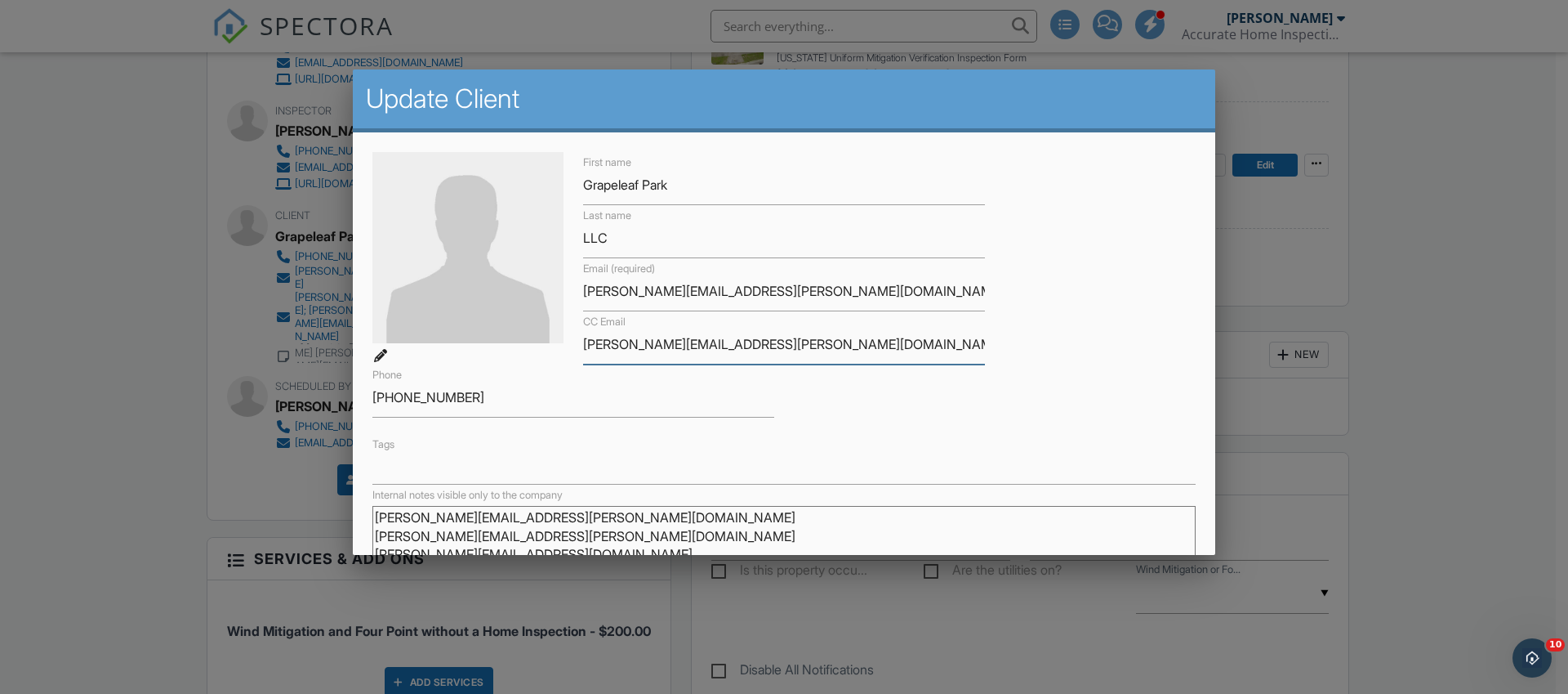
scroll to position [0, 119]
drag, startPoint x: 706, startPoint y: 347, endPoint x: 1031, endPoint y: 342, distance: 325.0
click at [1031, 342] on div "First name Grapeleaf Park Last name LLC Email (required) [PERSON_NAME][EMAIL_AD…" at bounding box center [784, 318] width 843 height 332
type input "[PERSON_NAME][EMAIL_ADDRESS][PERSON_NAME][DOMAIN_NAME]"
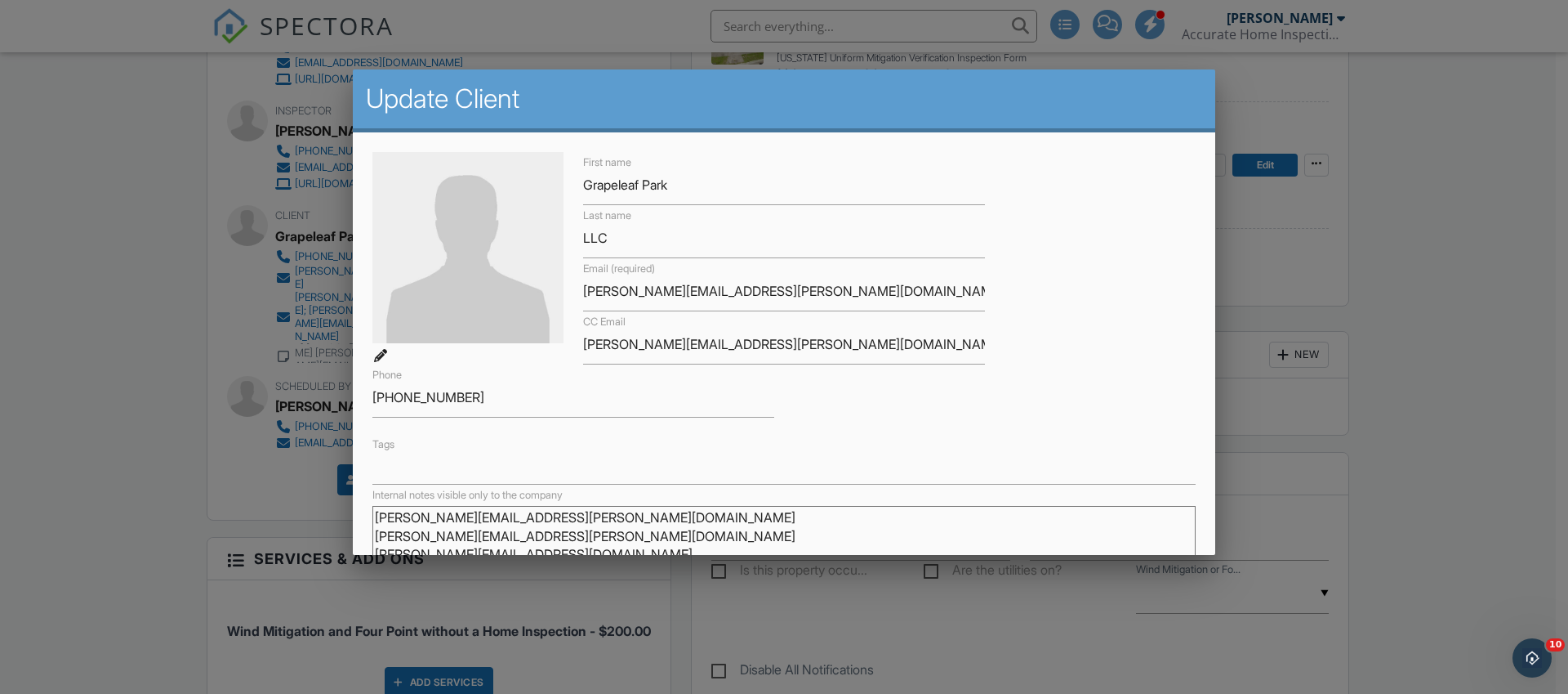
click at [575, 435] on div "Tags" at bounding box center [784, 459] width 843 height 50
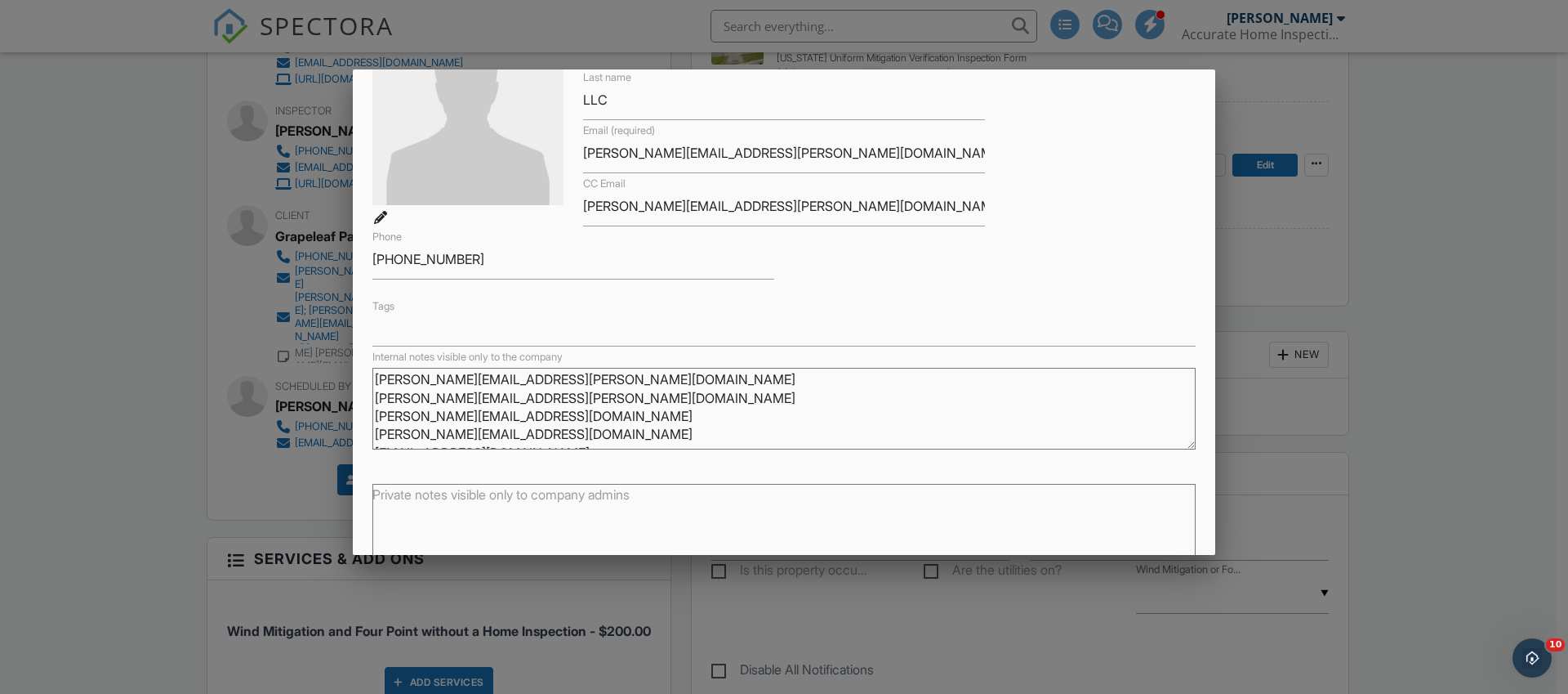
scroll to position [30, 0]
drag, startPoint x: 509, startPoint y: 429, endPoint x: 378, endPoint y: 394, distance: 135.6
click at [378, 394] on textarea "[PERSON_NAME][EMAIL_ADDRESS][PERSON_NAME][DOMAIN_NAME] [PERSON_NAME][EMAIL_ADDR…" at bounding box center [784, 408] width 823 height 81
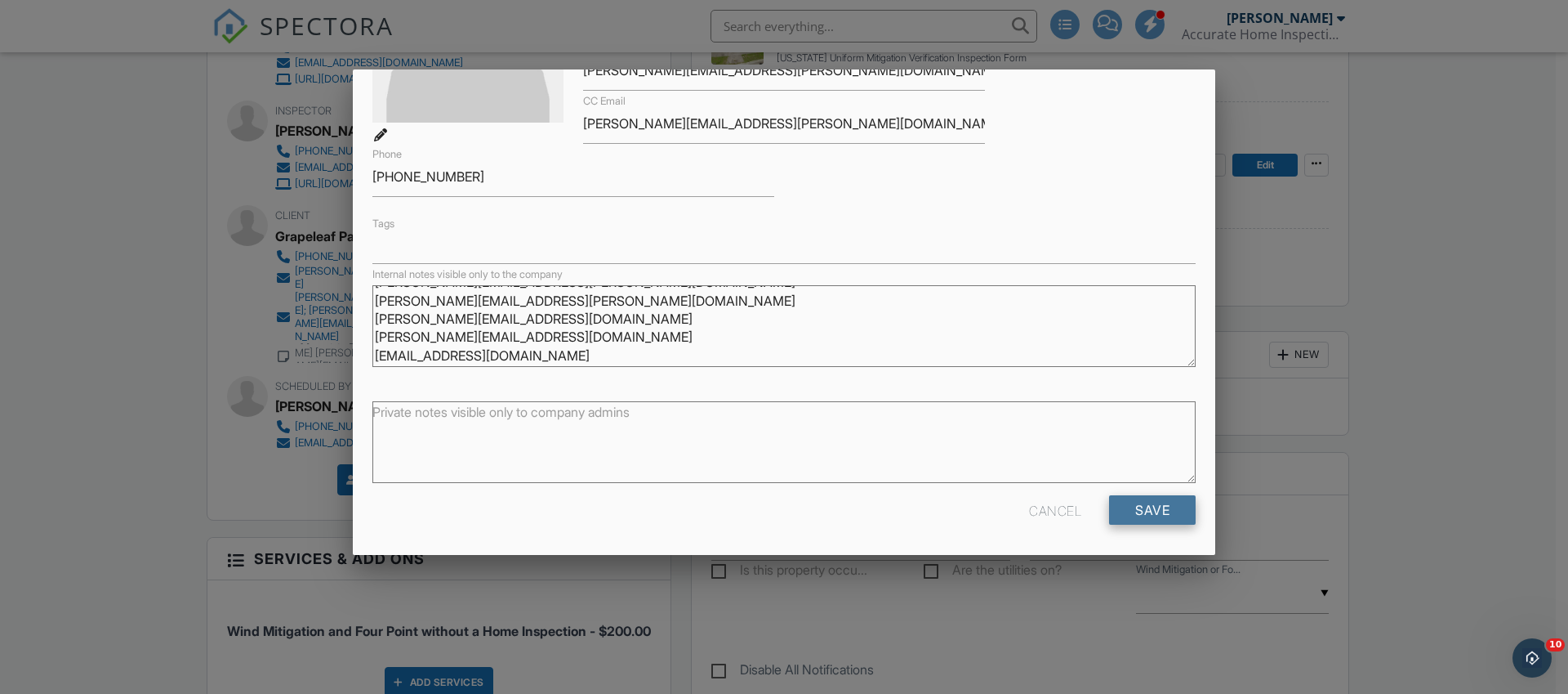
scroll to position [222, 0]
click at [1133, 509] on input "Save" at bounding box center [1152, 508] width 86 height 29
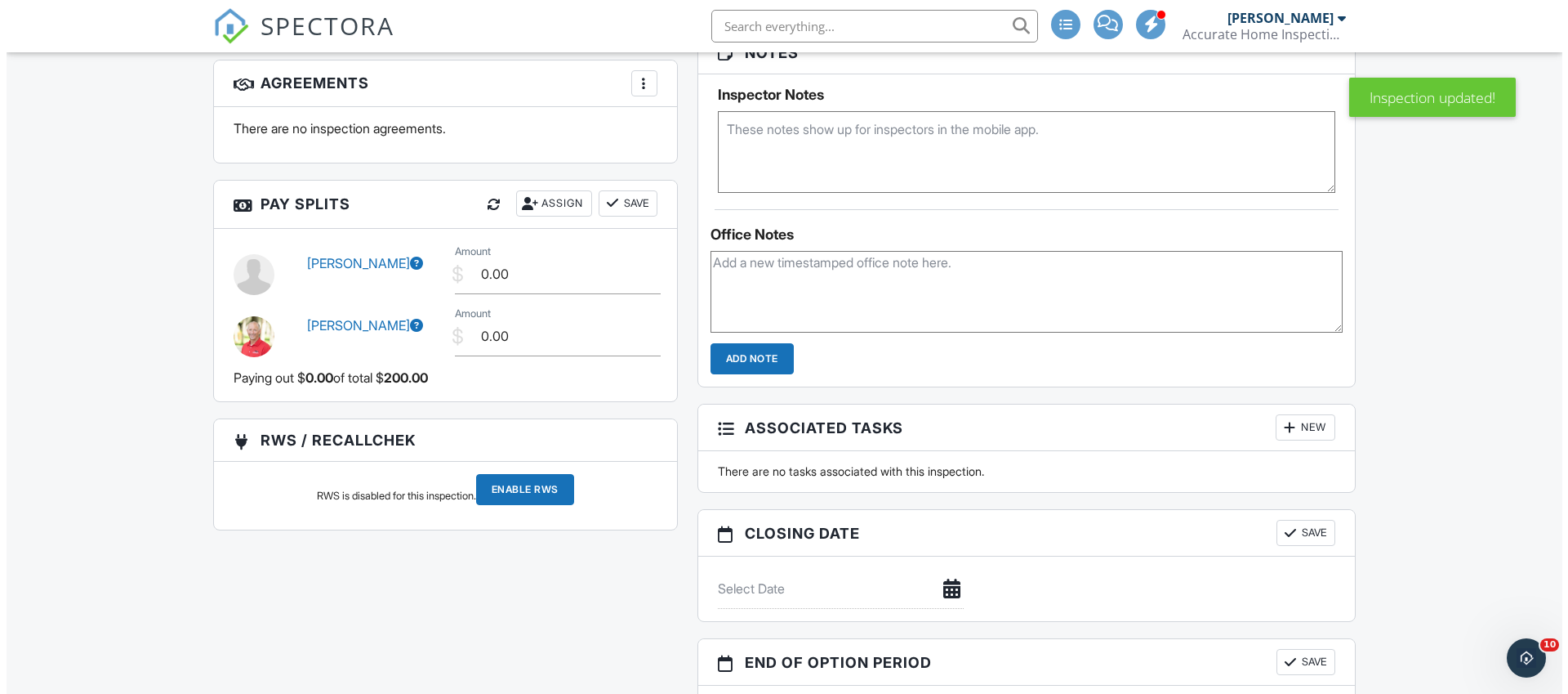
scroll to position [1704, 0]
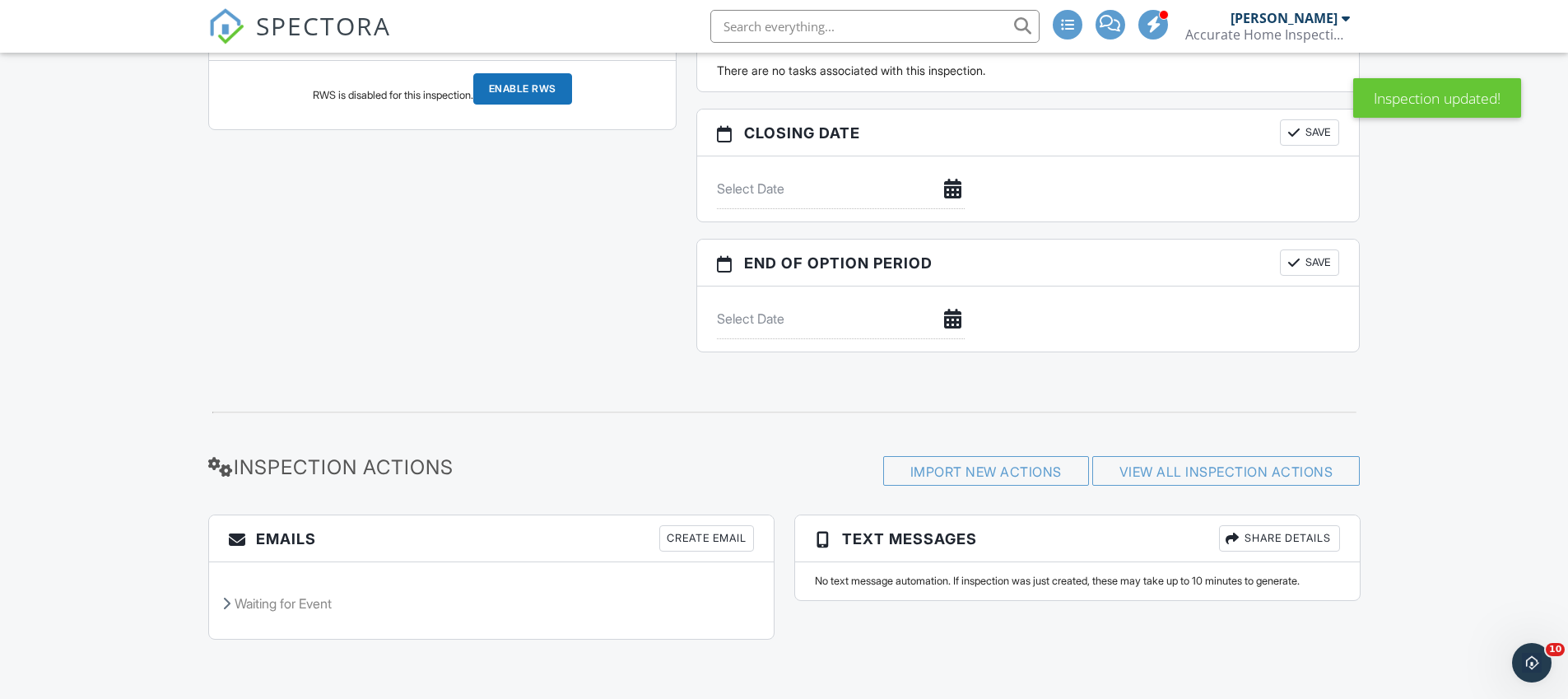
click at [685, 541] on div "Create Email" at bounding box center [707, 538] width 95 height 26
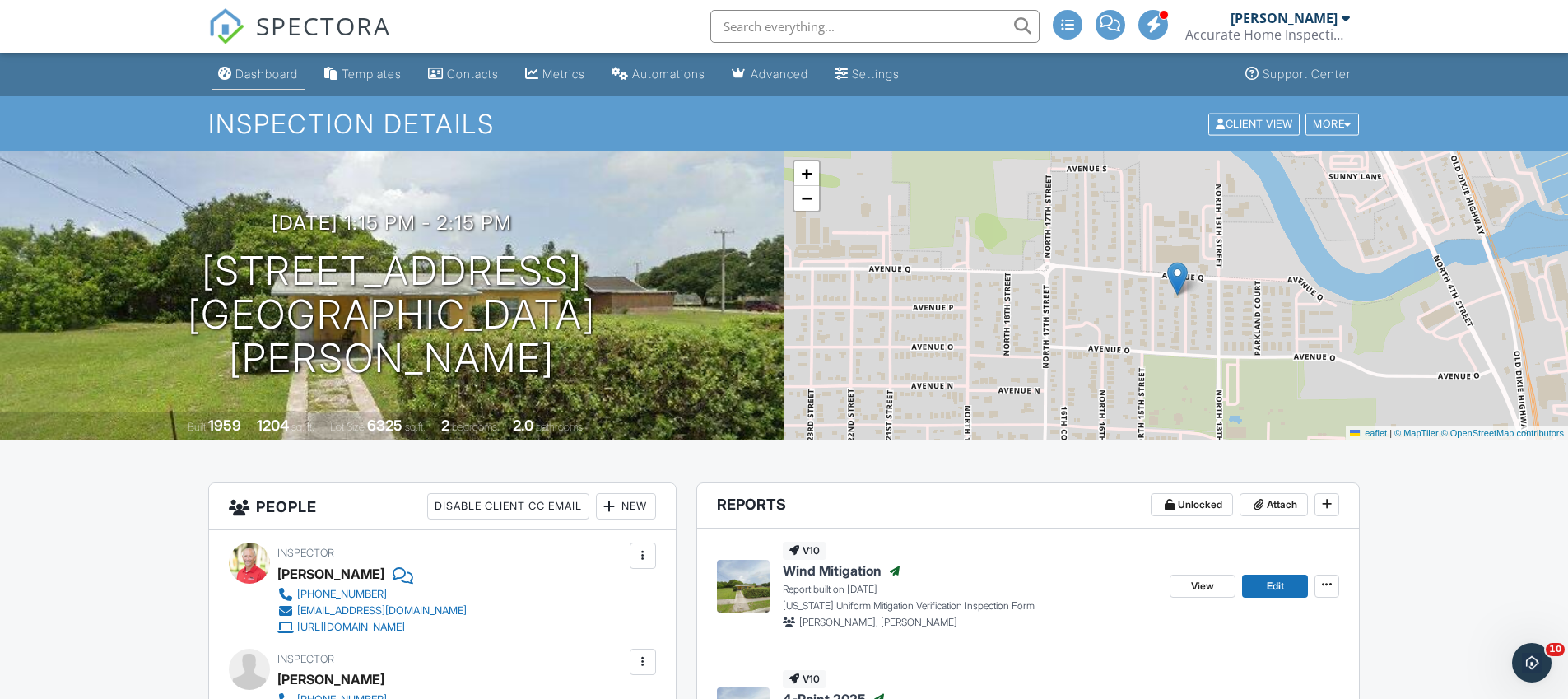
click at [270, 74] on div "Dashboard" at bounding box center [266, 74] width 63 height 14
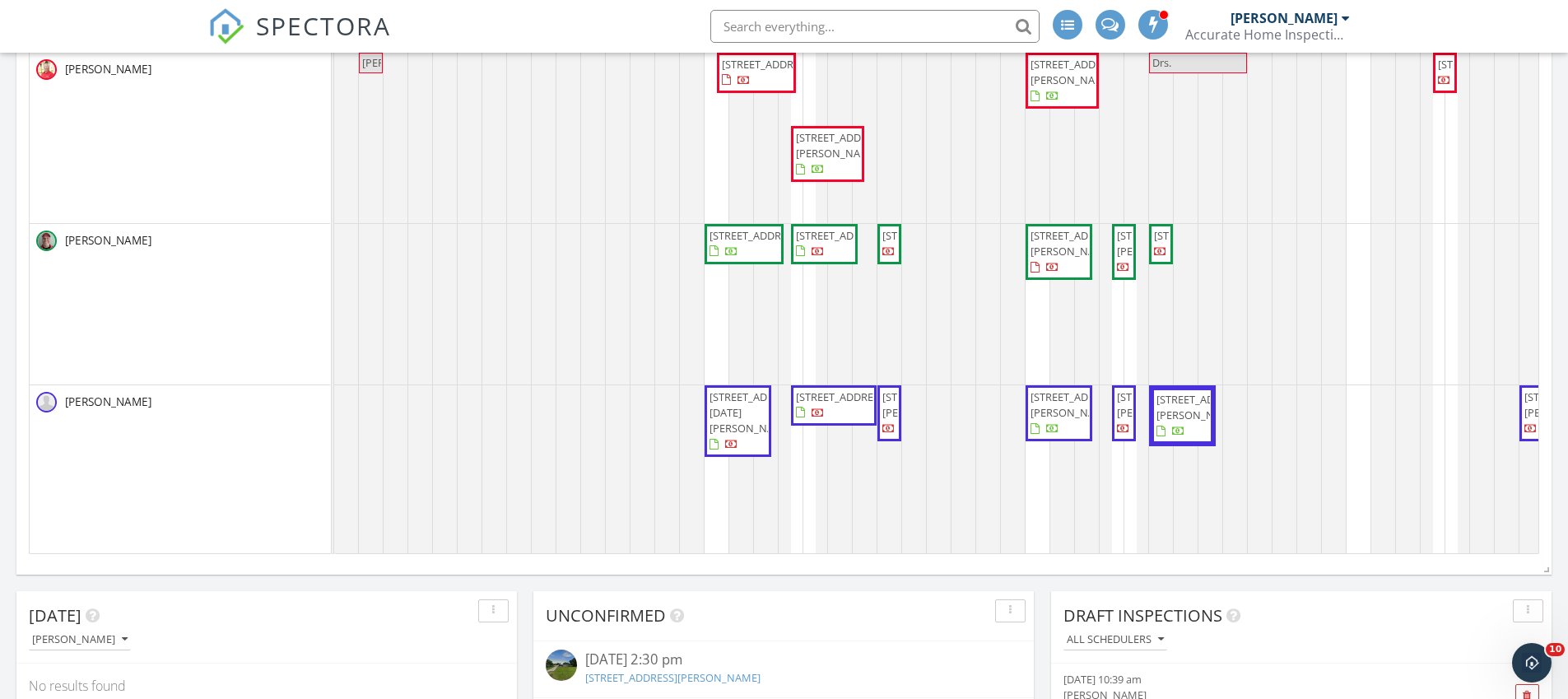
scroll to position [120, 0]
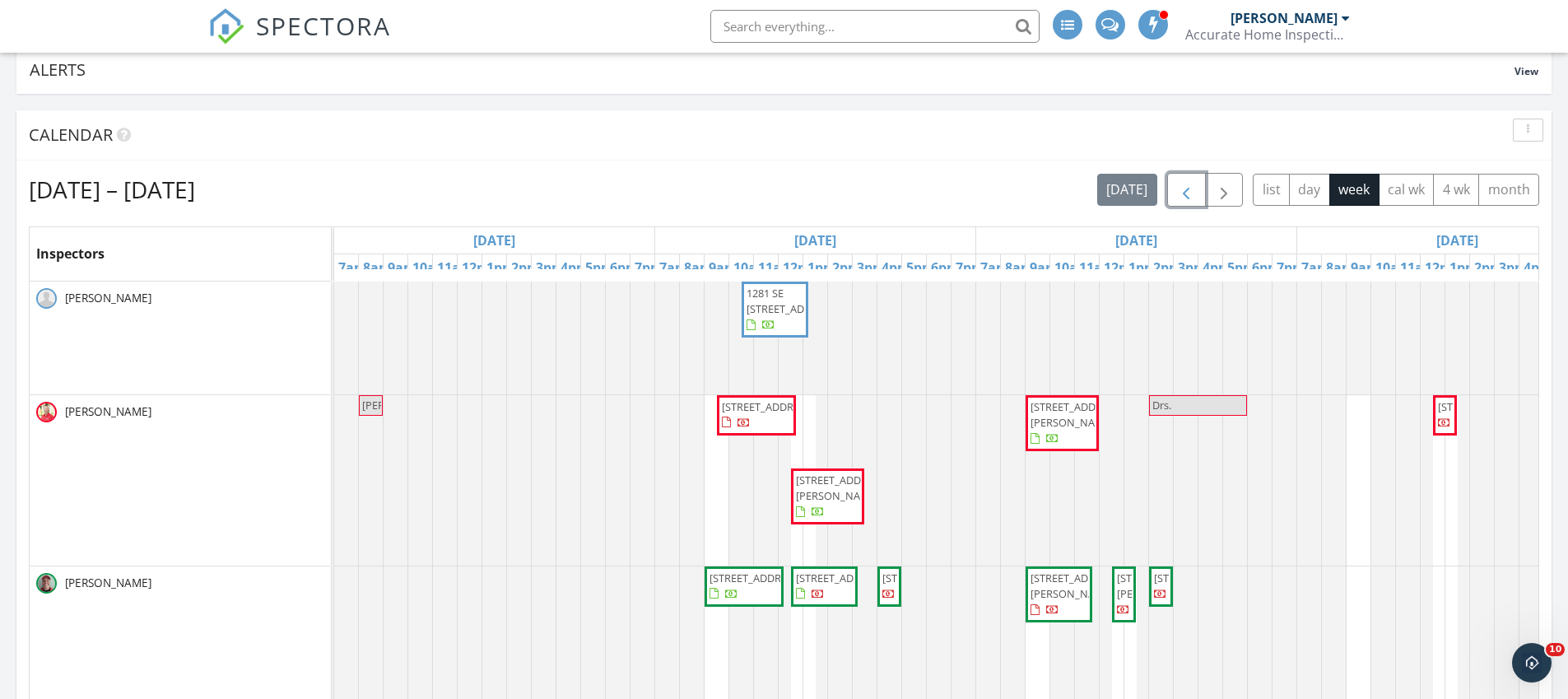
click at [1184, 183] on span "button" at bounding box center [1185, 189] width 19 height 19
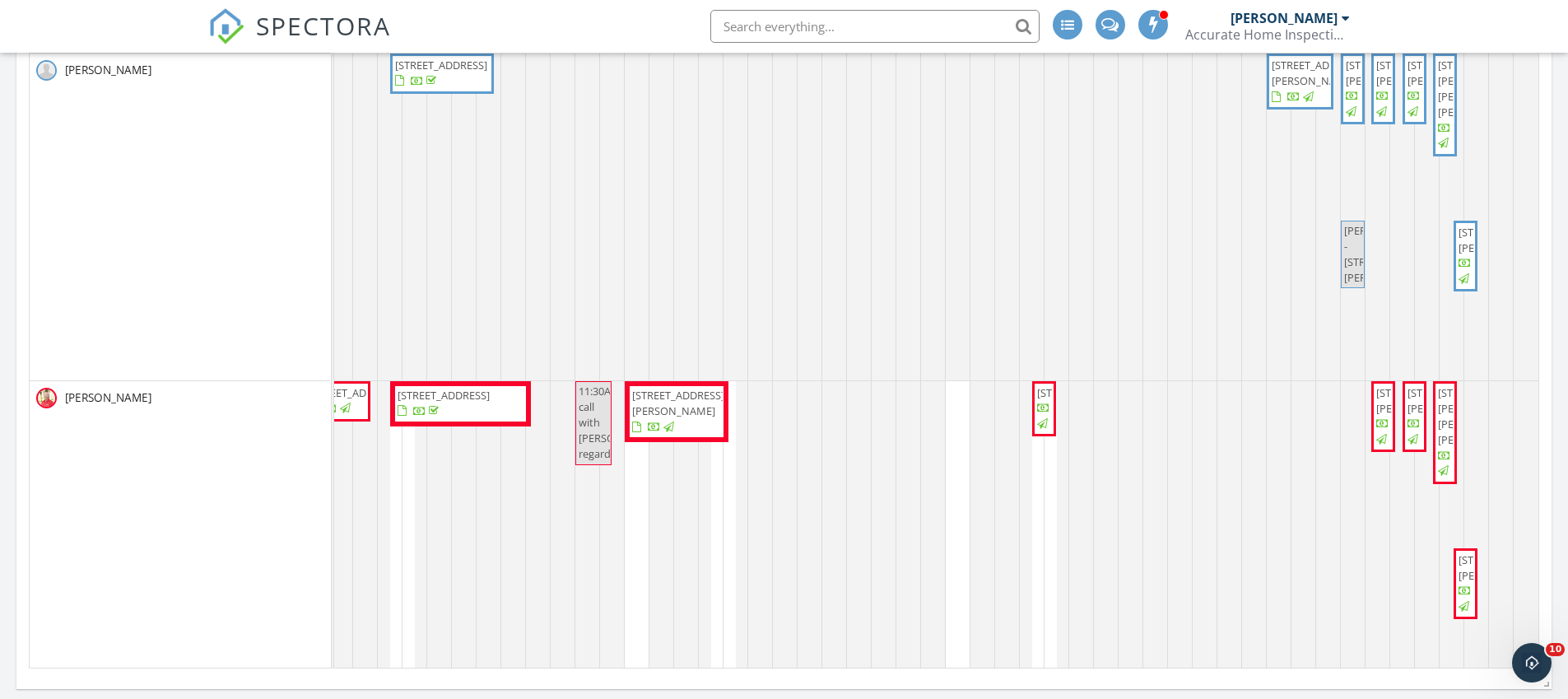
scroll to position [325, 0]
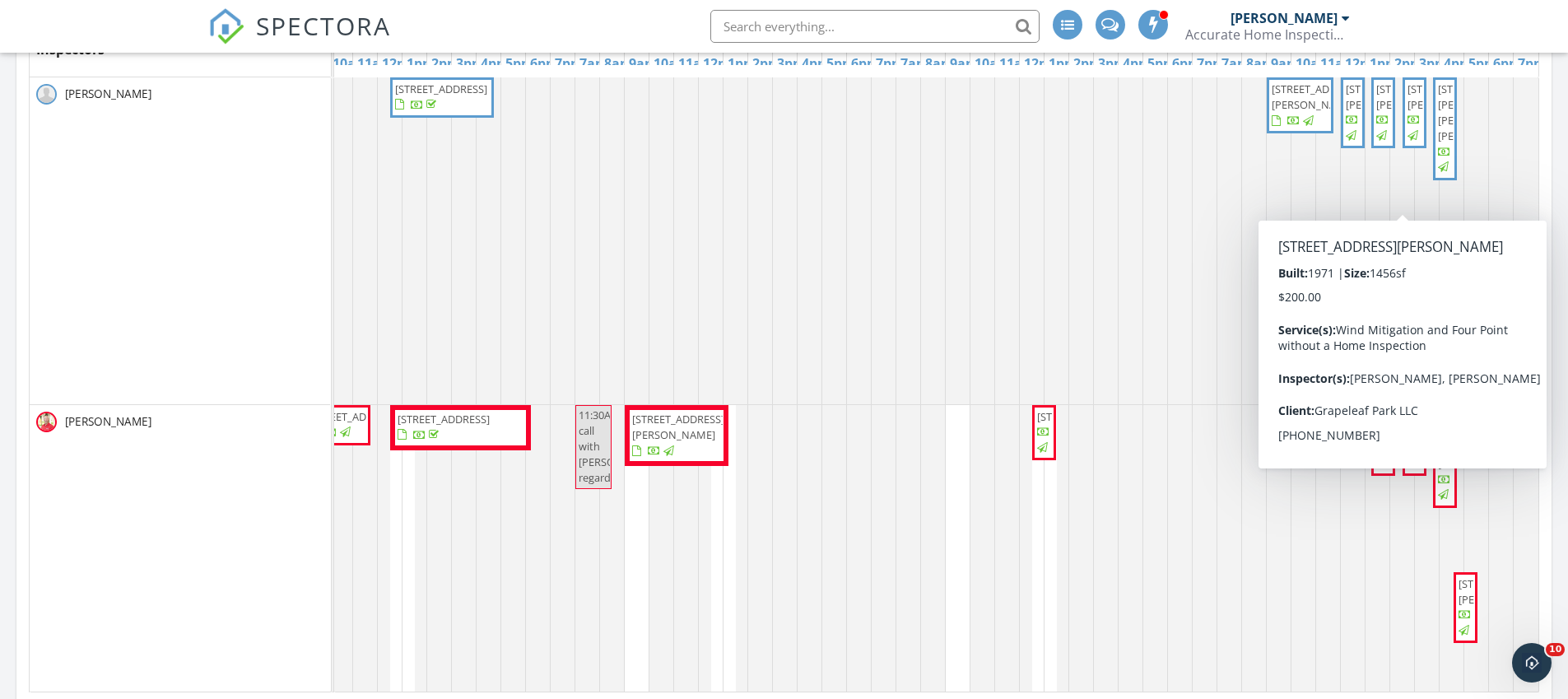
click at [1407, 112] on span "119 Devonshire Dr, Fort Pierce 34946" at bounding box center [1453, 96] width 92 height 30
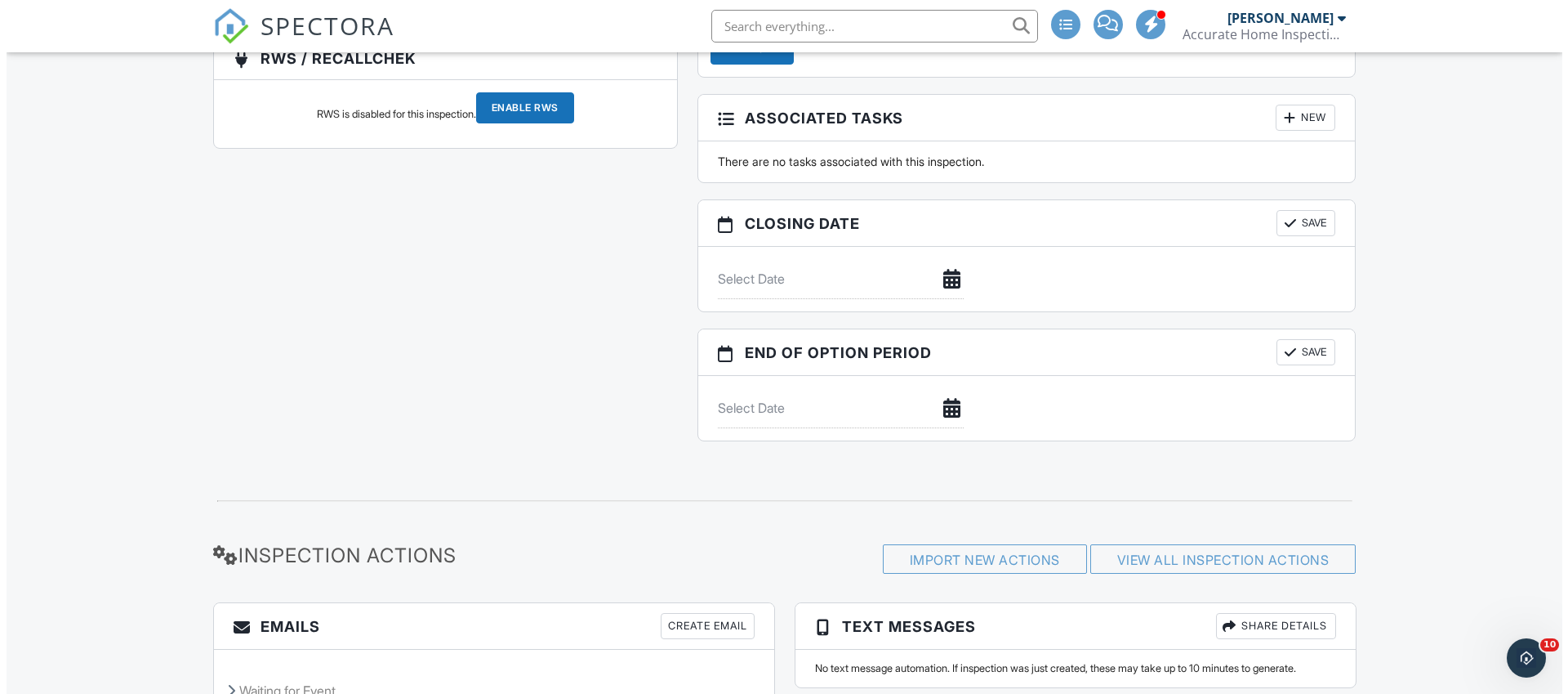
scroll to position [1704, 0]
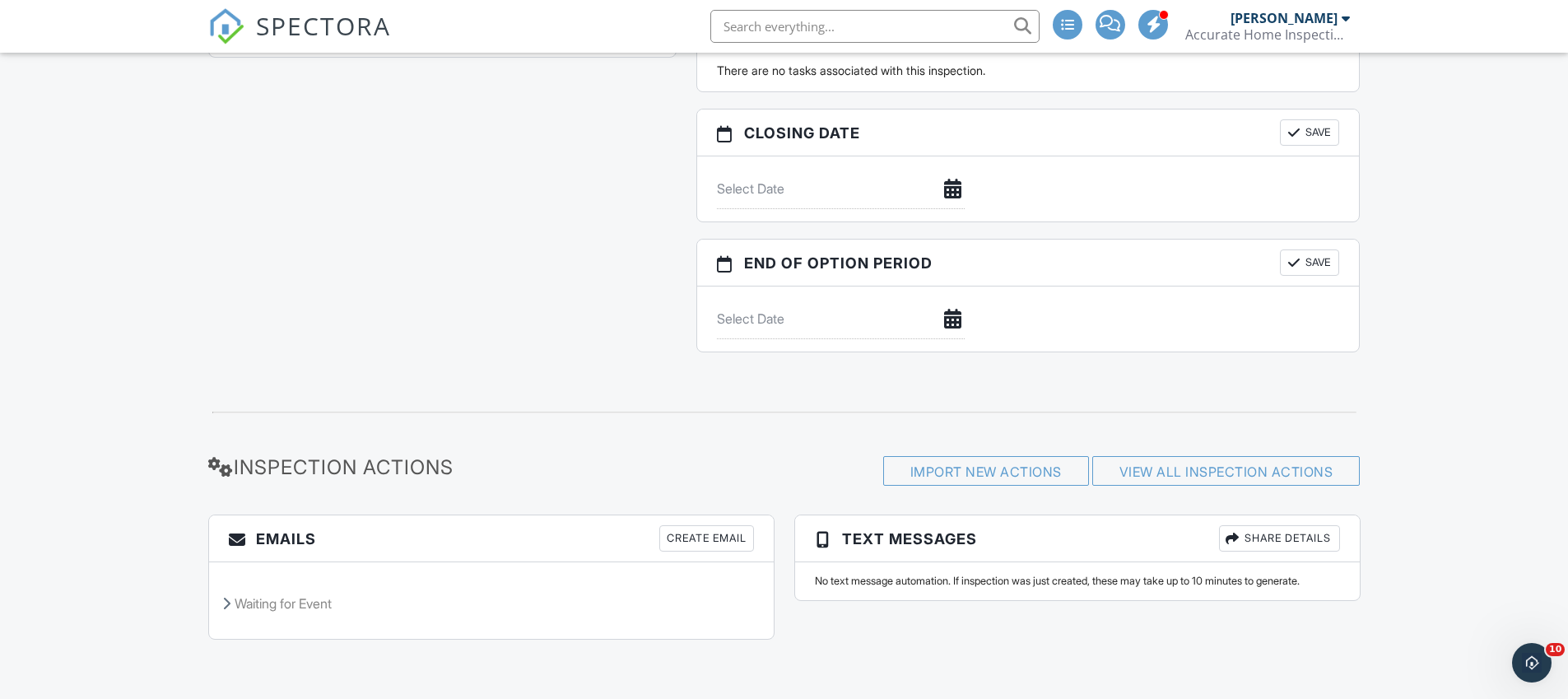
click at [713, 542] on div "Create Email" at bounding box center [707, 538] width 95 height 26
click at [678, 545] on div "Create Email" at bounding box center [707, 538] width 95 height 26
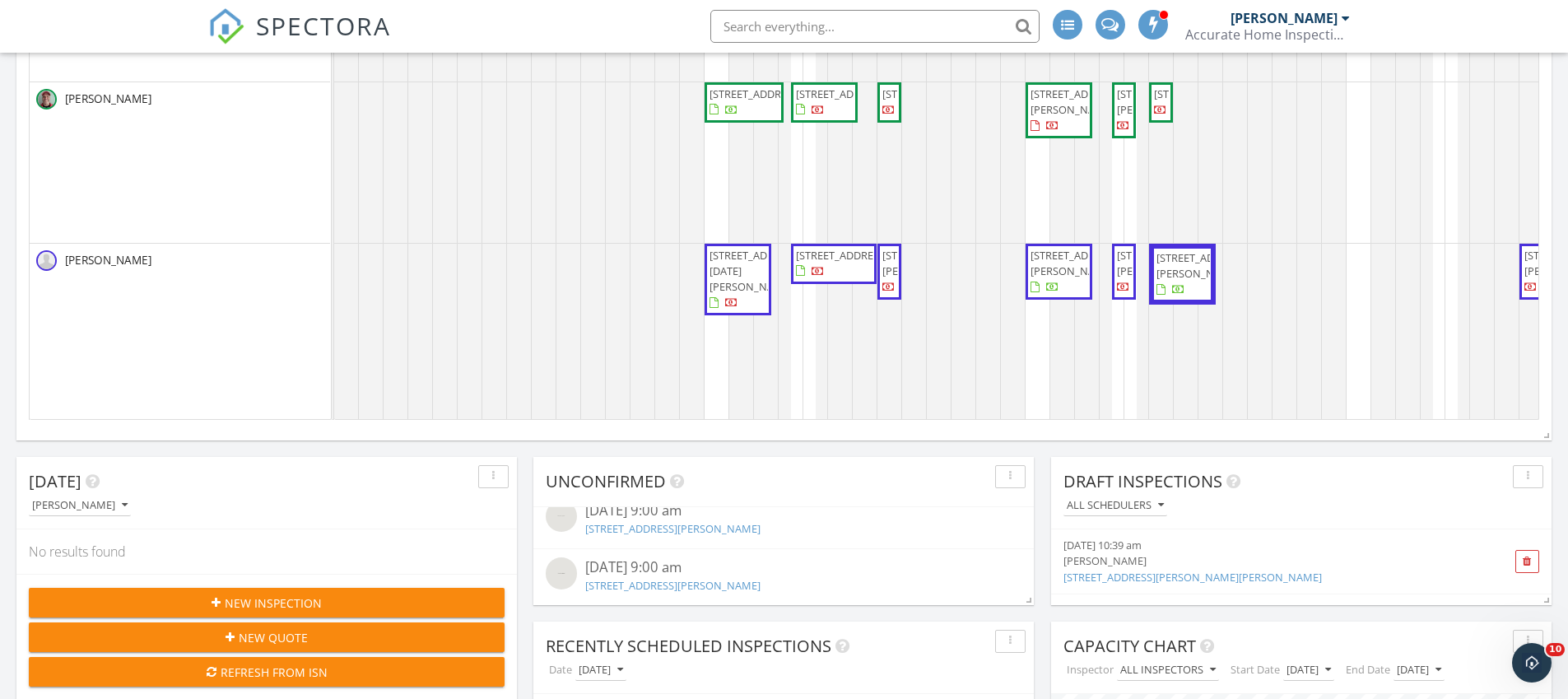
scroll to position [48, 0]
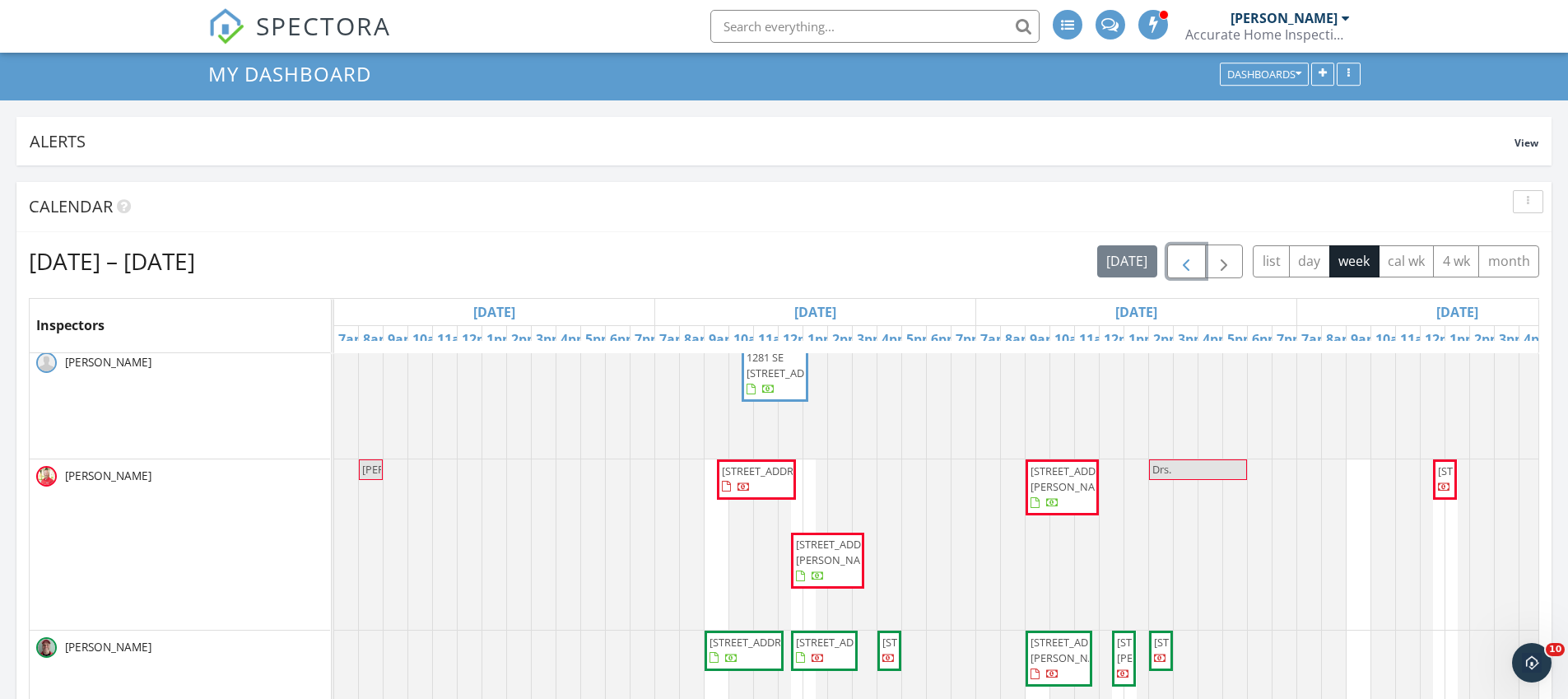
click at [1189, 252] on span "button" at bounding box center [1185, 261] width 19 height 19
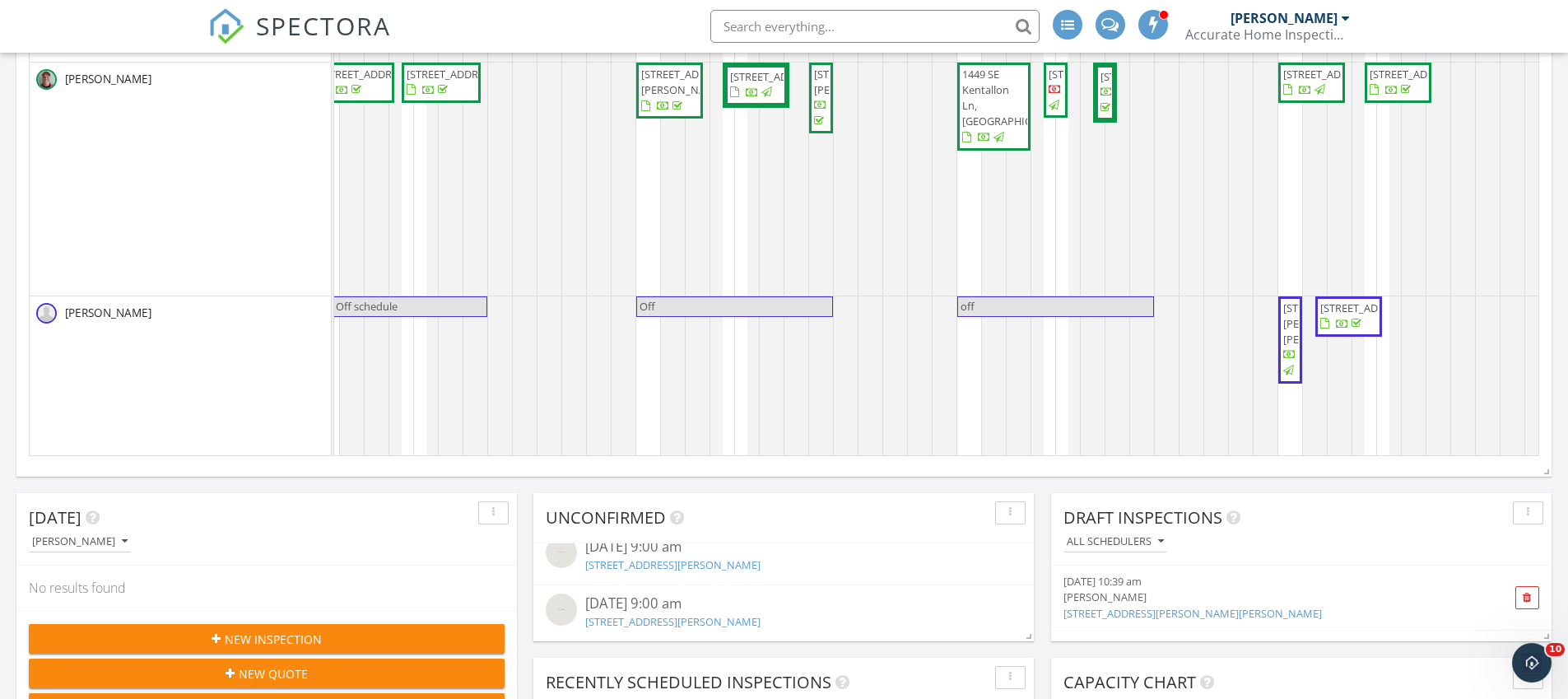
scroll to position [0, 0]
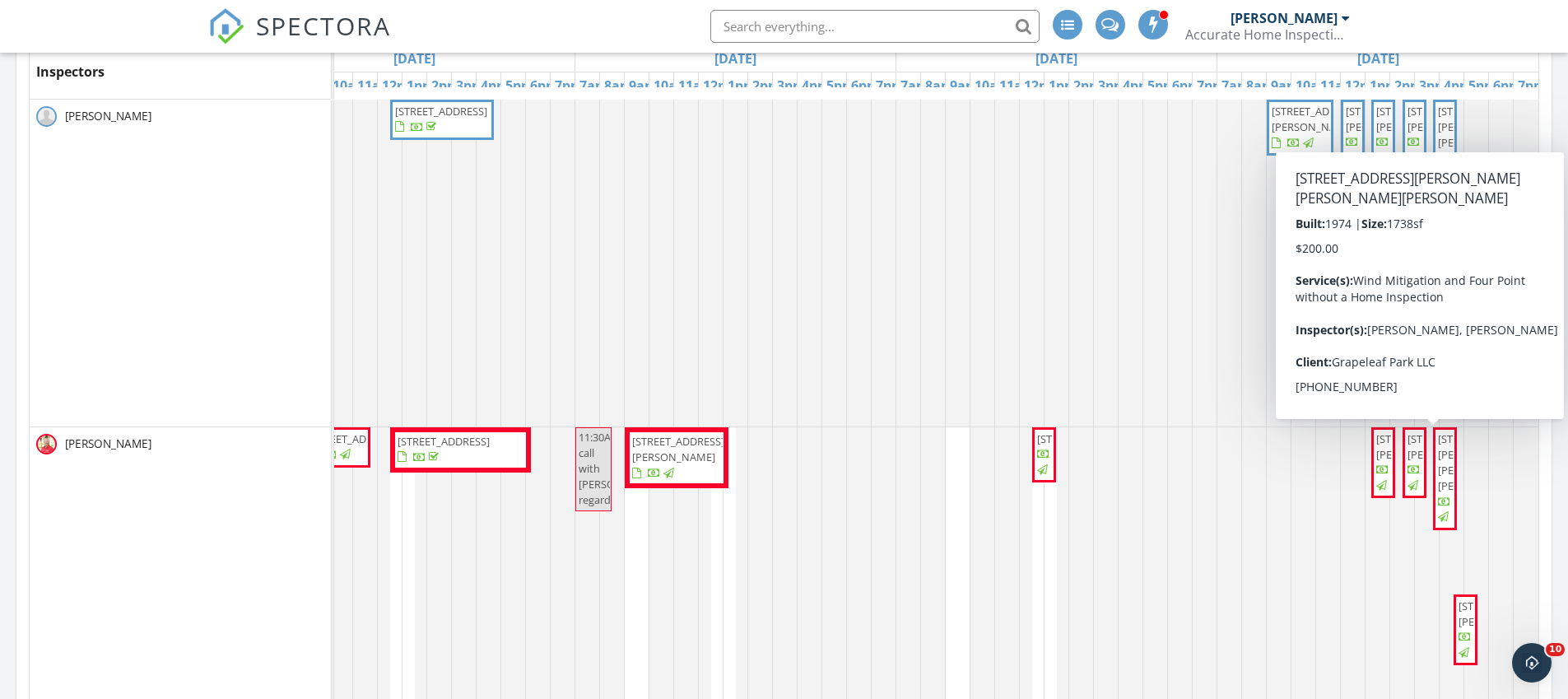
click at [1438, 469] on span "1715 Ponce De Leon Prado, Fort Pierce 34982" at bounding box center [1483, 462] width 92 height 63
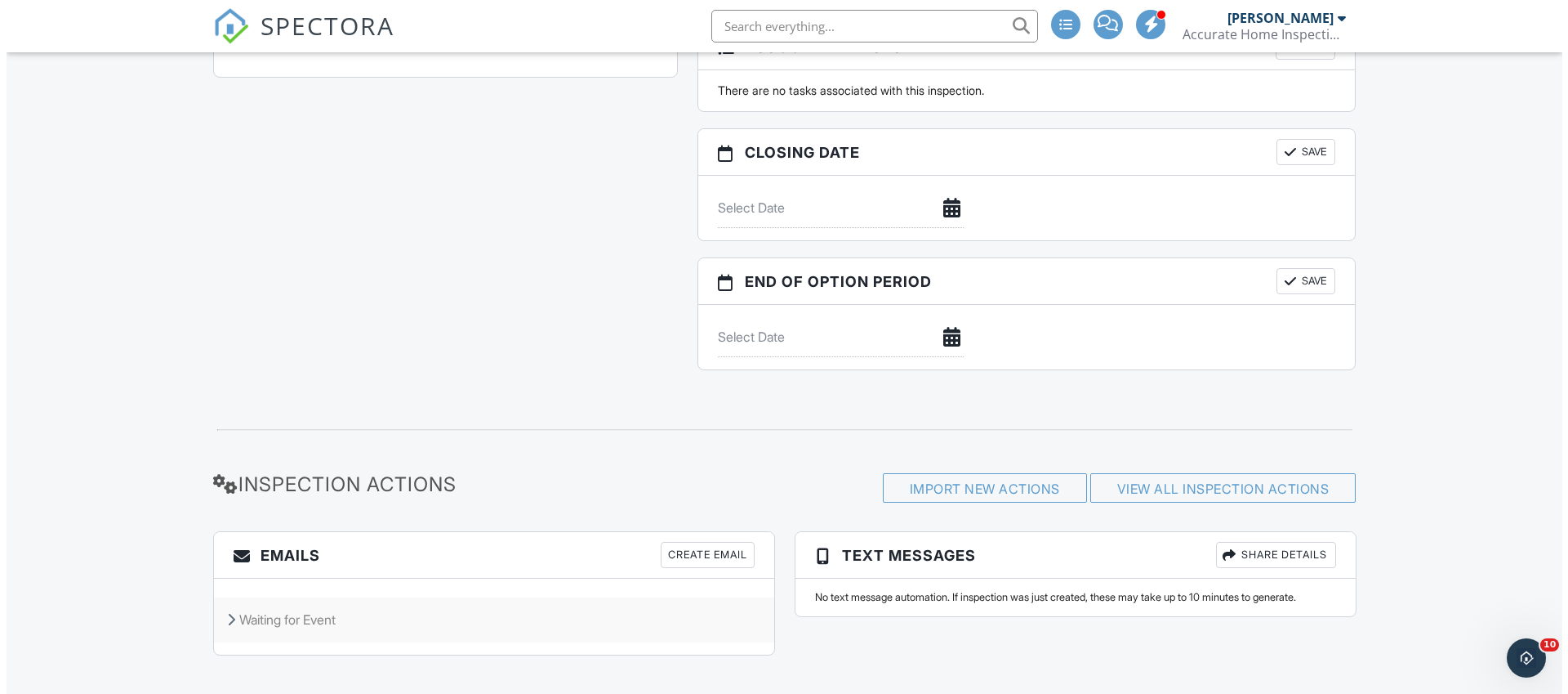
scroll to position [1704, 0]
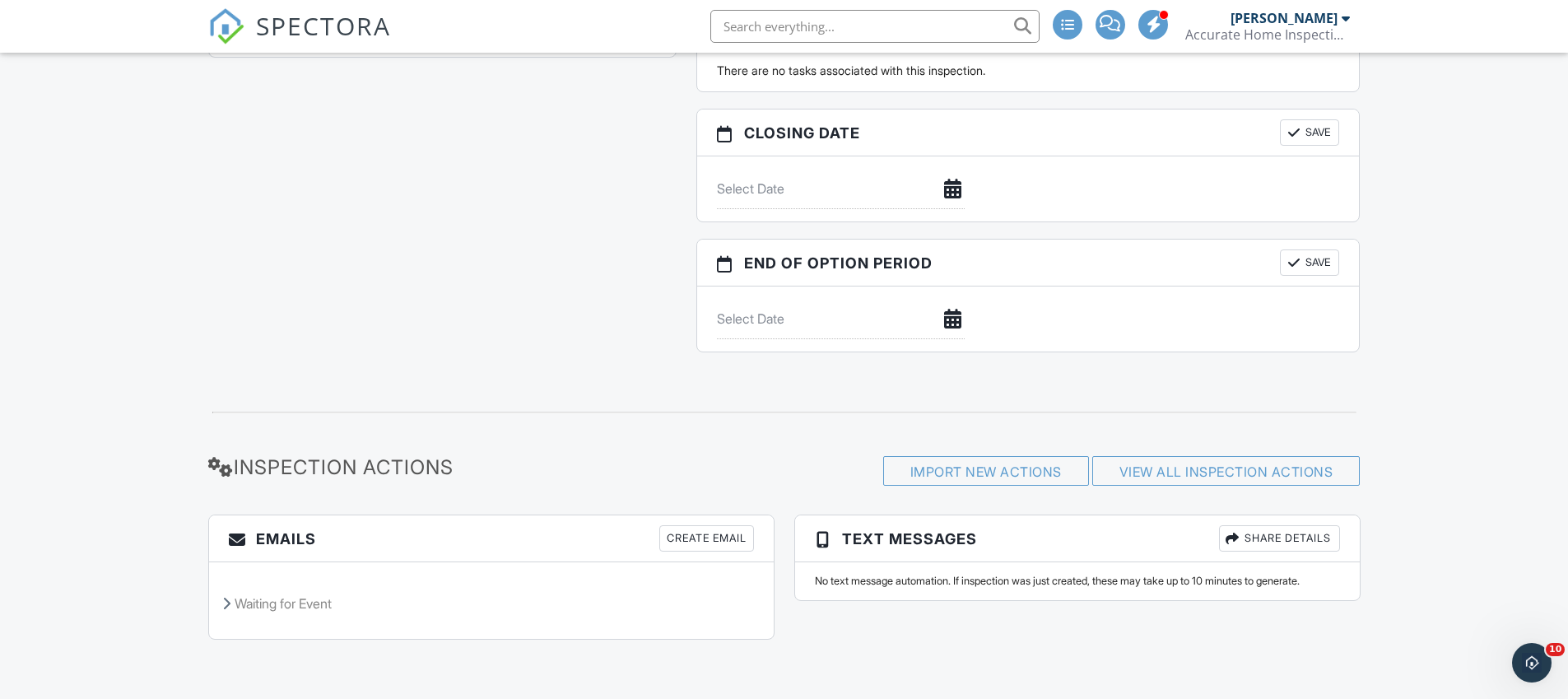
click at [718, 535] on div "Create Email" at bounding box center [707, 538] width 95 height 26
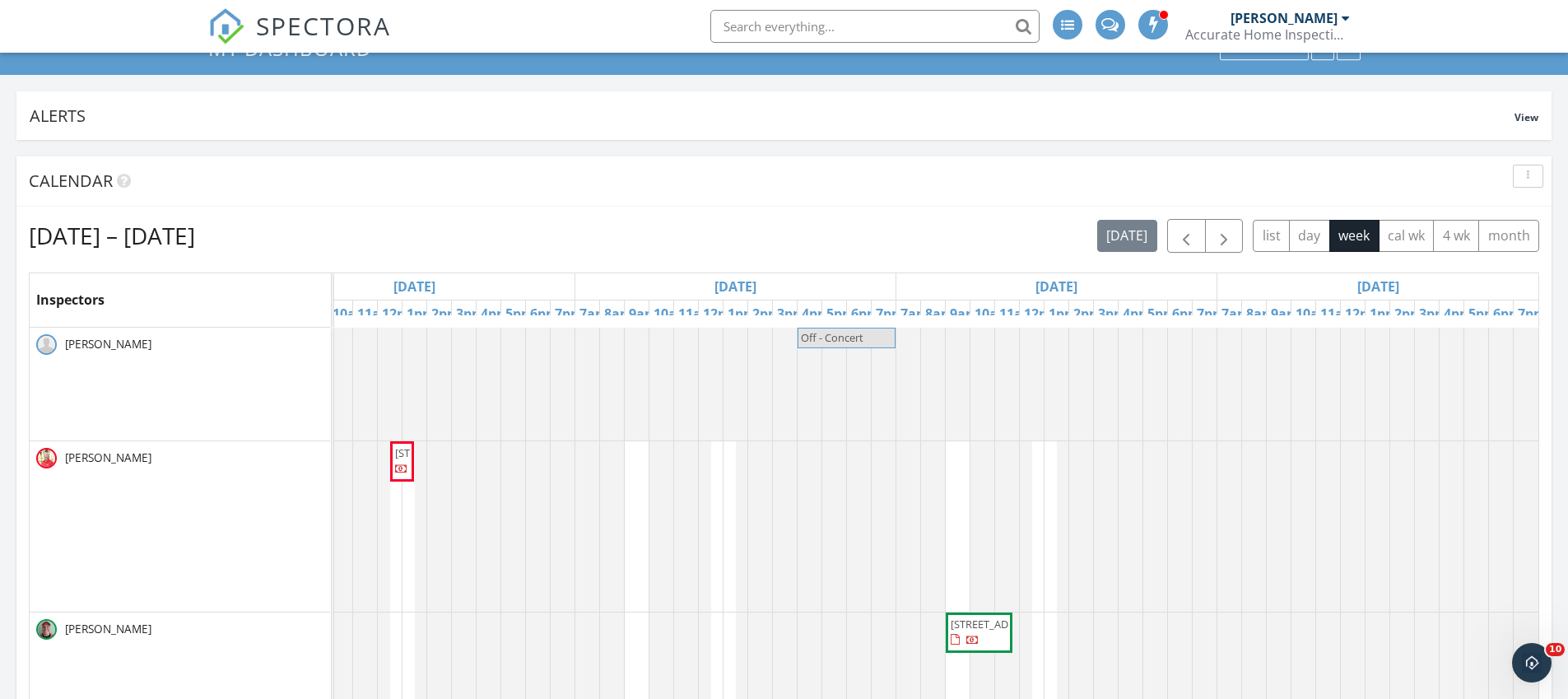
scroll to position [111, 0]
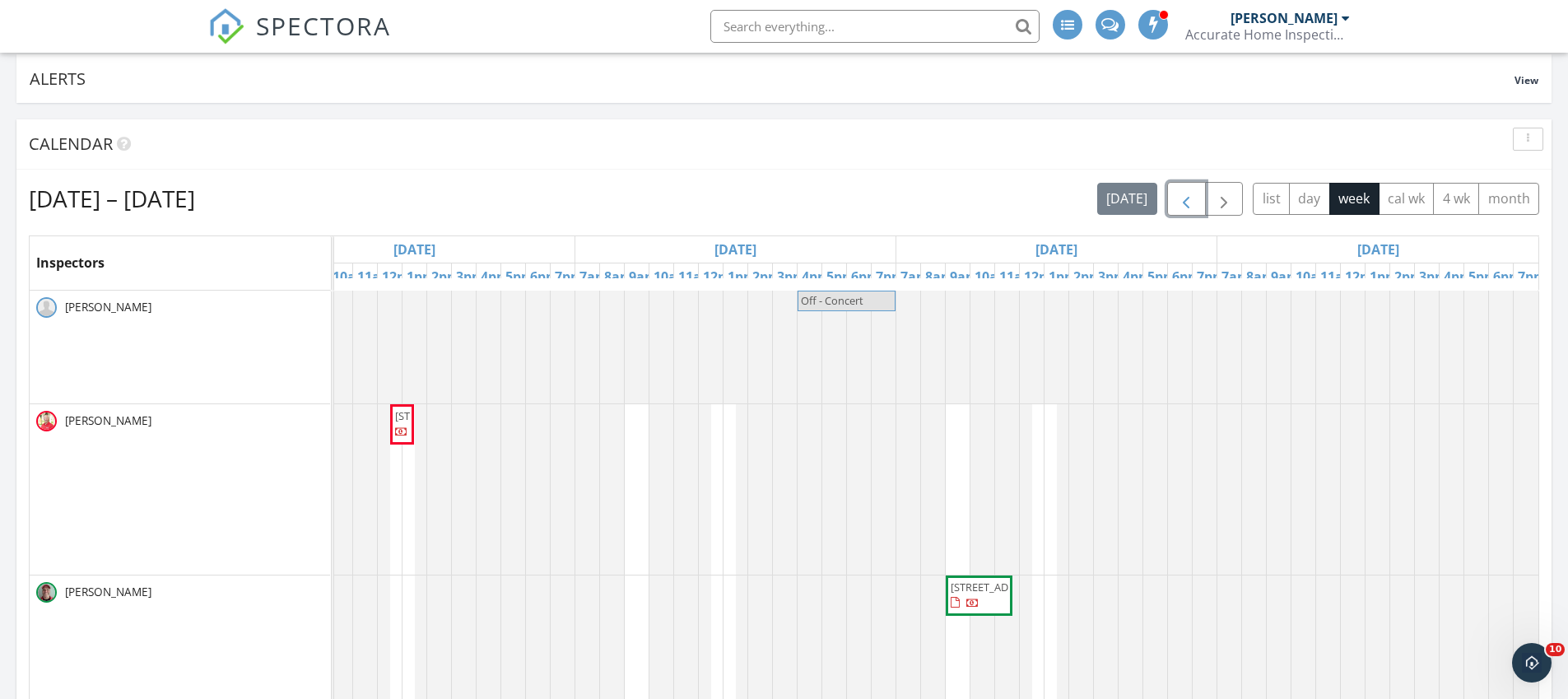
click at [1186, 205] on span "button" at bounding box center [1185, 199] width 19 height 19
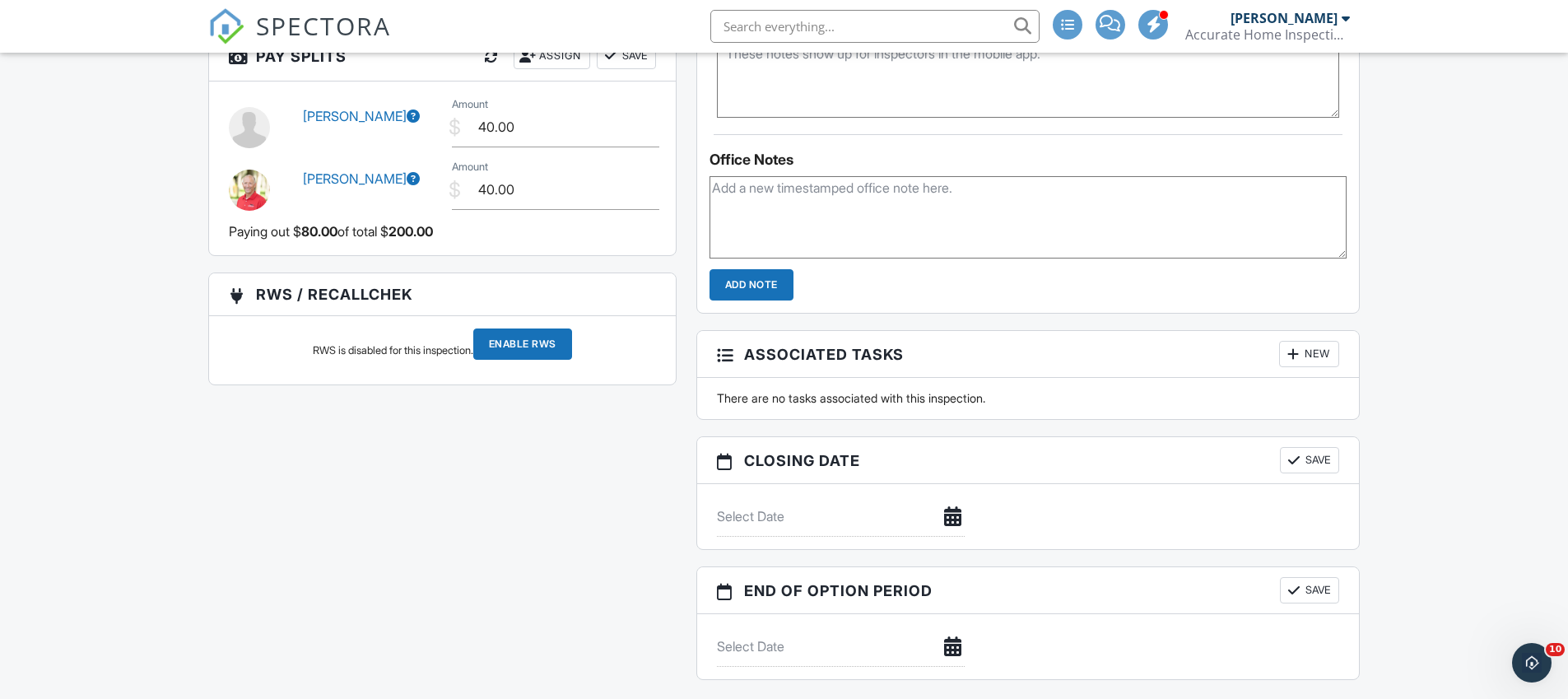
scroll to position [1414, 0]
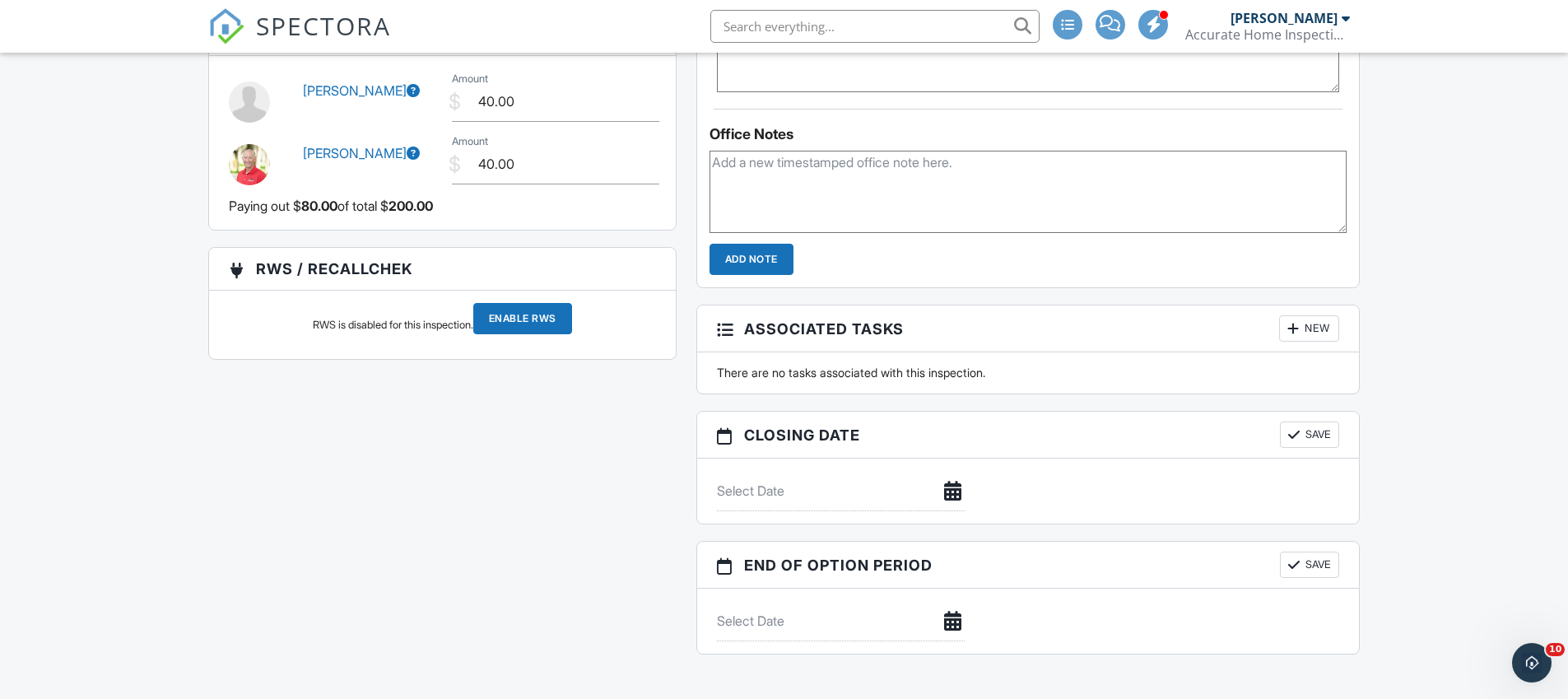
click at [550, 334] on input "Enable RWS" at bounding box center [522, 318] width 99 height 31
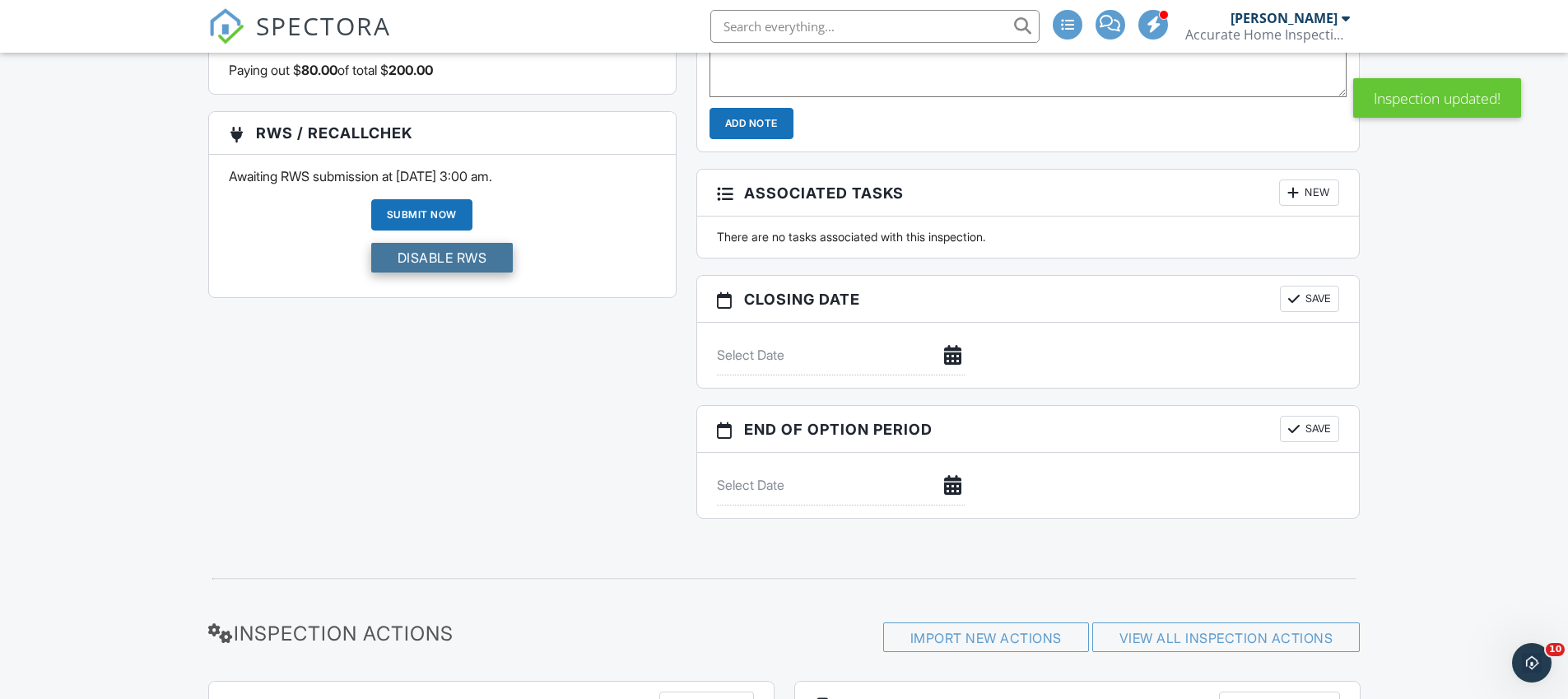
click at [435, 272] on input "Disable RWS" at bounding box center [442, 257] width 142 height 30
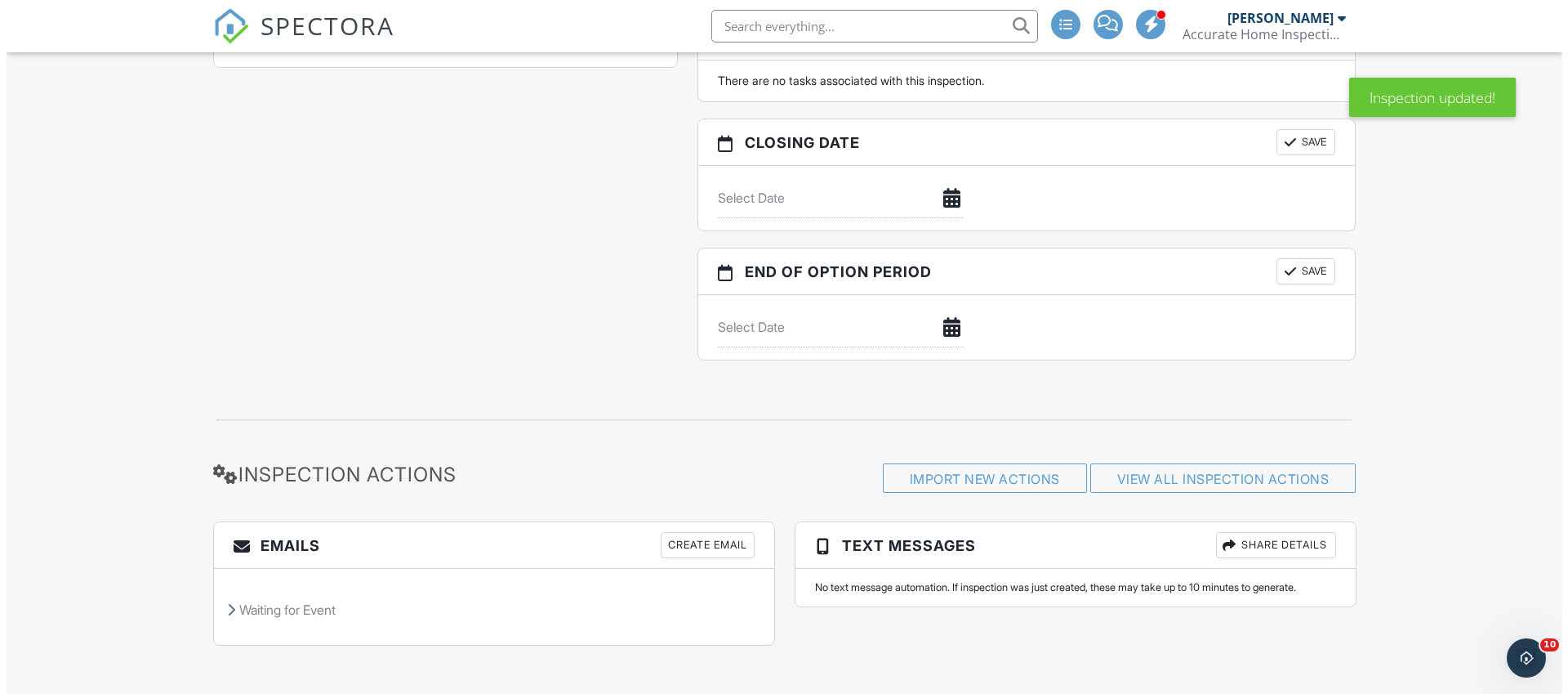
scroll to position [1704, 0]
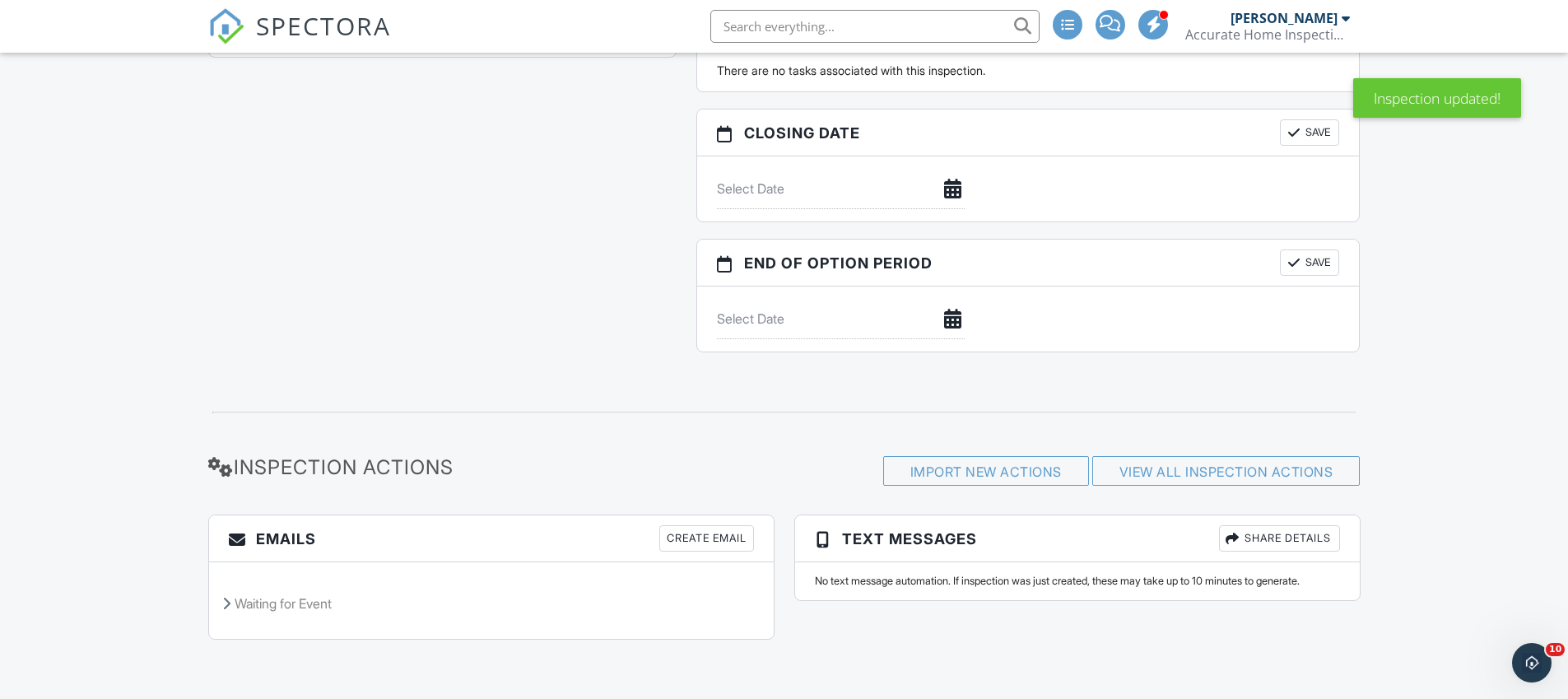
click at [706, 543] on div "Create Email" at bounding box center [707, 538] width 95 height 26
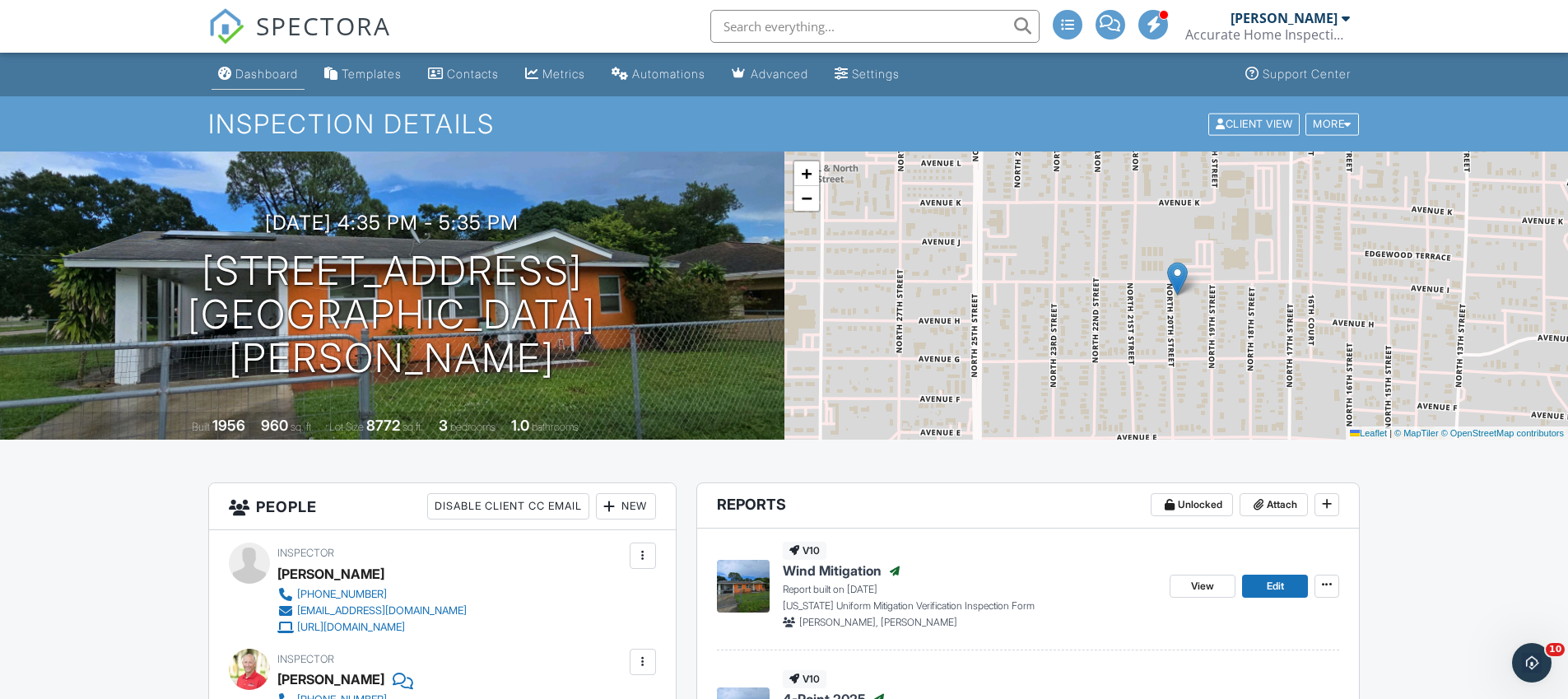
click at [276, 81] on link "Dashboard" at bounding box center [258, 74] width 93 height 30
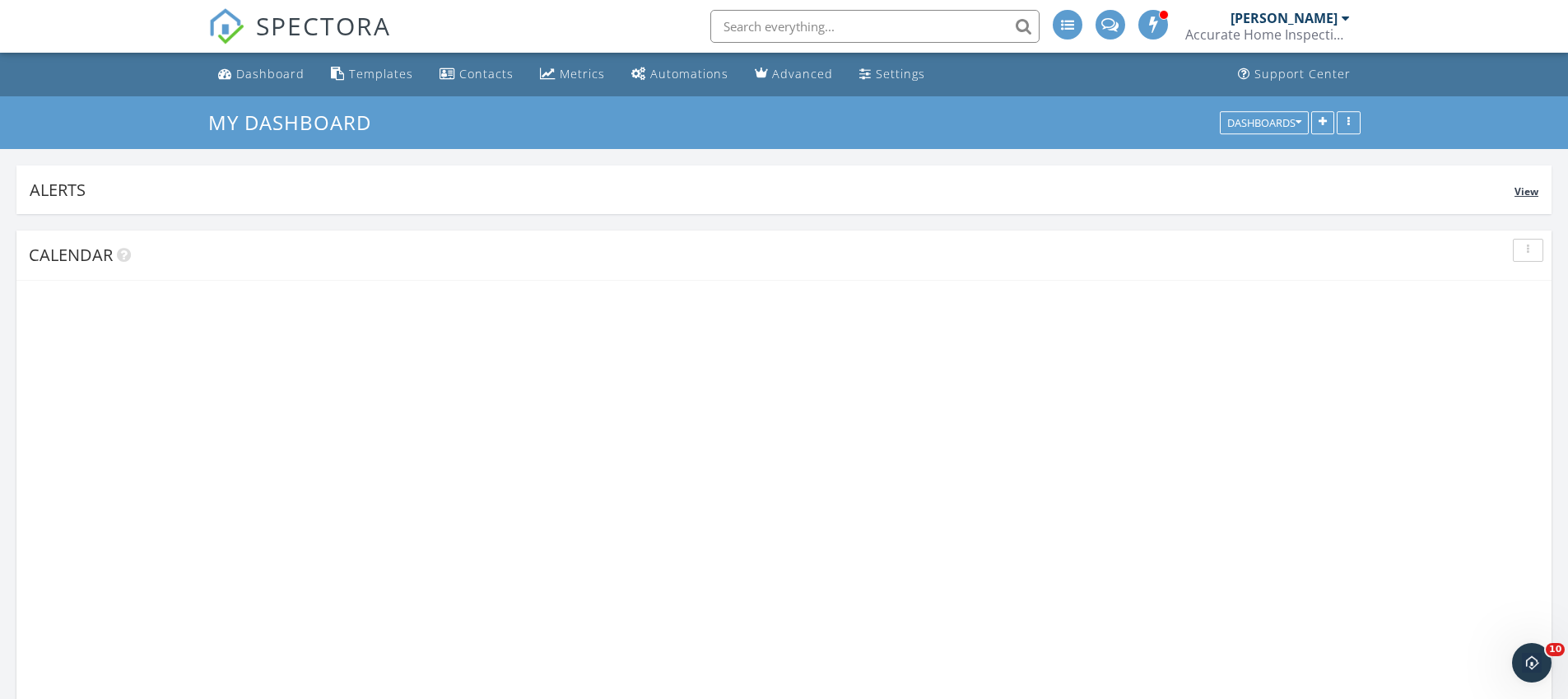
scroll to position [354, 500]
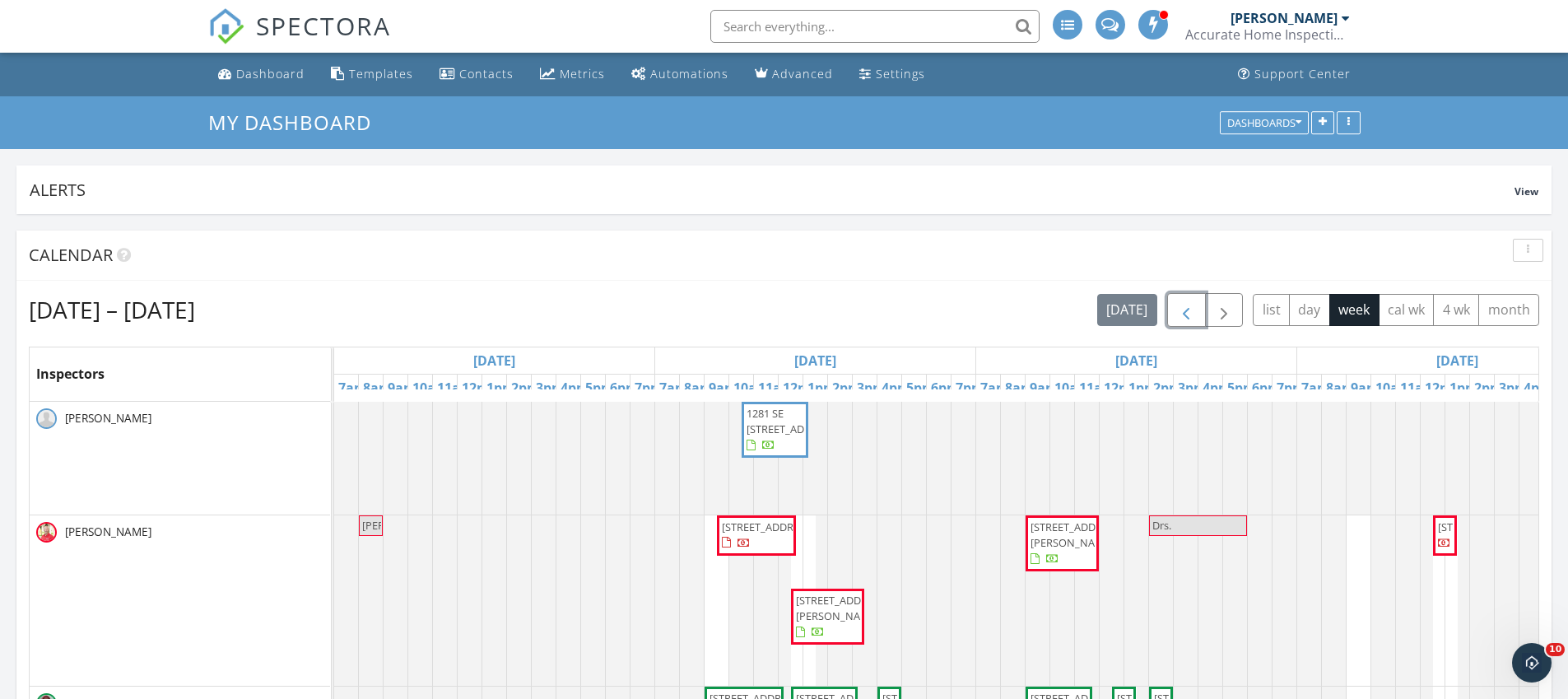
click at [1186, 314] on span "button" at bounding box center [1185, 309] width 19 height 19
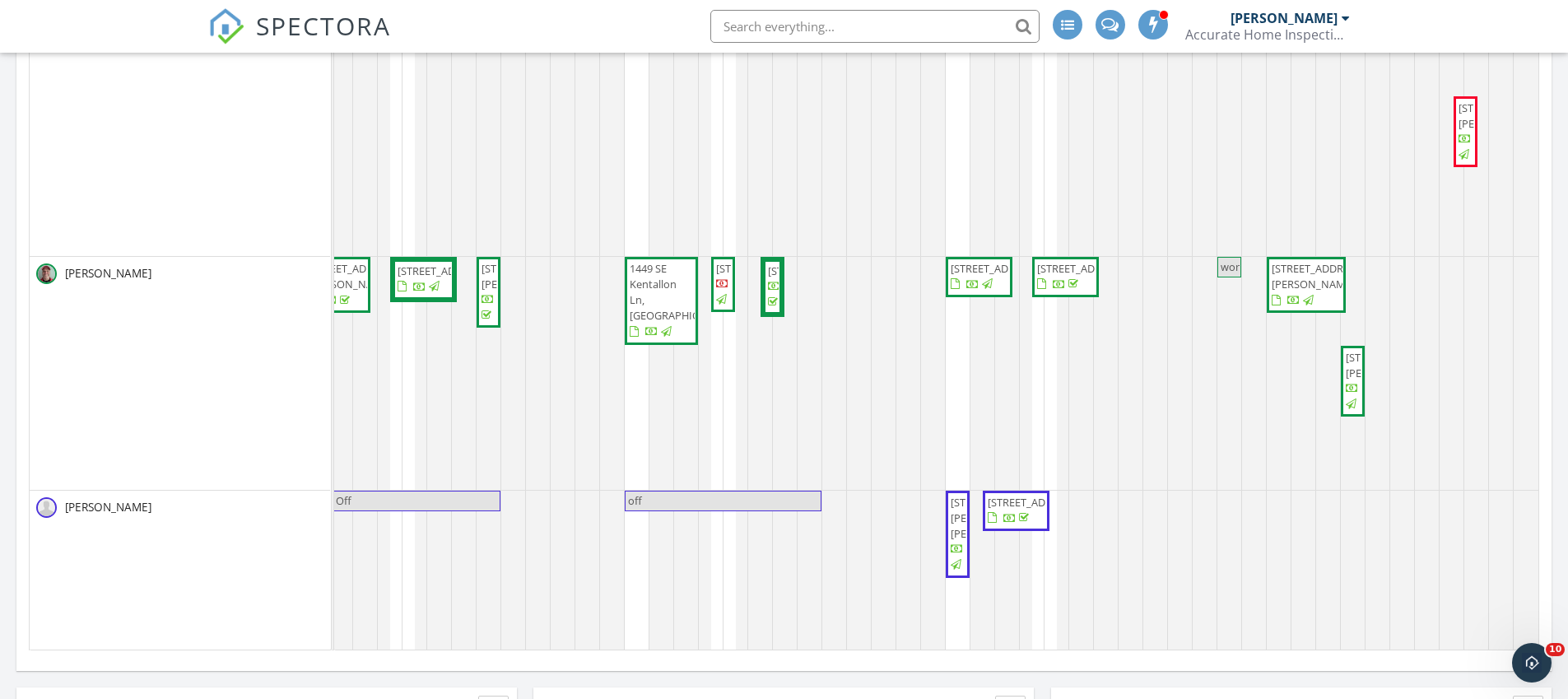
scroll to position [365, 0]
click at [1346, 379] on span "2006 Ave P, Fort Pierce 34950" at bounding box center [1391, 366] width 92 height 30
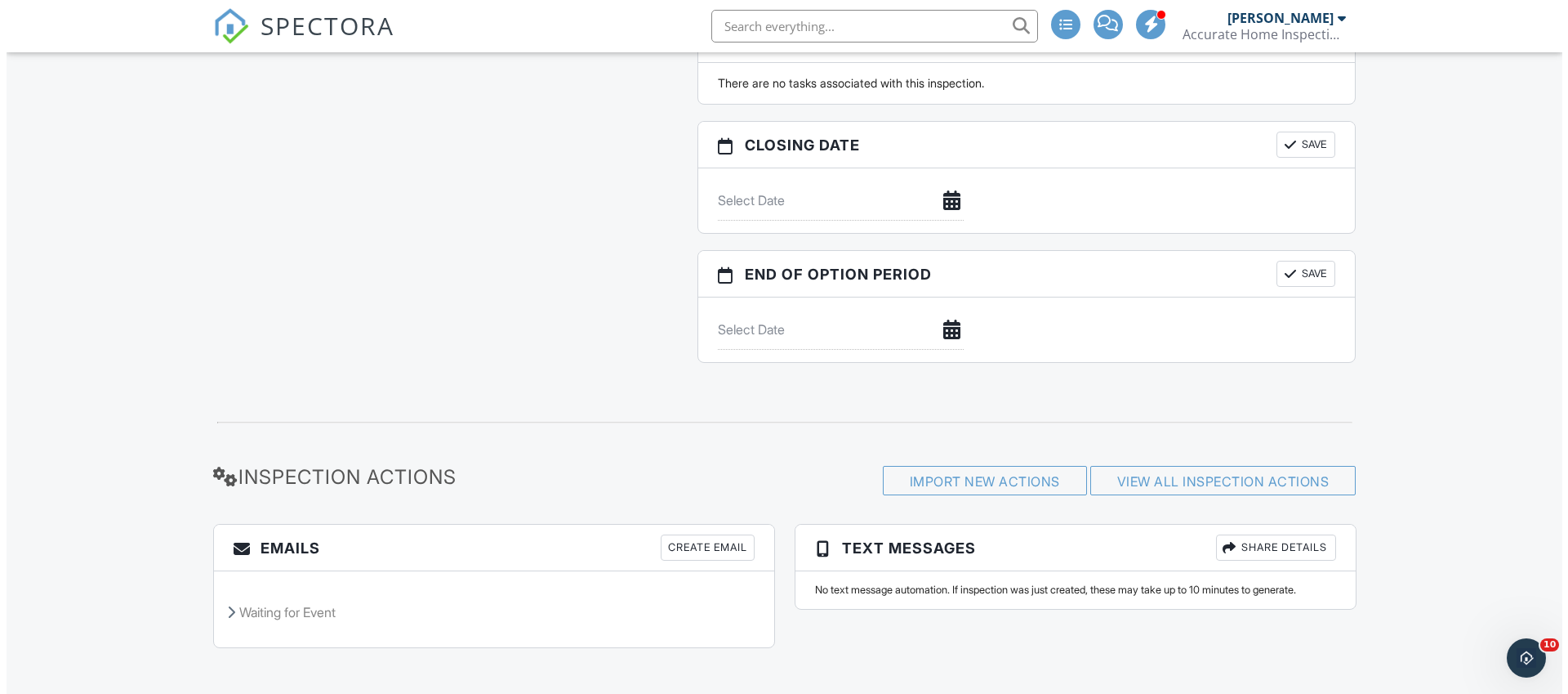
scroll to position [1704, 0]
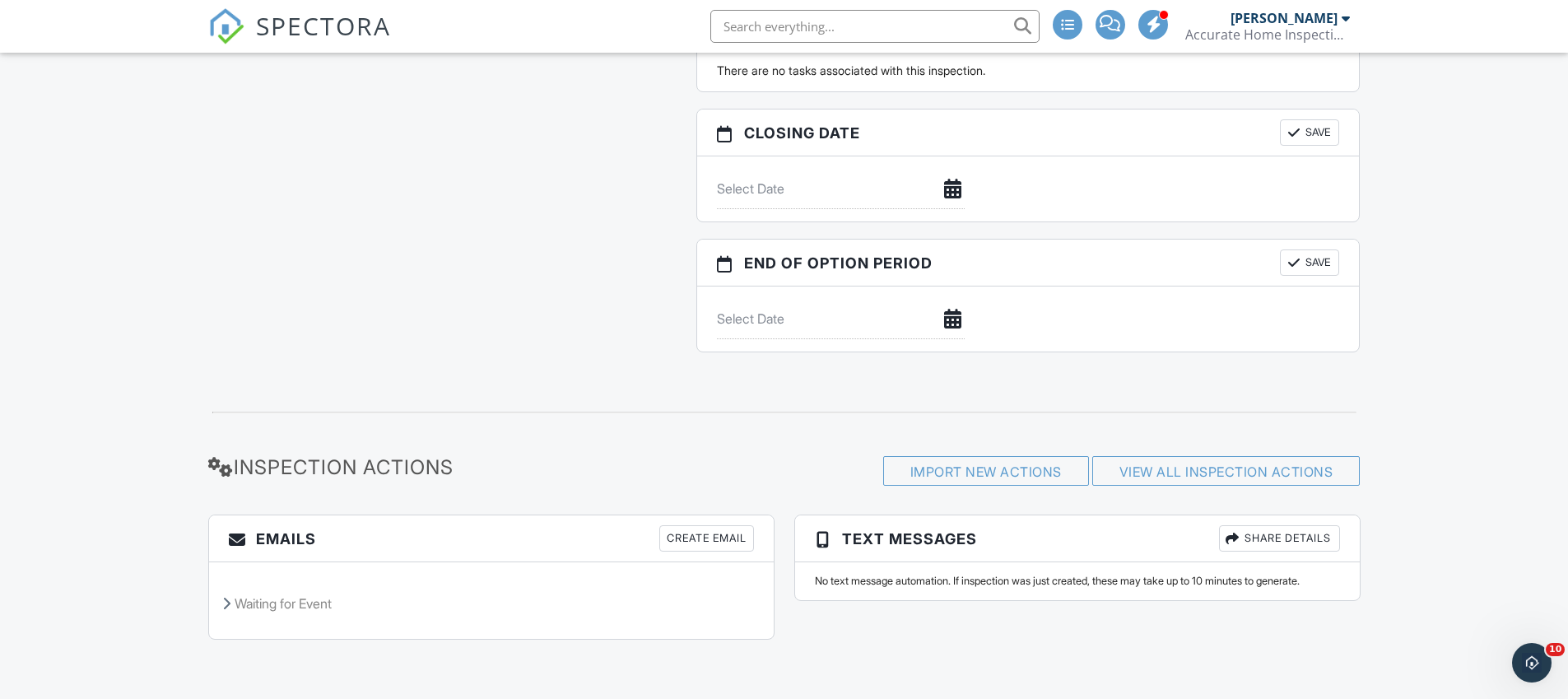
click at [712, 532] on div "Create Email" at bounding box center [707, 538] width 95 height 26
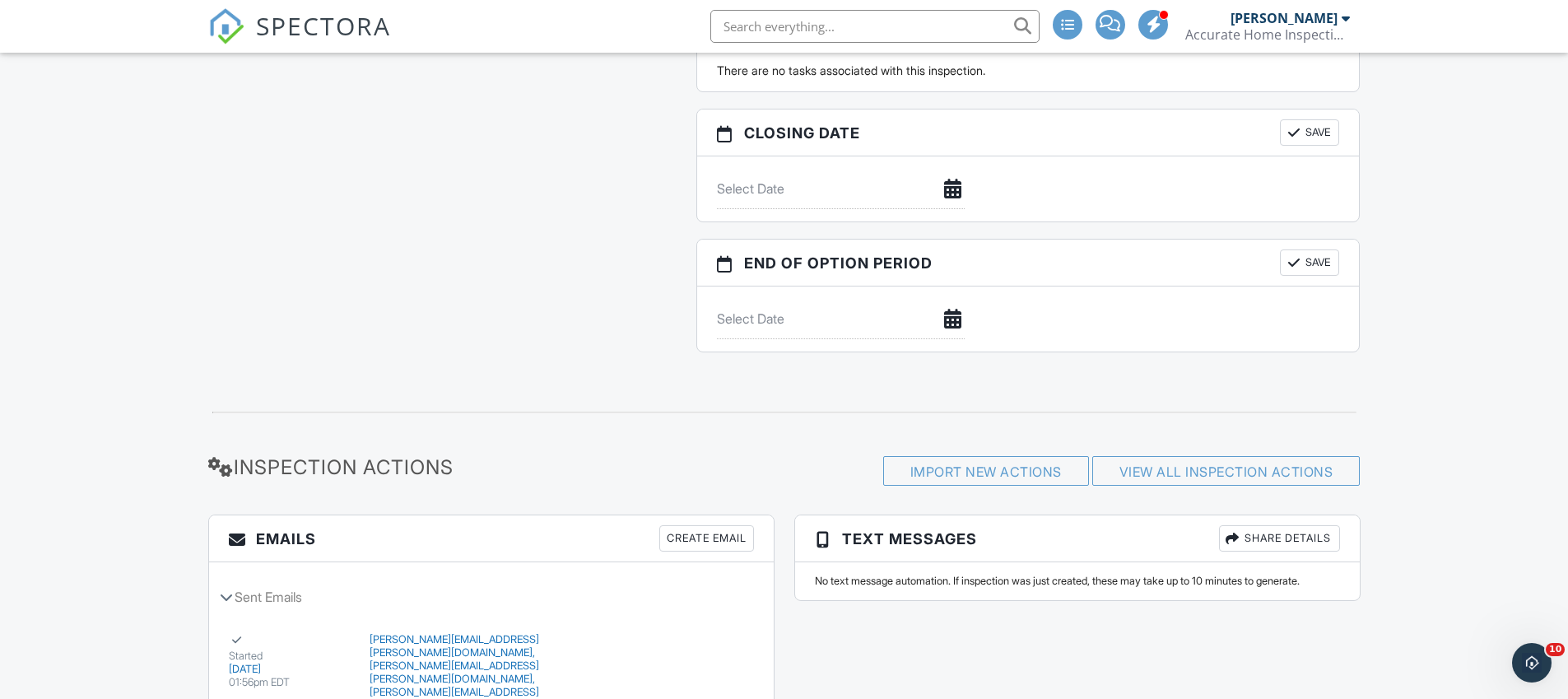
click at [221, 27] on img at bounding box center [226, 26] width 36 height 36
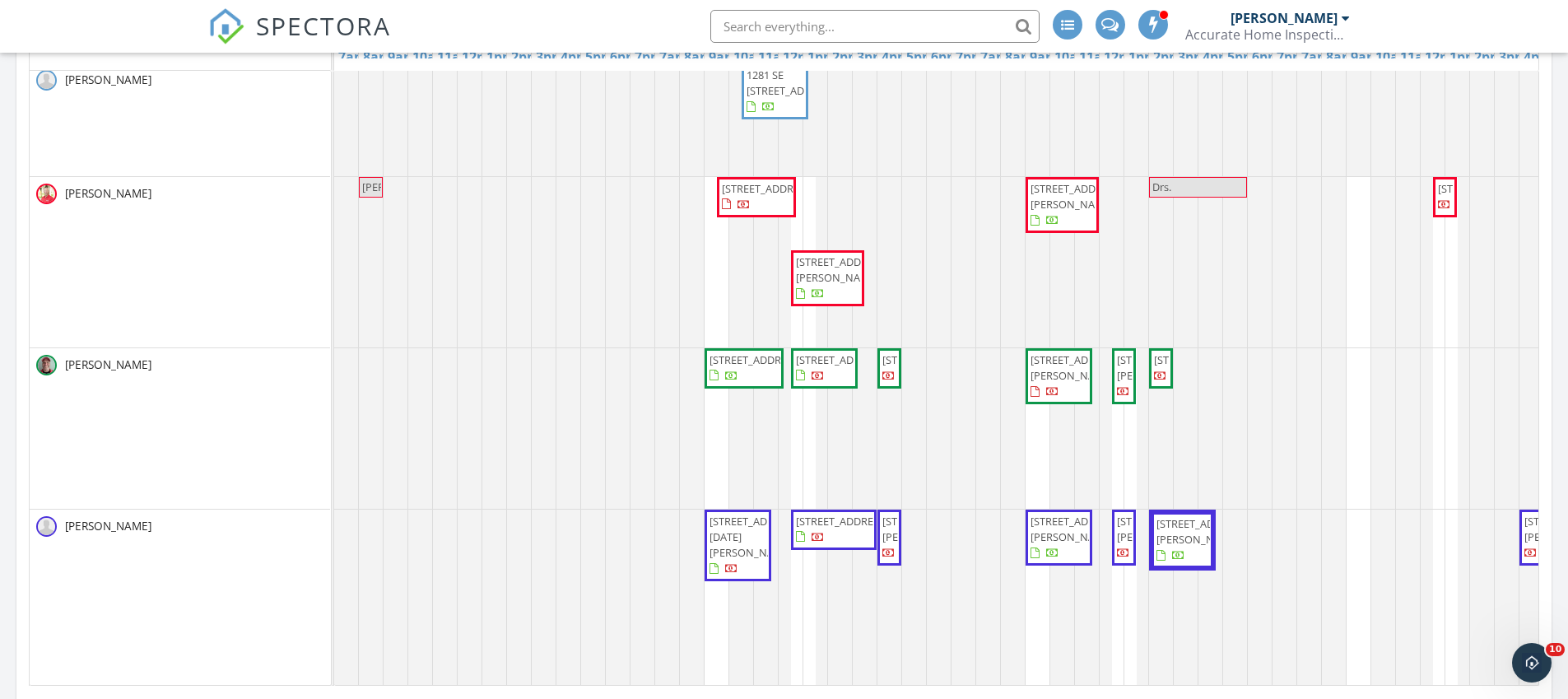
scroll to position [323, 0]
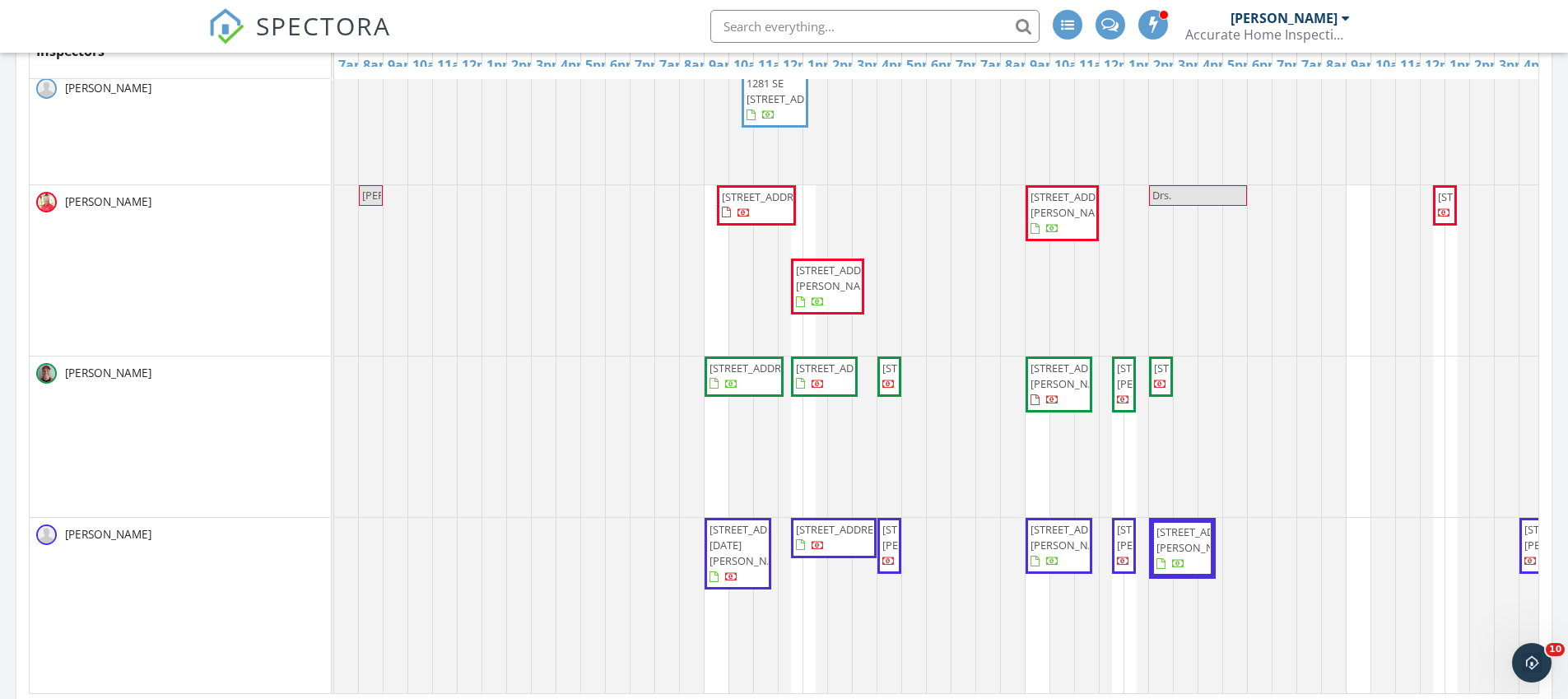
click at [834, 536] on span "[STREET_ADDRESS]" at bounding box center [841, 529] width 92 height 15
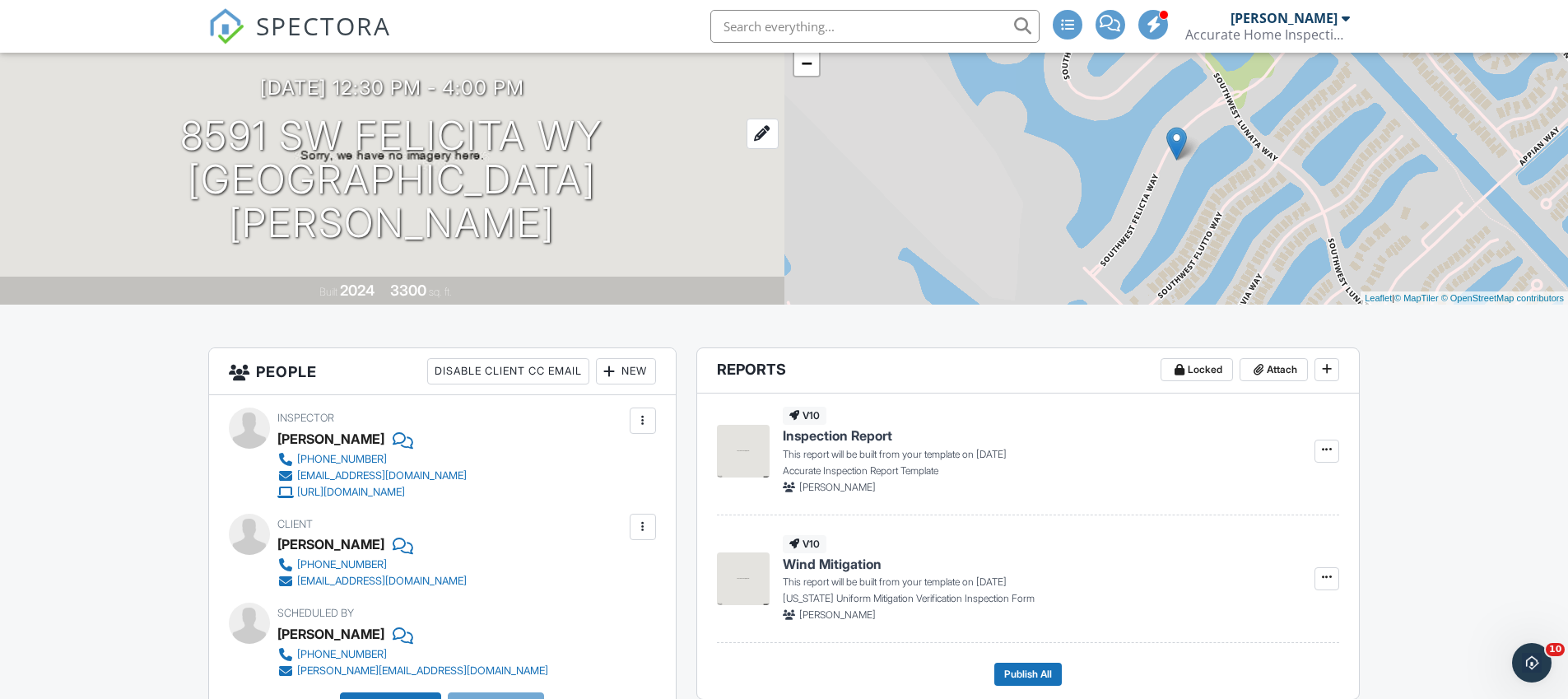
scroll to position [128, 0]
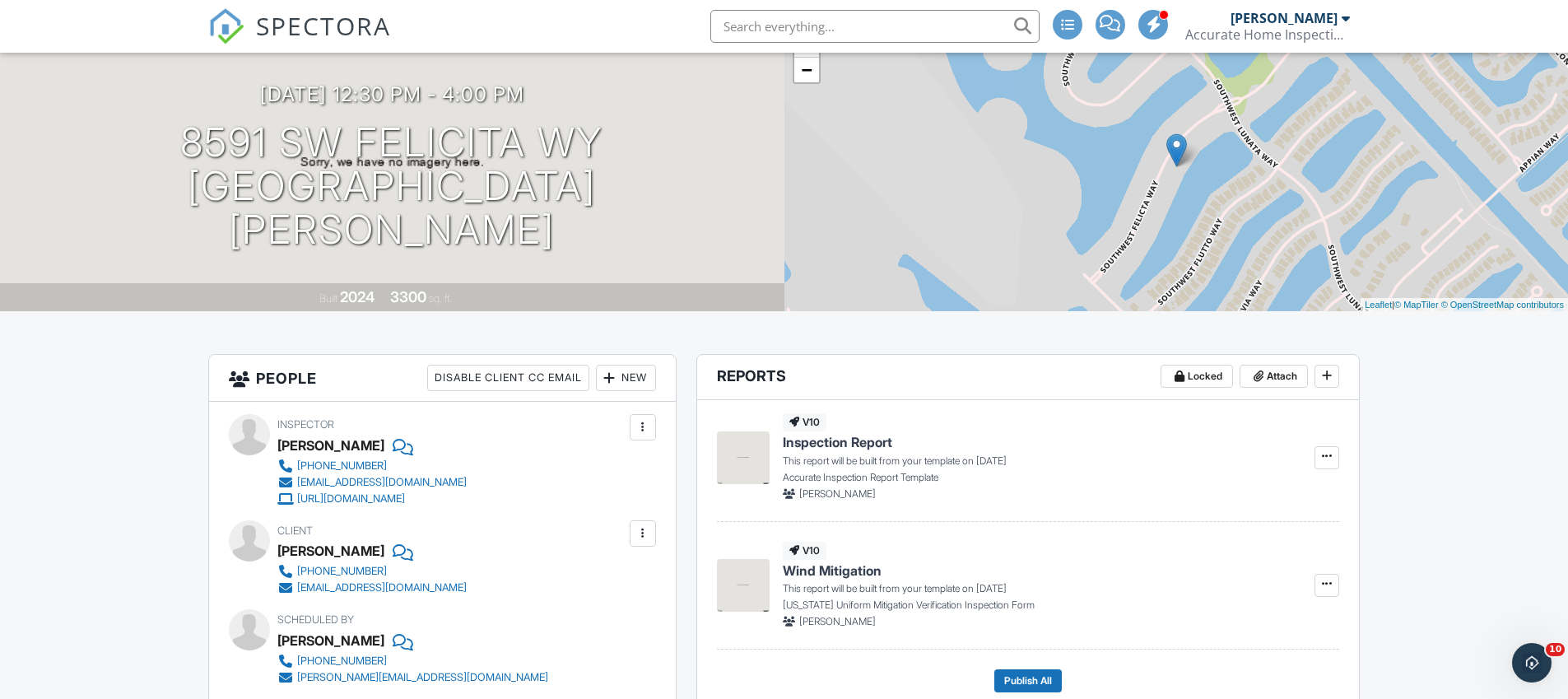
click at [227, 31] on img at bounding box center [226, 26] width 36 height 36
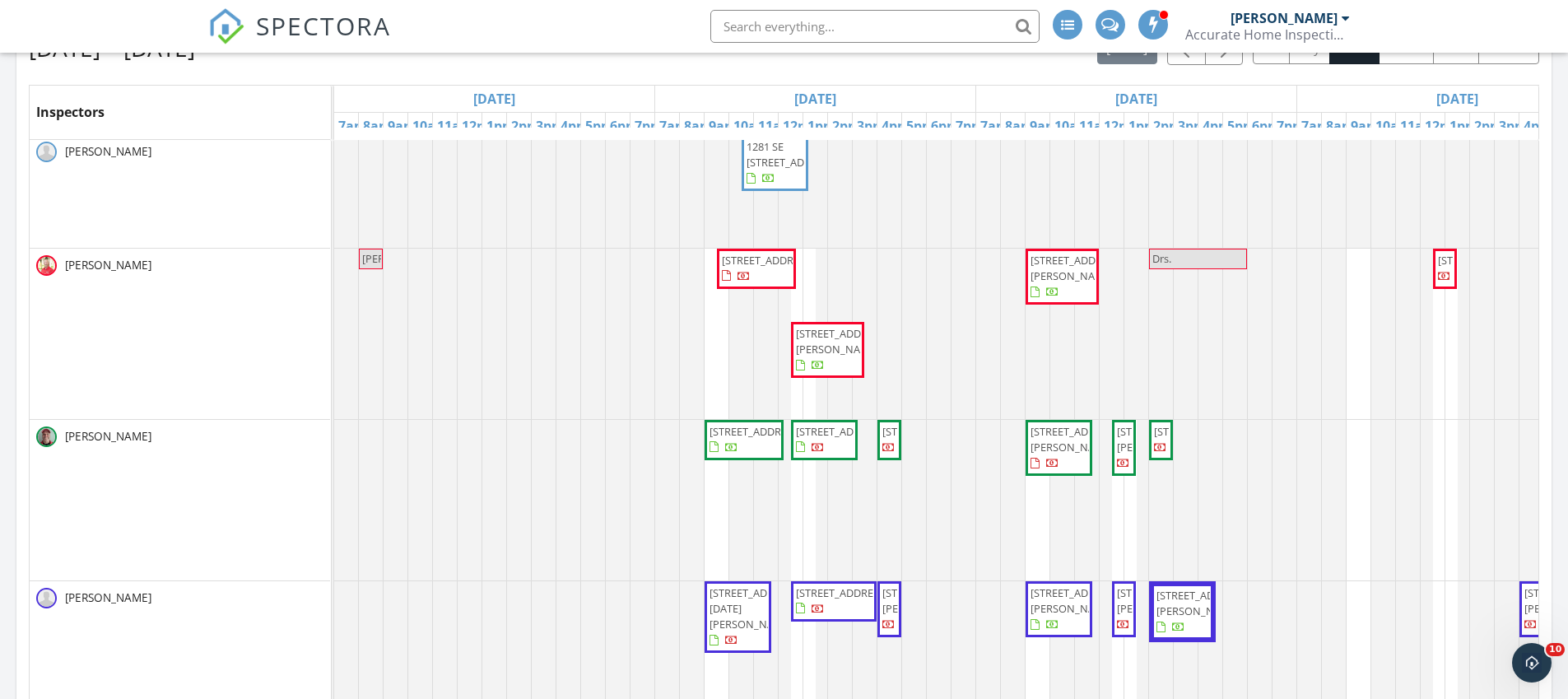
scroll to position [7, 0]
